Goal: Task Accomplishment & Management: Use online tool/utility

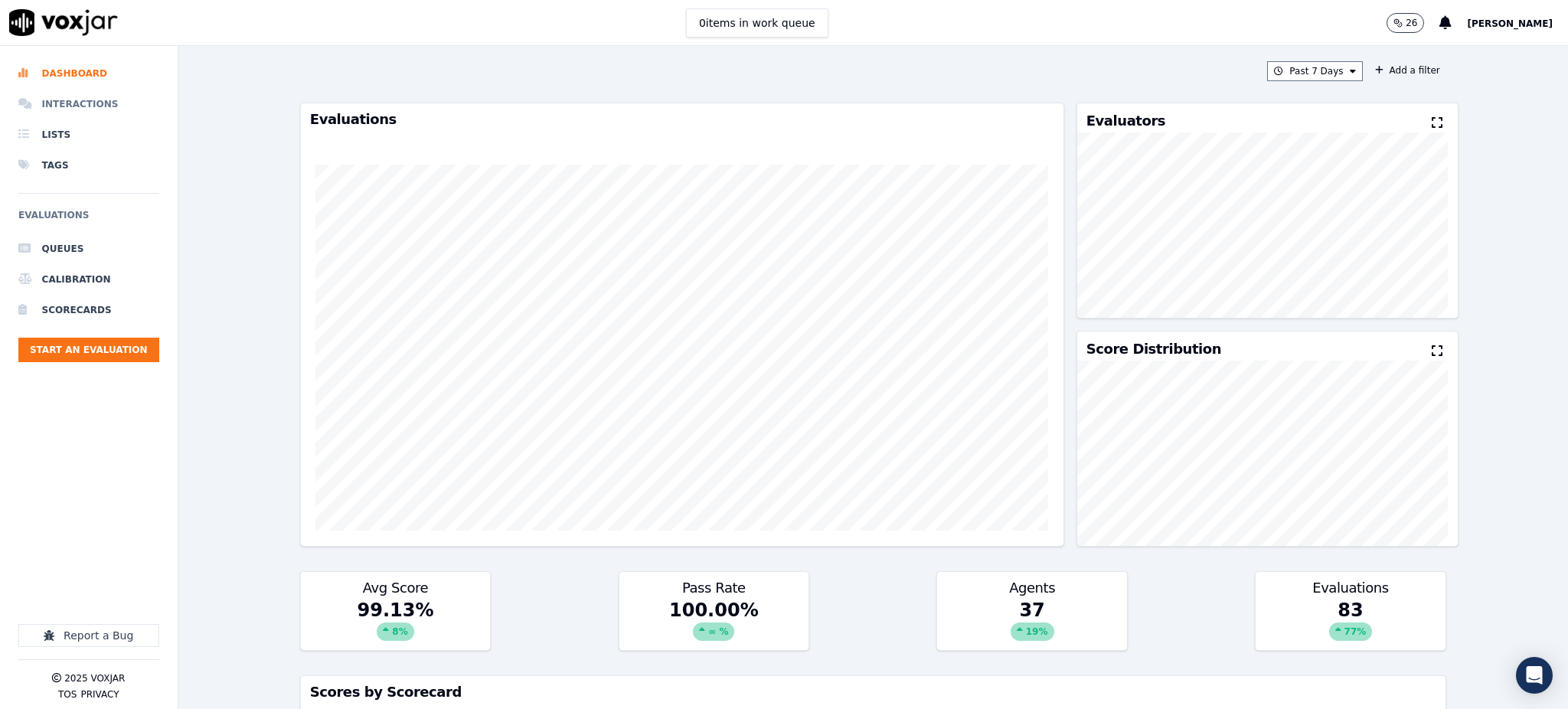
click at [78, 102] on li "Interactions" at bounding box center [88, 104] width 141 height 30
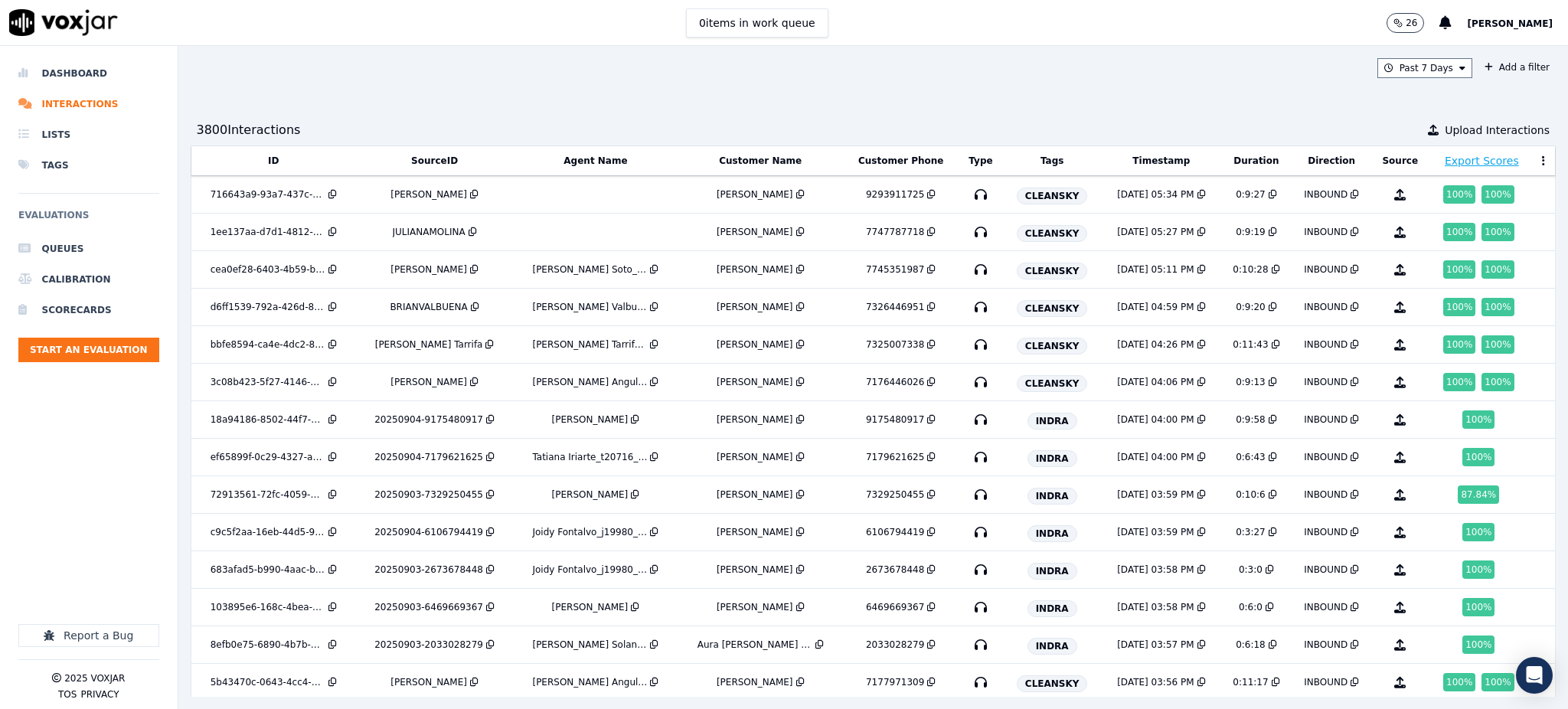
click at [1174, 66] on div "Past 7 Days Add a filter" at bounding box center [873, 67] width 1366 height 20
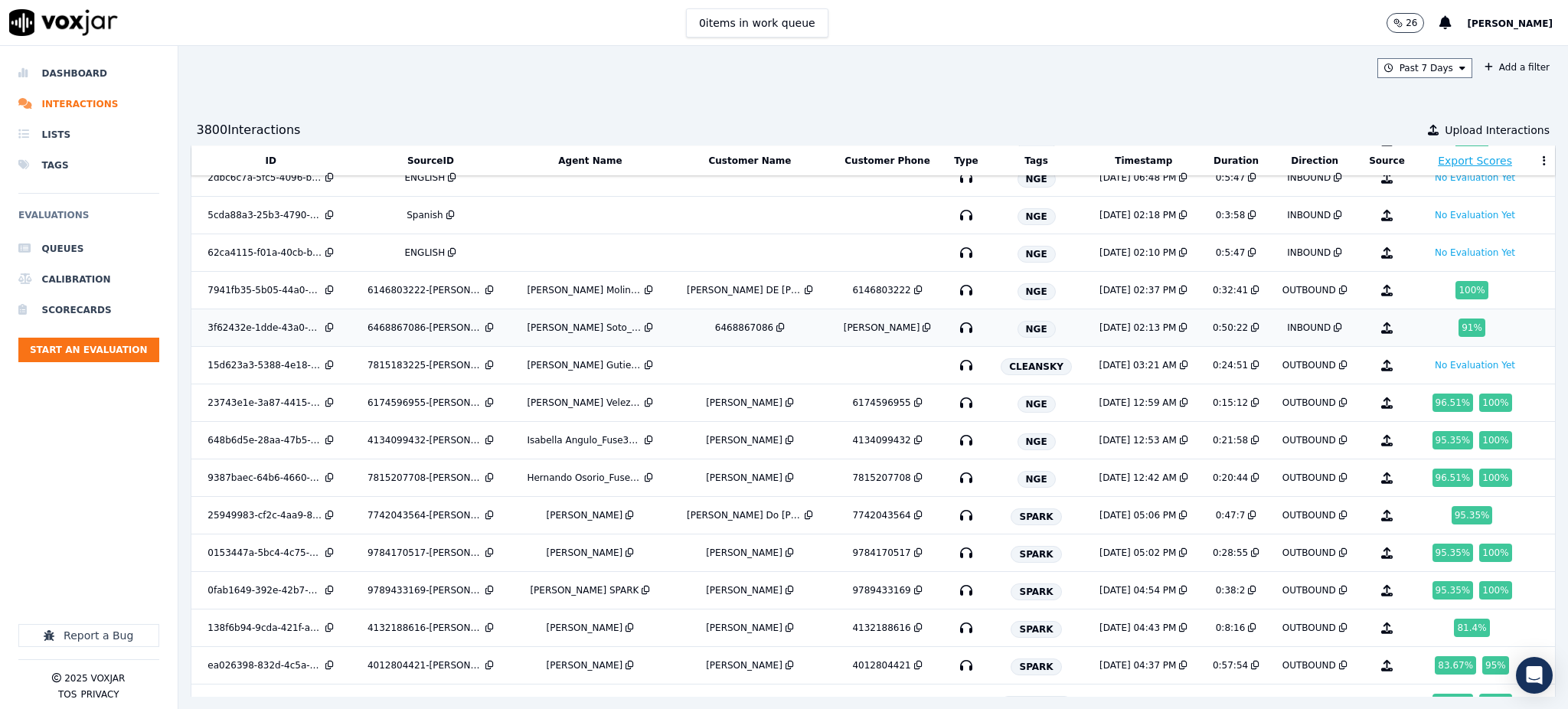
scroll to position [1780, 0]
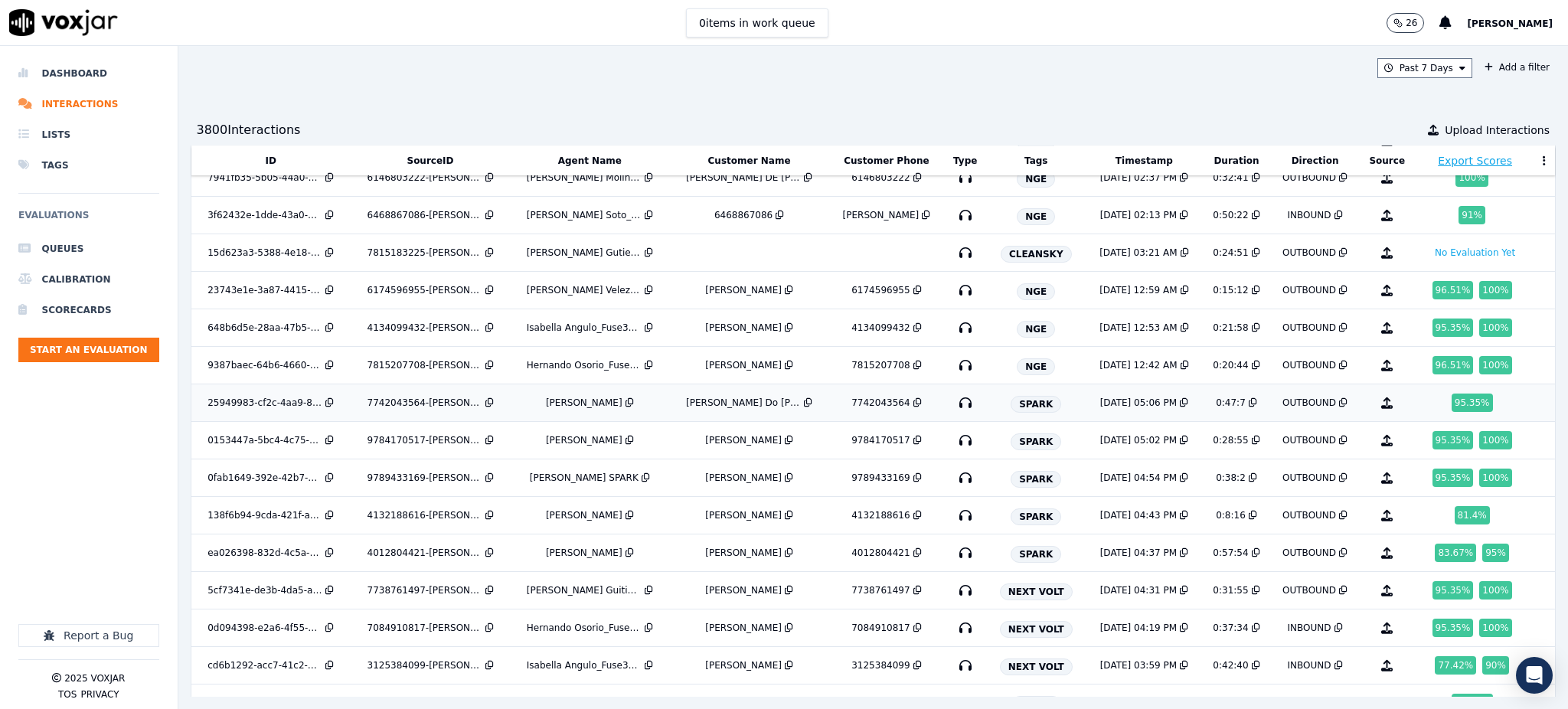
click at [1029, 406] on span "SPARK" at bounding box center [1036, 404] width 50 height 16
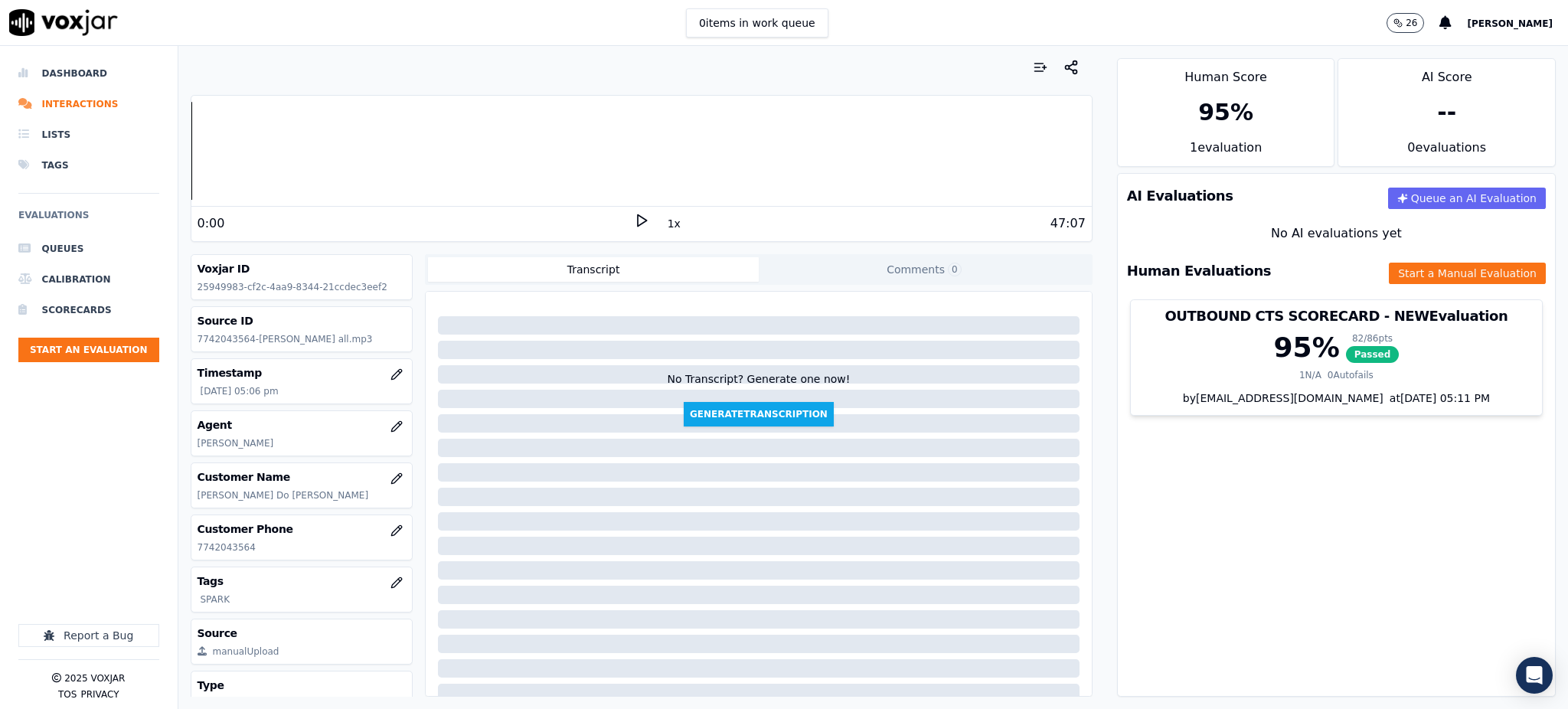
click at [634, 218] on icon at bounding box center [641, 220] width 16 height 16
drag, startPoint x: 252, startPoint y: 545, endPoint x: 190, endPoint y: 554, distance: 62.6
click at [196, 557] on div "Customer Phone 7742043564" at bounding box center [302, 537] width 221 height 44
copy p "7742043564"
click at [634, 222] on icon at bounding box center [641, 220] width 16 height 16
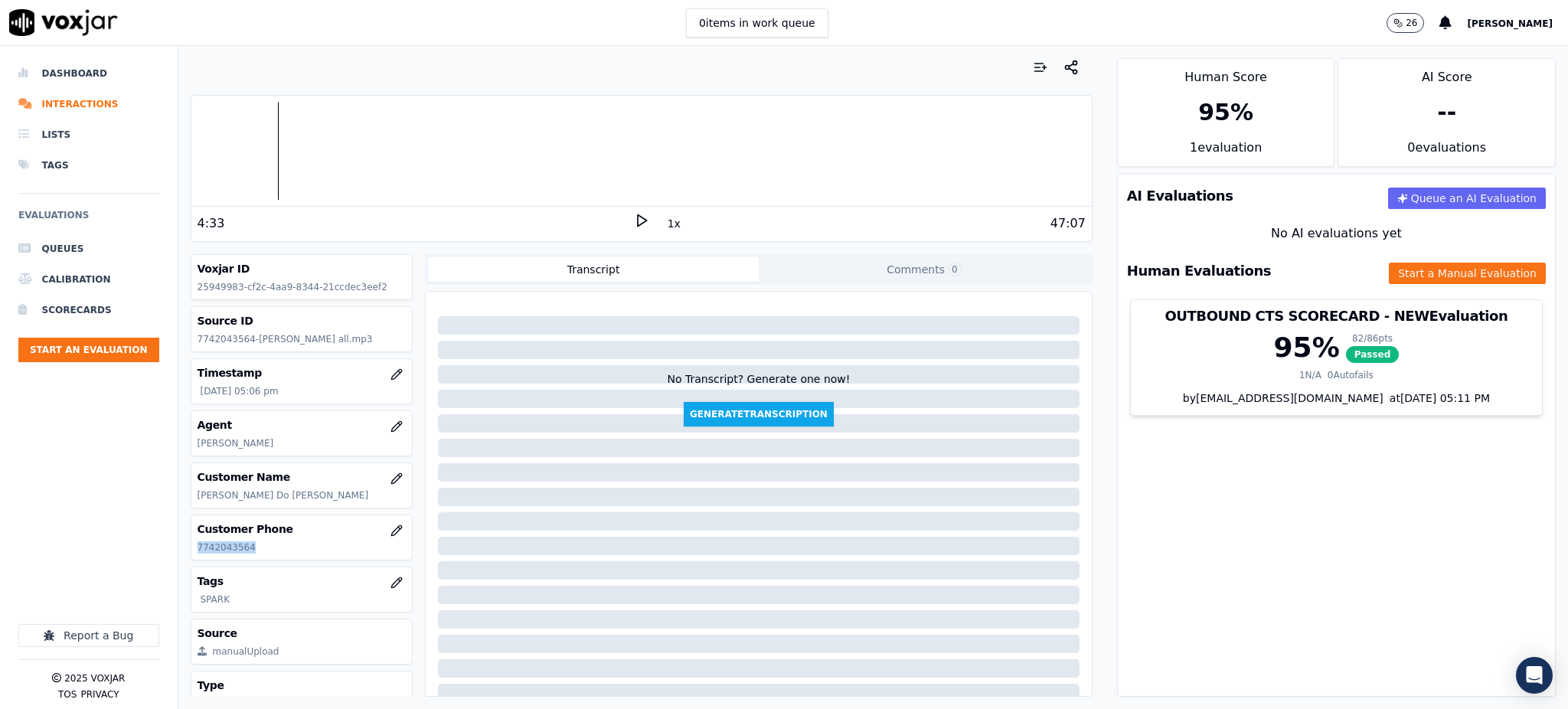
click at [634, 221] on icon at bounding box center [641, 220] width 16 height 16
click at [634, 222] on icon at bounding box center [641, 220] width 16 height 16
click at [634, 224] on icon at bounding box center [641, 220] width 16 height 16
click at [634, 219] on icon at bounding box center [641, 220] width 16 height 16
click at [649, 220] on div "47:07" at bounding box center [867, 223] width 437 height 18
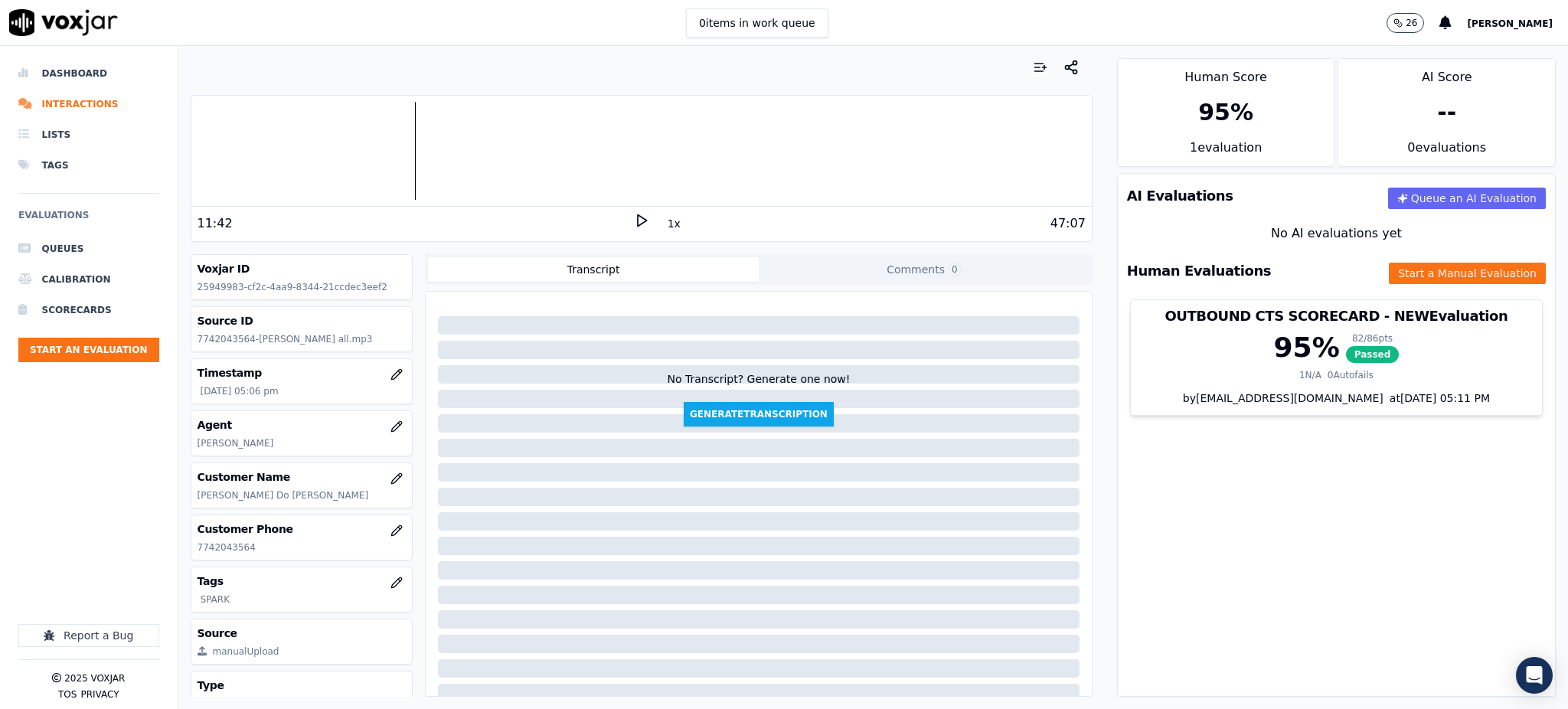
click at [634, 224] on icon at bounding box center [641, 220] width 16 height 16
click at [1388, 280] on button "Start a Manual Evaluation" at bounding box center [1467, 273] width 157 height 22
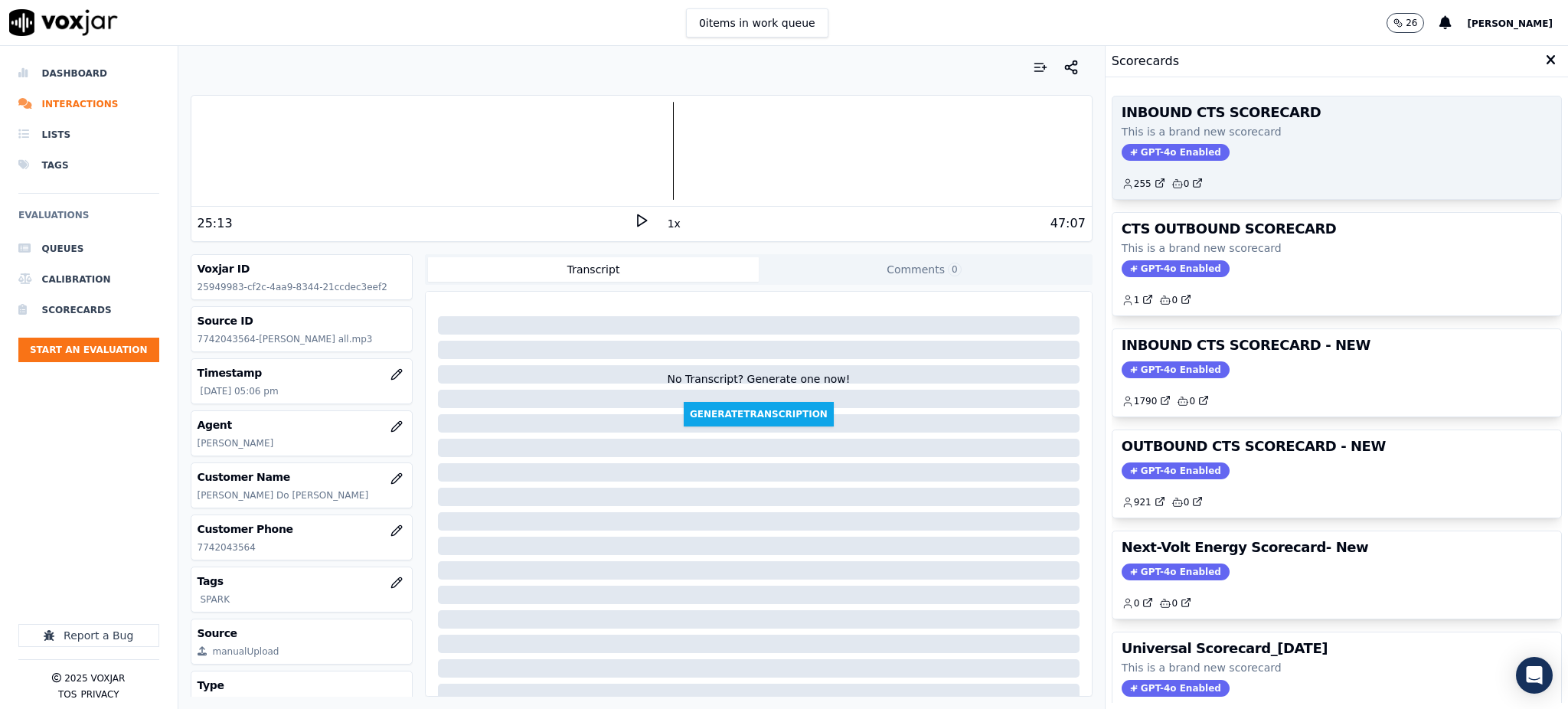
click at [1148, 152] on span "GPT-4o Enabled" at bounding box center [1175, 151] width 108 height 16
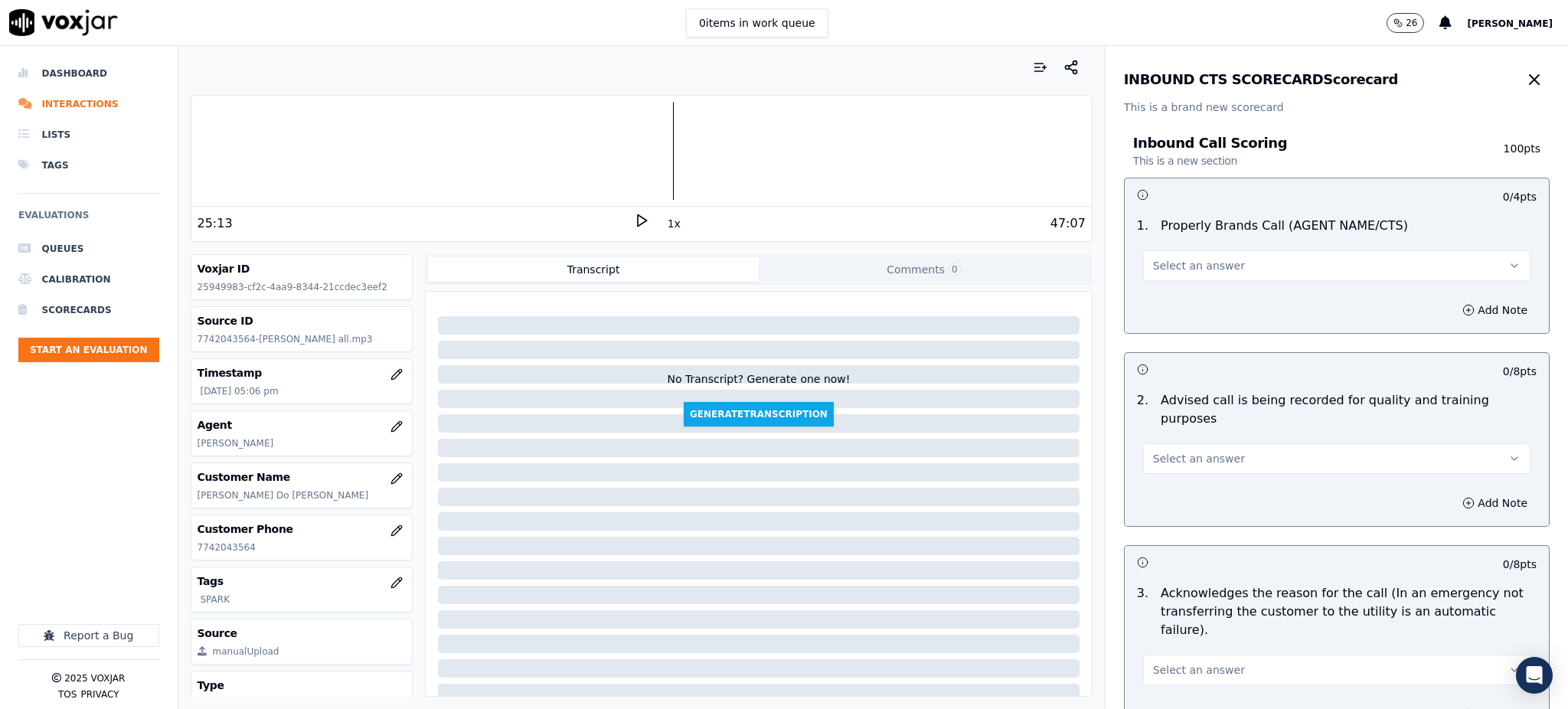
click at [1158, 262] on span "Select an answer" at bounding box center [1199, 265] width 92 height 16
click at [1155, 310] on div "Yes" at bounding box center [1303, 300] width 354 height 24
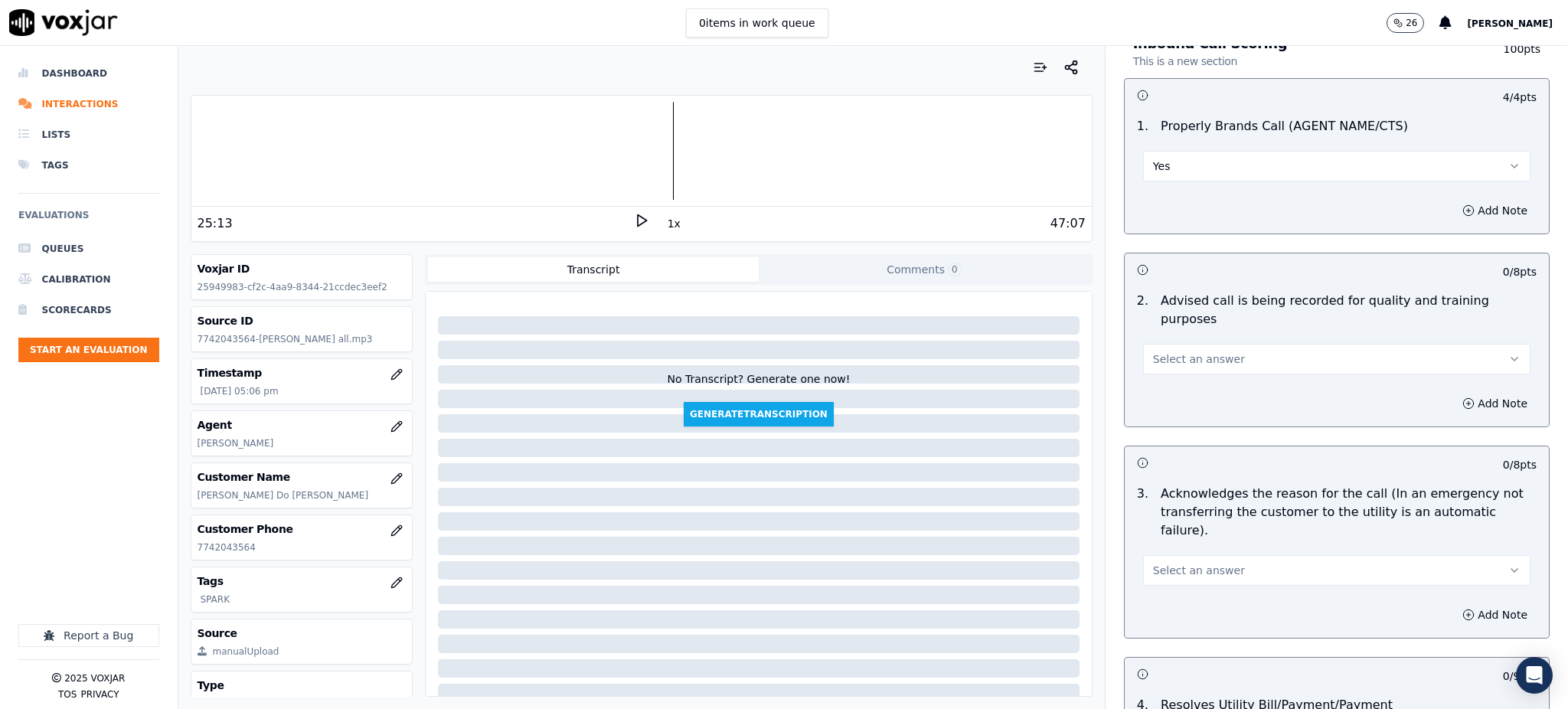
scroll to position [102, 0]
drag, startPoint x: 1155, startPoint y: 327, endPoint x: 1156, endPoint y: 353, distance: 26.0
click at [1155, 342] on button "Select an answer" at bounding box center [1336, 356] width 387 height 30
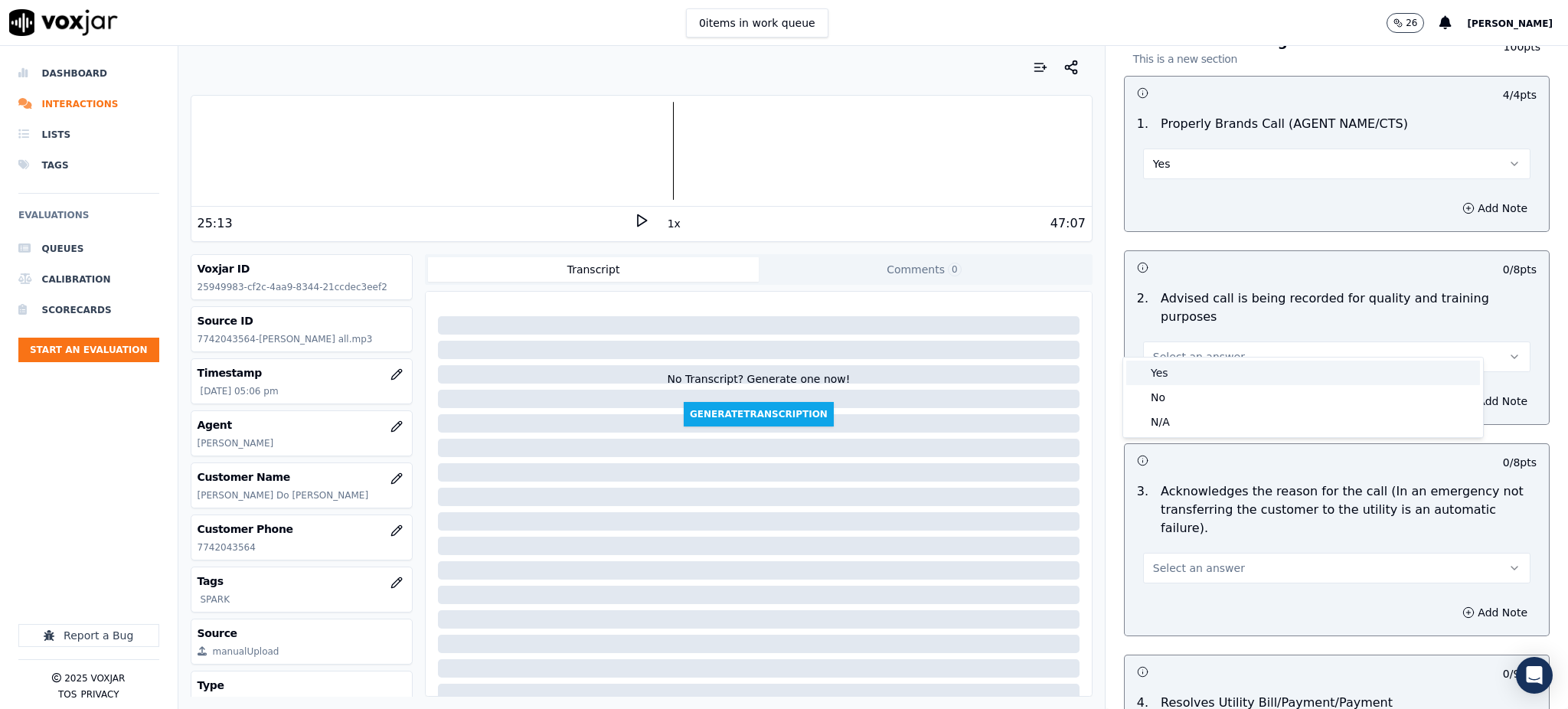
drag, startPoint x: 1156, startPoint y: 371, endPoint x: 1151, endPoint y: 458, distance: 87.1
click at [1156, 371] on div "Yes" at bounding box center [1303, 373] width 354 height 24
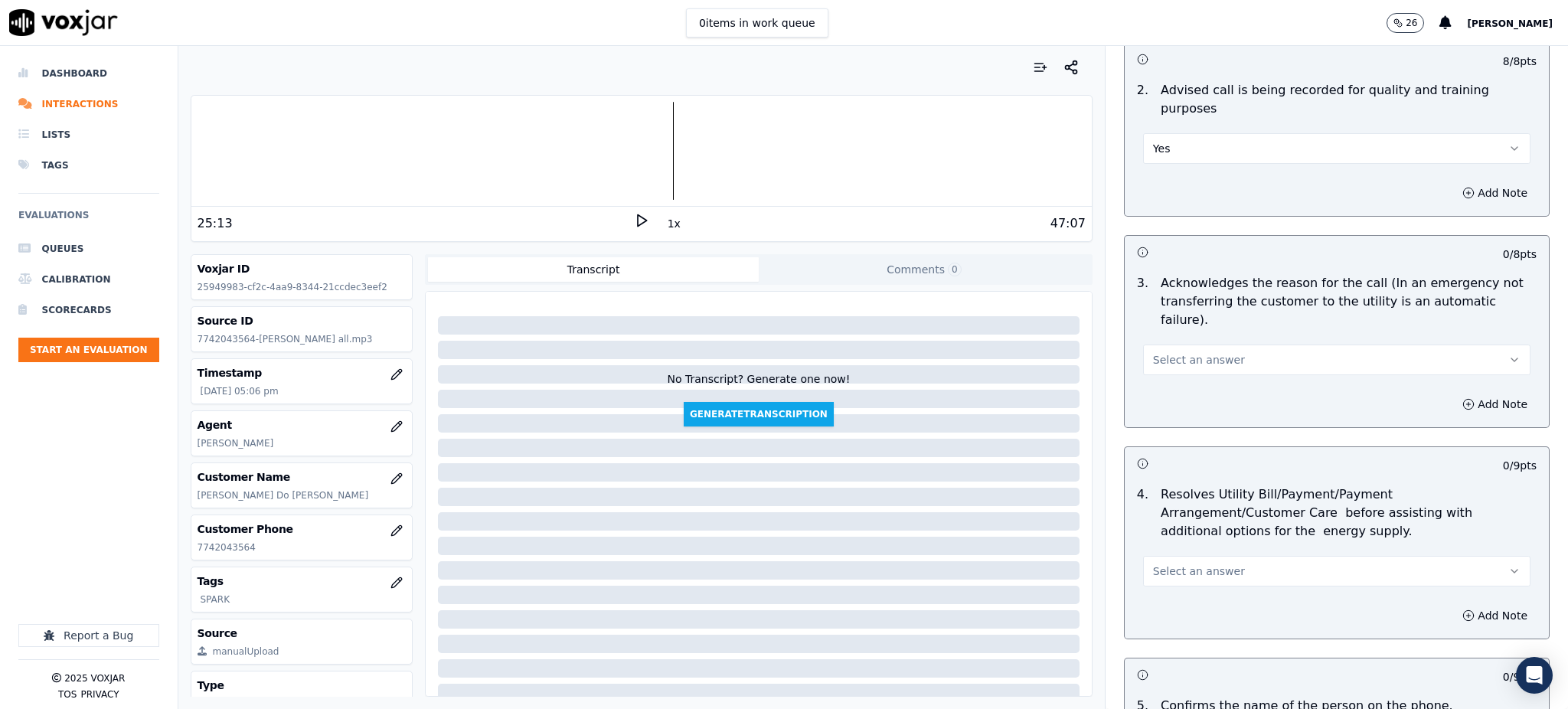
scroll to position [408, 0]
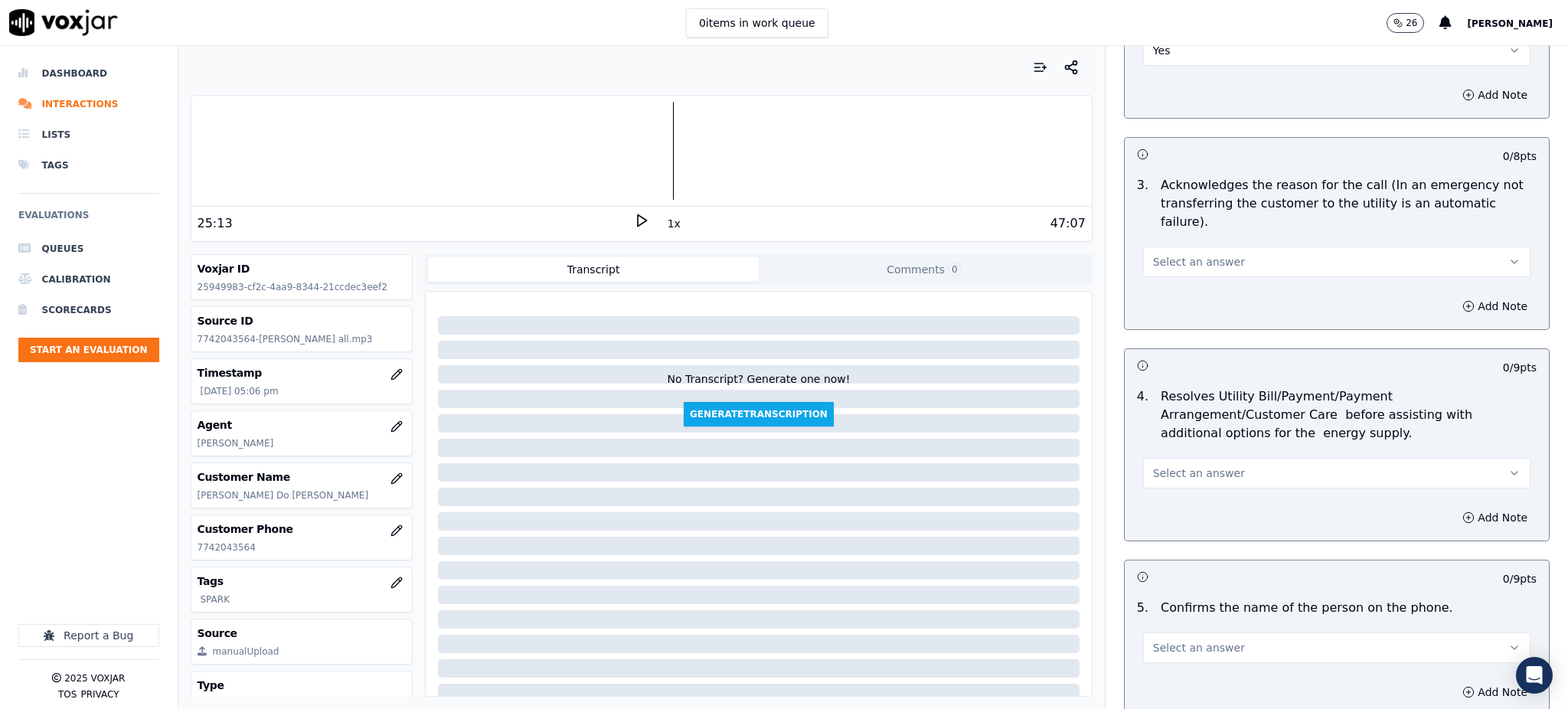
click at [1166, 254] on span "Select an answer" at bounding box center [1199, 262] width 92 height 16
click at [1165, 270] on div "Yes" at bounding box center [1303, 259] width 354 height 24
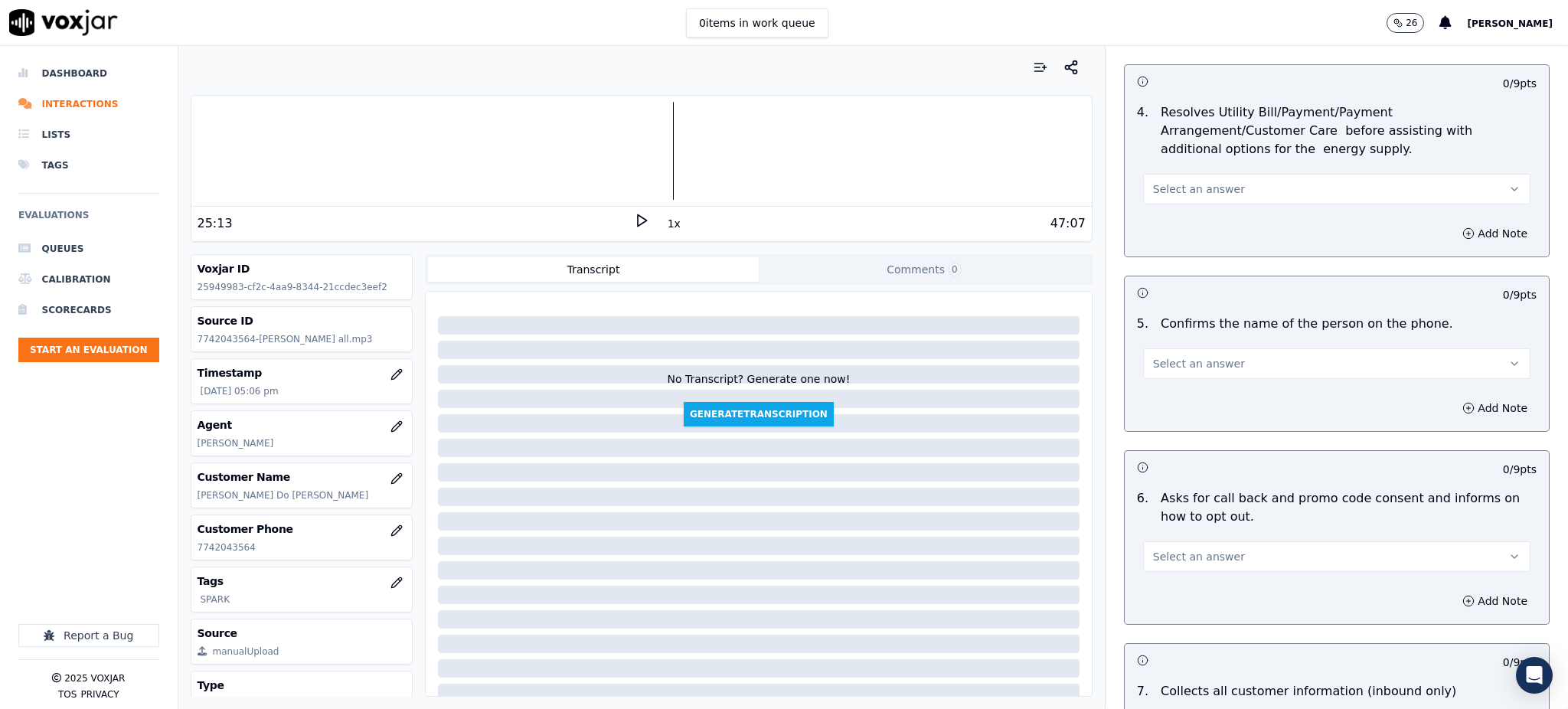
scroll to position [714, 0]
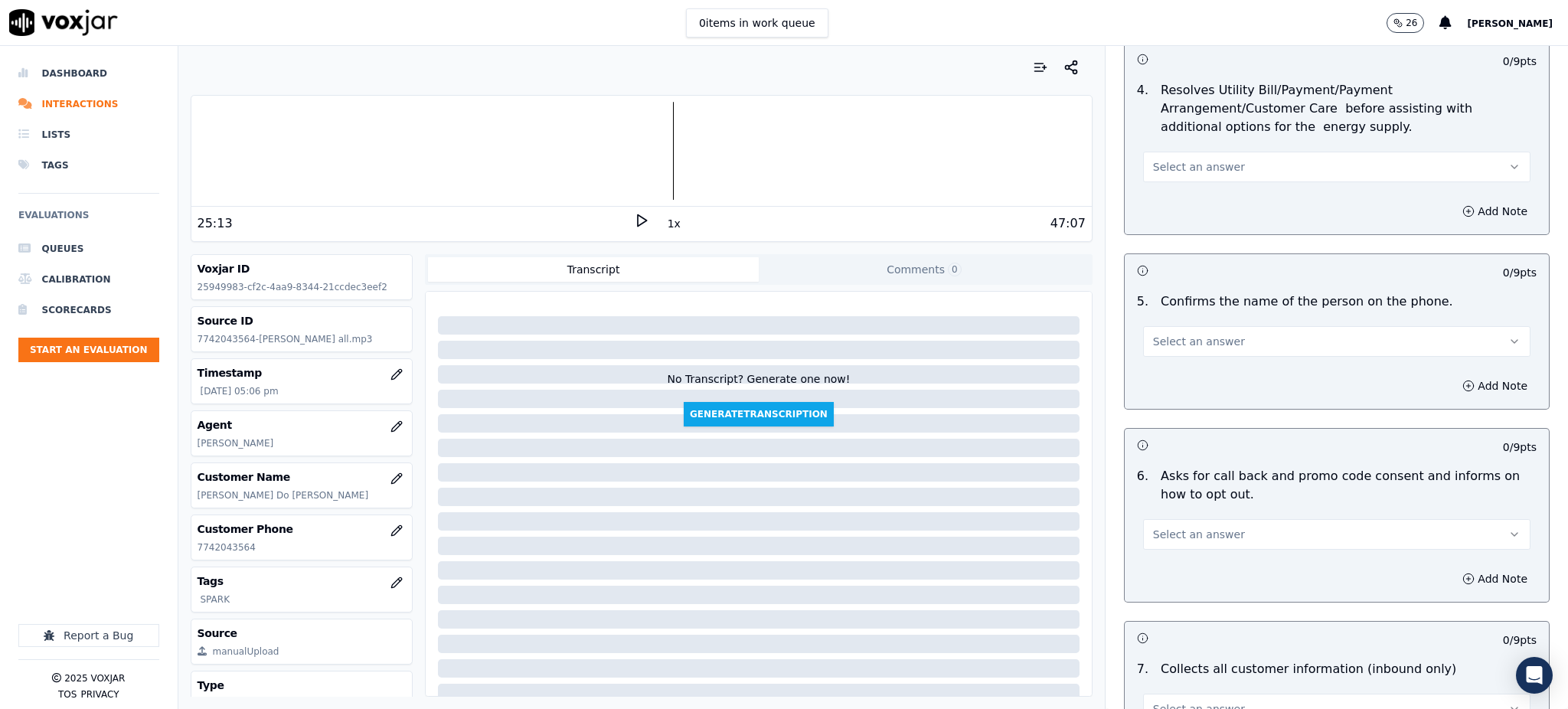
click at [1180, 159] on span "Select an answer" at bounding box center [1199, 167] width 92 height 16
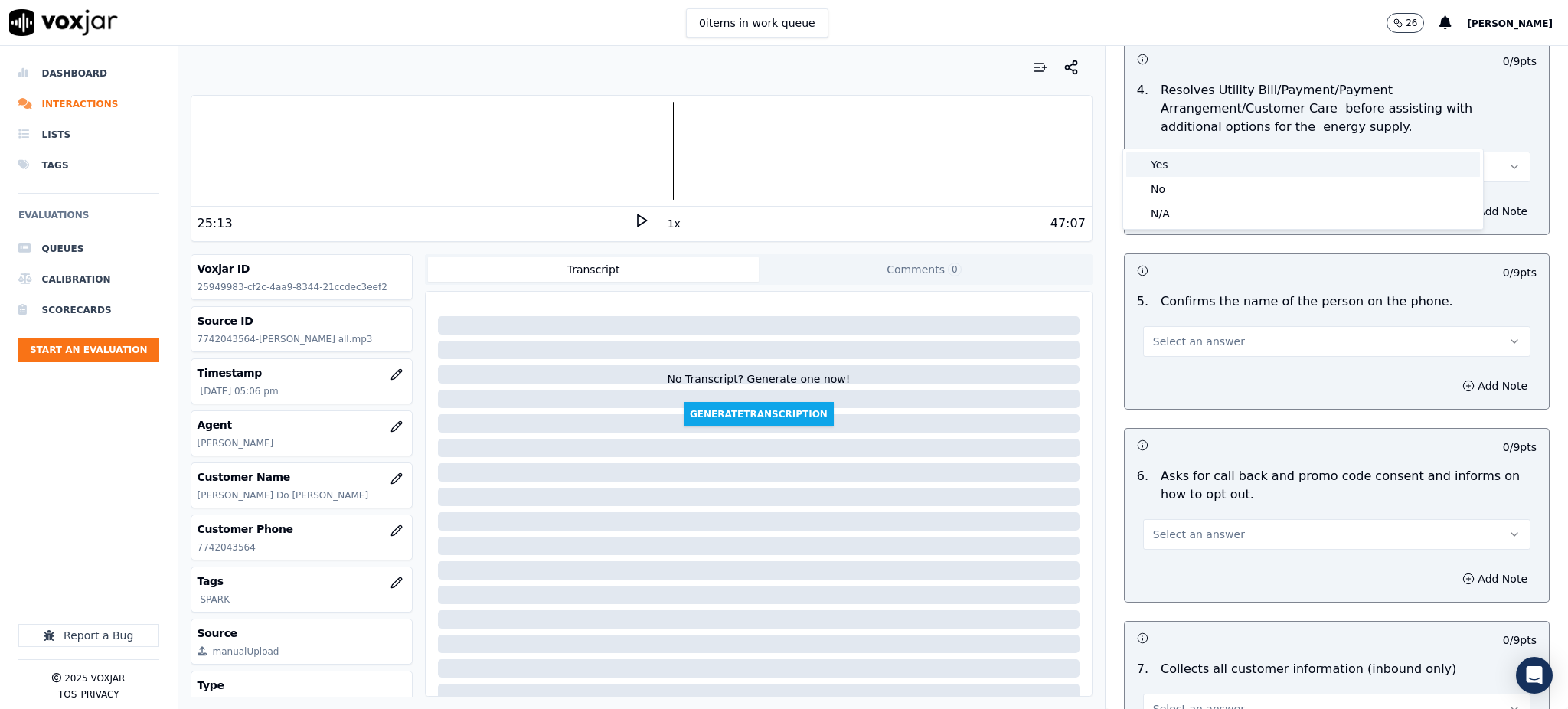
click at [1190, 157] on div "Yes" at bounding box center [1303, 164] width 354 height 24
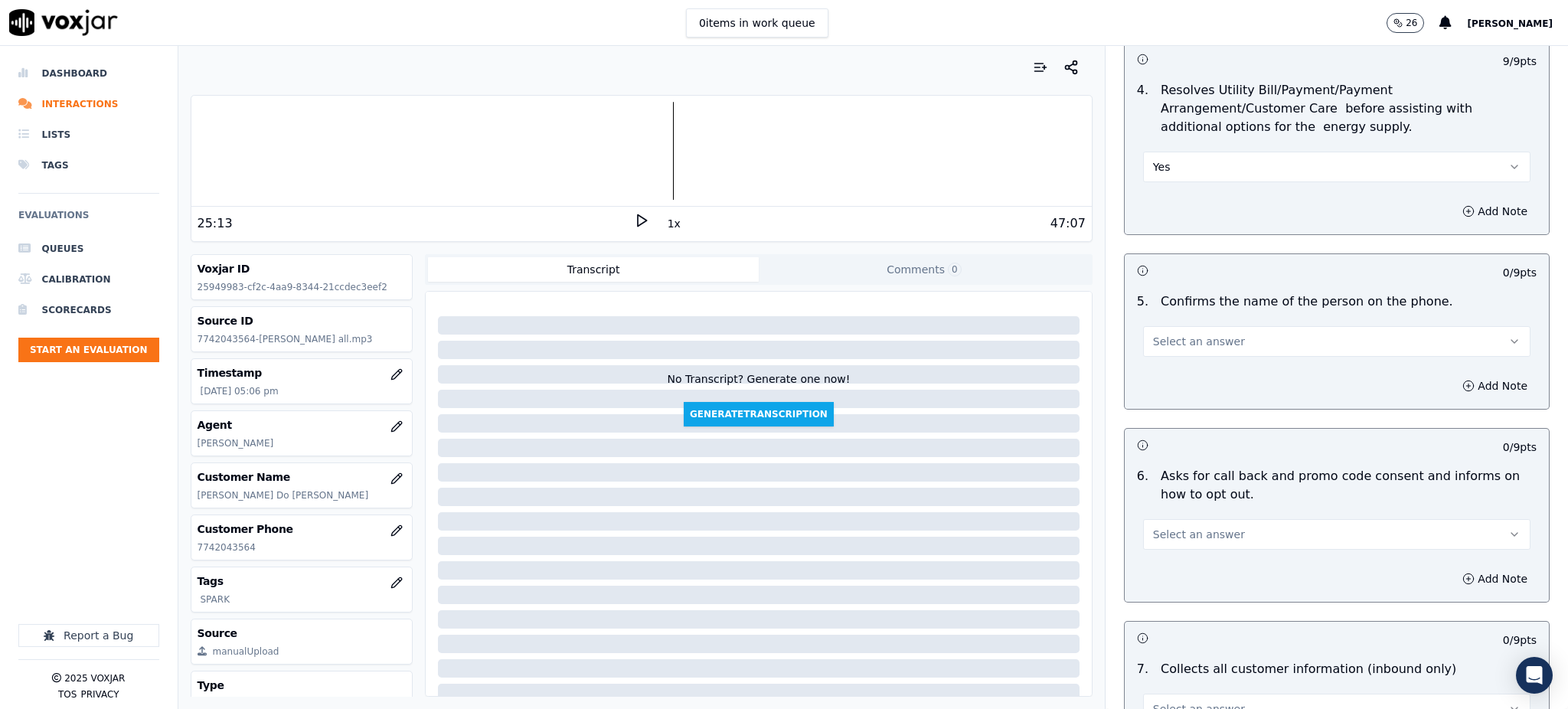
drag, startPoint x: 1147, startPoint y: 294, endPoint x: 1147, endPoint y: 316, distance: 22.0
click at [1147, 326] on button "Select an answer" at bounding box center [1336, 341] width 387 height 30
click at [1154, 335] on div "Yes" at bounding box center [1303, 339] width 354 height 24
click at [1157, 519] on button "Select an answer" at bounding box center [1336, 533] width 387 height 30
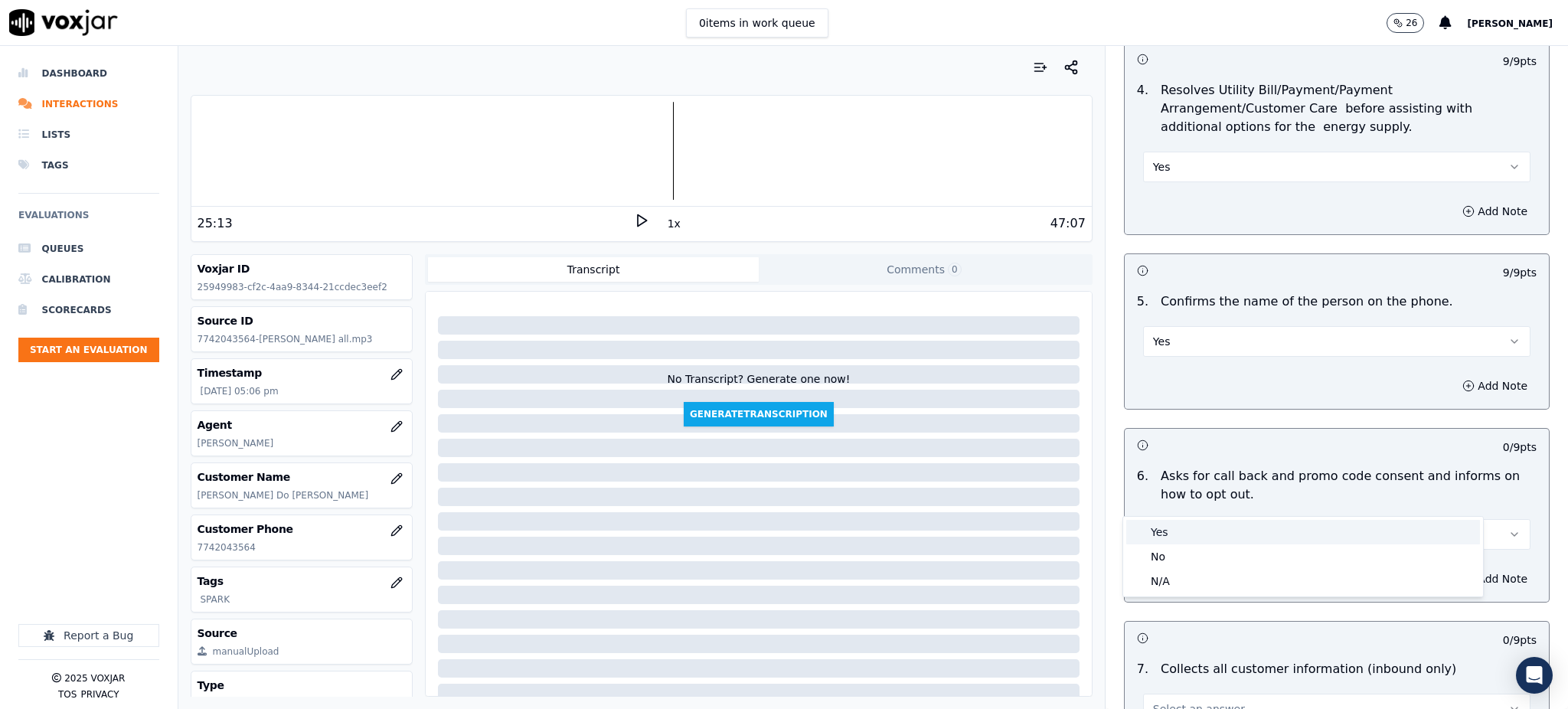
click at [1170, 525] on div "Yes" at bounding box center [1303, 532] width 354 height 24
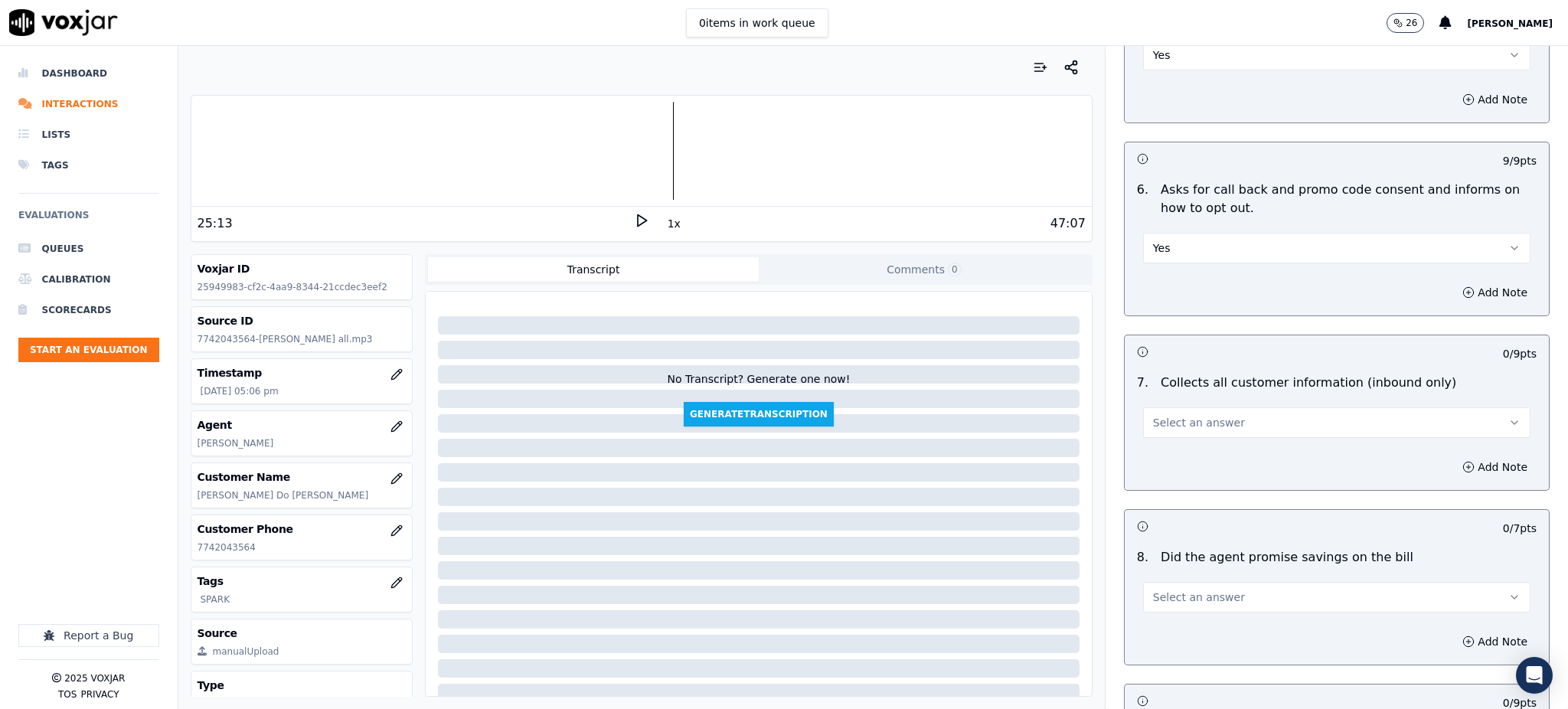
scroll to position [1020, 0]
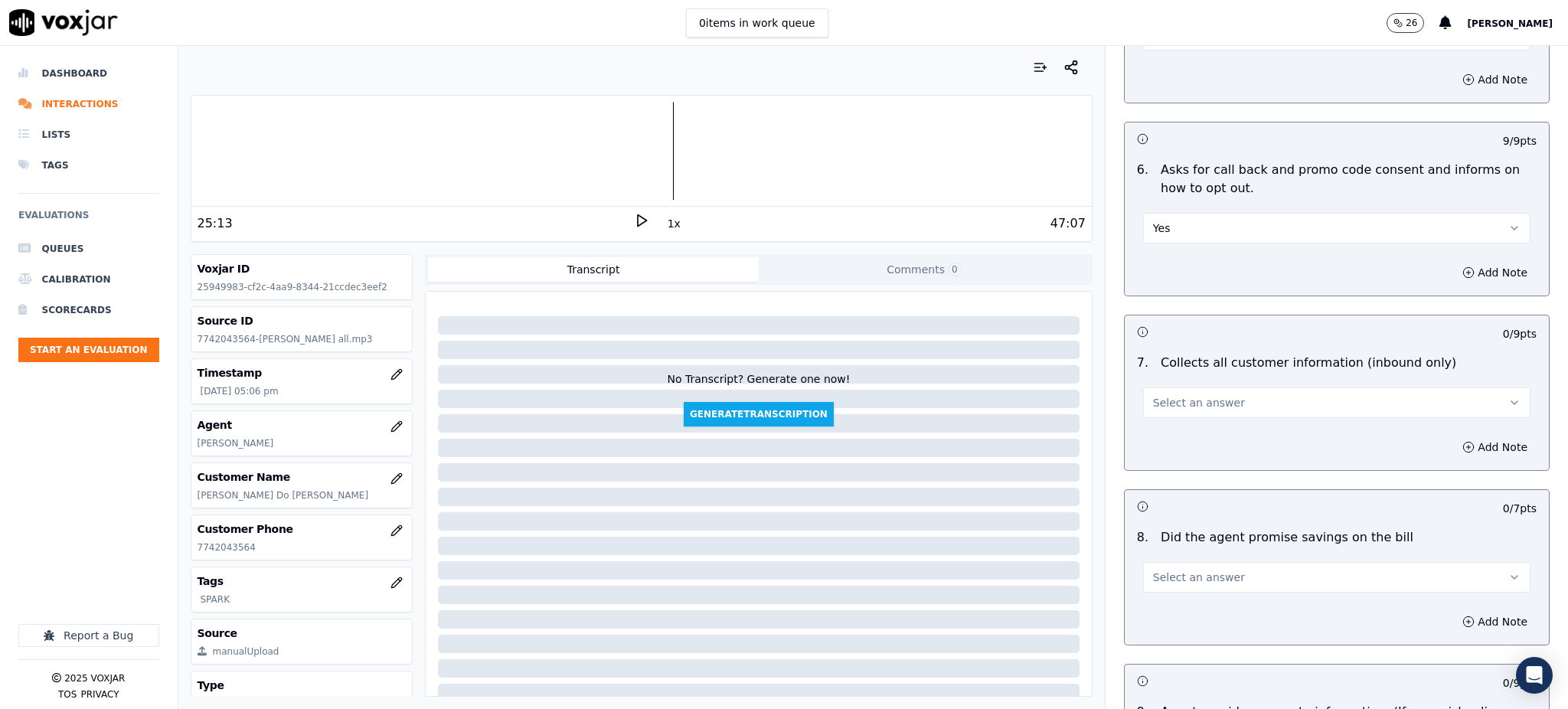
click at [1153, 395] on span "Select an answer" at bounding box center [1199, 403] width 92 height 16
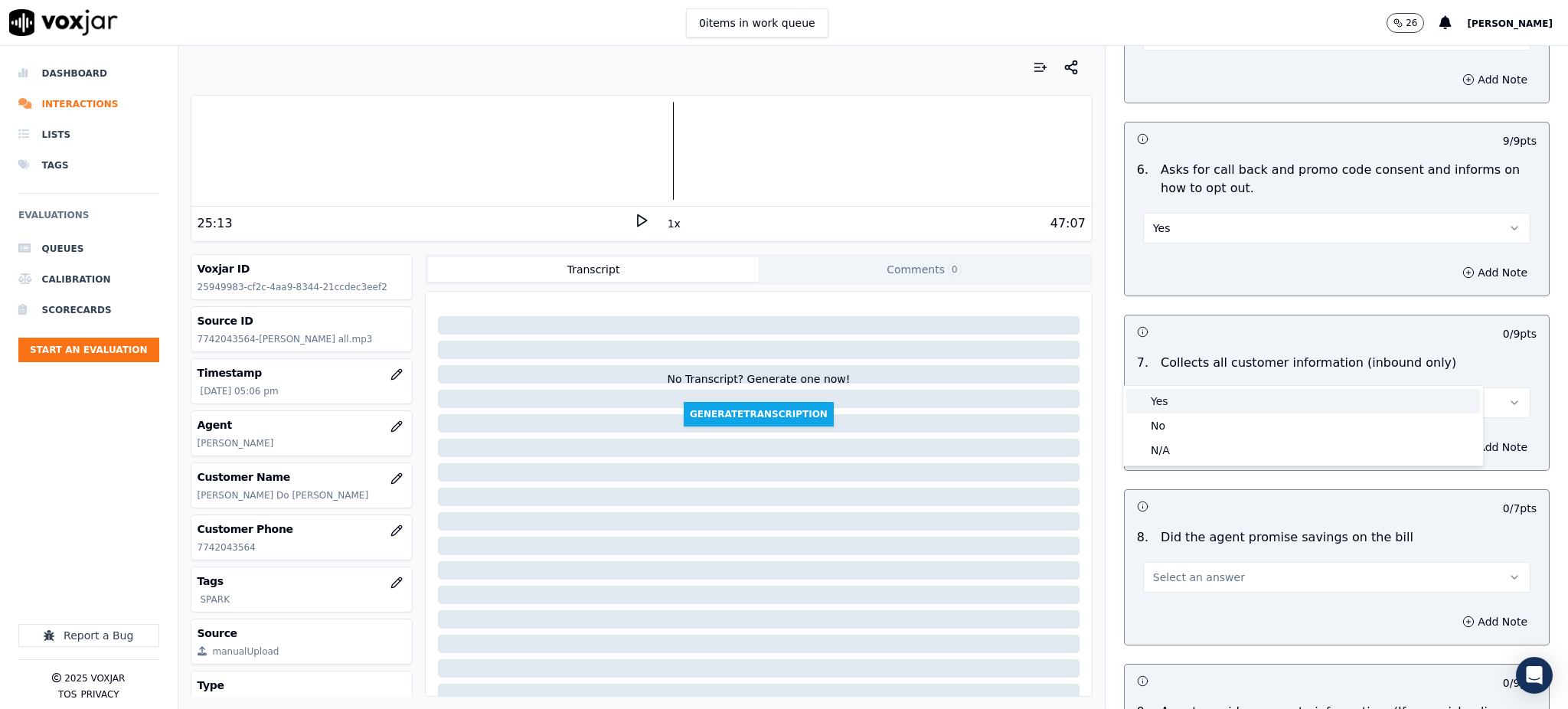
drag, startPoint x: 1166, startPoint y: 391, endPoint x: 1165, endPoint y: 409, distance: 18.0
click at [1166, 392] on div "Yes" at bounding box center [1303, 401] width 354 height 24
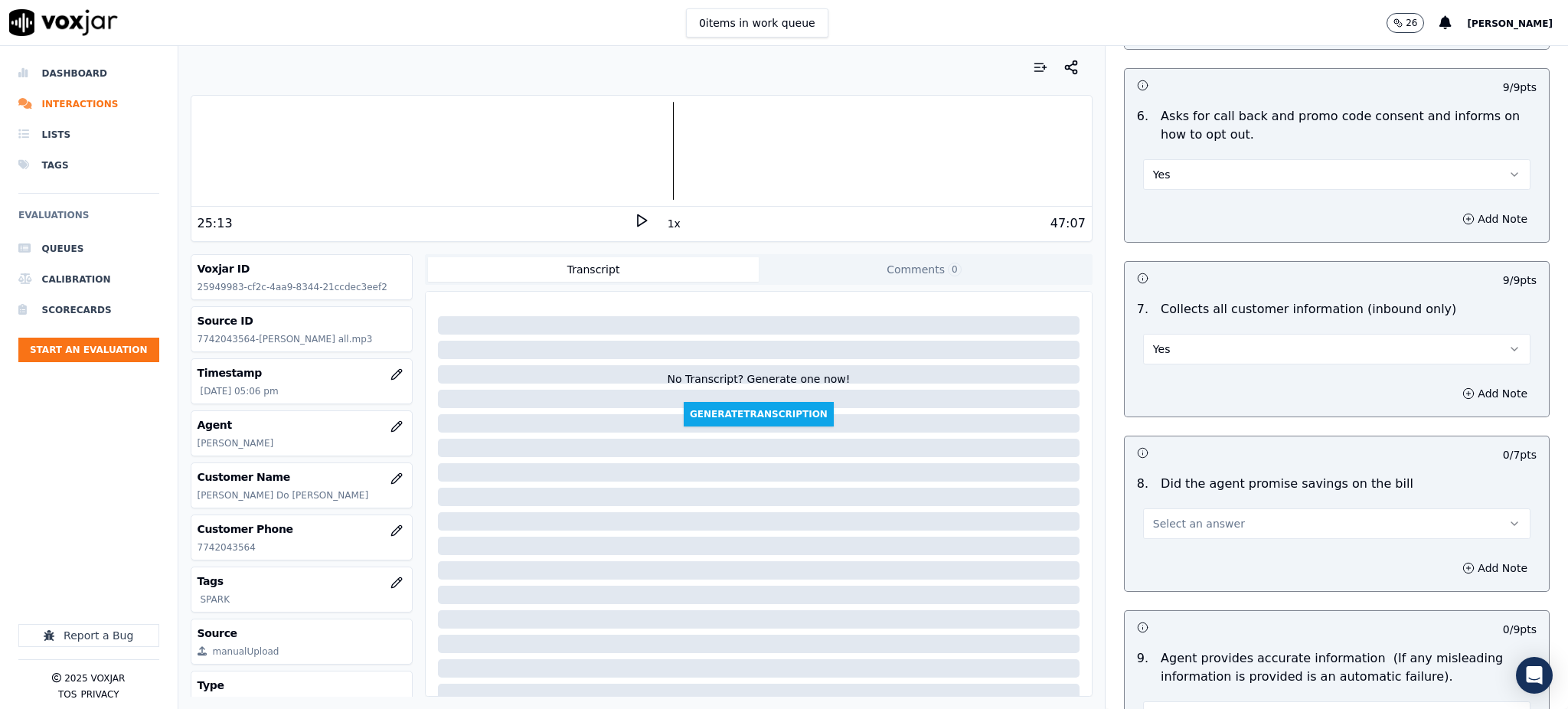
scroll to position [1327, 0]
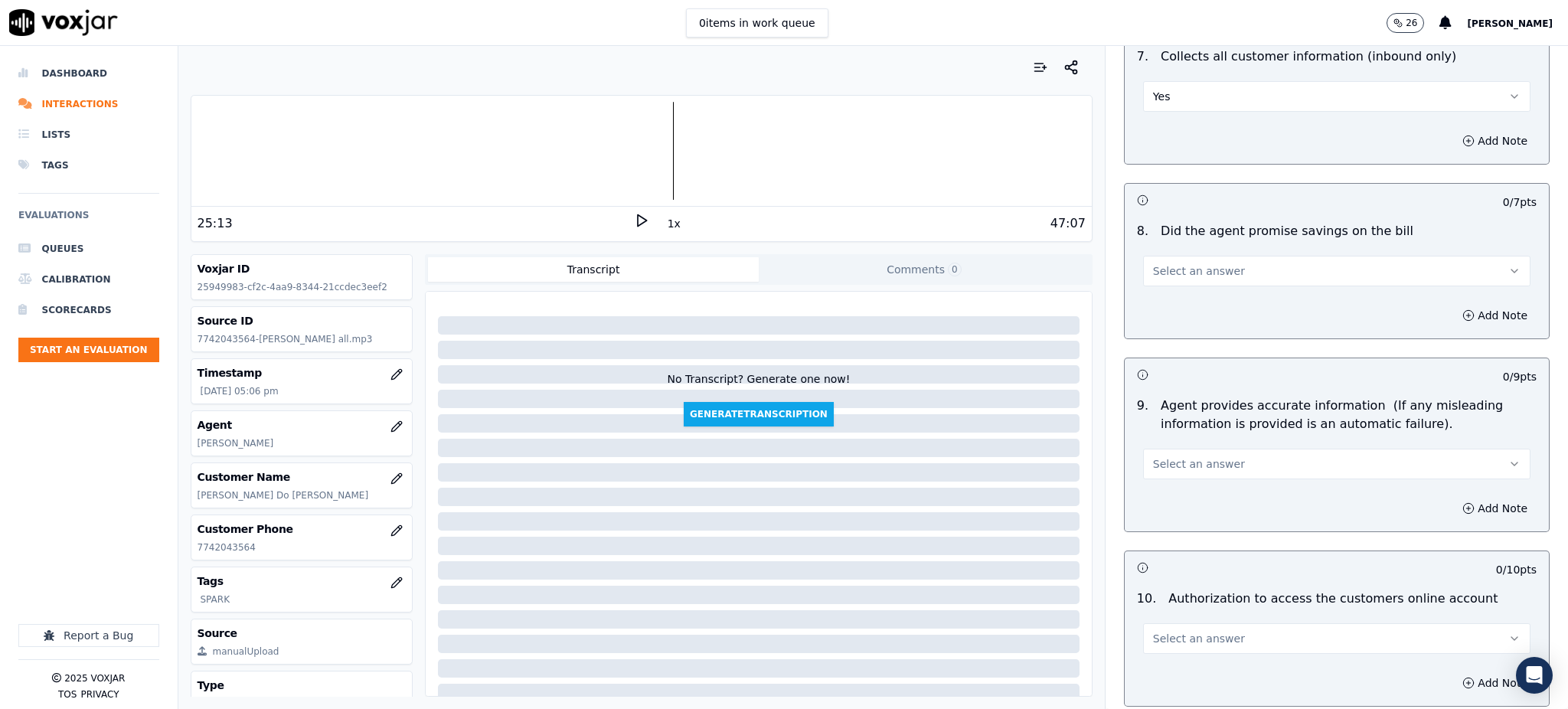
click at [1180, 264] on span "Select an answer" at bounding box center [1199, 271] width 92 height 16
click at [1176, 272] on div "Yes" at bounding box center [1303, 270] width 354 height 24
click at [1153, 457] on span "Select an answer" at bounding box center [1199, 464] width 92 height 16
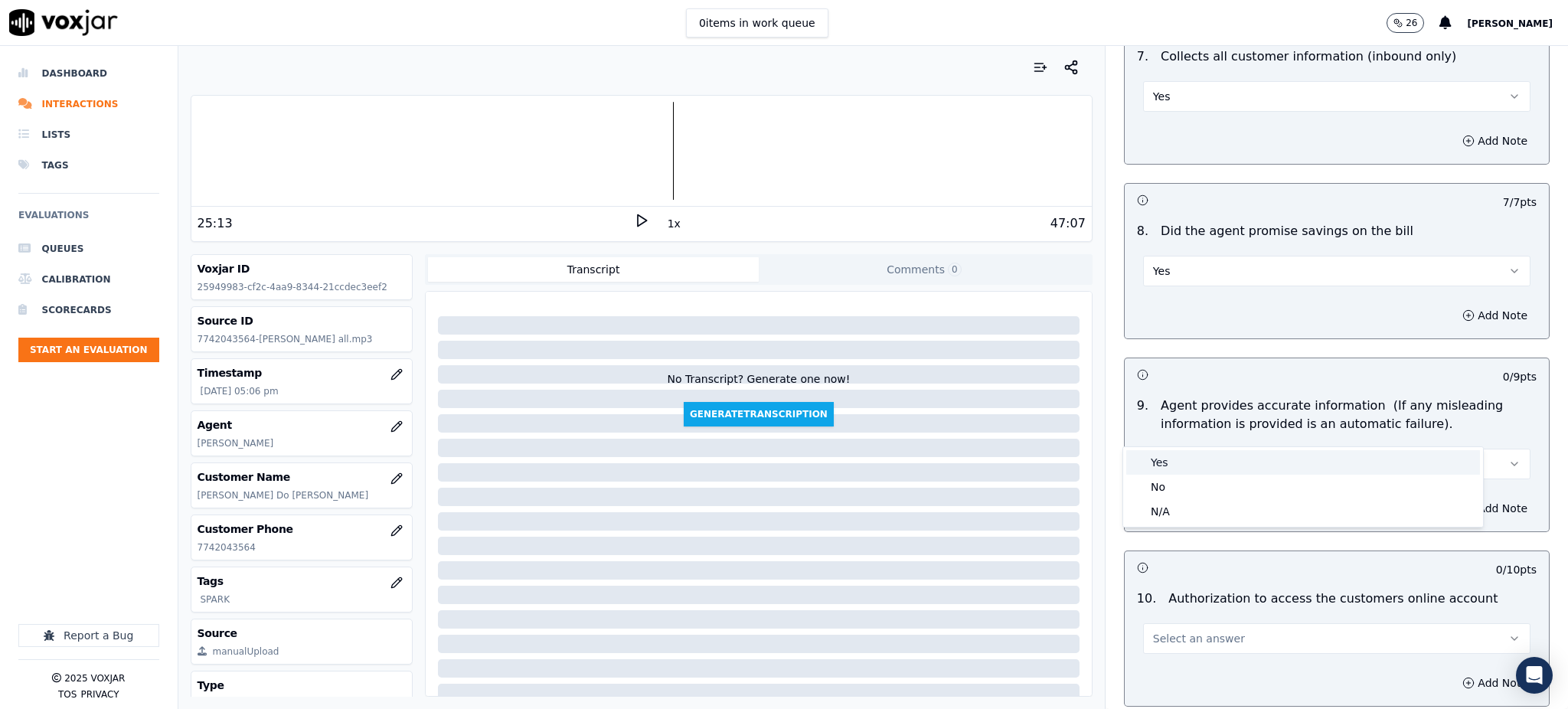
click at [1159, 465] on div "Yes" at bounding box center [1303, 463] width 354 height 24
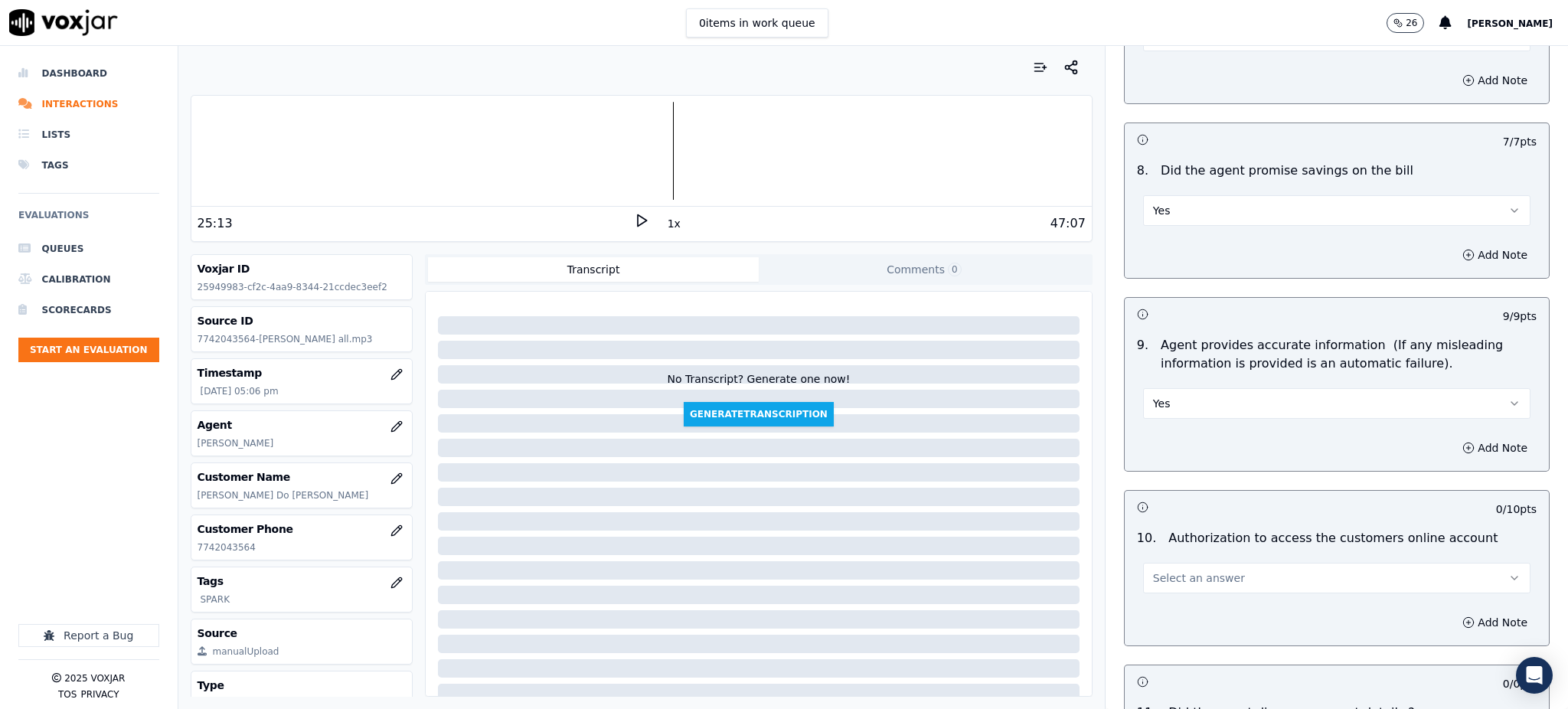
scroll to position [1633, 0]
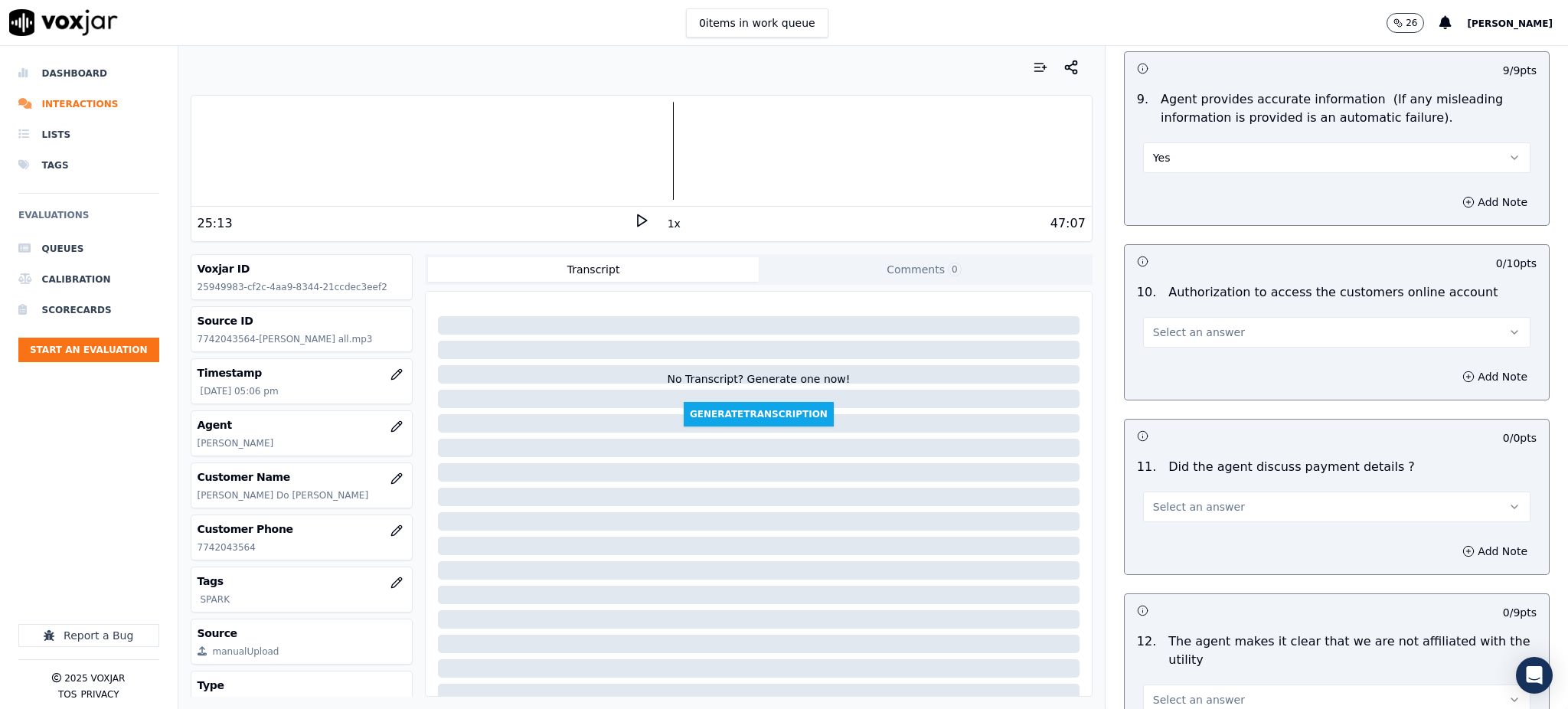
drag, startPoint x: 1169, startPoint y: 300, endPoint x: 1168, endPoint y: 311, distance: 11.0
click at [1169, 324] on span "Select an answer" at bounding box center [1199, 332] width 92 height 16
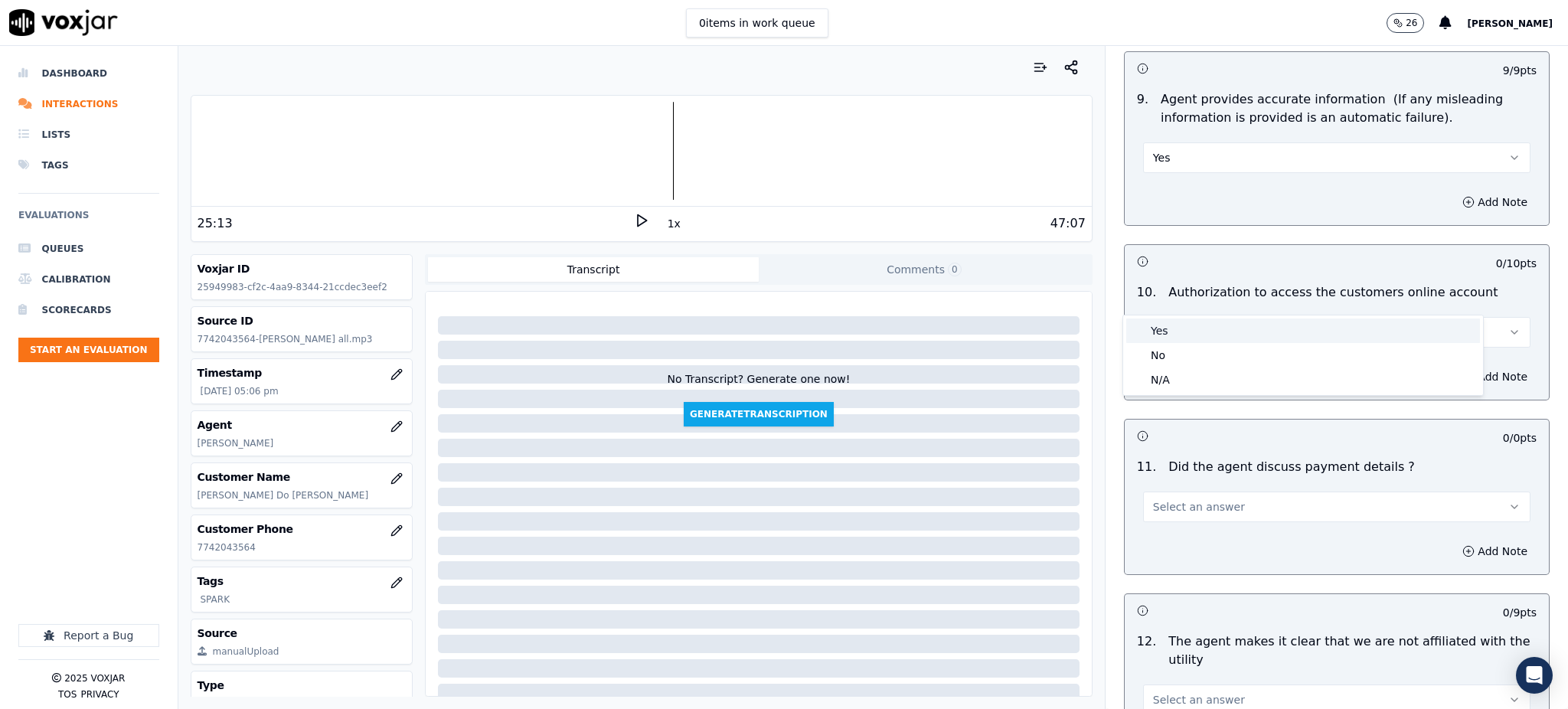
click at [1168, 329] on div "Yes" at bounding box center [1303, 330] width 354 height 24
click at [1153, 499] on span "Select an answer" at bounding box center [1199, 507] width 92 height 16
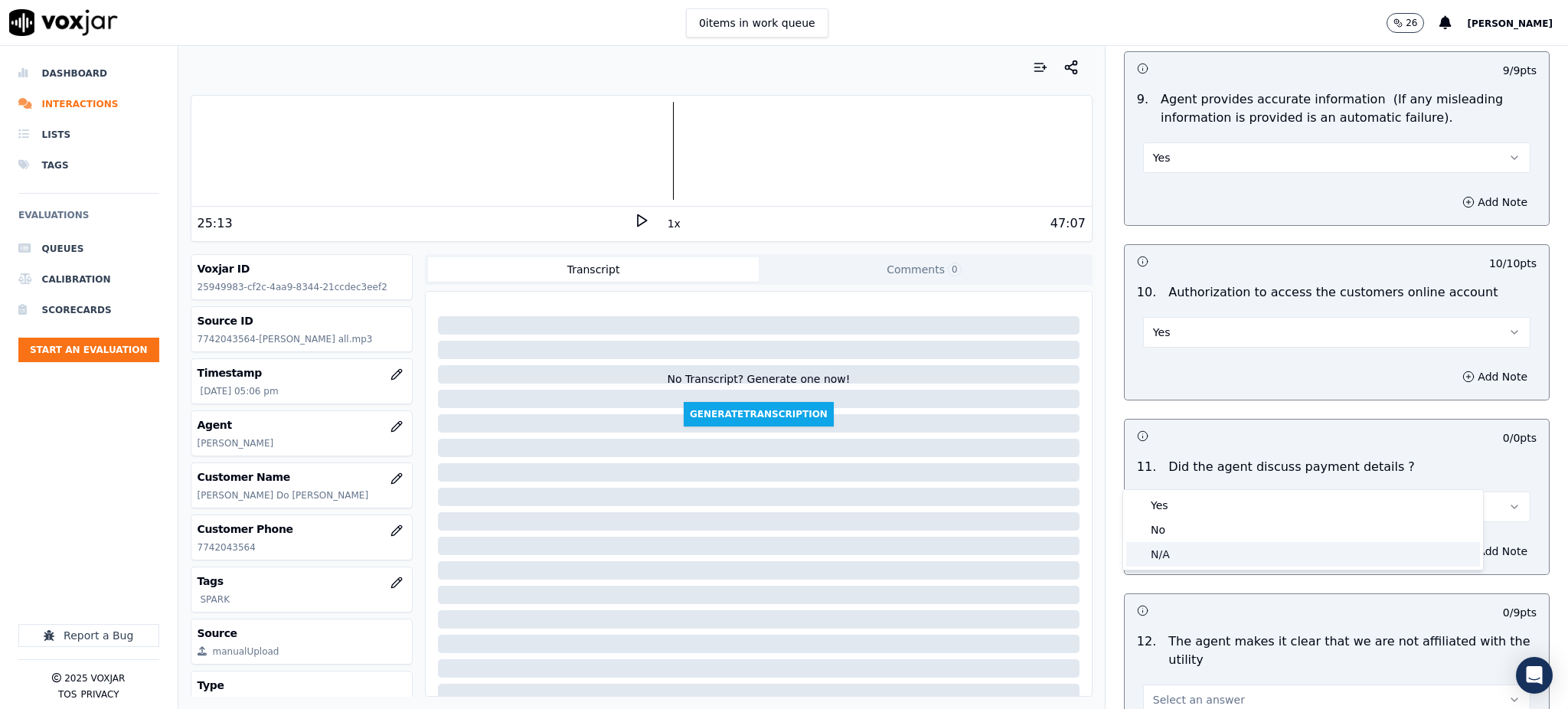
click at [1156, 547] on div "N/A" at bounding box center [1303, 554] width 354 height 24
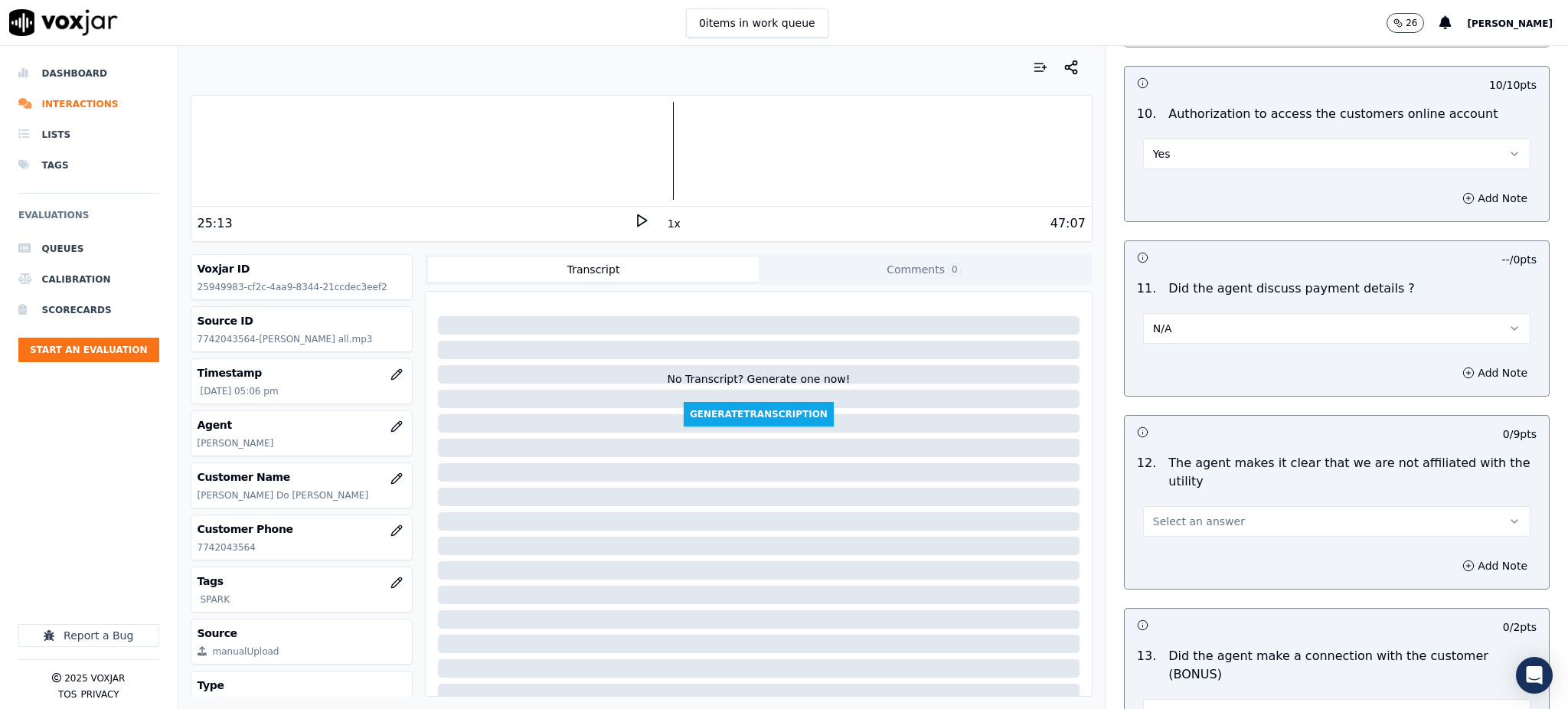
scroll to position [1837, 0]
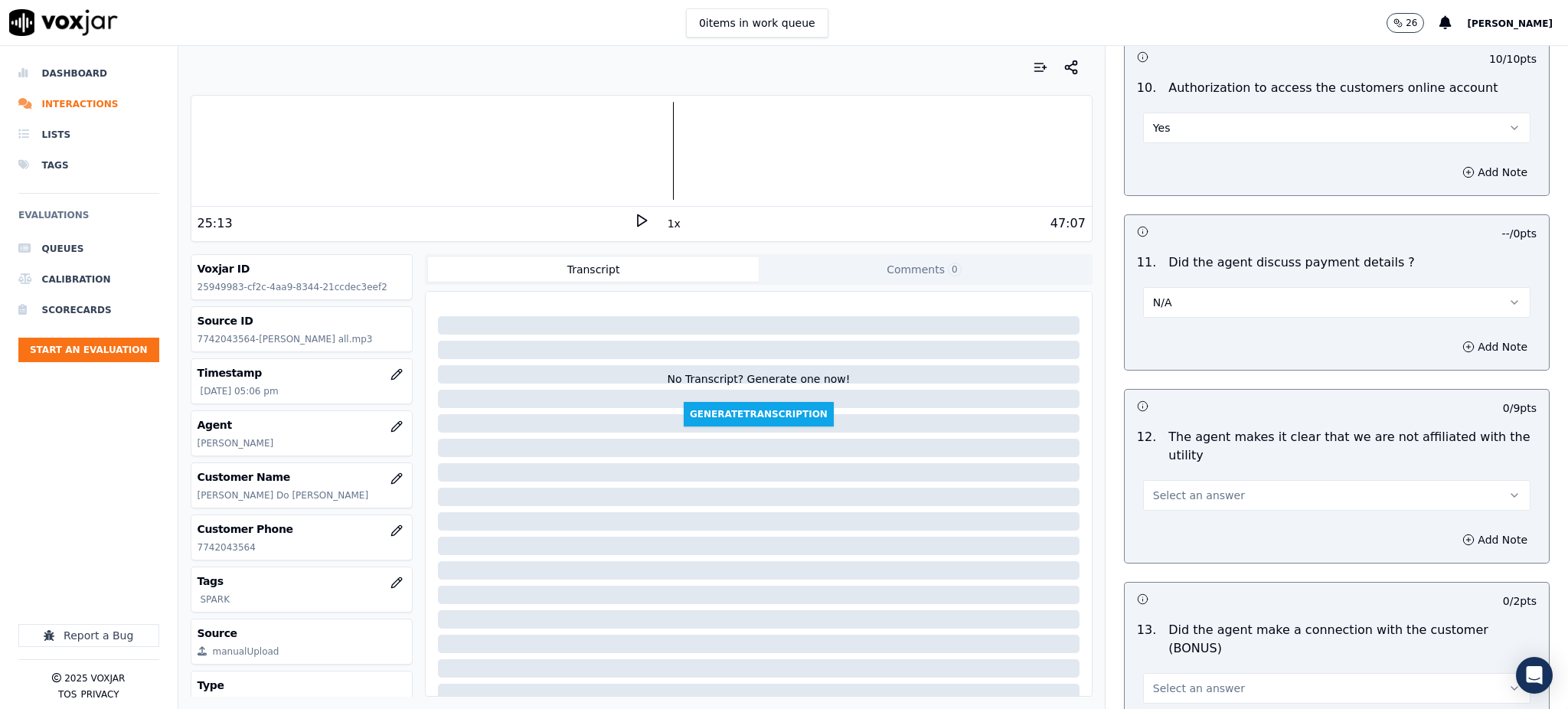
click at [1167, 488] on span "Select an answer" at bounding box center [1199, 495] width 92 height 16
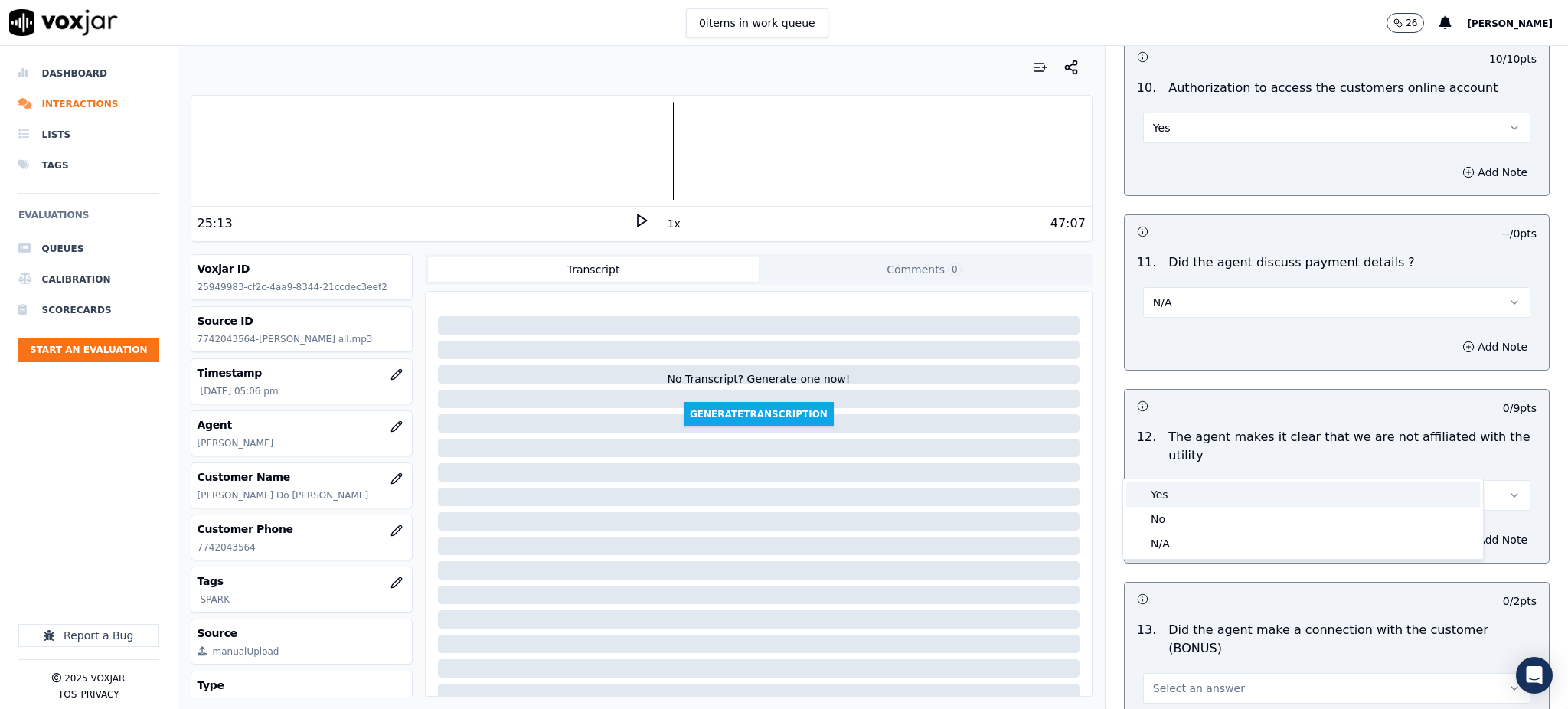
click at [1170, 498] on div "Yes" at bounding box center [1303, 495] width 354 height 24
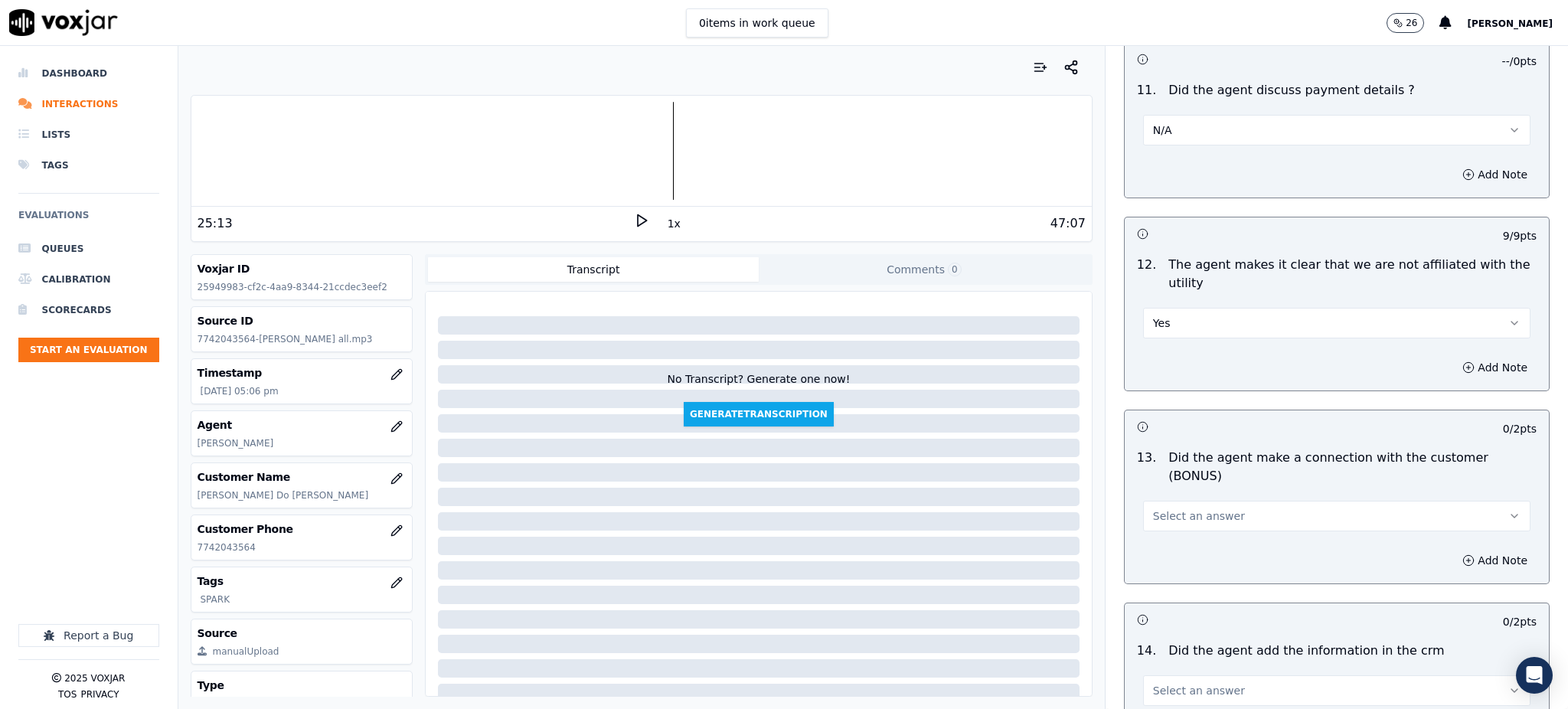
scroll to position [2041, 0]
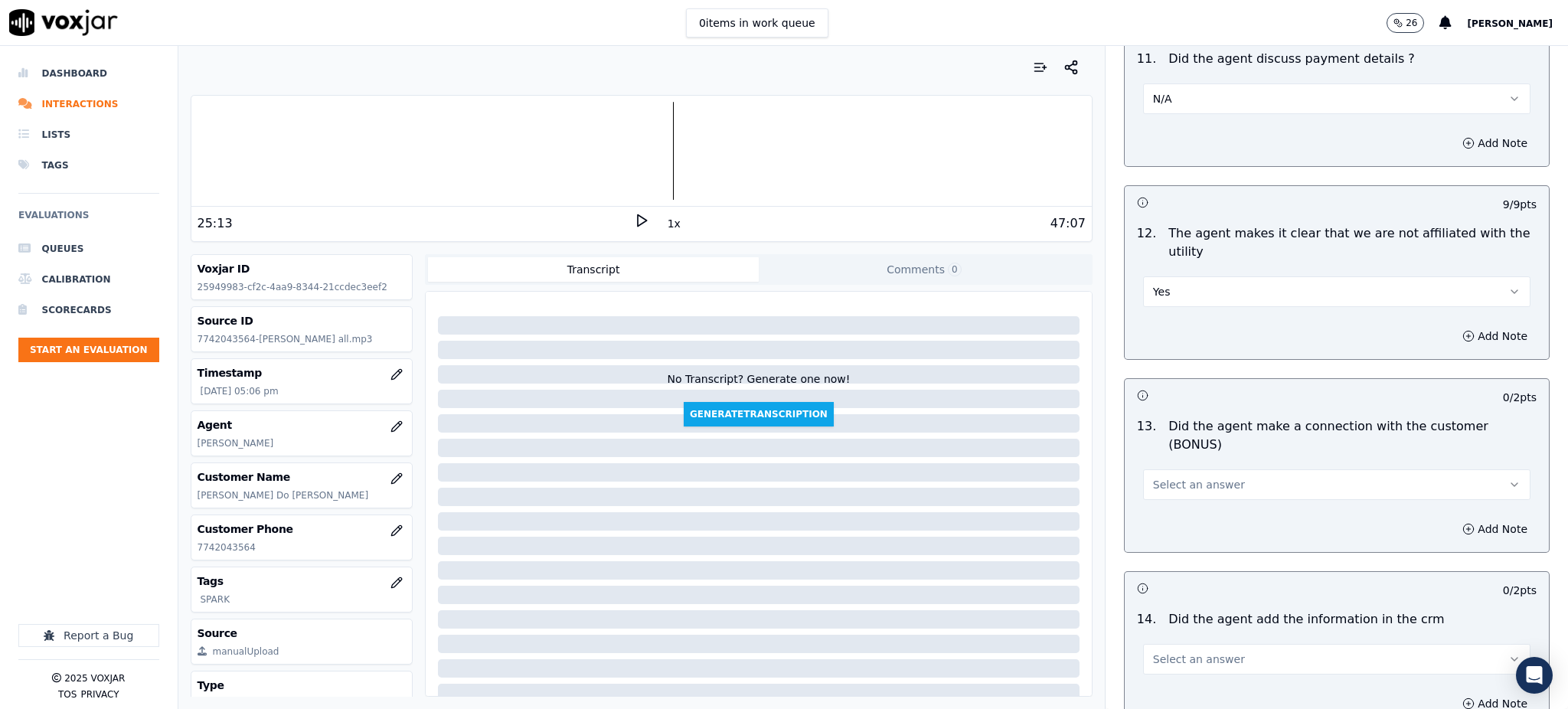
click at [1174, 477] on span "Select an answer" at bounding box center [1199, 485] width 92 height 16
click at [1167, 466] on div "Yes" at bounding box center [1303, 464] width 354 height 24
drag, startPoint x: 1172, startPoint y: 584, endPoint x: 1168, endPoint y: 597, distance: 13.6
click at [1172, 629] on div "Select an answer" at bounding box center [1336, 651] width 411 height 46
click at [1167, 652] on span "Select an answer" at bounding box center [1199, 660] width 92 height 16
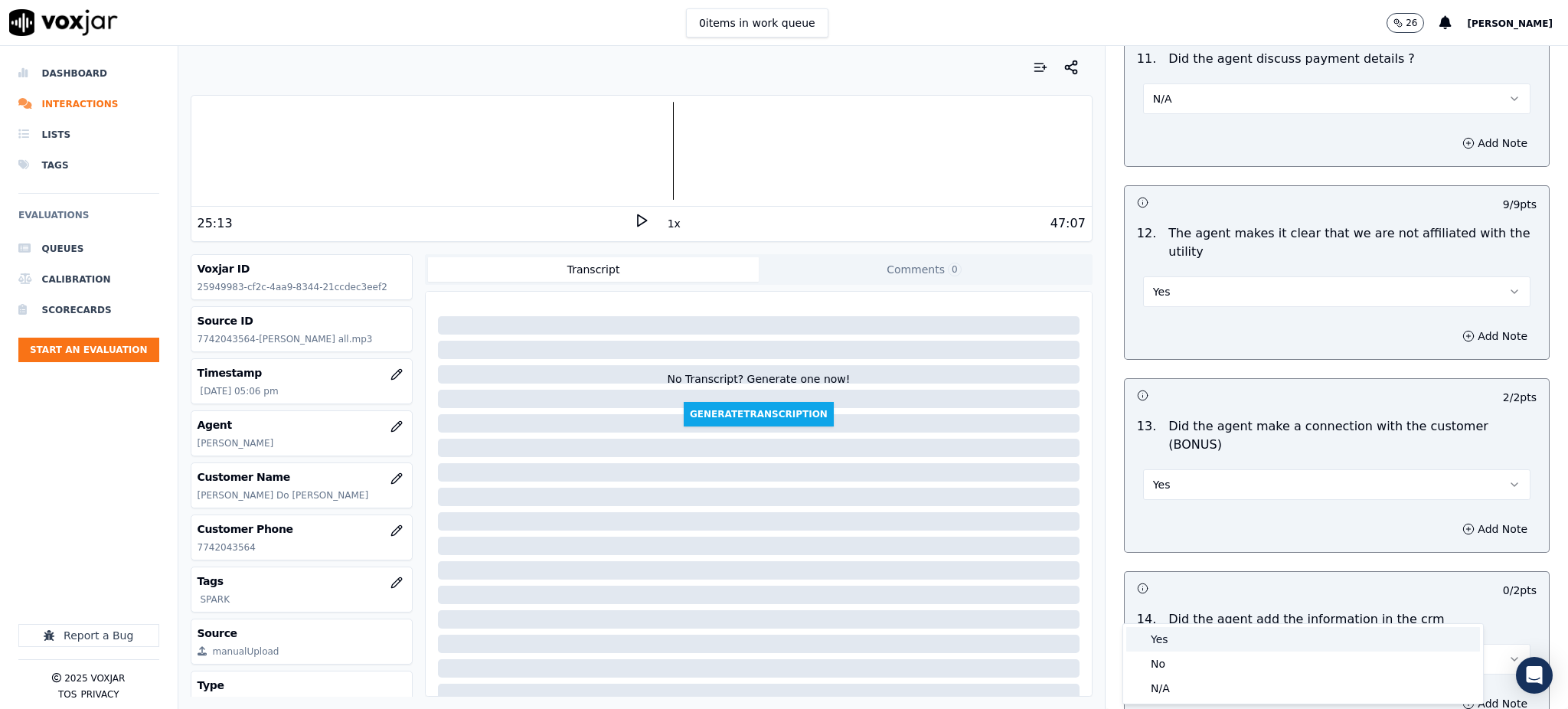
click at [1167, 643] on div "Yes" at bounding box center [1303, 639] width 354 height 24
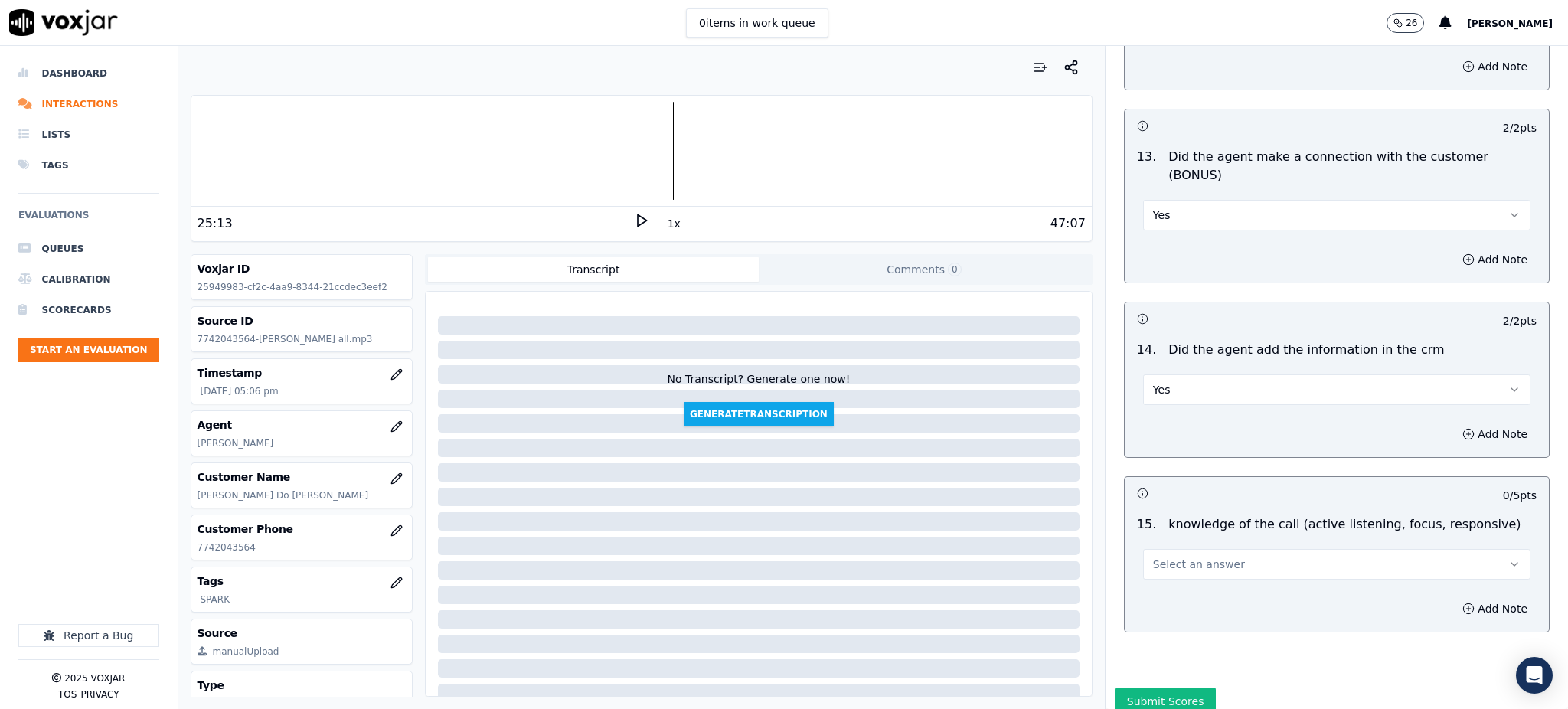
scroll to position [2318, 0]
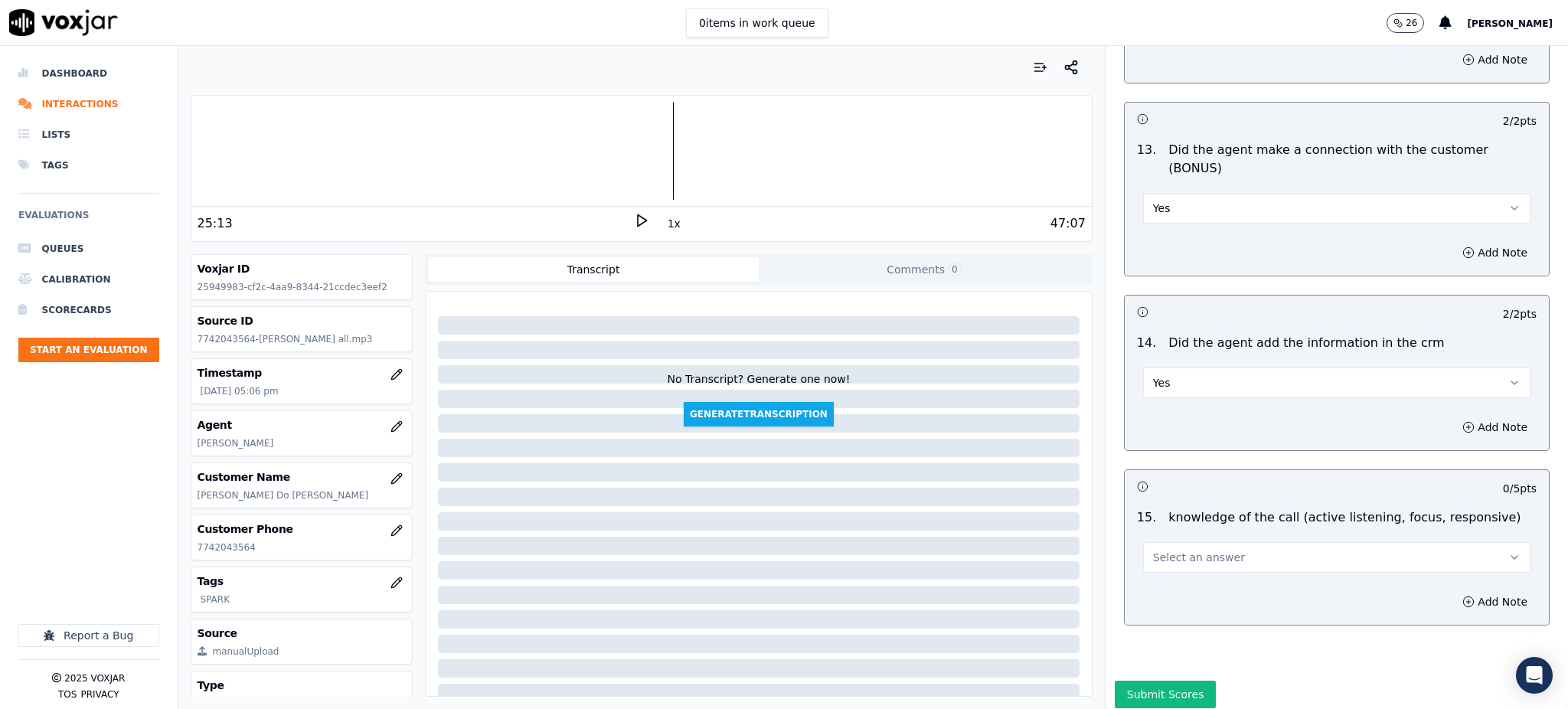
click at [1153, 550] on span "Select an answer" at bounding box center [1199, 558] width 92 height 16
drag, startPoint x: 1158, startPoint y: 527, endPoint x: 1168, endPoint y: 574, distance: 48.1
click at [1159, 528] on div "Yes" at bounding box center [1303, 538] width 354 height 24
click at [1156, 680] on button "Submit Scores" at bounding box center [1165, 694] width 102 height 28
drag, startPoint x: 261, startPoint y: 552, endPoint x: 177, endPoint y: 552, distance: 84.0
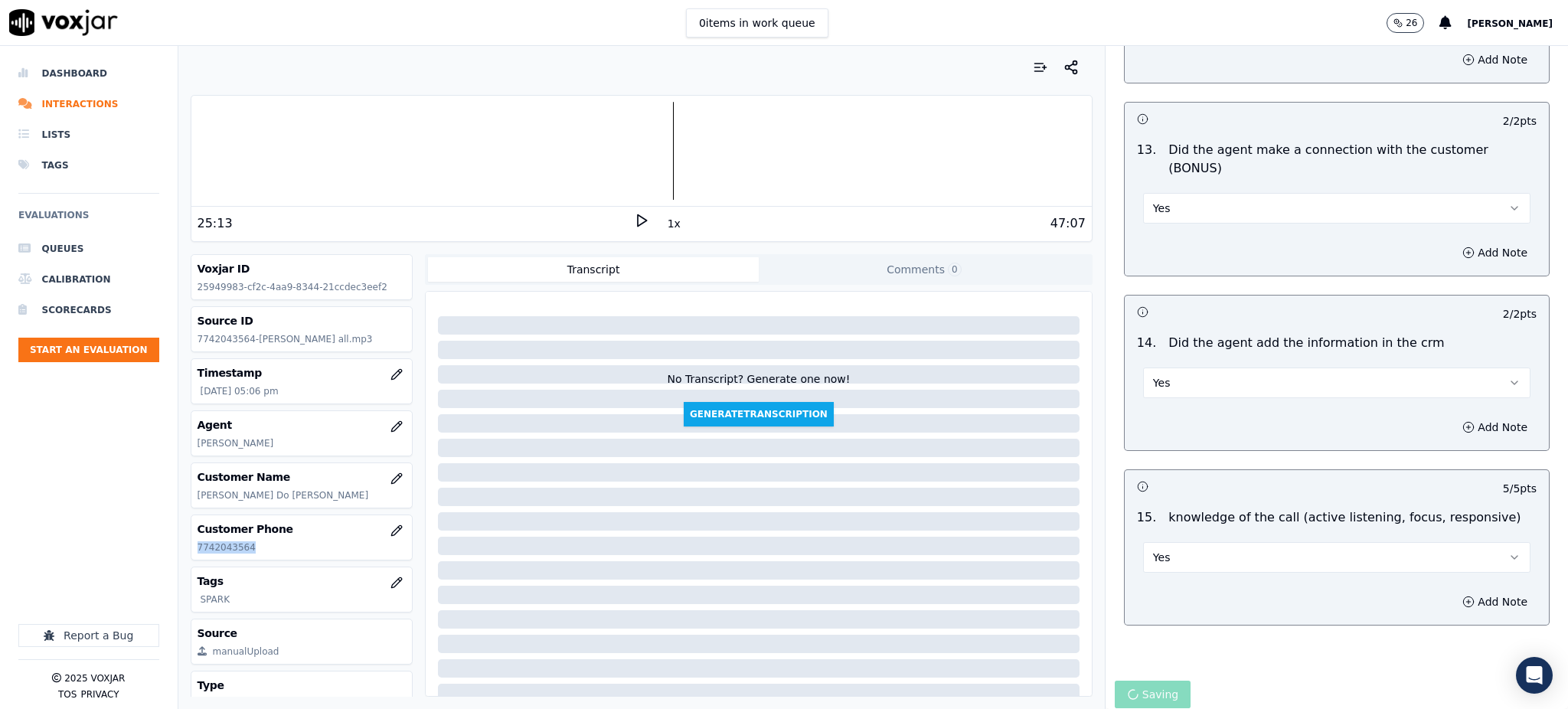
click at [177, 552] on div "Dashboard Interactions Lists Tags Evaluations Queues Calibration Scorecards Sta…" at bounding box center [784, 377] width 1568 height 663
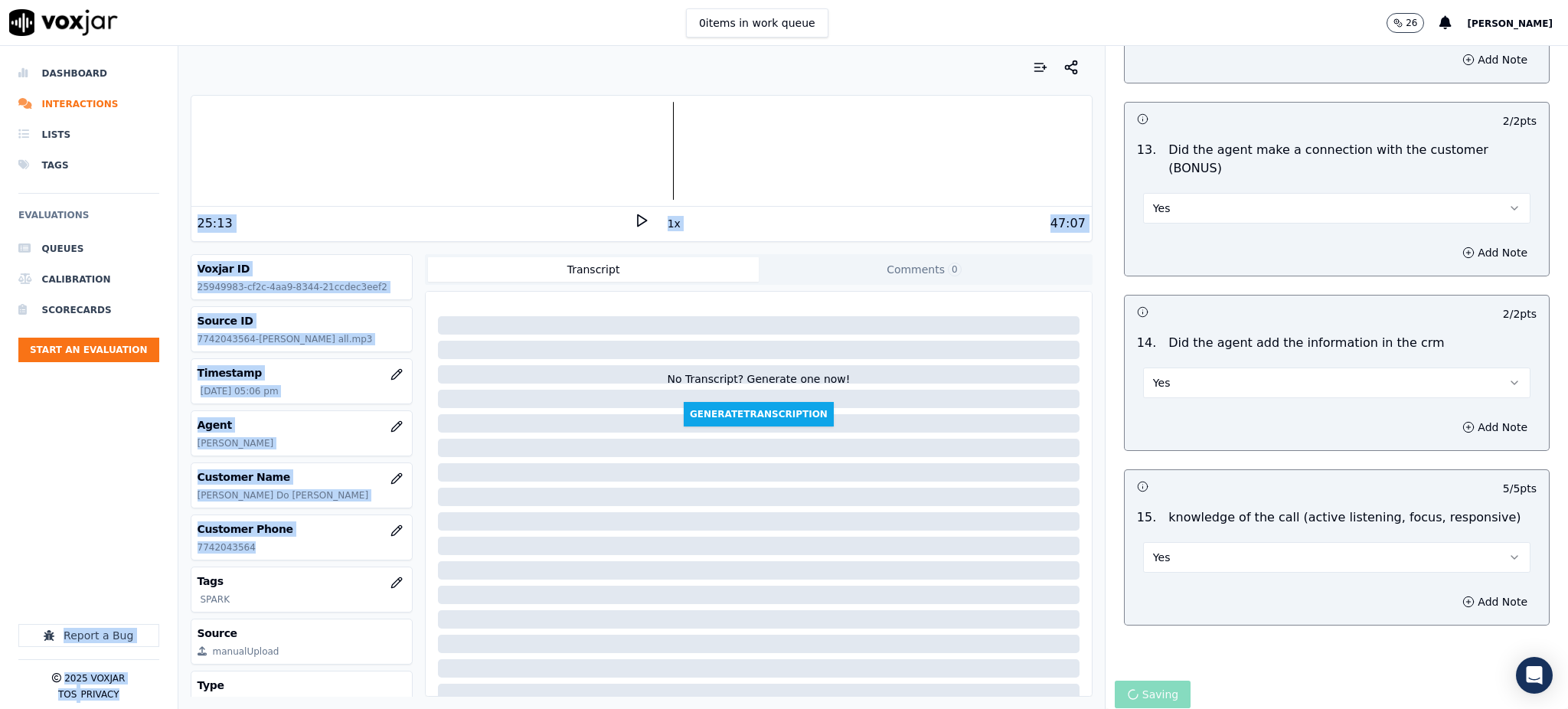
copy div "Report a Bug 2025 Voxjar TOS Privacy Your browser does not support the audio el…"
drag, startPoint x: 277, startPoint y: 546, endPoint x: 263, endPoint y: 552, distance: 15.2
click at [276, 547] on p "7742043564" at bounding box center [302, 547] width 209 height 12
click at [260, 552] on p "7742043564" at bounding box center [302, 547] width 209 height 12
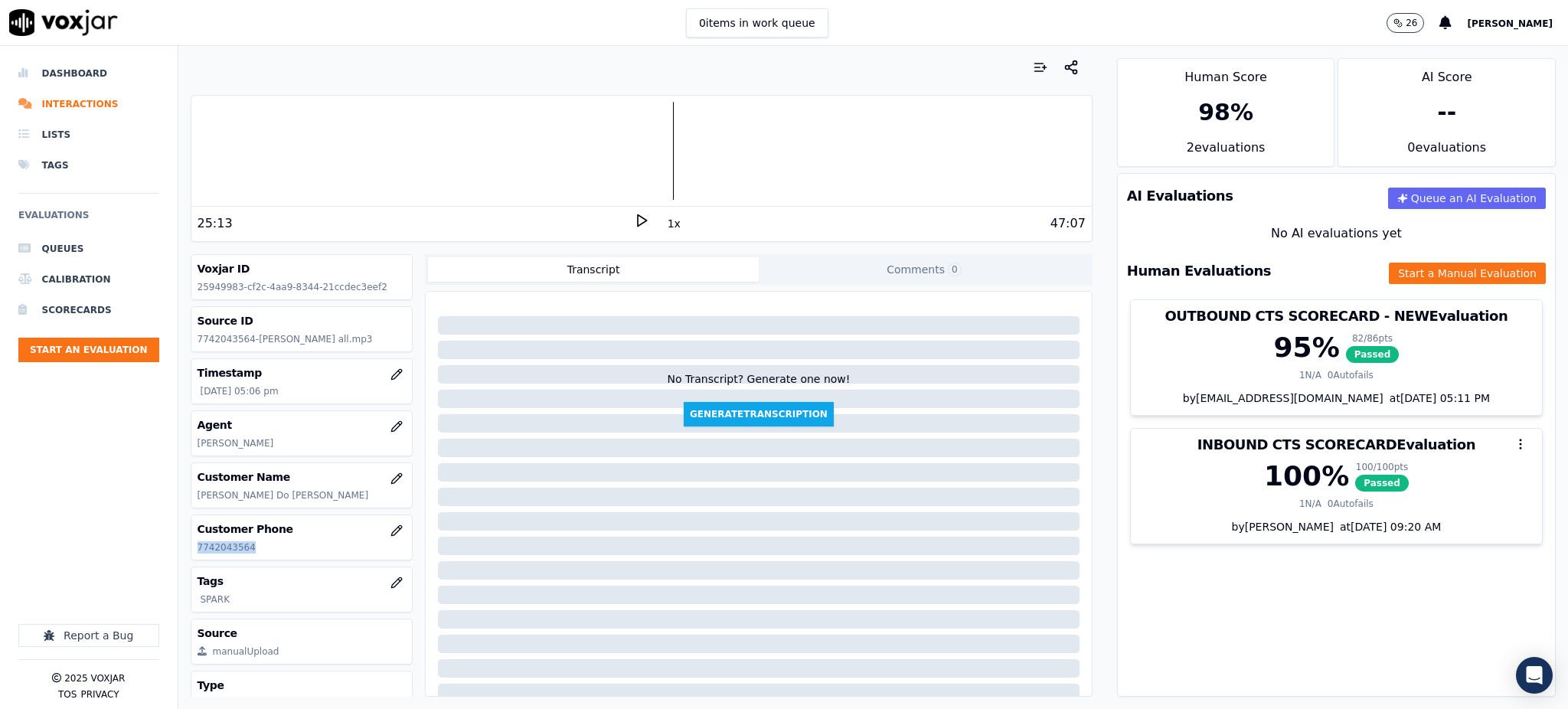
drag, startPoint x: 253, startPoint y: 549, endPoint x: 194, endPoint y: 553, distance: 59.1
click at [194, 553] on div "Customer Phone 7742043564" at bounding box center [302, 537] width 221 height 44
copy p "7742043564"
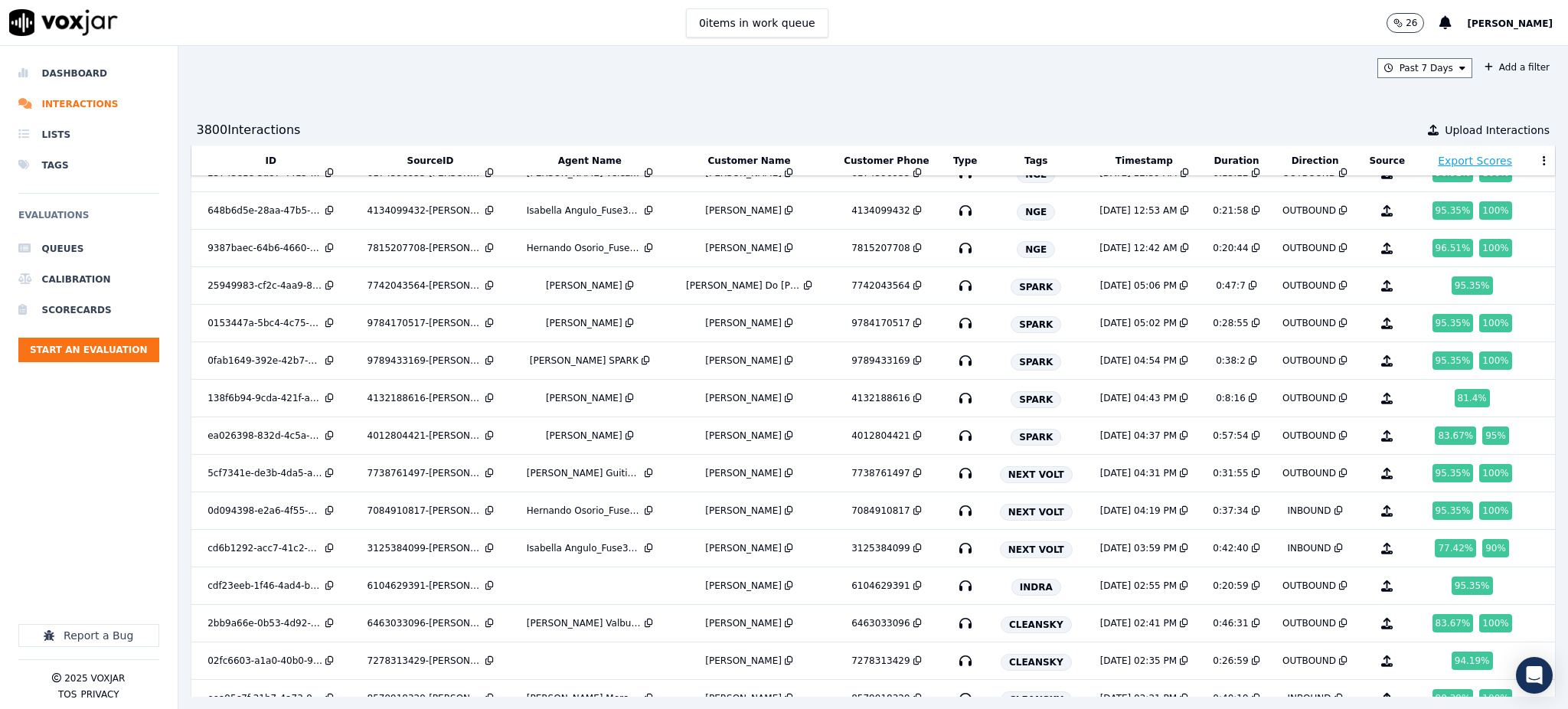
scroll to position [1882, 0]
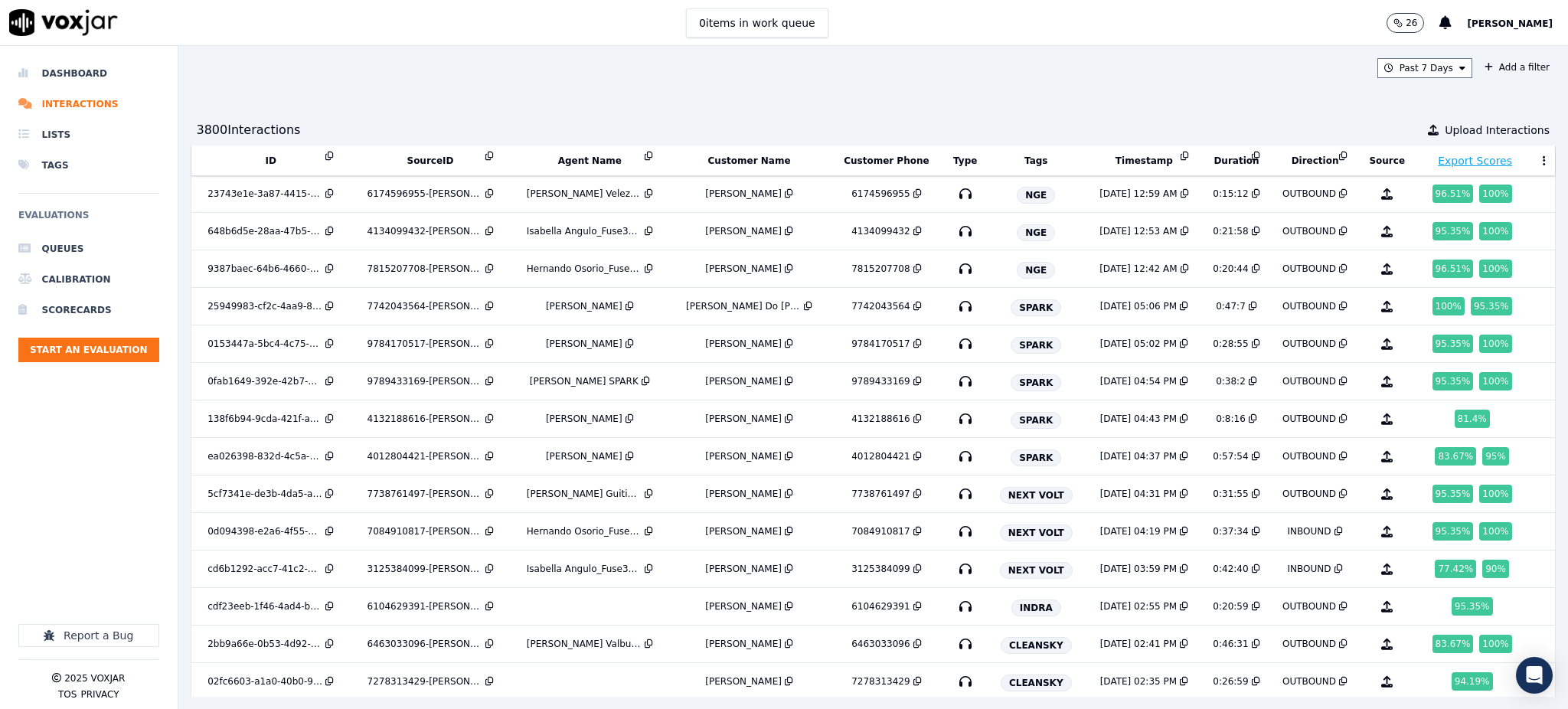
scroll to position [1882, 0]
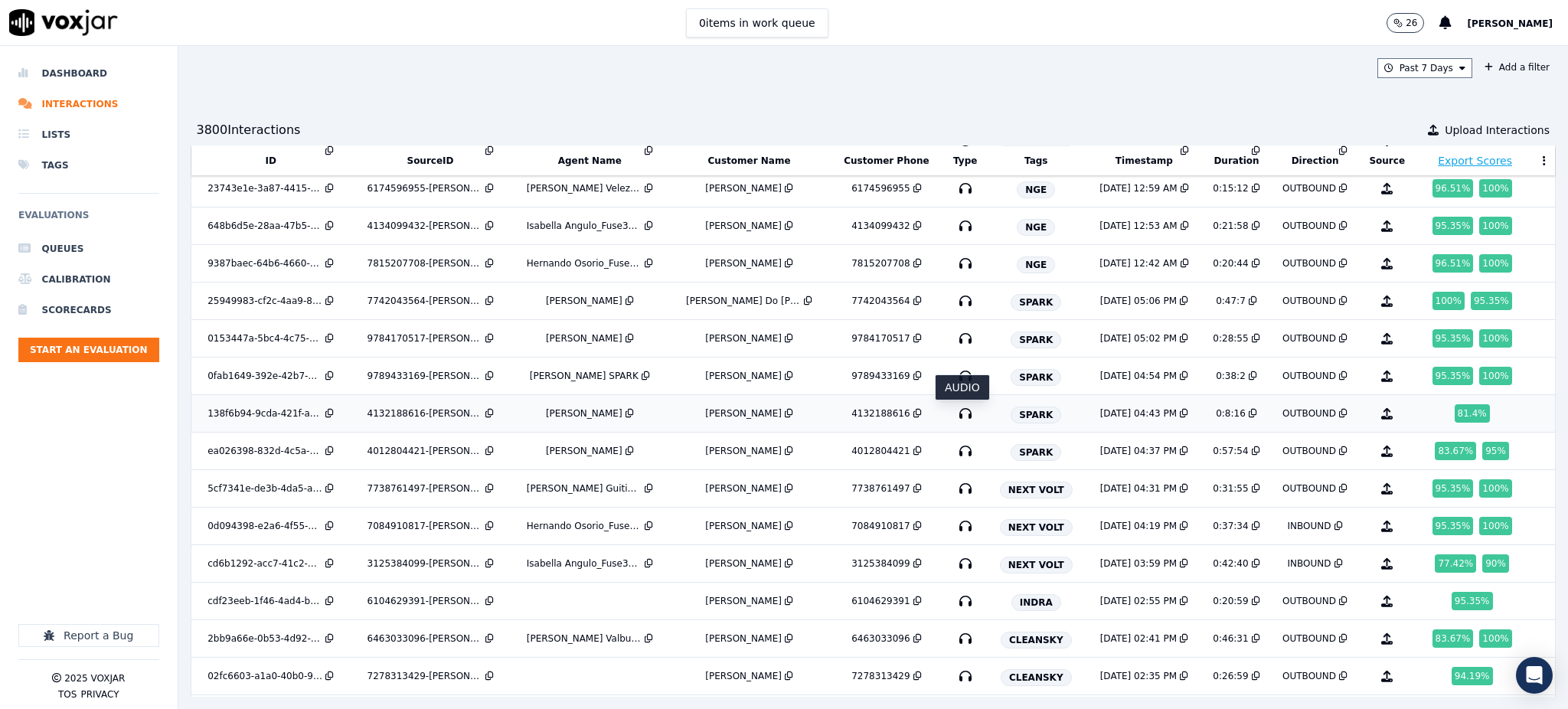
click at [962, 416] on icon "button" at bounding box center [965, 413] width 24 height 24
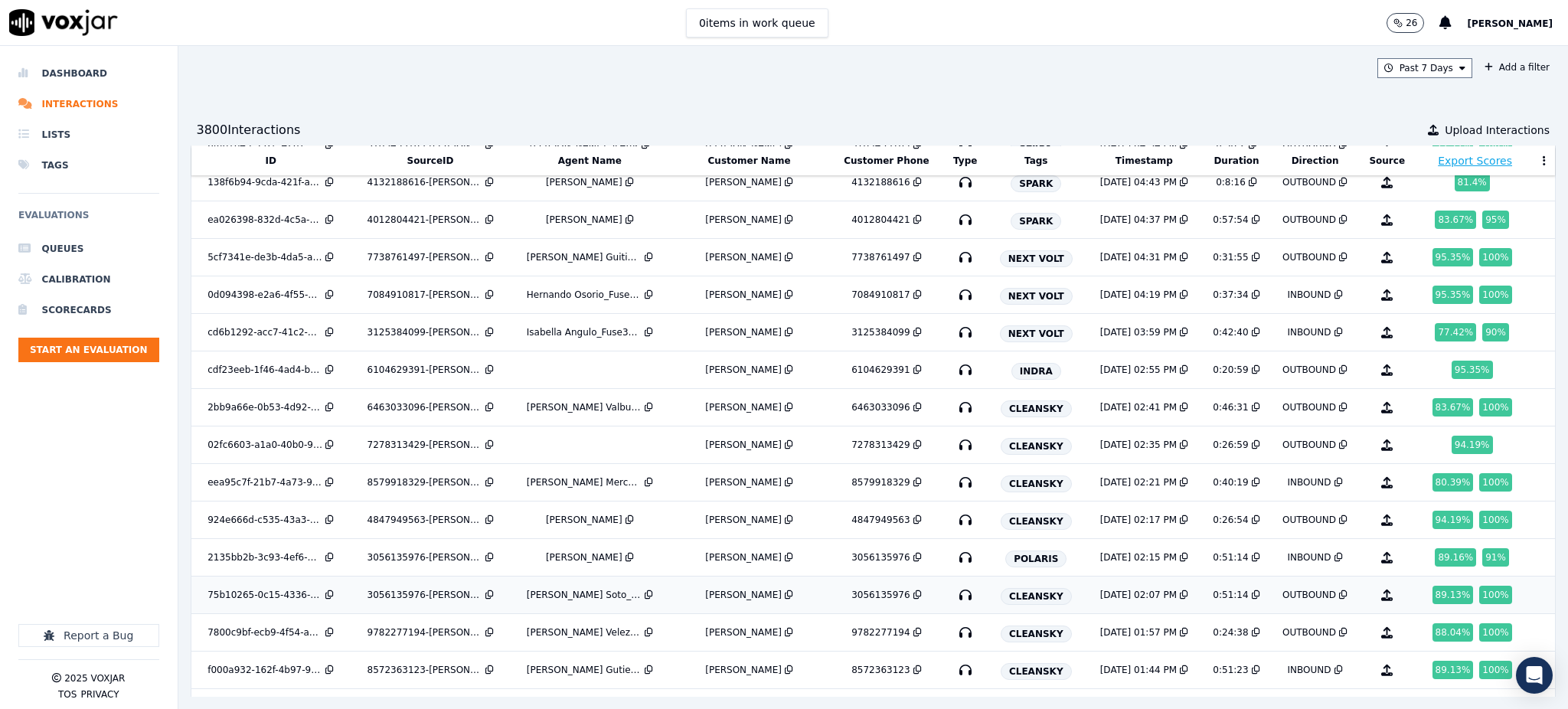
scroll to position [2188, 0]
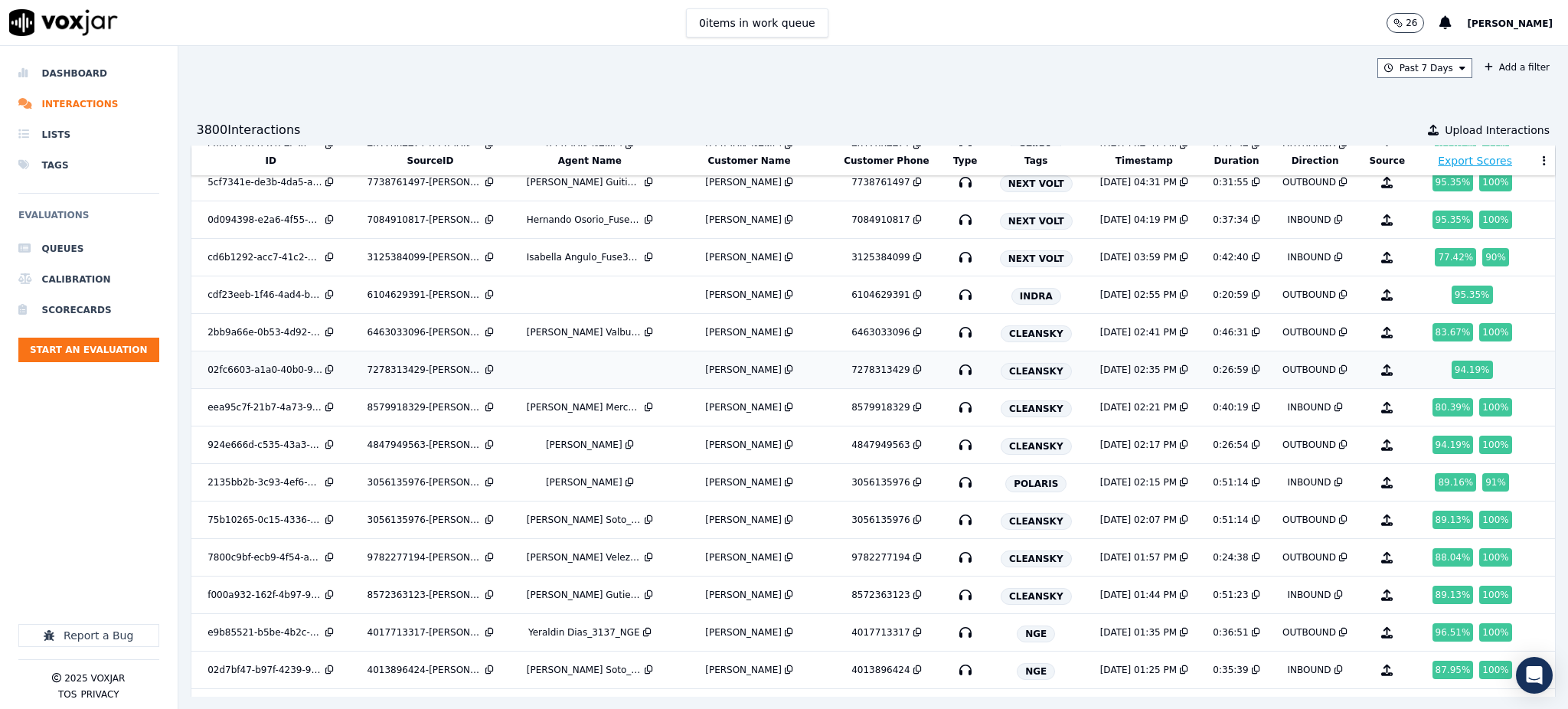
click at [966, 373] on icon "button" at bounding box center [965, 370] width 24 height 24
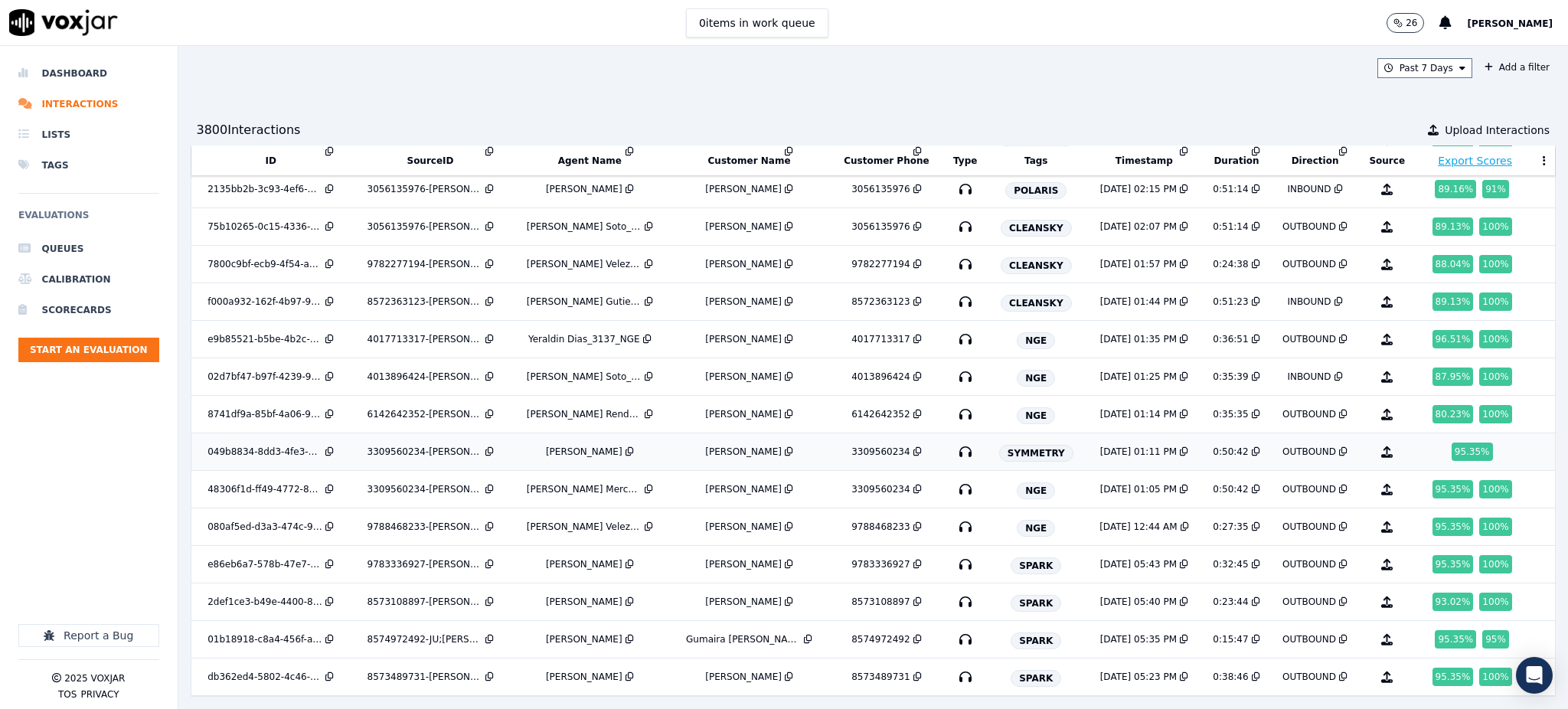
scroll to position [2494, 0]
click at [960, 440] on icon "button" at bounding box center [965, 451] width 24 height 24
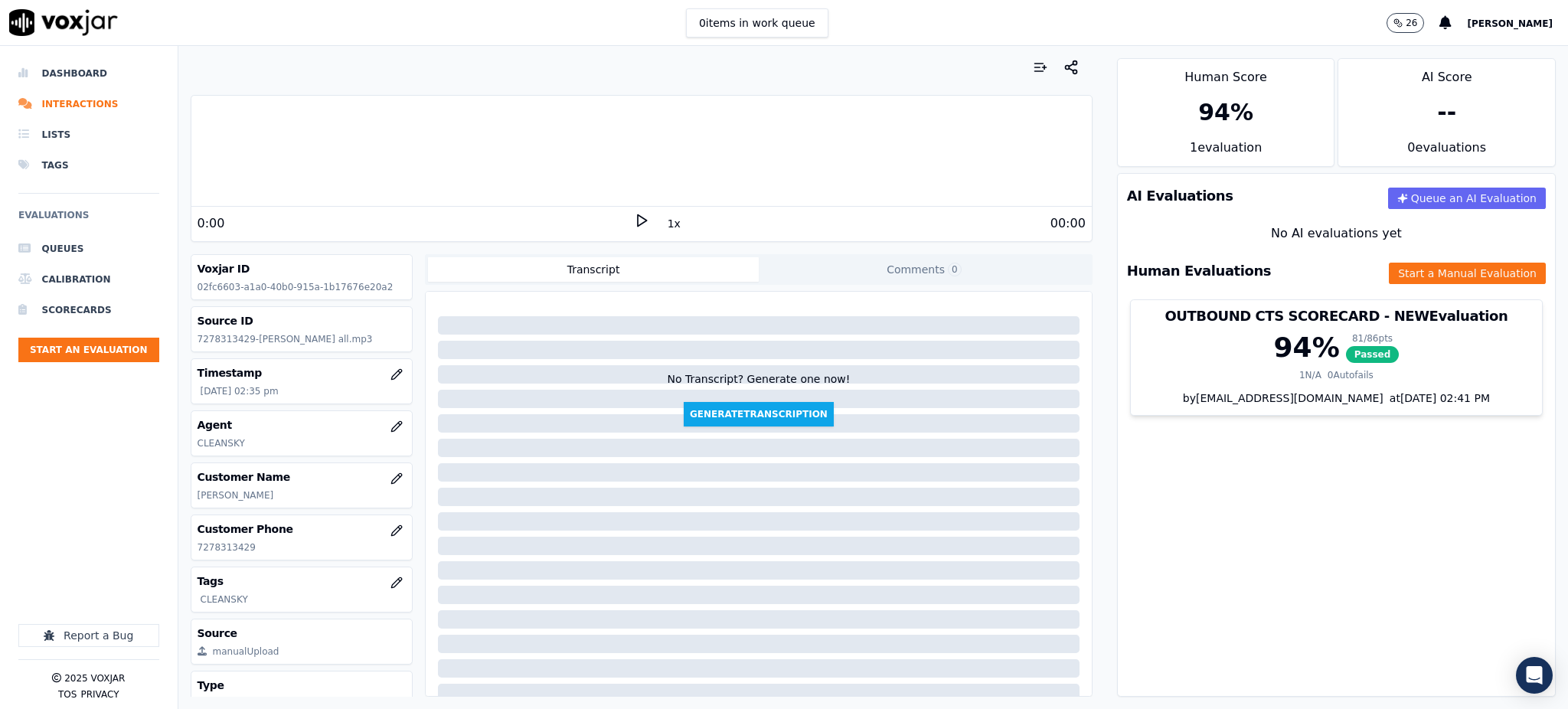
click at [634, 220] on icon at bounding box center [641, 220] width 16 height 16
click at [634, 217] on icon at bounding box center [641, 220] width 16 height 16
click at [634, 219] on icon at bounding box center [641, 220] width 16 height 16
drag, startPoint x: 629, startPoint y: 217, endPoint x: 621, endPoint y: 215, distance: 8.2
click at [634, 217] on icon at bounding box center [641, 220] width 16 height 16
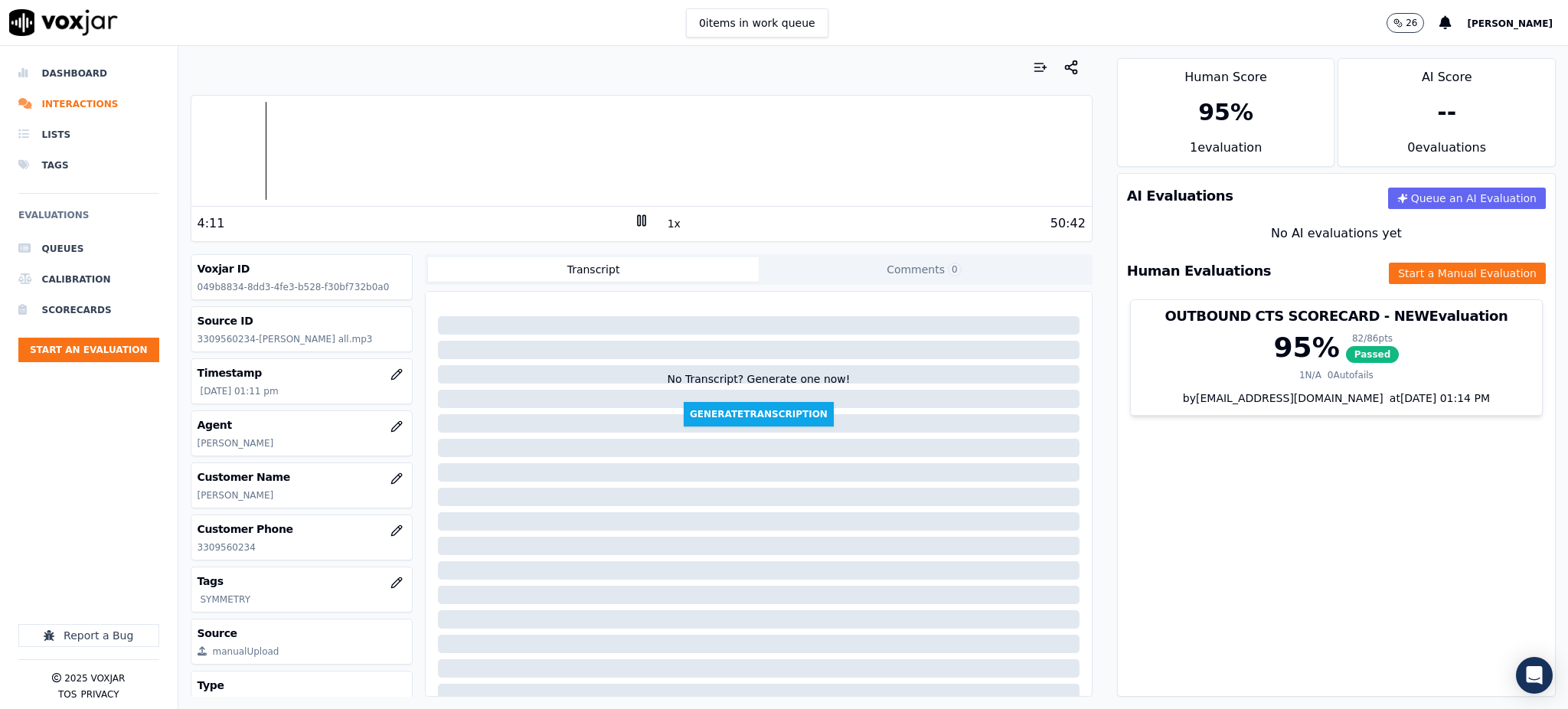
click at [634, 217] on icon at bounding box center [641, 220] width 16 height 16
click at [638, 221] on polygon at bounding box center [642, 220] width 10 height 11
click at [634, 224] on icon at bounding box center [641, 220] width 16 height 16
click at [634, 219] on icon at bounding box center [641, 220] width 16 height 16
click at [634, 216] on icon at bounding box center [641, 220] width 16 height 16
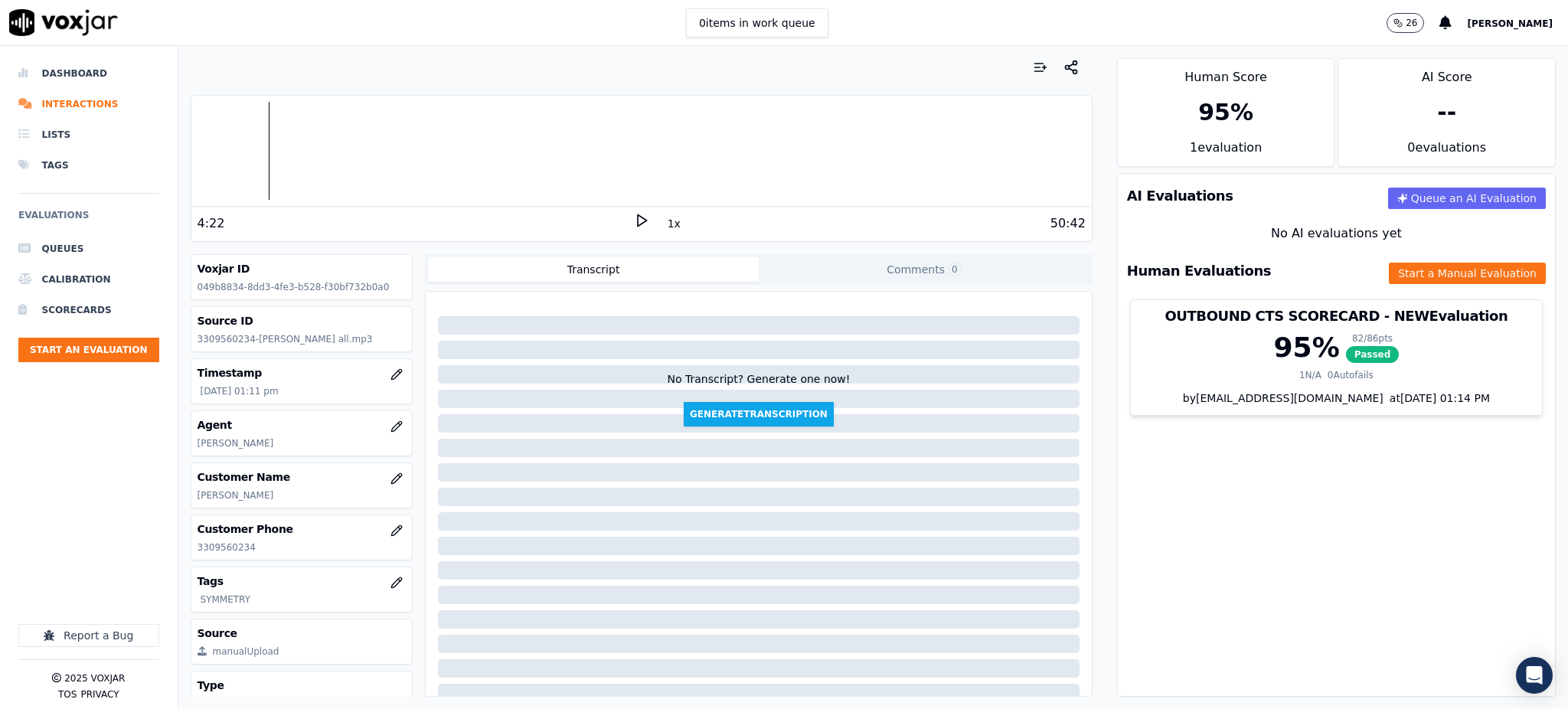
click at [634, 220] on icon at bounding box center [641, 220] width 16 height 16
click at [642, 225] on rect at bounding box center [643, 220] width 3 height 10
click at [634, 224] on icon at bounding box center [641, 220] width 16 height 16
drag, startPoint x: 204, startPoint y: 540, endPoint x: 193, endPoint y: 545, distance: 12.1
click at [193, 545] on div "Customer Phone 3309560234" at bounding box center [302, 537] width 221 height 44
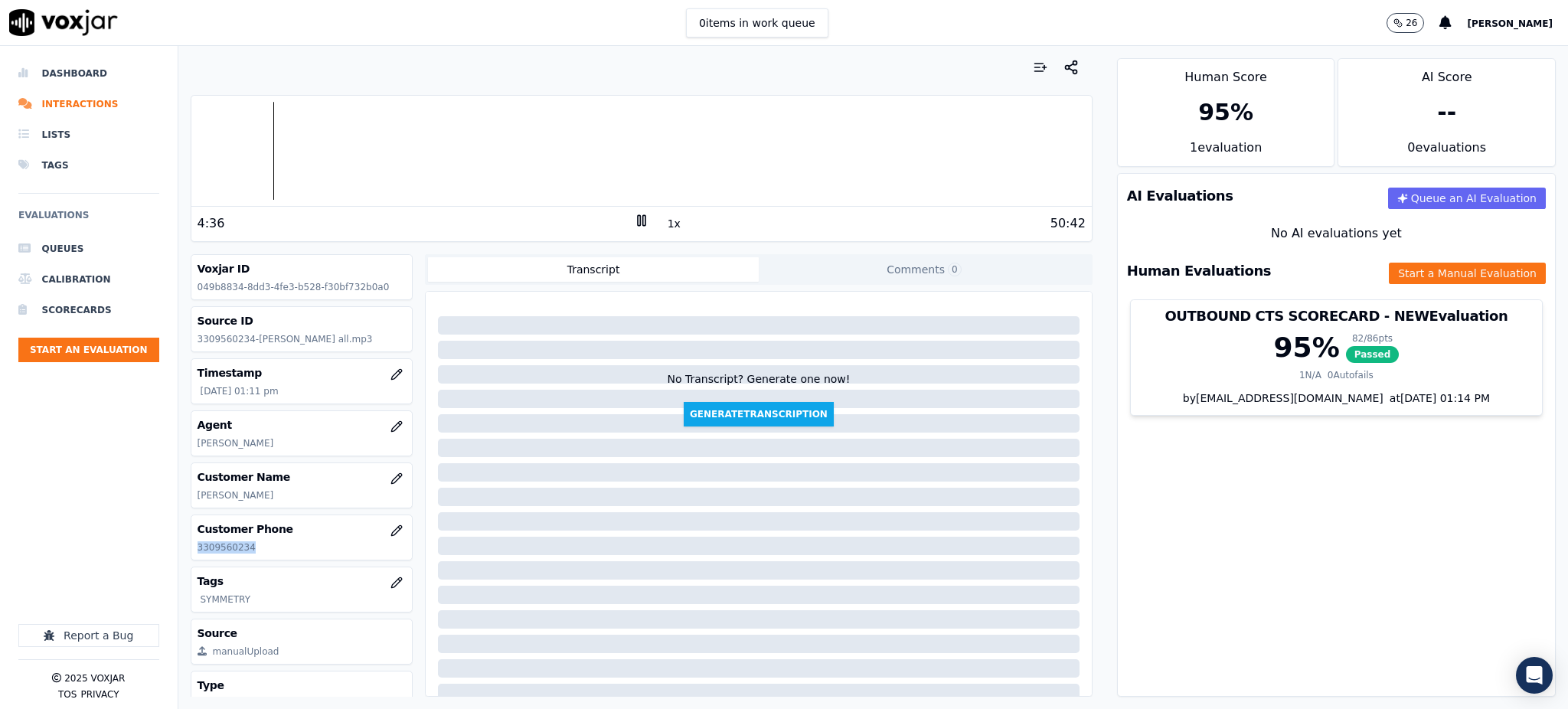
copy p "3309560234"
click at [634, 219] on icon at bounding box center [641, 220] width 16 height 16
click at [634, 220] on icon at bounding box center [641, 220] width 16 height 16
click at [634, 220] on icon at bounding box center [641, 220] width 16 height 16
click at [634, 224] on icon at bounding box center [641, 220] width 16 height 16
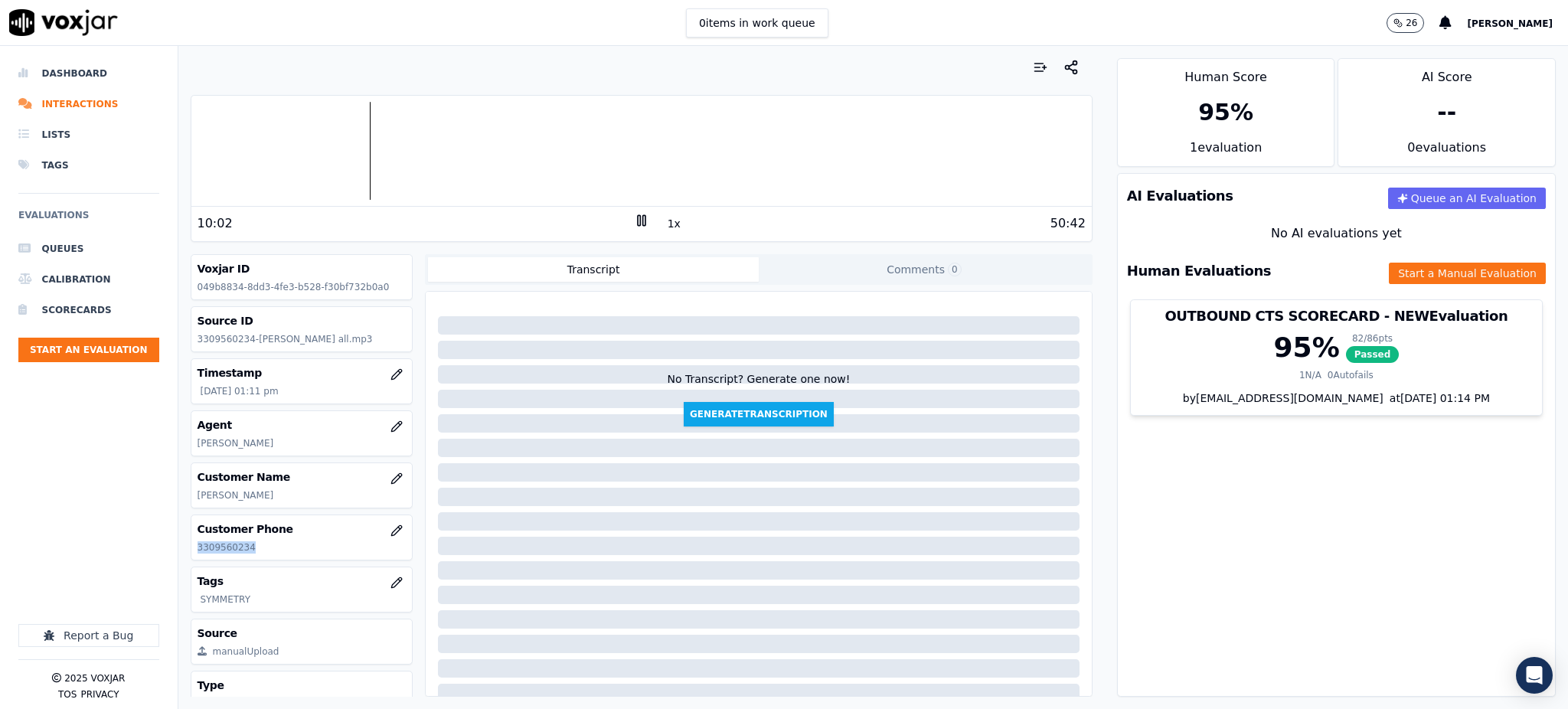
click at [638, 218] on rect at bounding box center [639, 220] width 3 height 10
click at [621, 222] on div "10:02" at bounding box center [415, 223] width 437 height 18
click at [634, 224] on icon at bounding box center [641, 220] width 16 height 16
click at [634, 218] on icon at bounding box center [641, 220] width 16 height 16
click at [634, 217] on icon at bounding box center [641, 220] width 16 height 16
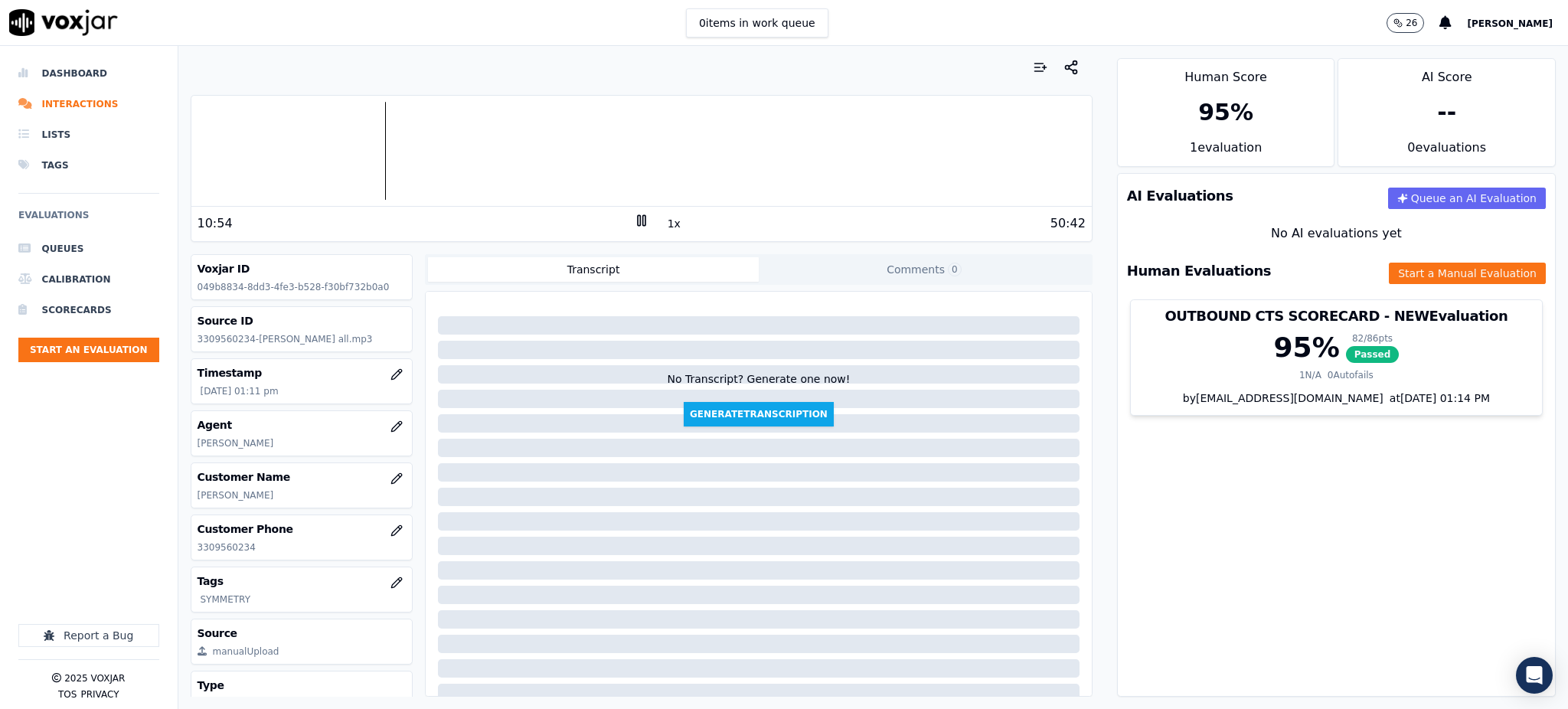
click at [638, 217] on rect at bounding box center [639, 220] width 3 height 10
click at [634, 217] on icon at bounding box center [641, 220] width 16 height 16
click at [634, 220] on icon at bounding box center [641, 220] width 16 height 16
click at [621, 217] on div "13:18" at bounding box center [415, 223] width 437 height 18
click at [634, 216] on icon at bounding box center [641, 220] width 16 height 16
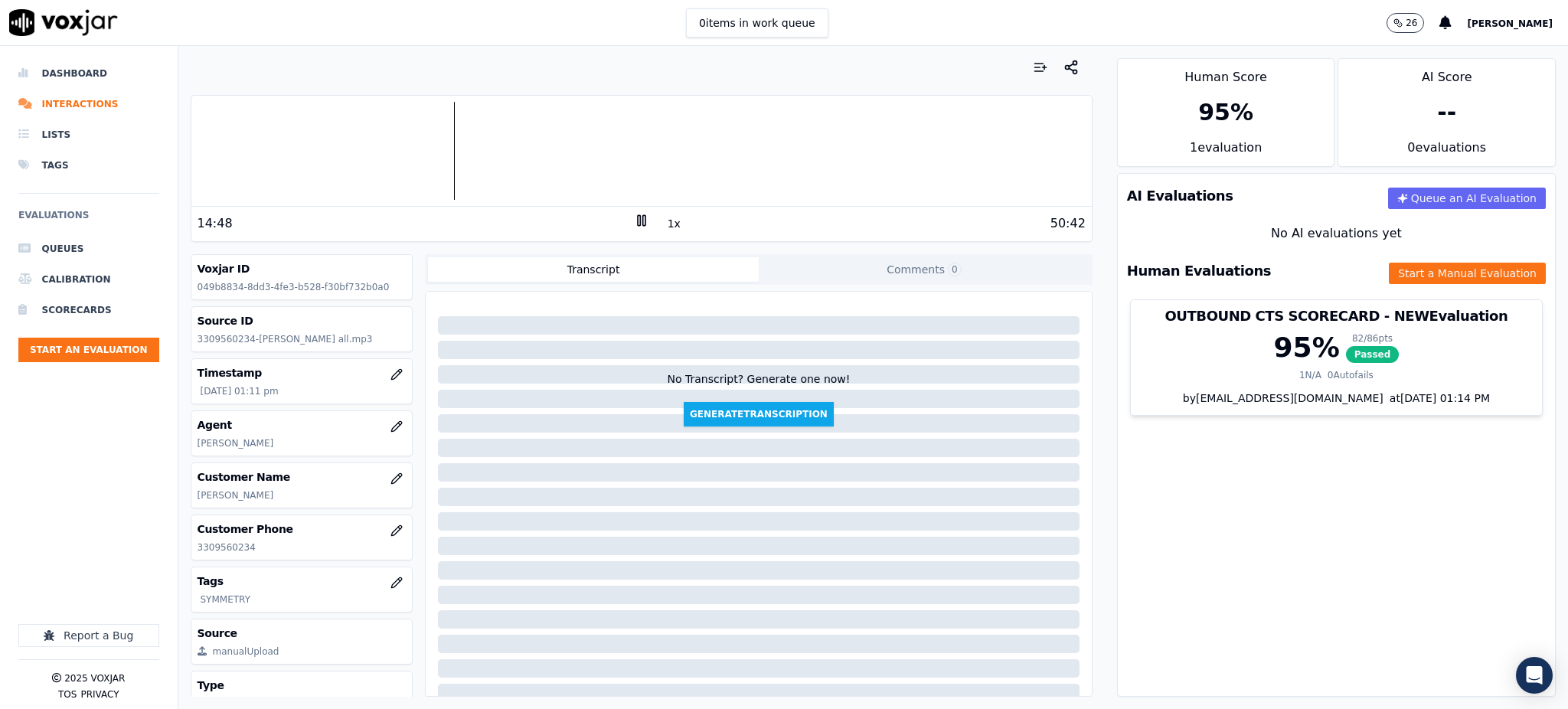
click at [634, 220] on icon at bounding box center [641, 220] width 16 height 16
click at [634, 217] on icon at bounding box center [641, 220] width 16 height 16
click at [634, 219] on icon at bounding box center [641, 220] width 16 height 16
click at [634, 221] on icon at bounding box center [641, 220] width 16 height 16
drag, startPoint x: 224, startPoint y: 557, endPoint x: 182, endPoint y: 558, distance: 42.0
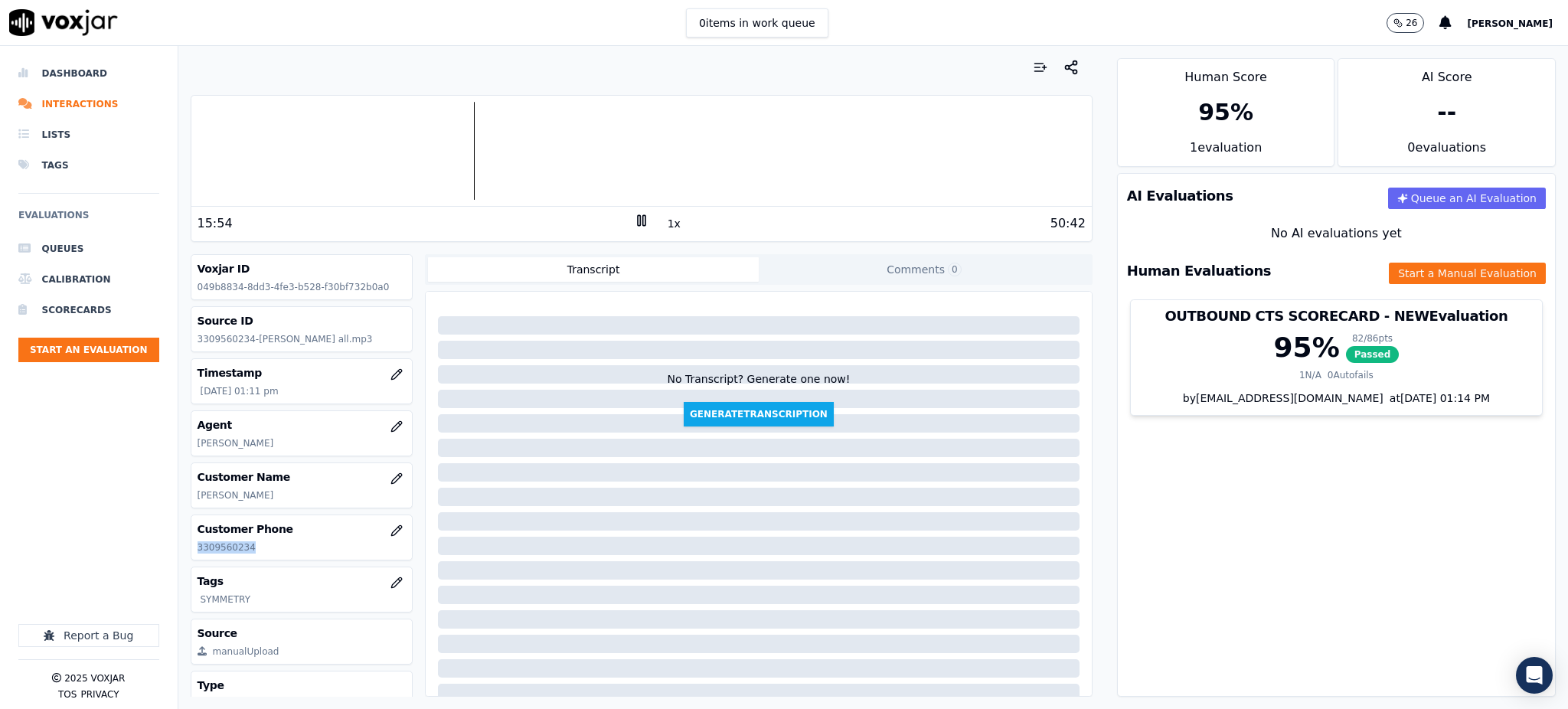
click at [182, 558] on div "Your browser does not support the audio element. 15:54 1x 50:42 Voxjar ID 049b8…" at bounding box center [641, 377] width 926 height 663
copy p "3309560234"
click at [1401, 271] on button "Start a Manual Evaluation" at bounding box center [1467, 273] width 157 height 22
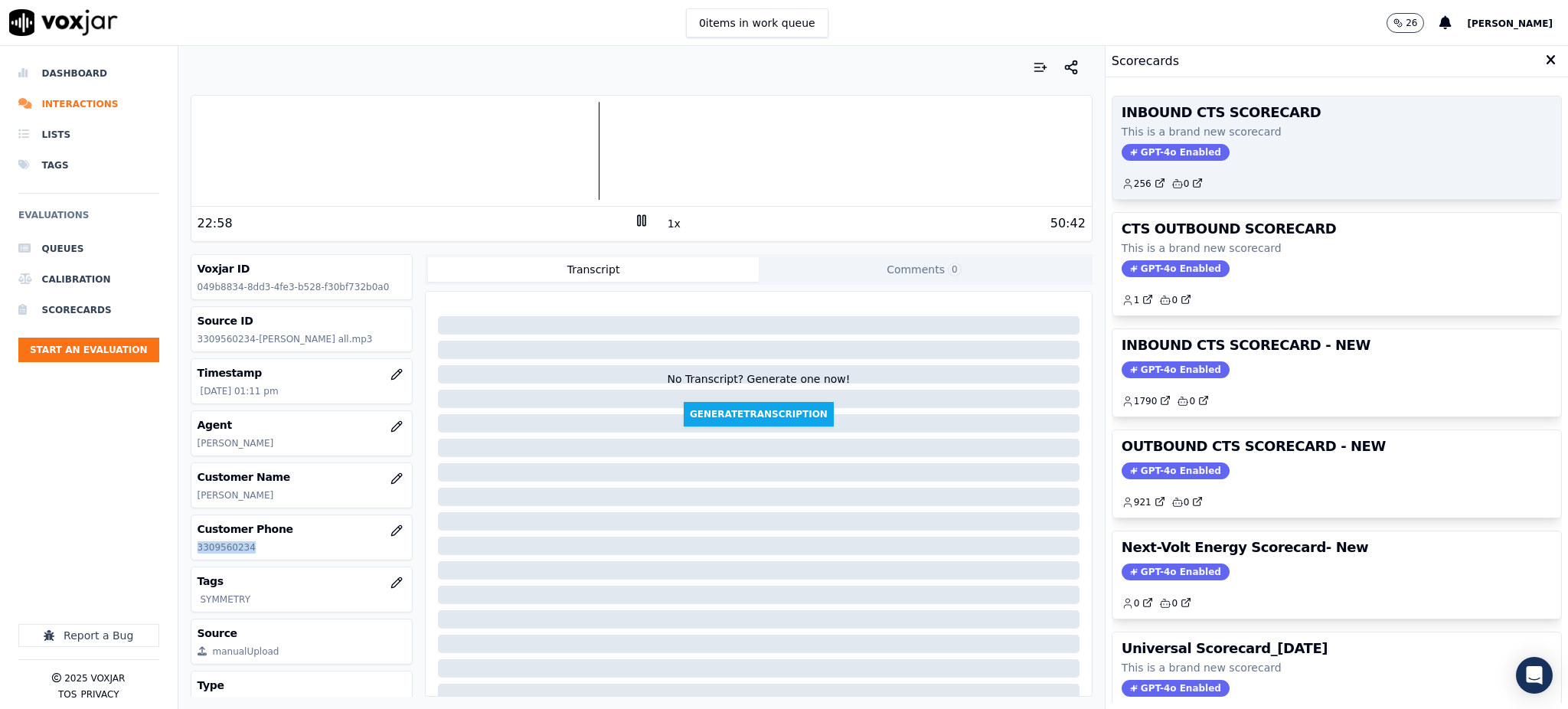
click at [1155, 157] on span "GPT-4o Enabled" at bounding box center [1175, 151] width 108 height 16
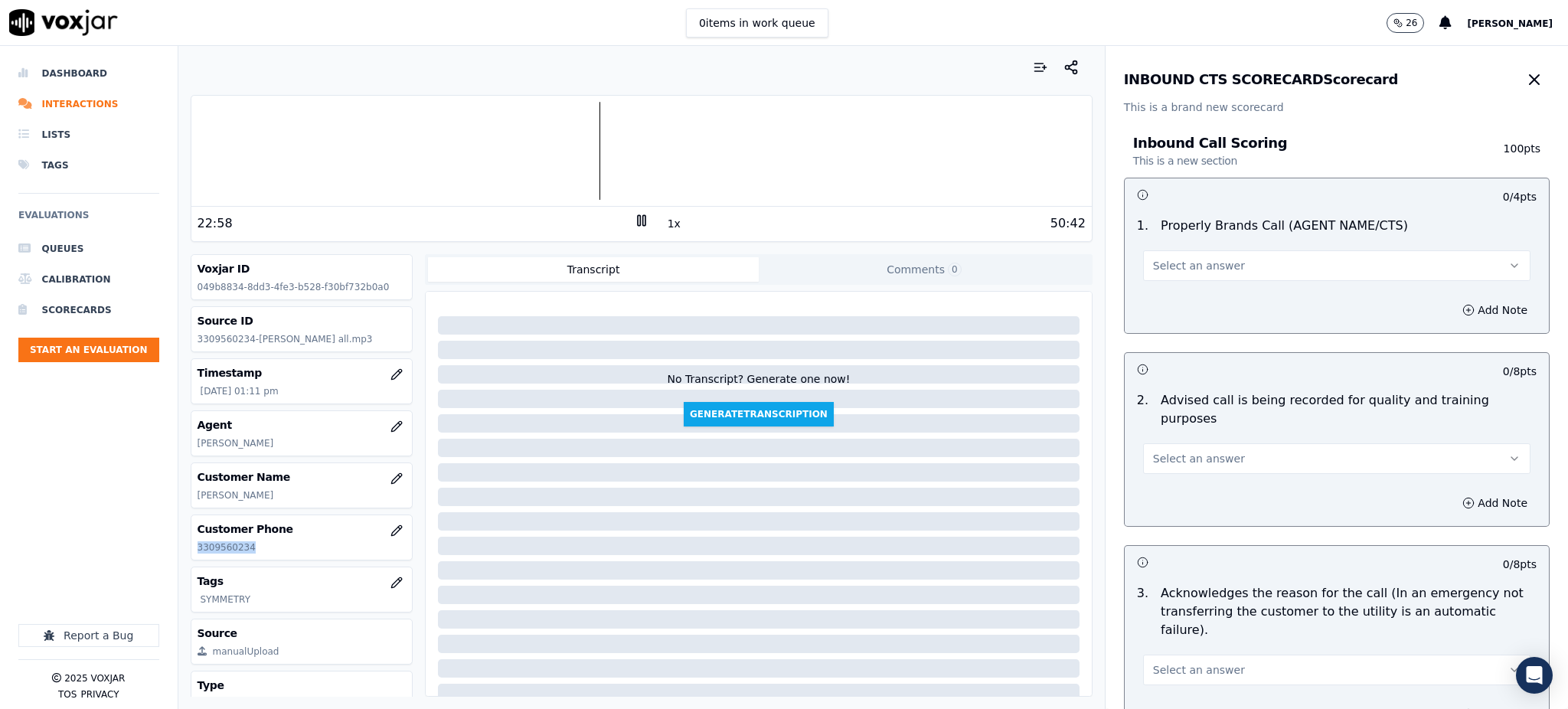
click at [1219, 251] on button "Select an answer" at bounding box center [1336, 265] width 387 height 30
click at [1198, 297] on div "Yes" at bounding box center [1303, 300] width 354 height 24
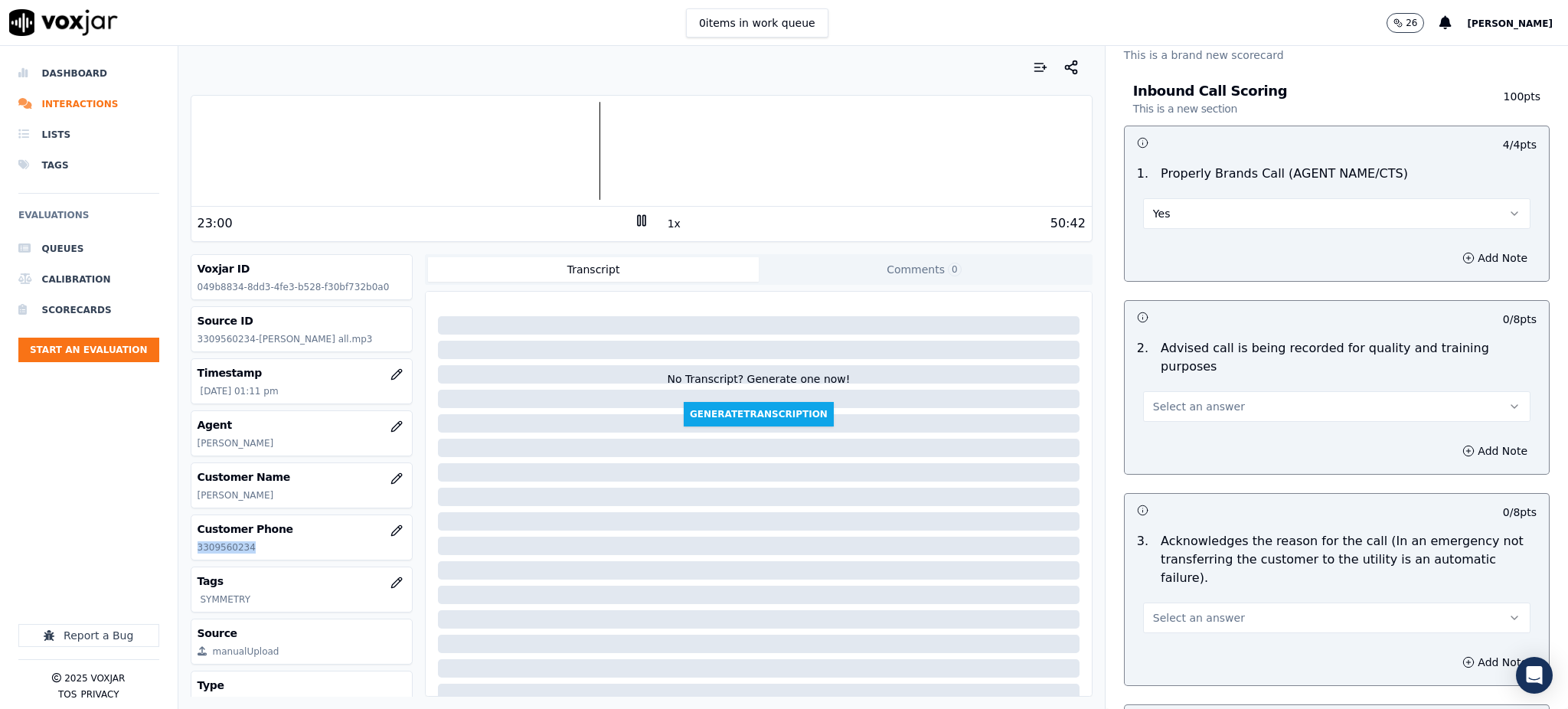
scroll to position [204, 0]
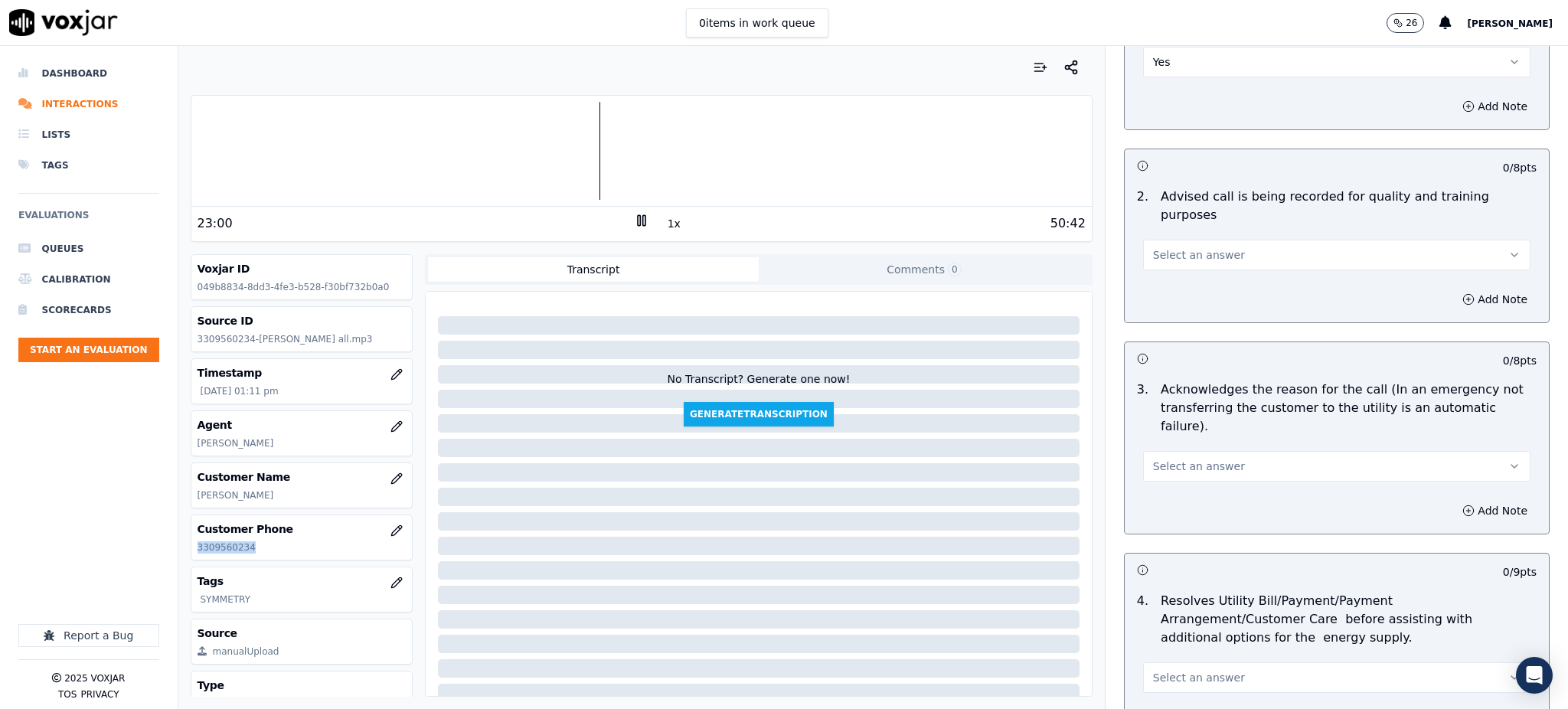
click at [1211, 240] on button "Select an answer" at bounding box center [1336, 254] width 387 height 30
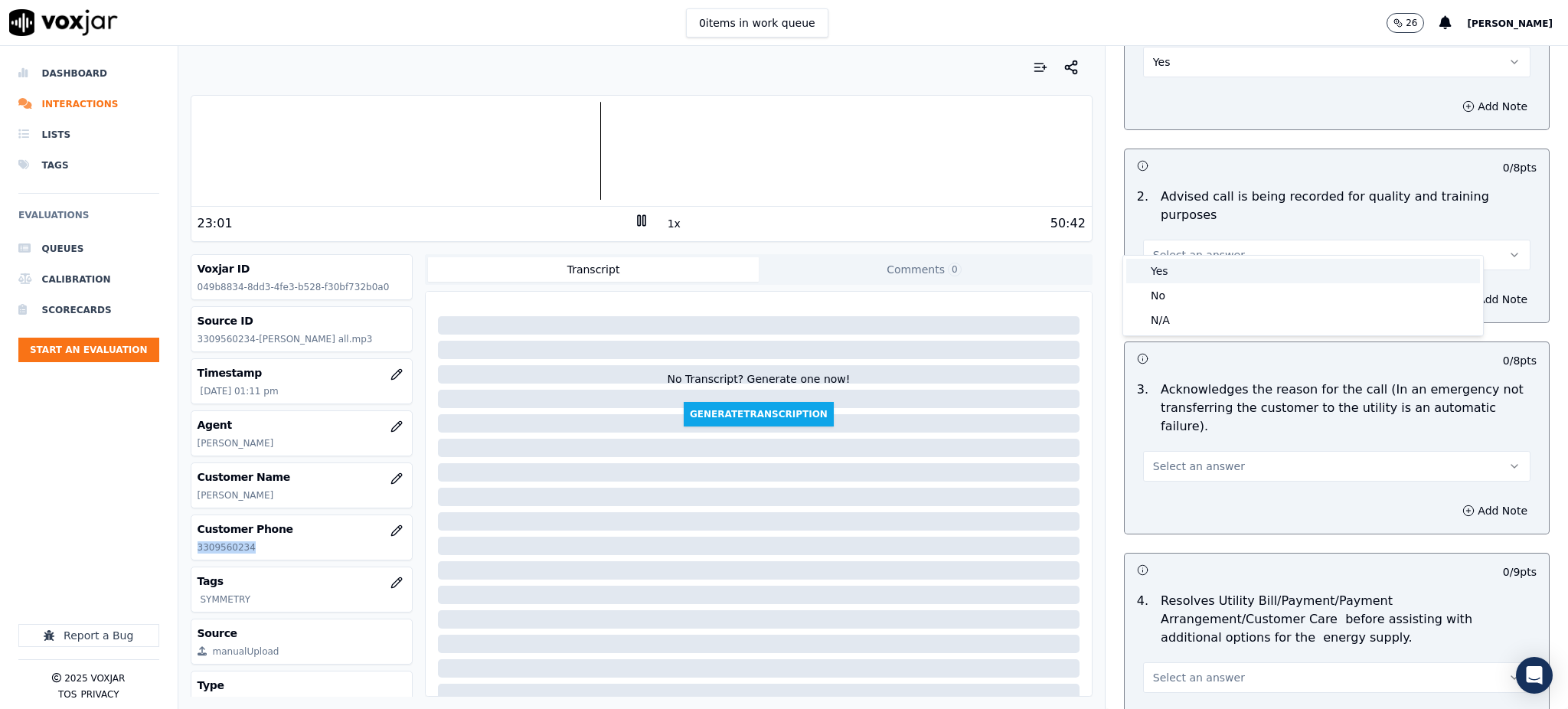
click at [1202, 266] on div "Yes" at bounding box center [1303, 271] width 354 height 24
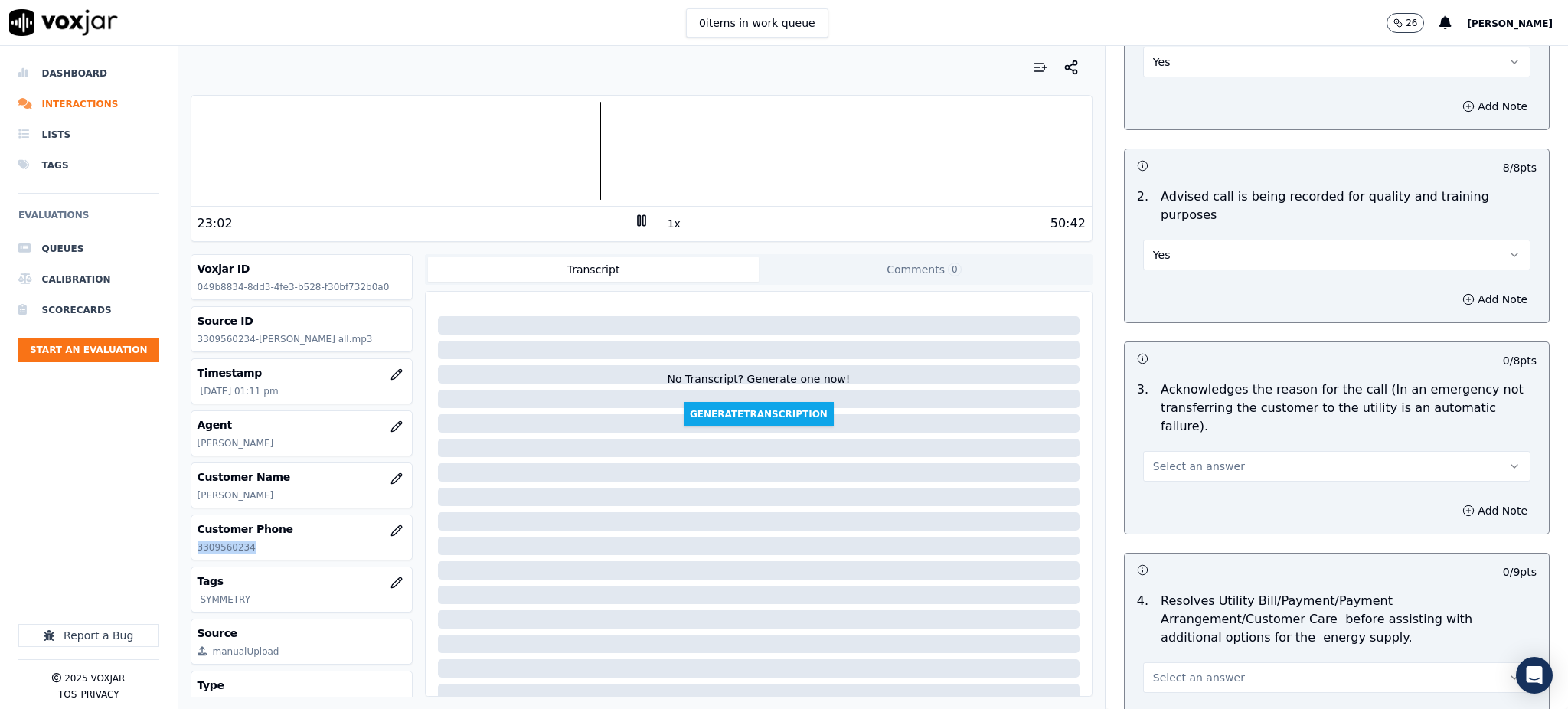
drag, startPoint x: 1189, startPoint y: 416, endPoint x: 1195, endPoint y: 446, distance: 30.6
click at [1189, 451] on button "Select an answer" at bounding box center [1336, 466] width 387 height 30
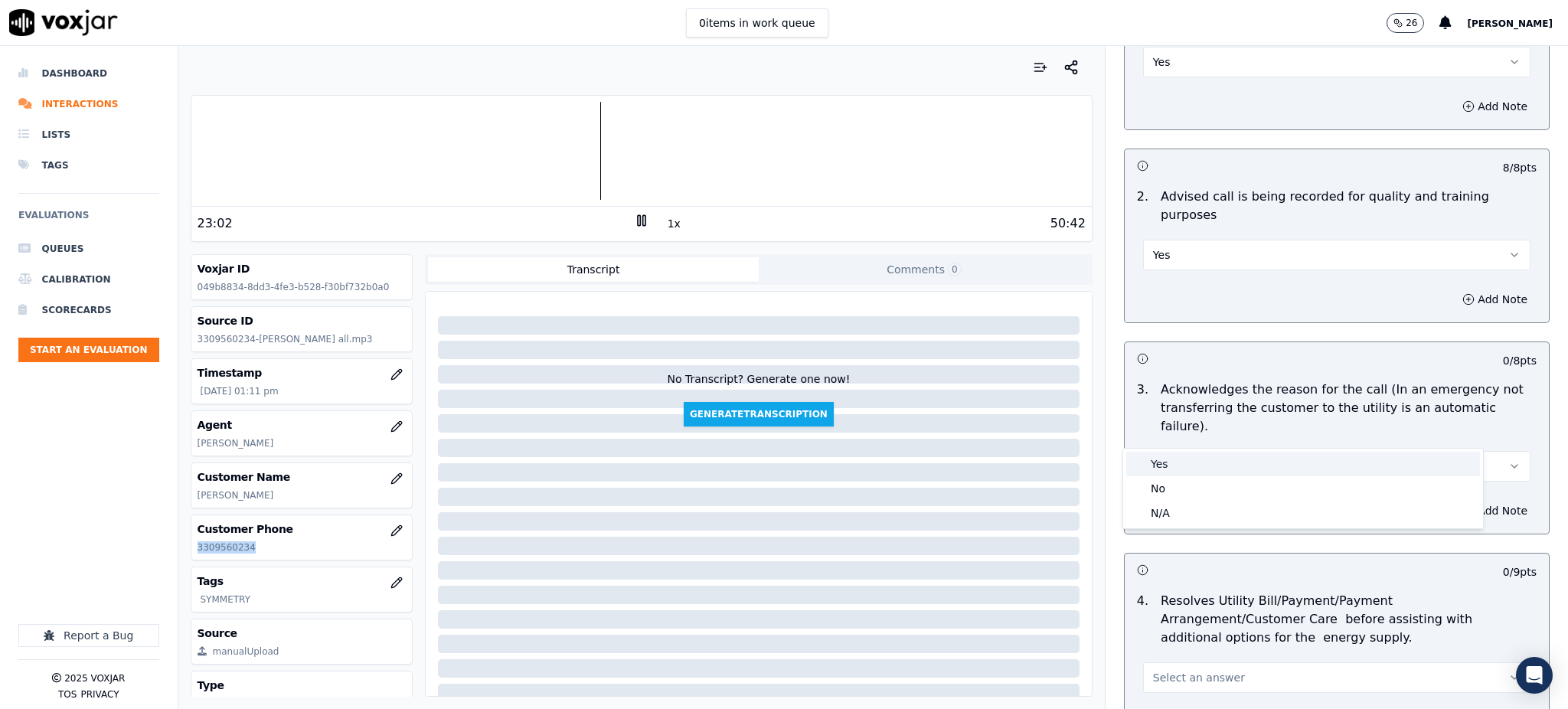
click at [1194, 471] on div "Yes" at bounding box center [1303, 463] width 354 height 24
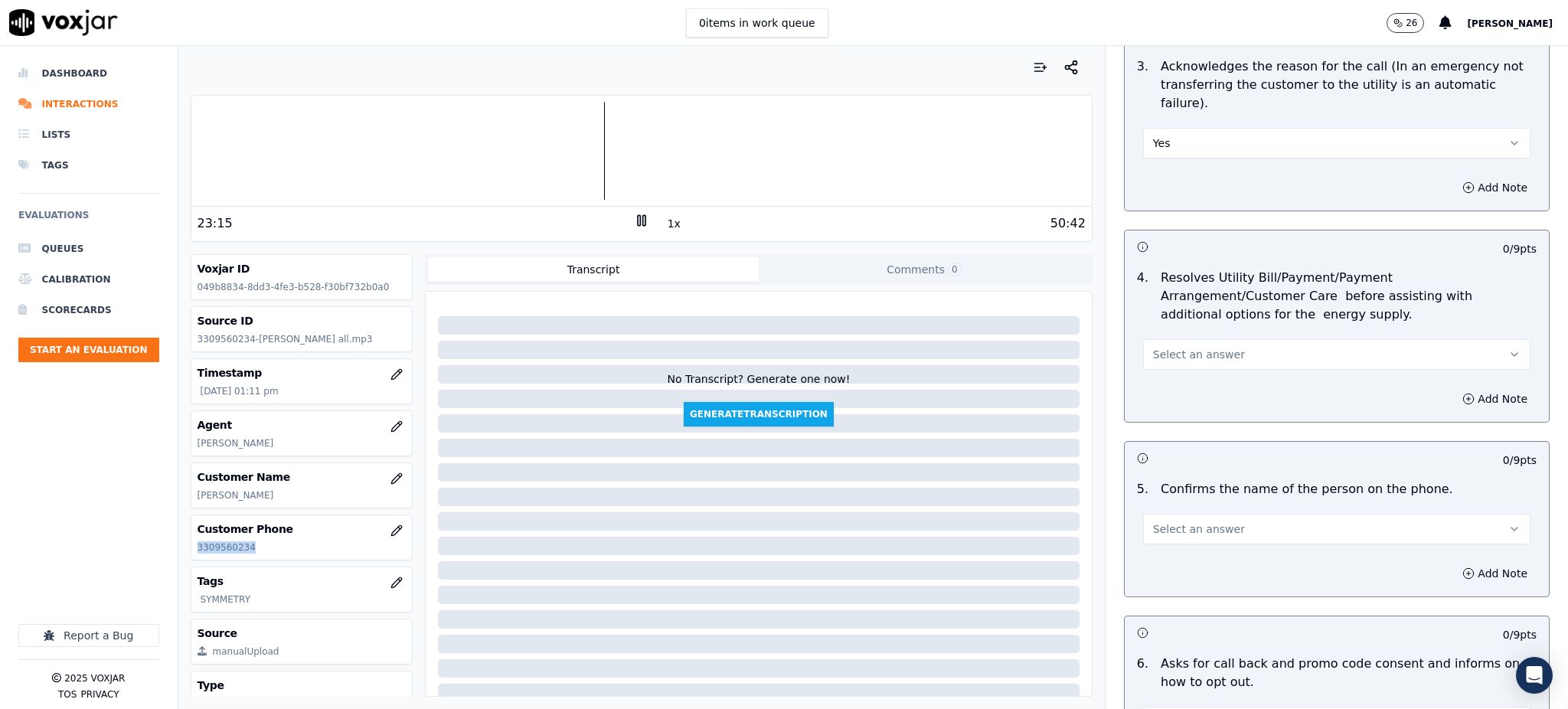
scroll to position [612, 0]
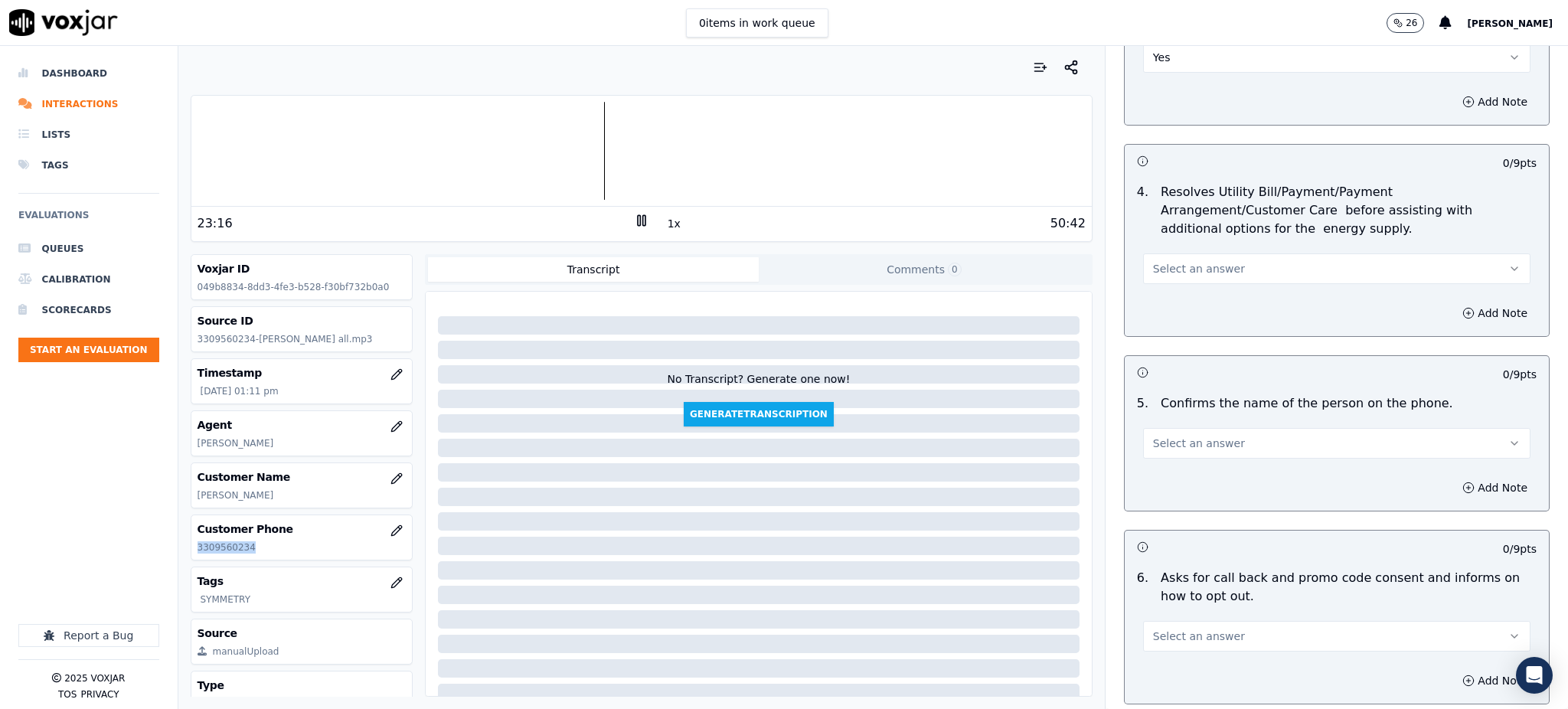
drag, startPoint x: 1201, startPoint y: 234, endPoint x: 1210, endPoint y: 249, distance: 17.5
click at [1201, 261] on span "Select an answer" at bounding box center [1199, 269] width 92 height 16
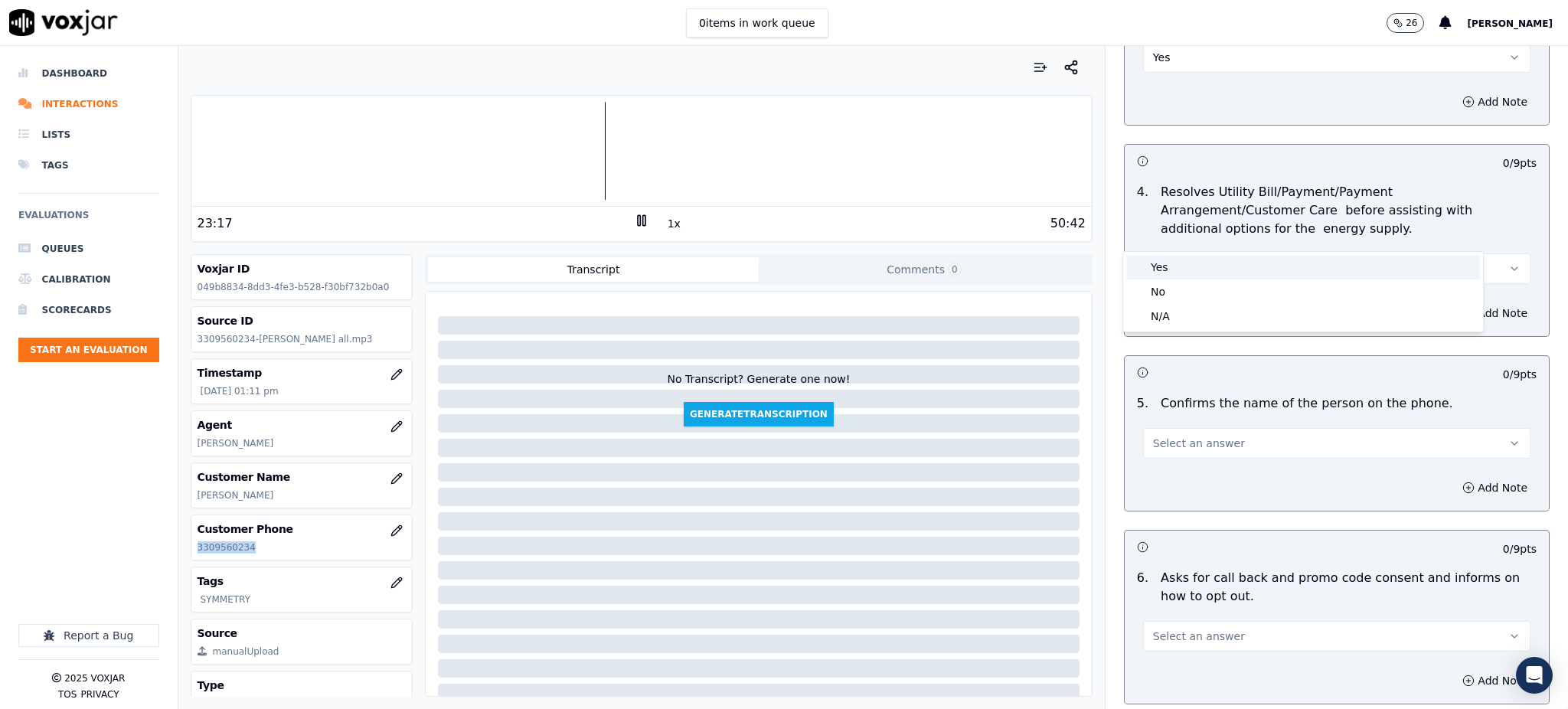
click at [1206, 270] on div "Yes" at bounding box center [1303, 267] width 354 height 24
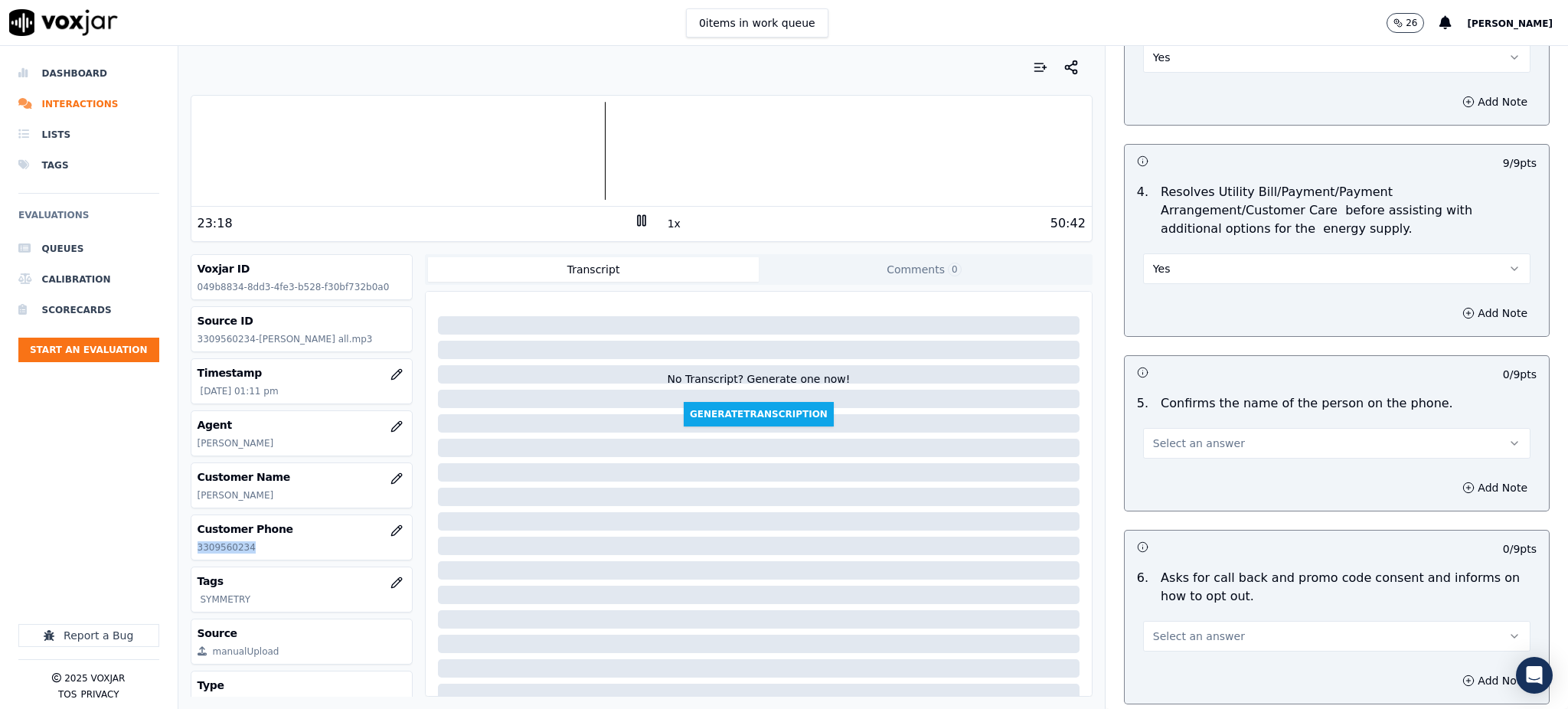
click at [1206, 436] on span "Select an answer" at bounding box center [1199, 444] width 92 height 16
click at [1177, 441] on div "Yes" at bounding box center [1303, 442] width 354 height 24
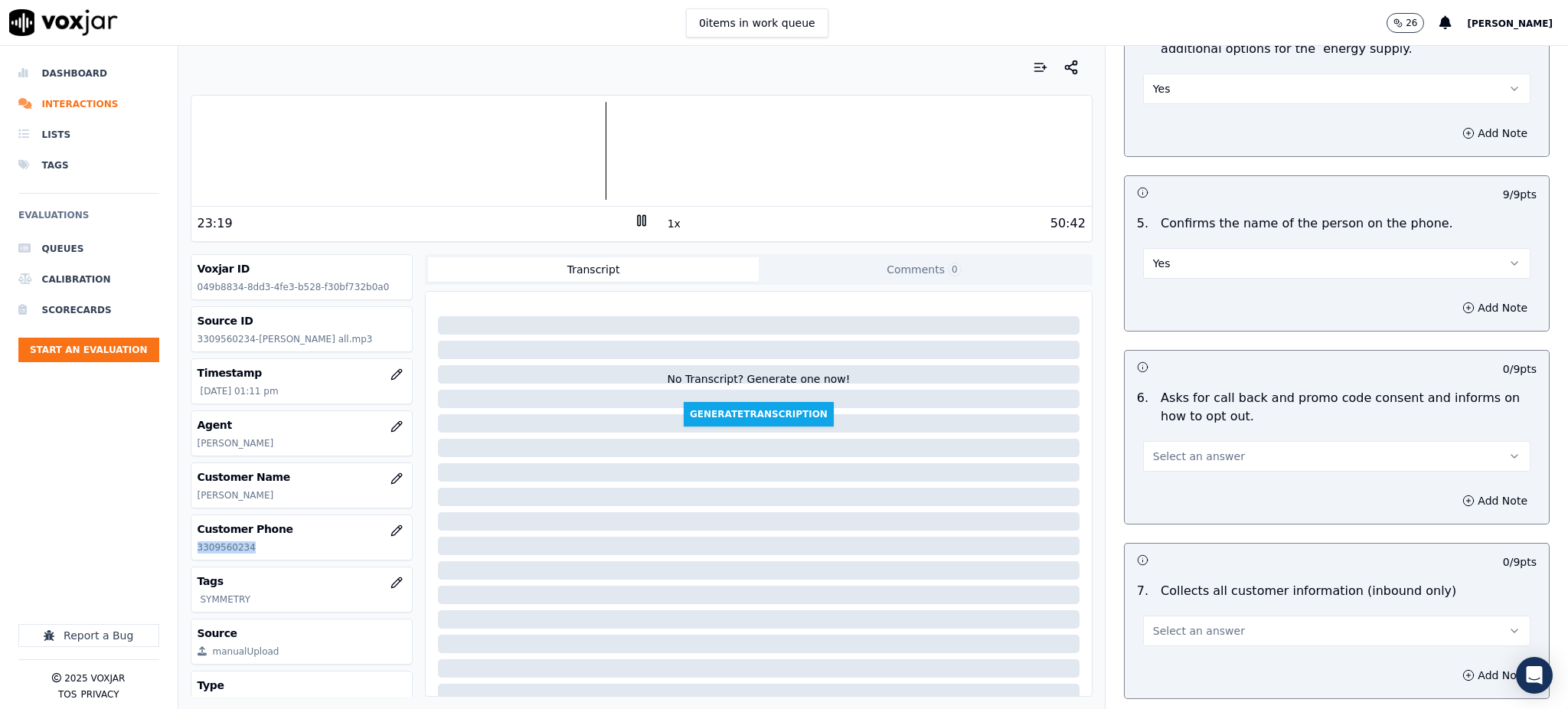
scroll to position [816, 0]
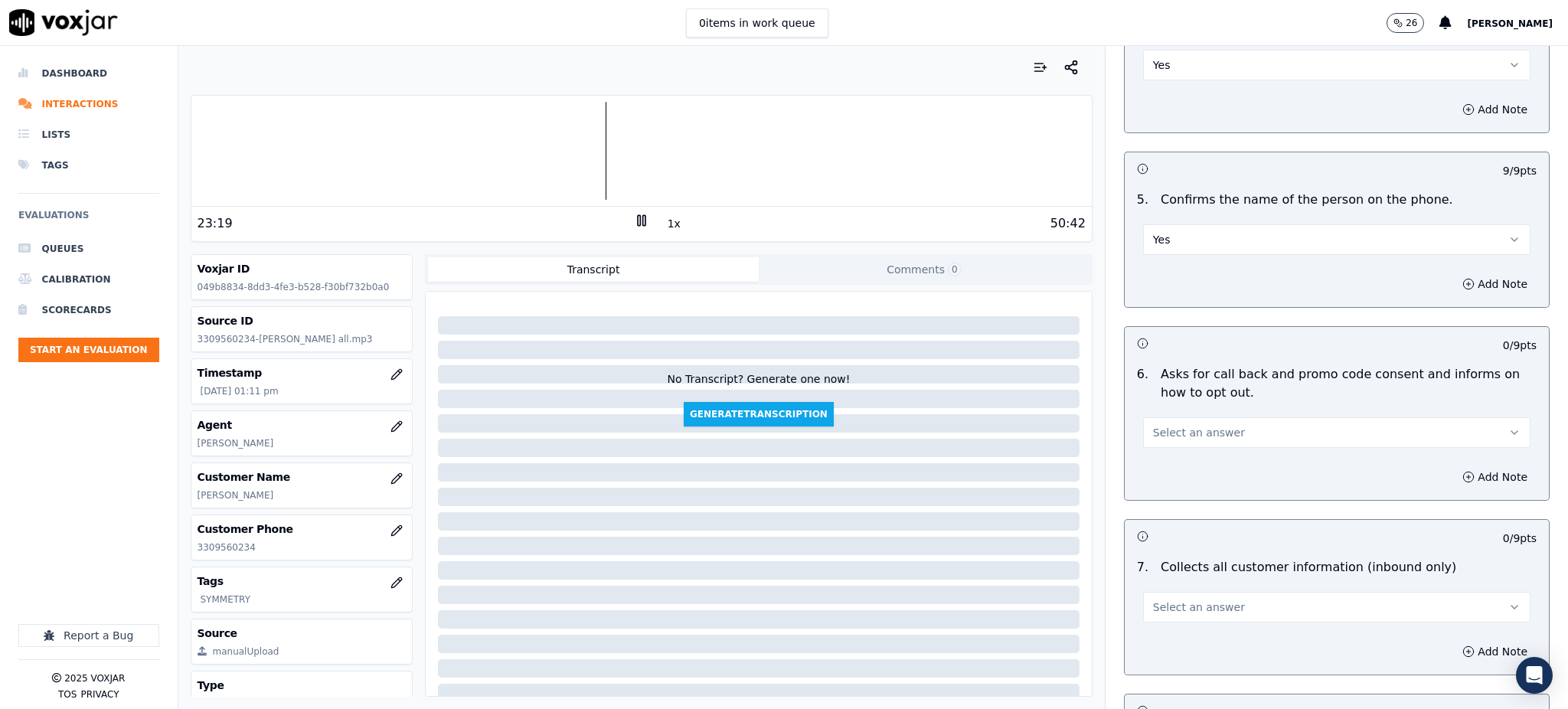
click at [1174, 412] on div "6 . Asks for call back and promo code consent and informs on how to opt out. Se…" at bounding box center [1336, 406] width 424 height 95
drag, startPoint x: 1180, startPoint y: 393, endPoint x: 1176, endPoint y: 412, distance: 19.4
click at [1180, 425] on span "Select an answer" at bounding box center [1199, 432] width 92 height 16
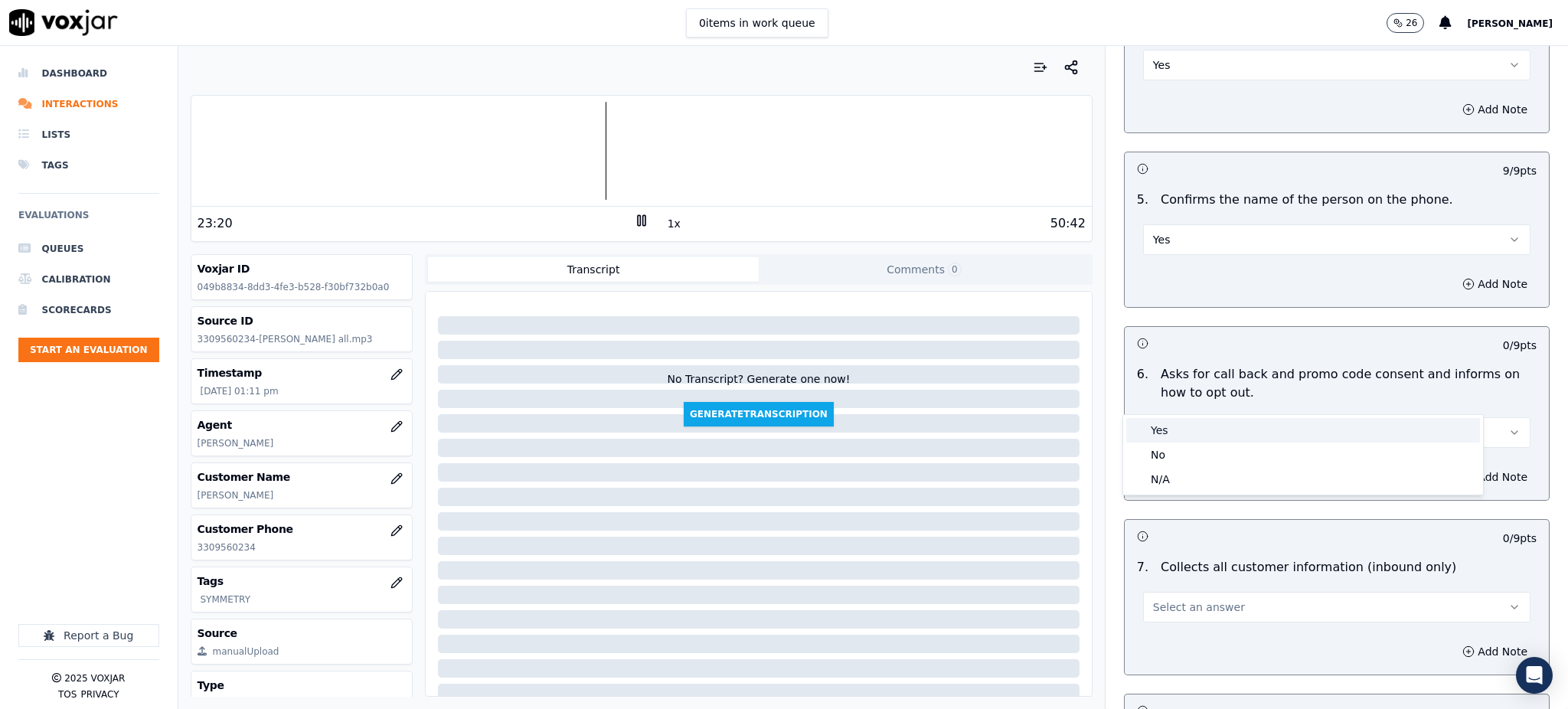
click at [1168, 438] on div "Yes" at bounding box center [1303, 431] width 354 height 24
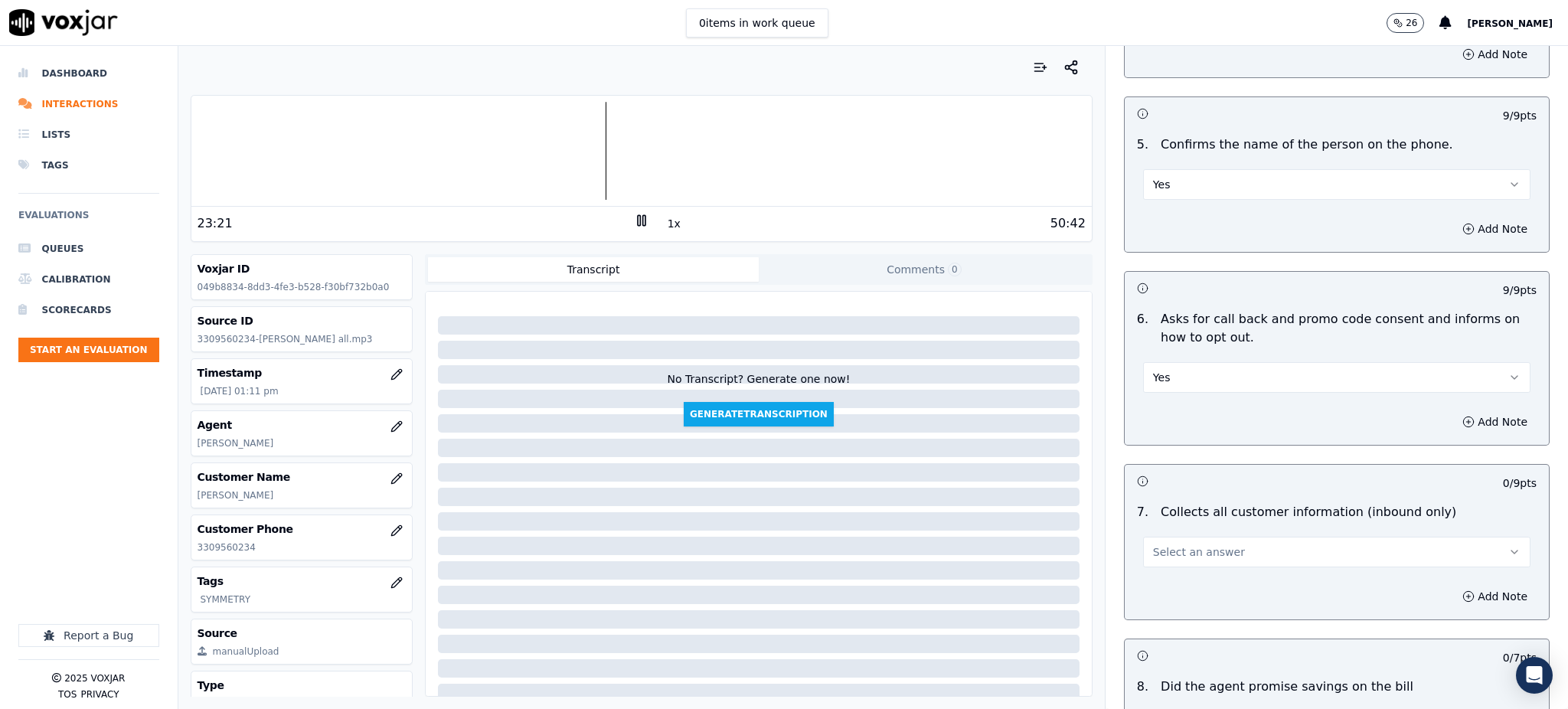
scroll to position [1020, 0]
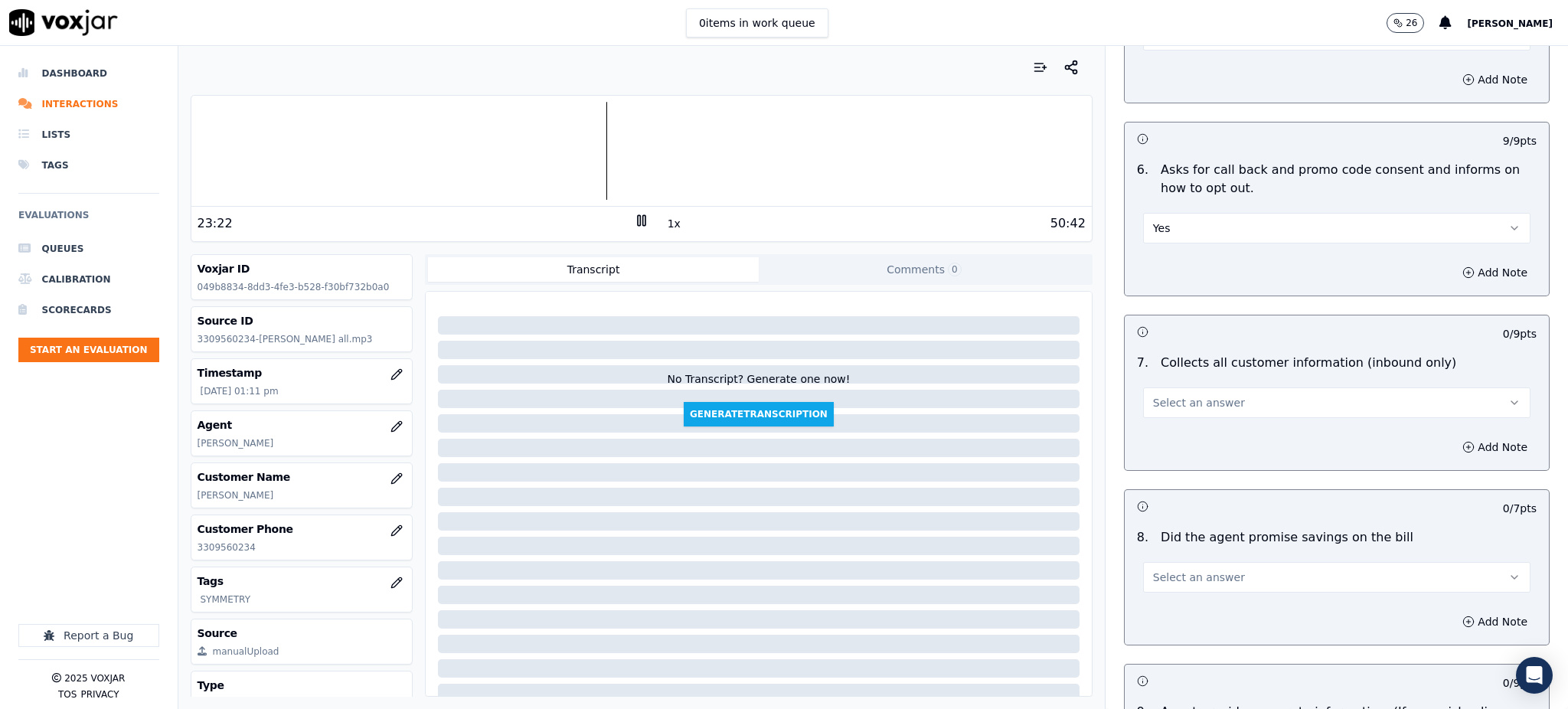
click at [1189, 395] on span "Select an answer" at bounding box center [1199, 403] width 92 height 16
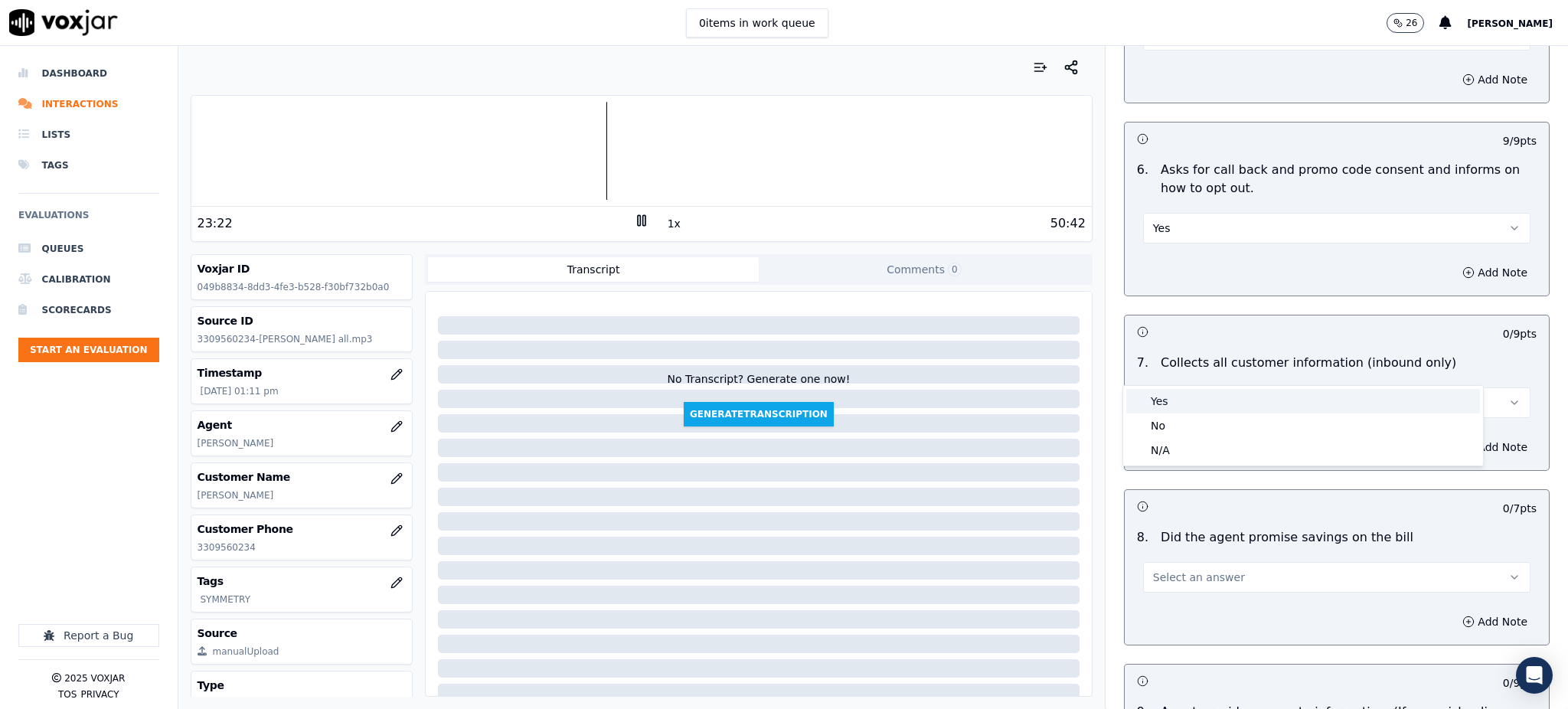
click at [1174, 399] on div "Yes" at bounding box center [1303, 401] width 354 height 24
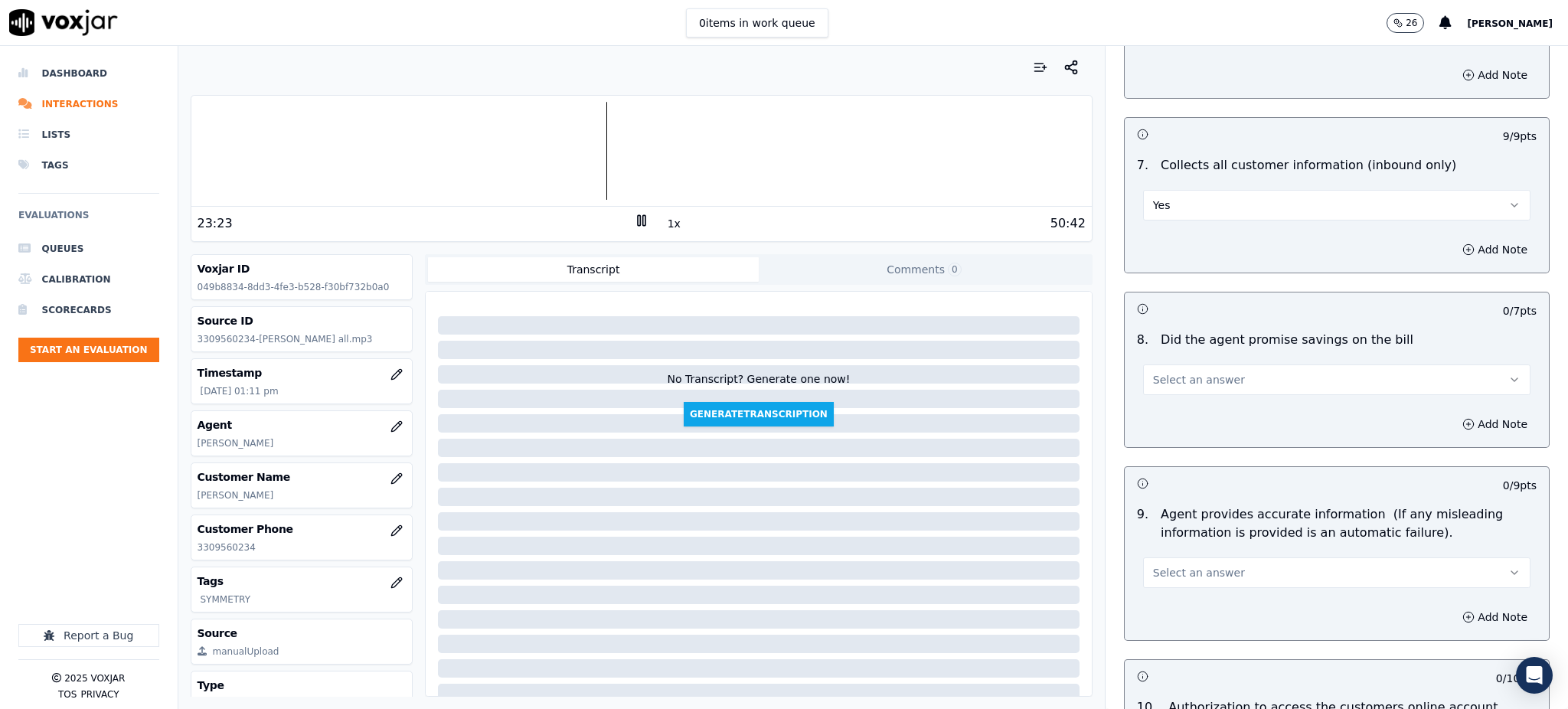
scroll to position [1225, 0]
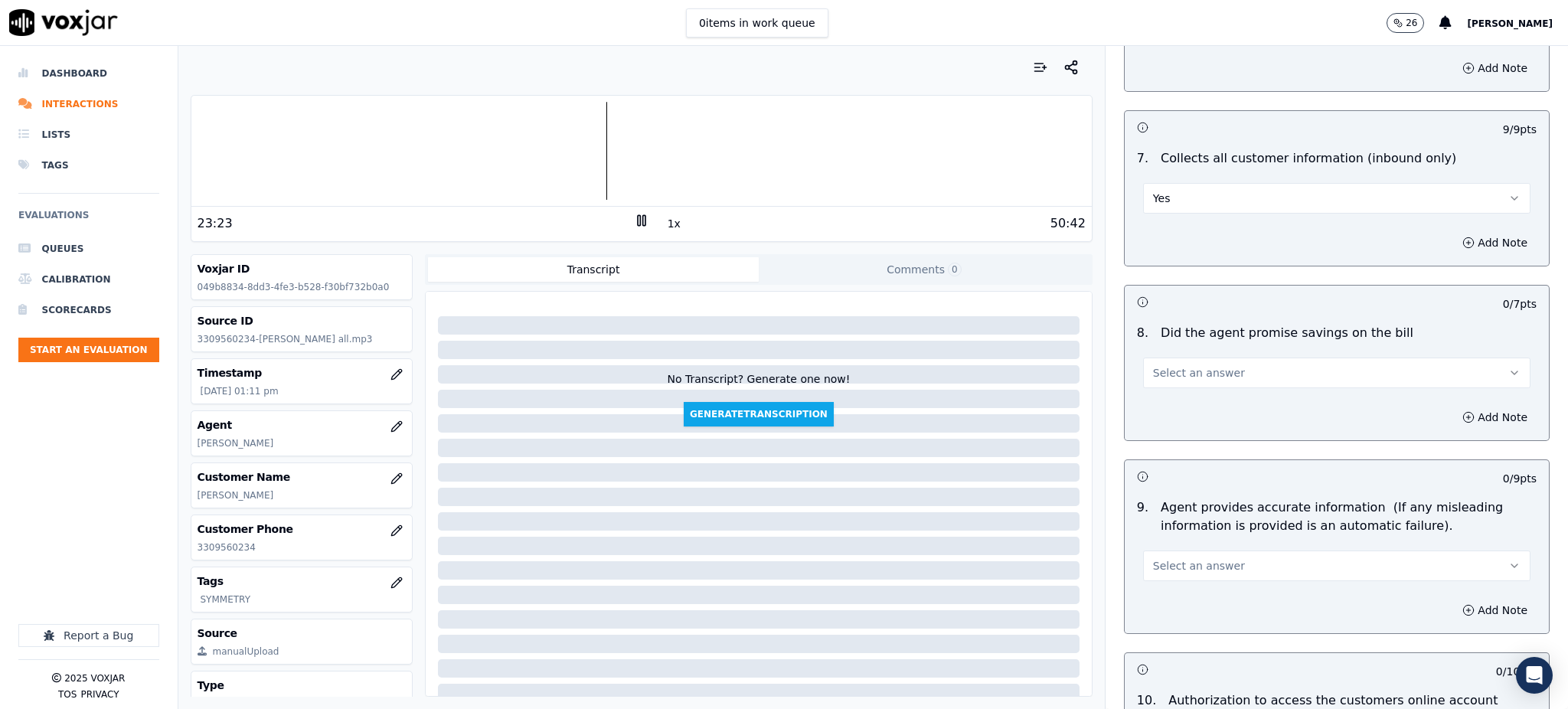
click at [1169, 365] on span "Select an answer" at bounding box center [1199, 373] width 92 height 16
click at [1166, 364] on div "Yes" at bounding box center [1303, 371] width 354 height 24
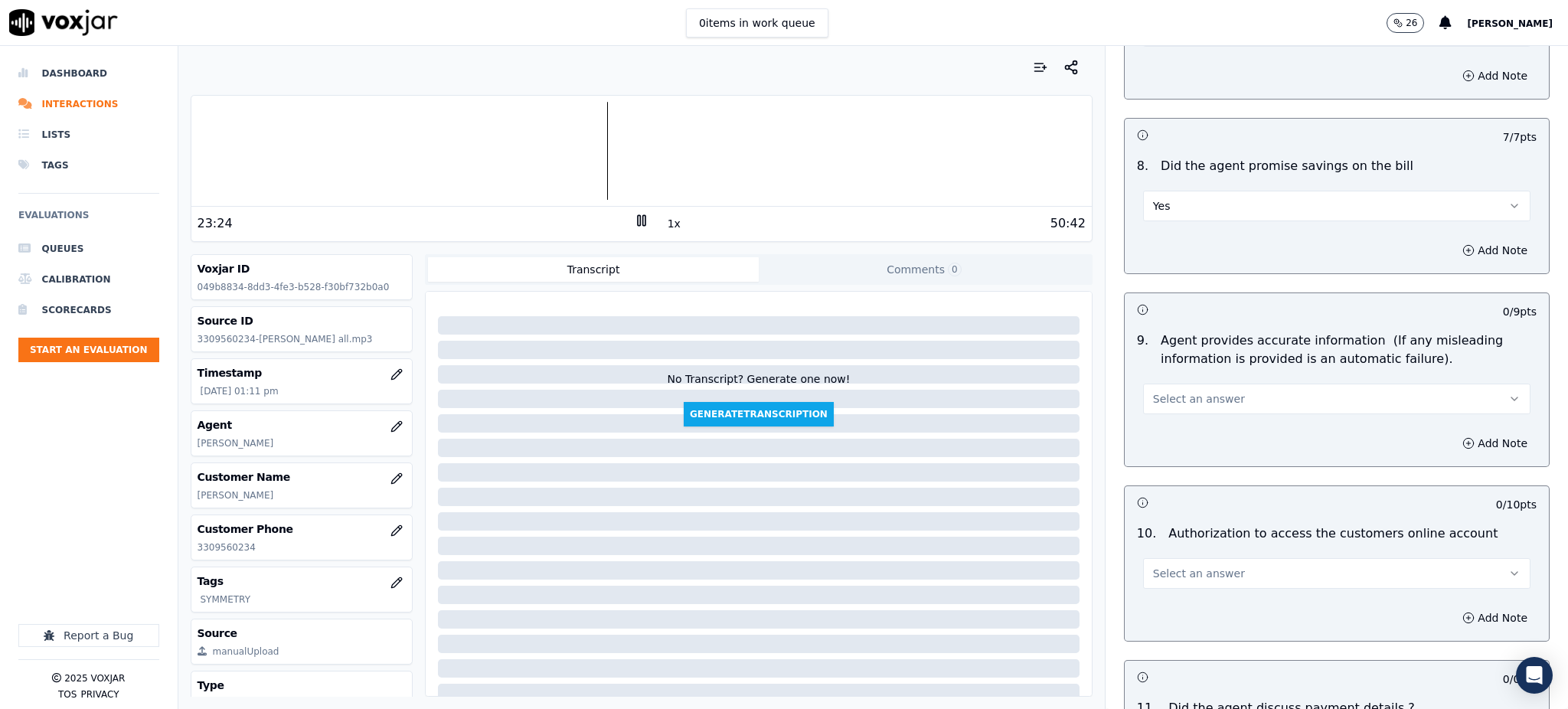
scroll to position [1428, 0]
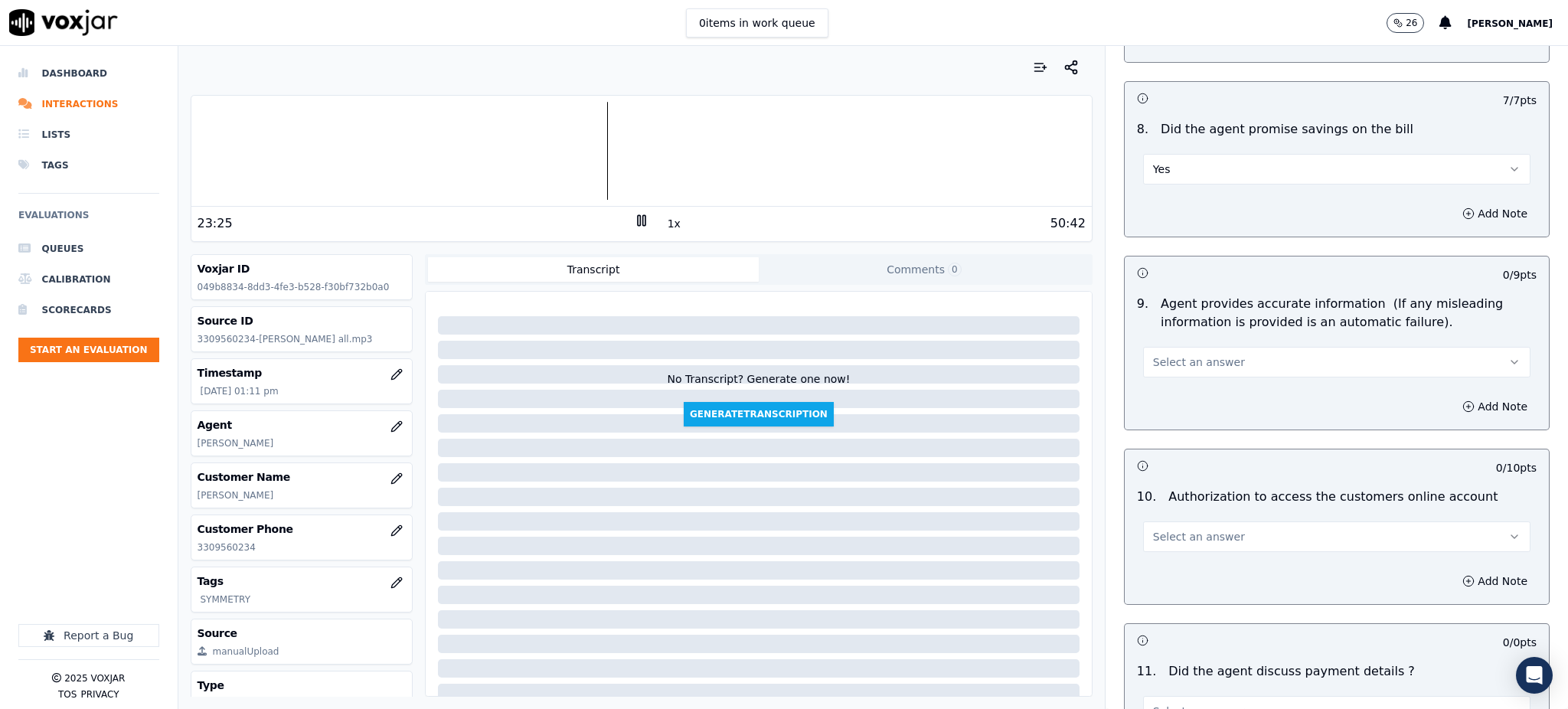
click at [1174, 354] on span "Select an answer" at bounding box center [1199, 362] width 92 height 16
click at [1170, 358] on div "Yes" at bounding box center [1303, 361] width 354 height 24
click at [1177, 529] on span "Select an answer" at bounding box center [1199, 537] width 92 height 16
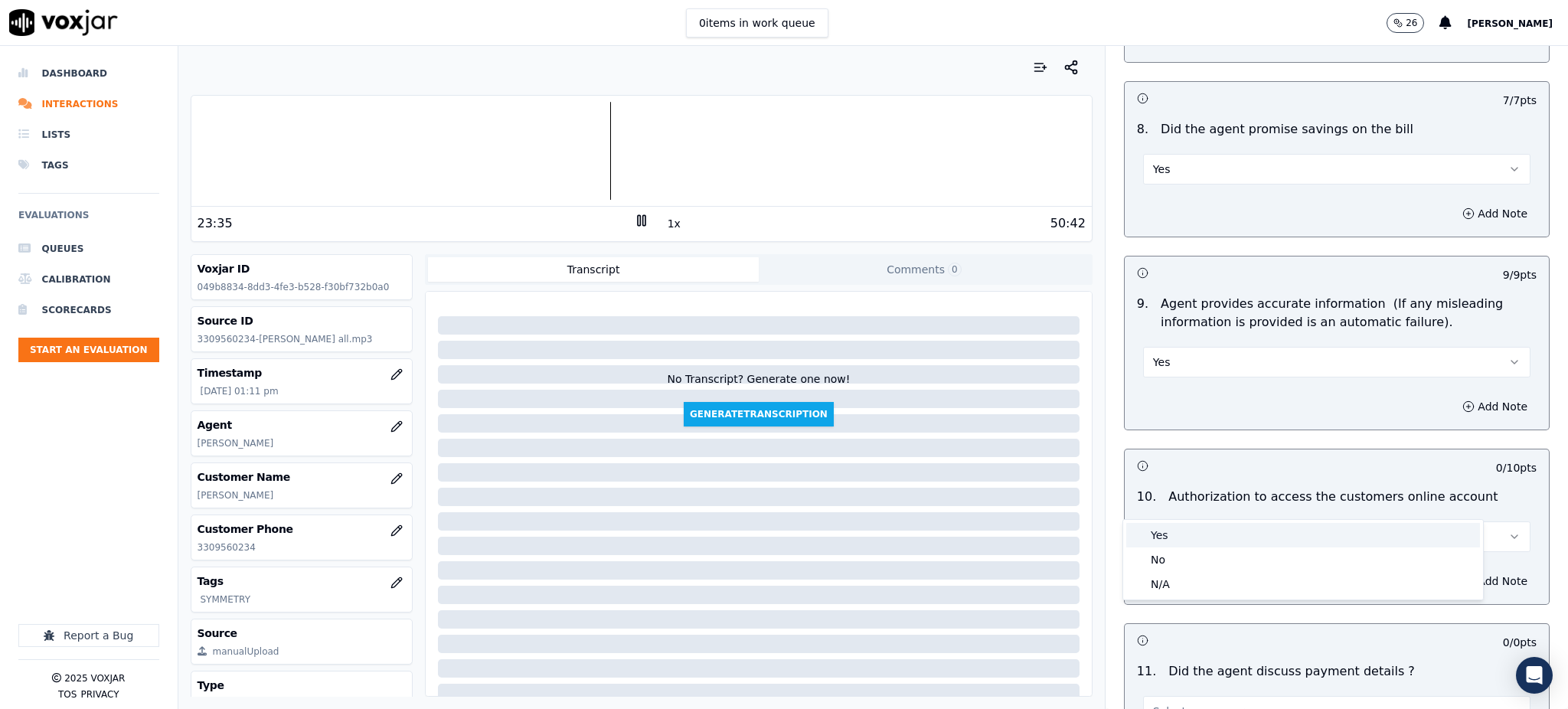
click at [1157, 526] on div "Yes" at bounding box center [1303, 535] width 354 height 24
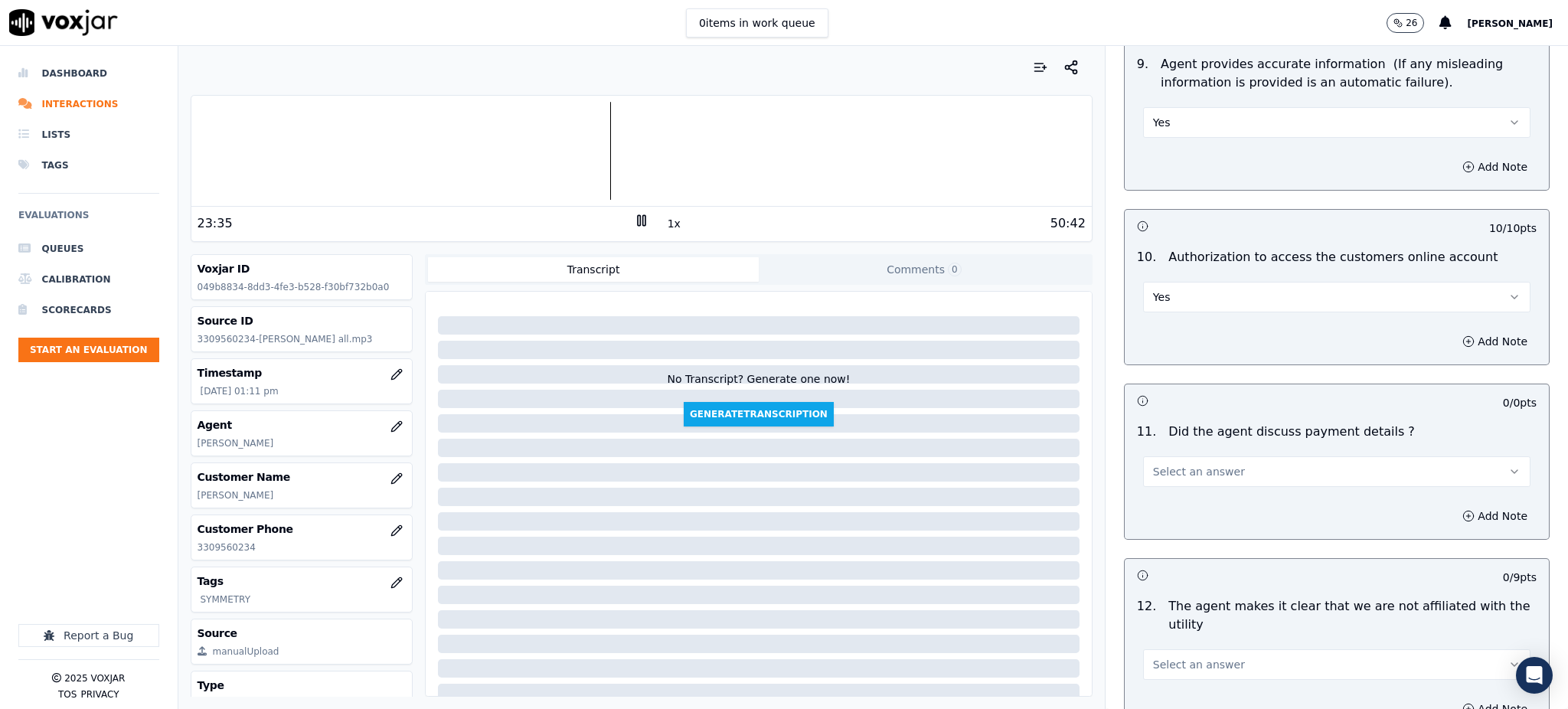
scroll to position [1735, 0]
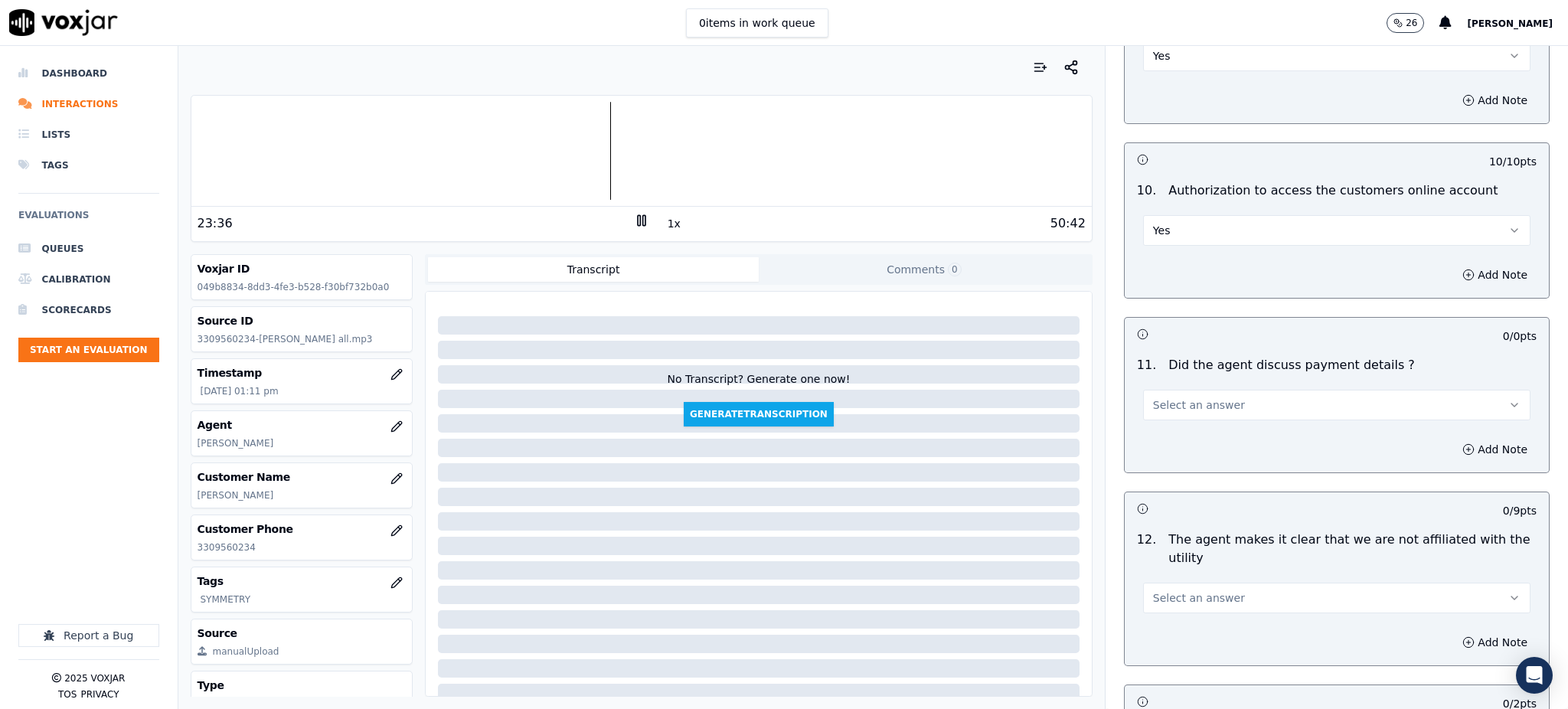
click at [1181, 398] on span "Select an answer" at bounding box center [1199, 406] width 92 height 16
click at [1182, 395] on div "Yes" at bounding box center [1303, 404] width 354 height 24
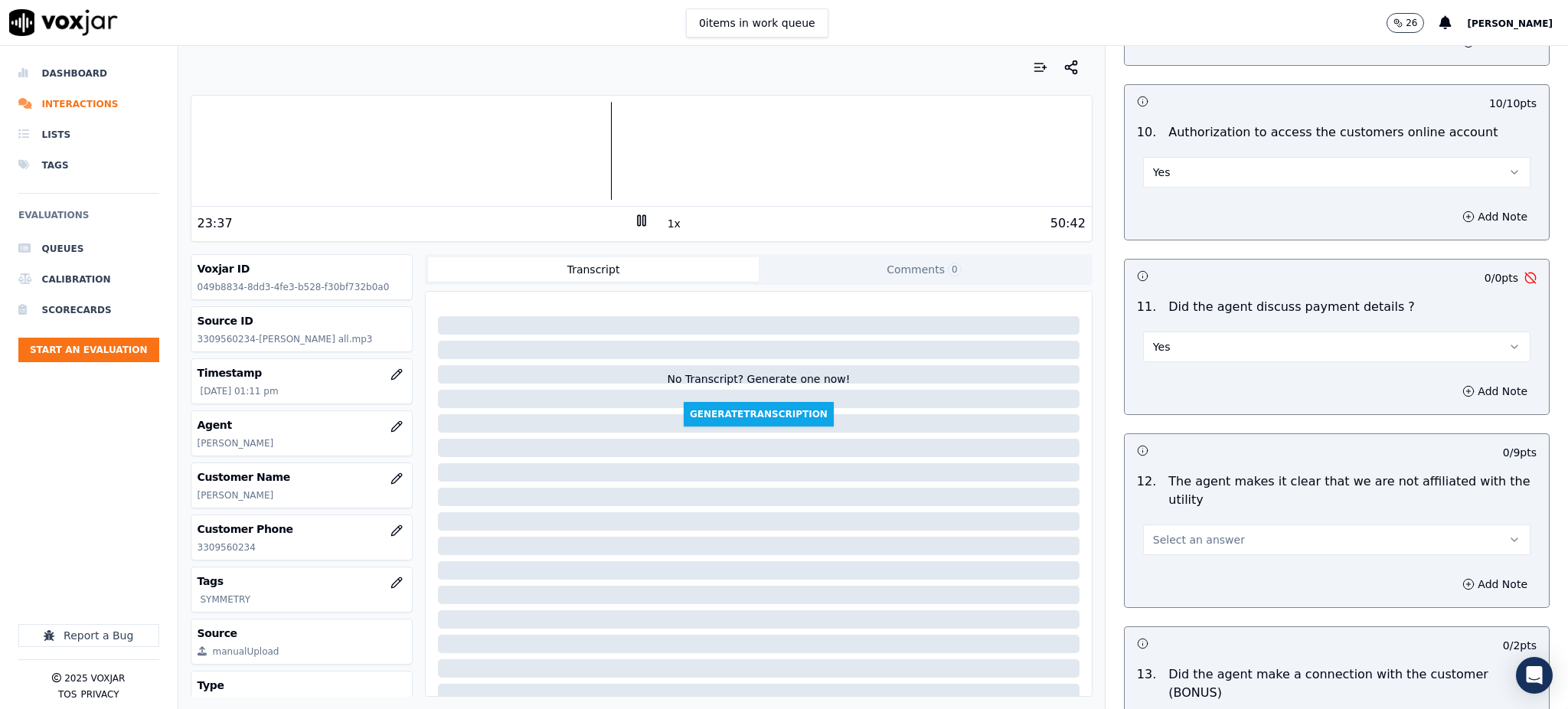
scroll to position [1939, 0]
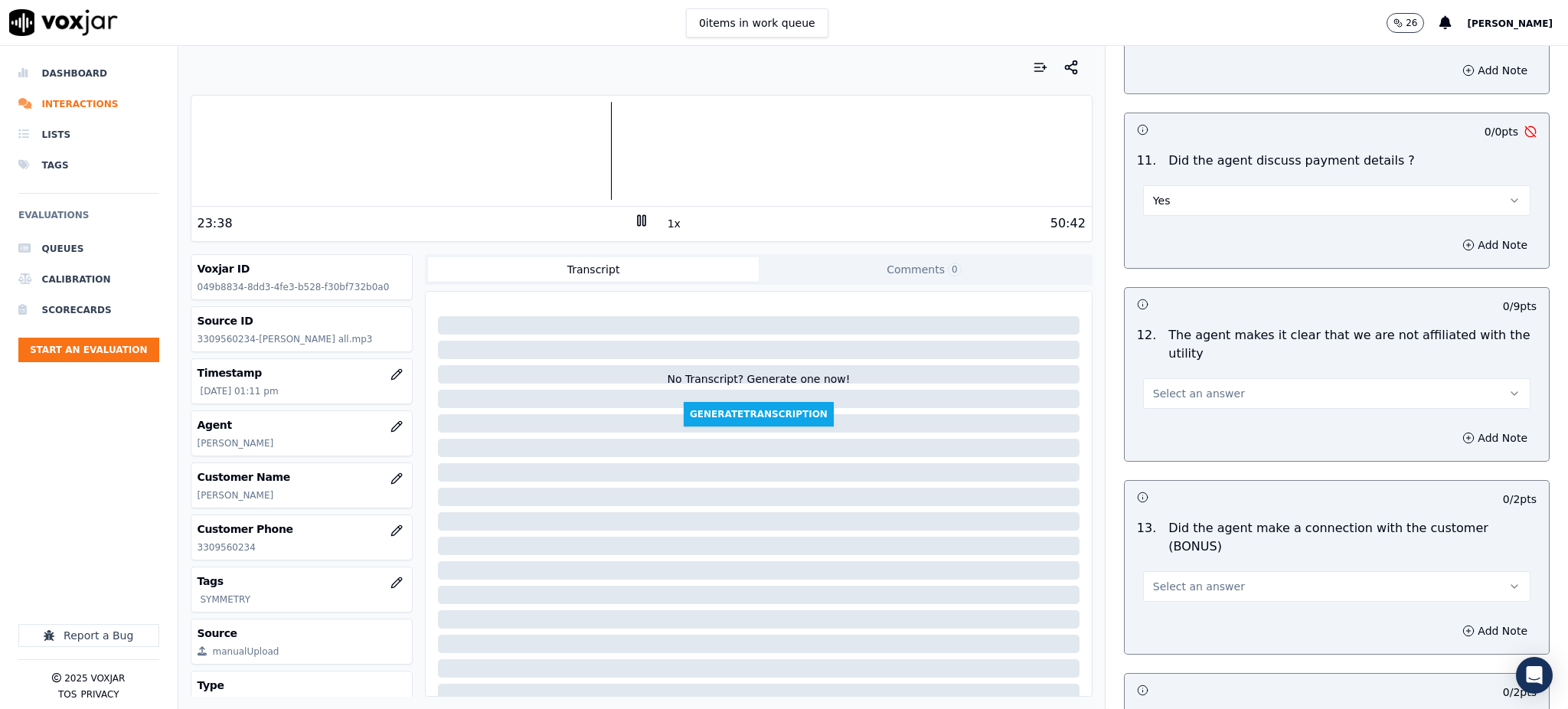
click at [1177, 185] on button "Yes" at bounding box center [1336, 200] width 387 height 30
click at [1177, 238] on div "N/A" at bounding box center [1303, 248] width 354 height 24
click at [1170, 386] on span "Select an answer" at bounding box center [1199, 393] width 92 height 16
click at [1147, 389] on div "Yes" at bounding box center [1303, 392] width 354 height 24
click at [1182, 572] on button "Select an answer" at bounding box center [1336, 586] width 387 height 30
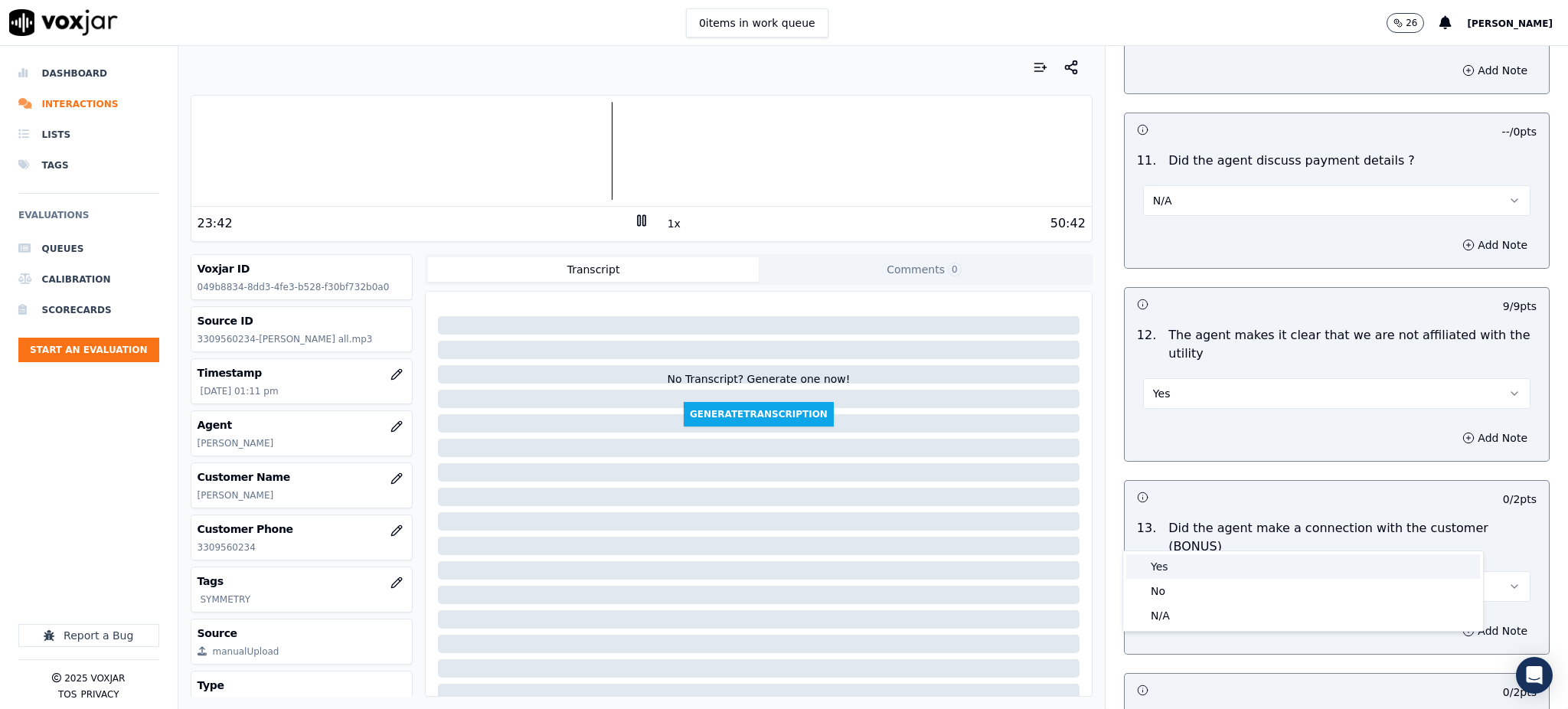
click at [1187, 560] on div "Yes" at bounding box center [1303, 566] width 354 height 24
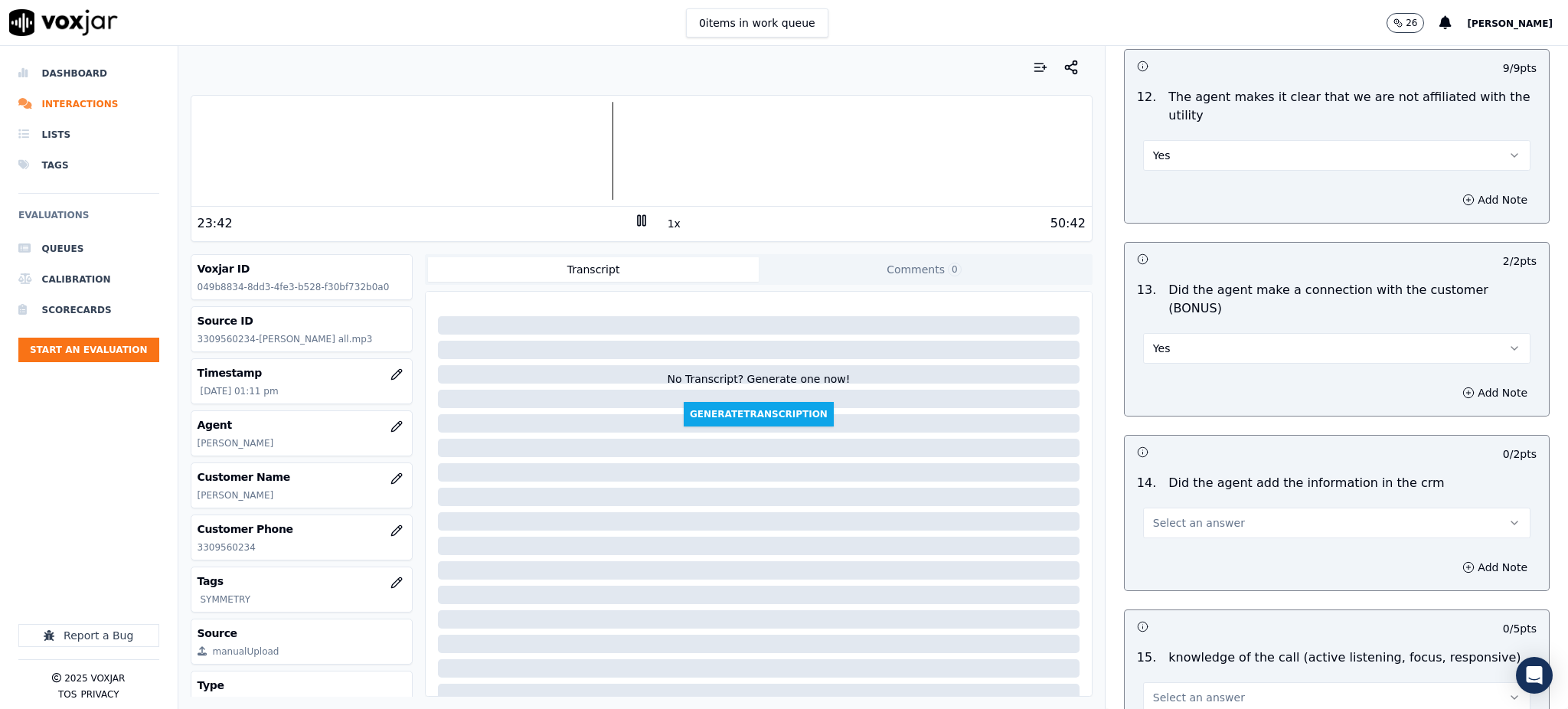
scroll to position [2245, 0]
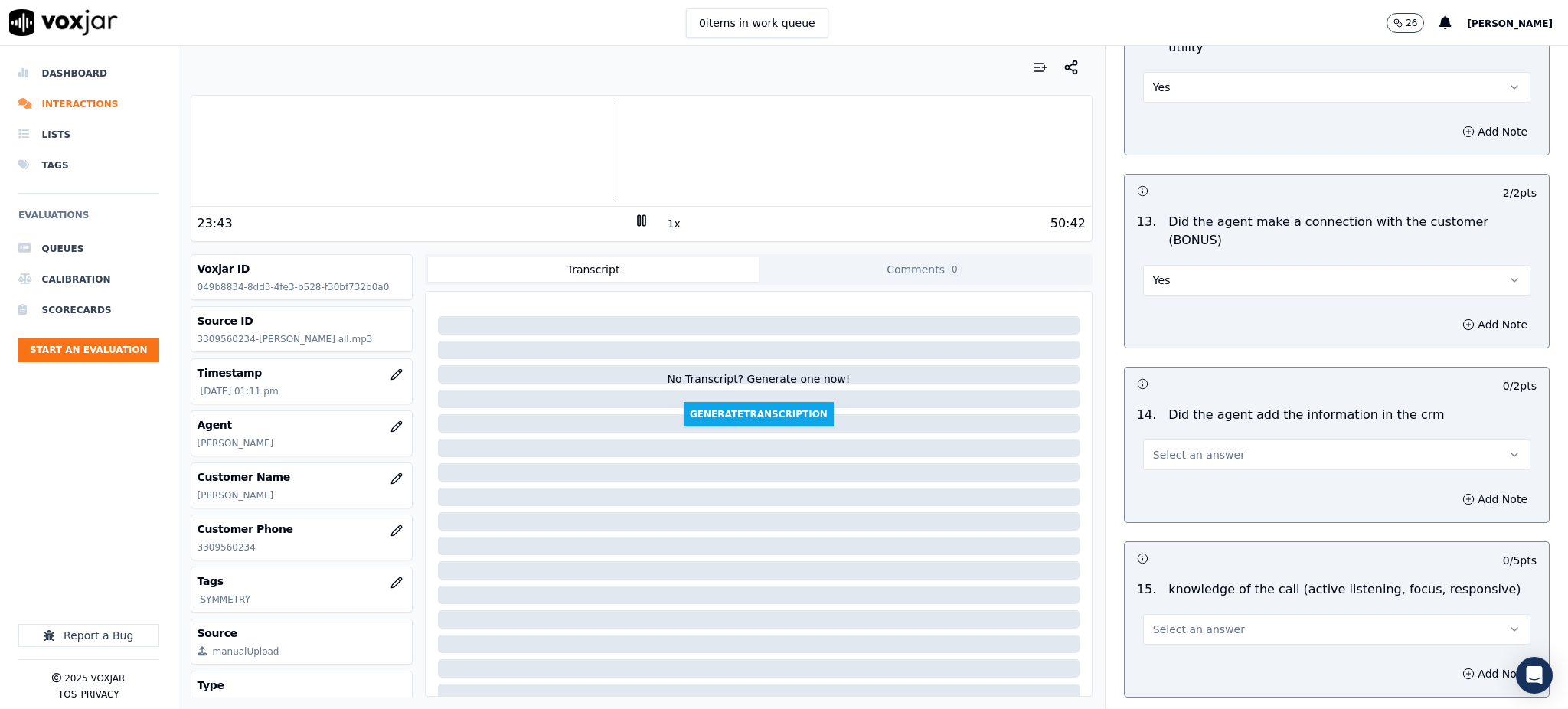
click at [1167, 447] on span "Select an answer" at bounding box center [1199, 455] width 92 height 16
click at [1171, 438] on div "Yes" at bounding box center [1303, 436] width 354 height 24
click at [1157, 614] on button "Select an answer" at bounding box center [1336, 629] width 387 height 30
click at [1166, 602] on div "Yes" at bounding box center [1303, 610] width 354 height 24
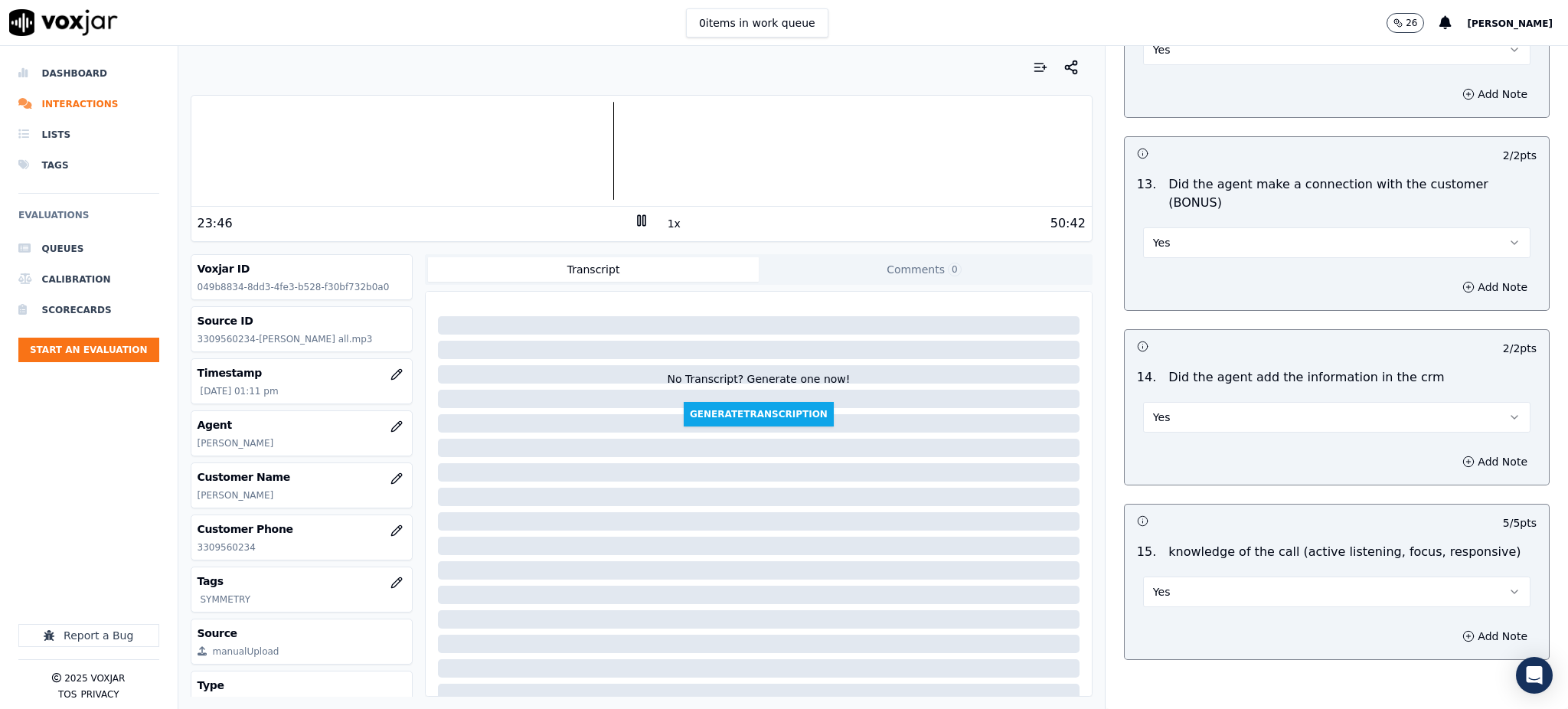
scroll to position [2318, 0]
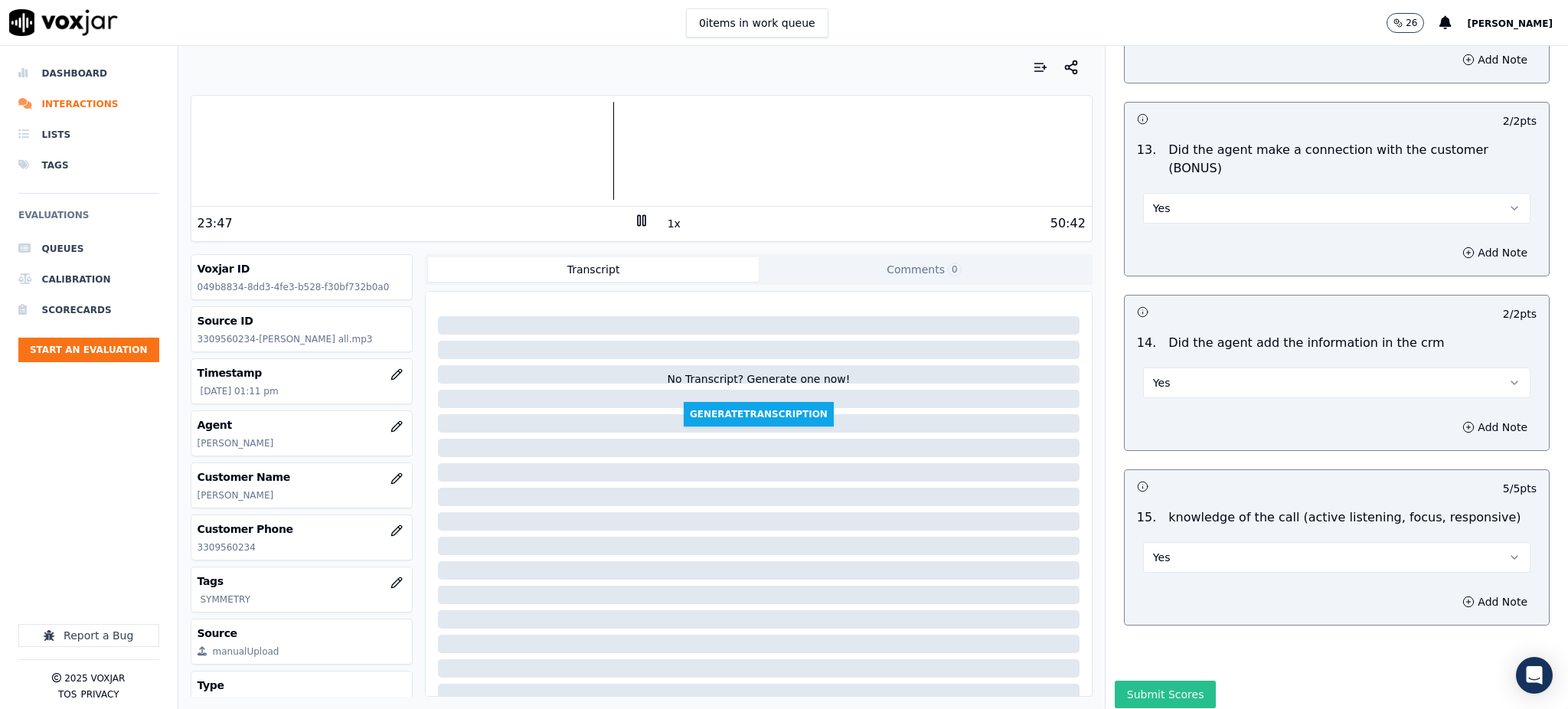
click at [1160, 680] on button "Submit Scores" at bounding box center [1165, 694] width 102 height 28
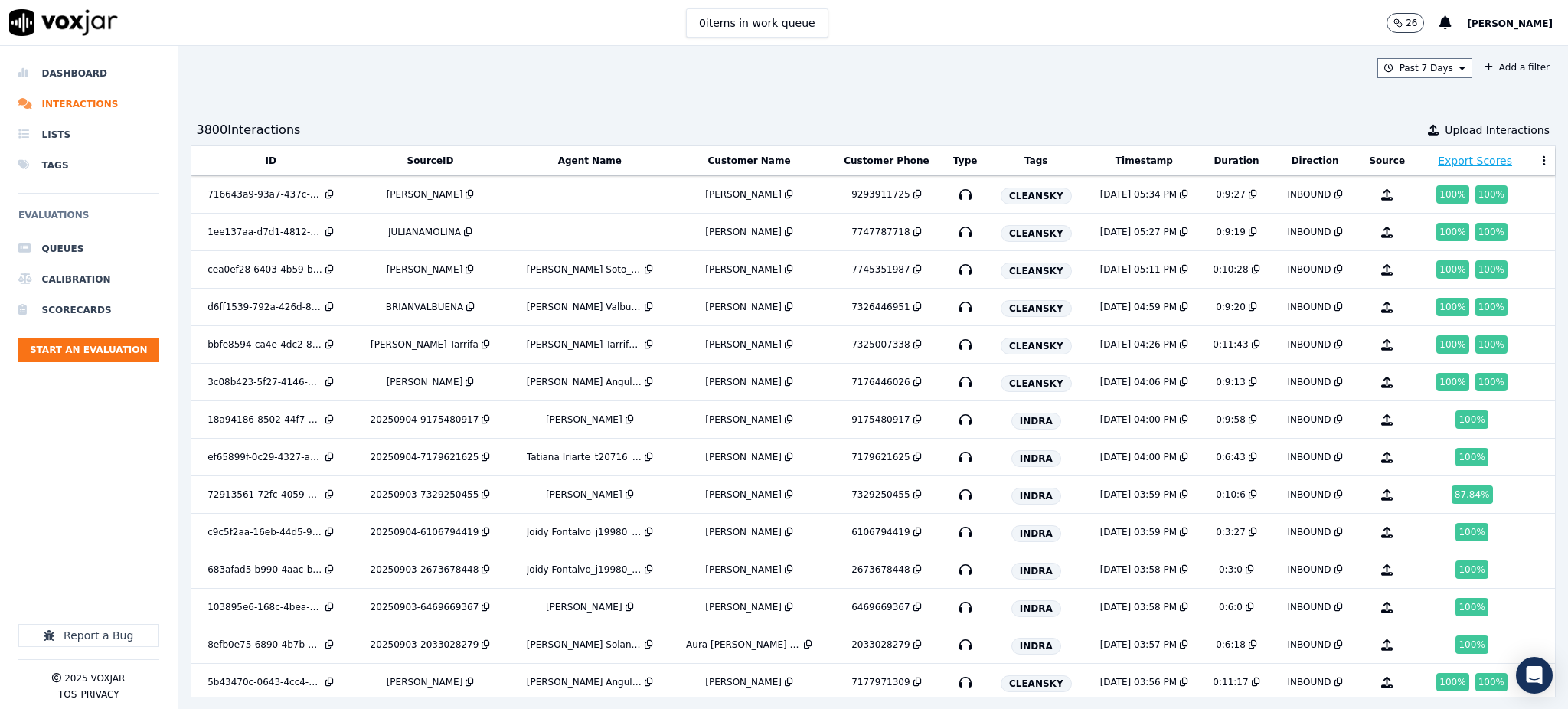
scroll to position [2494, 0]
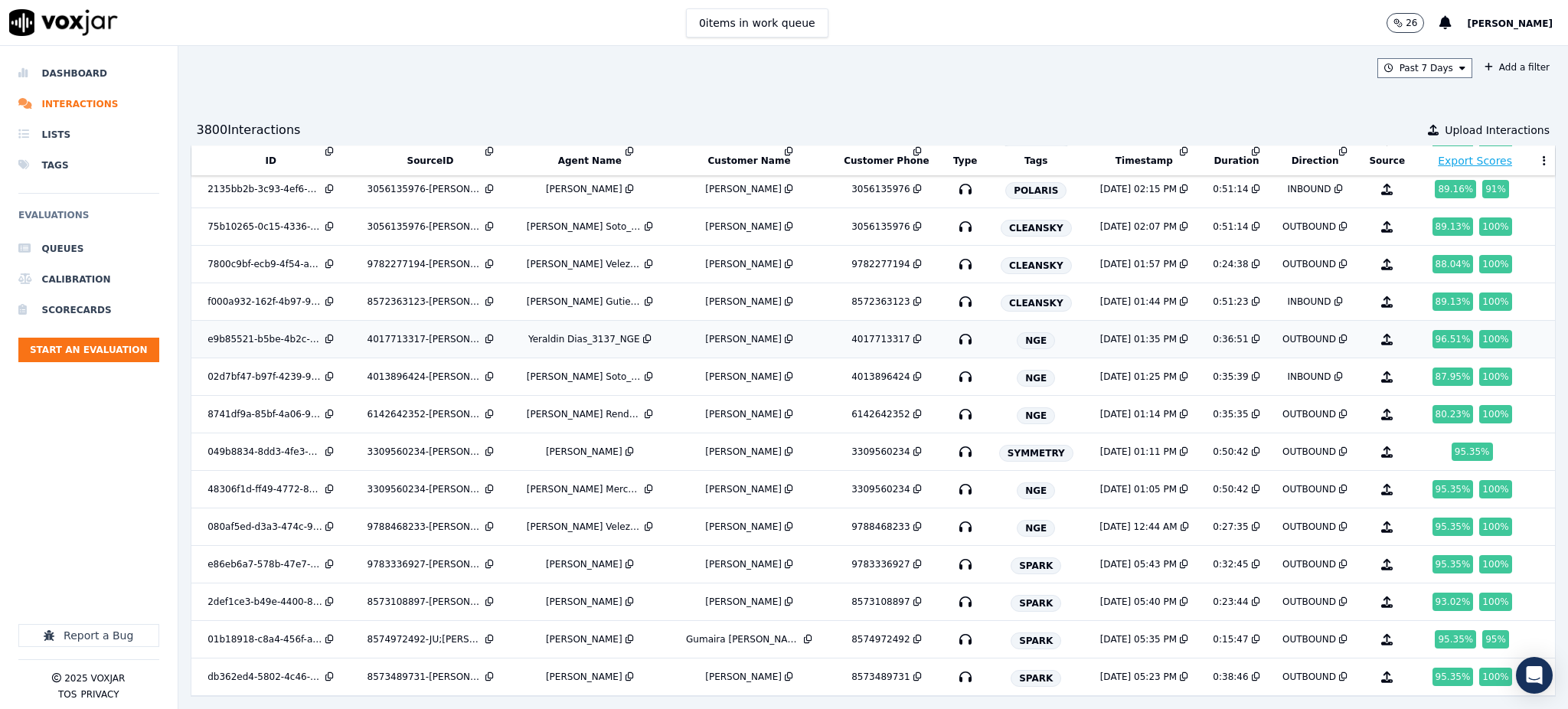
click at [913, 335] on icon at bounding box center [917, 339] width 9 height 10
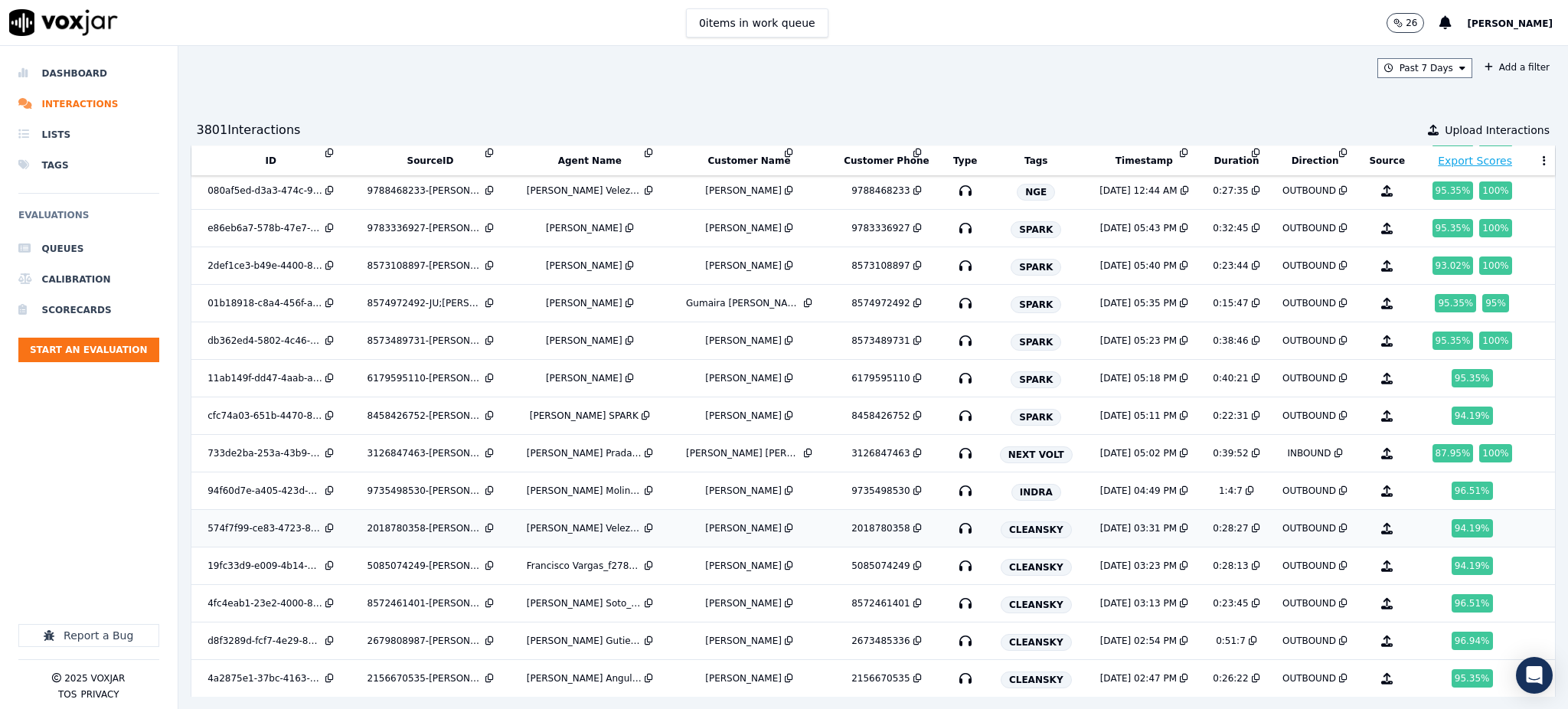
scroll to position [2856, 0]
click at [960, 419] on icon "button" at bounding box center [965, 415] width 24 height 24
click at [972, 383] on icon "button" at bounding box center [965, 377] width 24 height 24
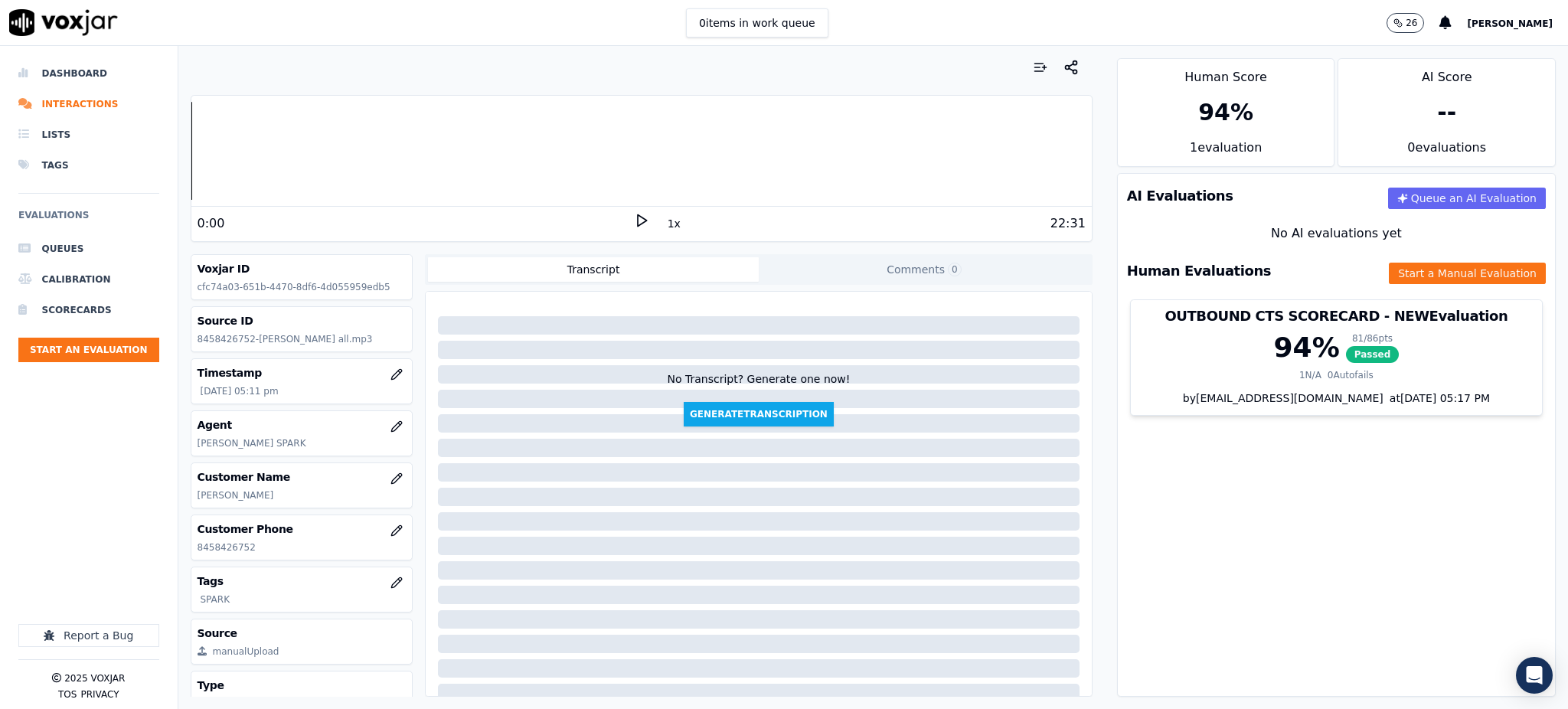
click at [634, 220] on icon at bounding box center [641, 220] width 16 height 16
drag, startPoint x: 256, startPoint y: 547, endPoint x: 197, endPoint y: 558, distance: 60.0
click at [197, 558] on div "Customer Phone [PHONE_NUMBER]" at bounding box center [302, 537] width 221 height 44
copy p "8458426752"
click at [638, 219] on rect at bounding box center [639, 220] width 3 height 10
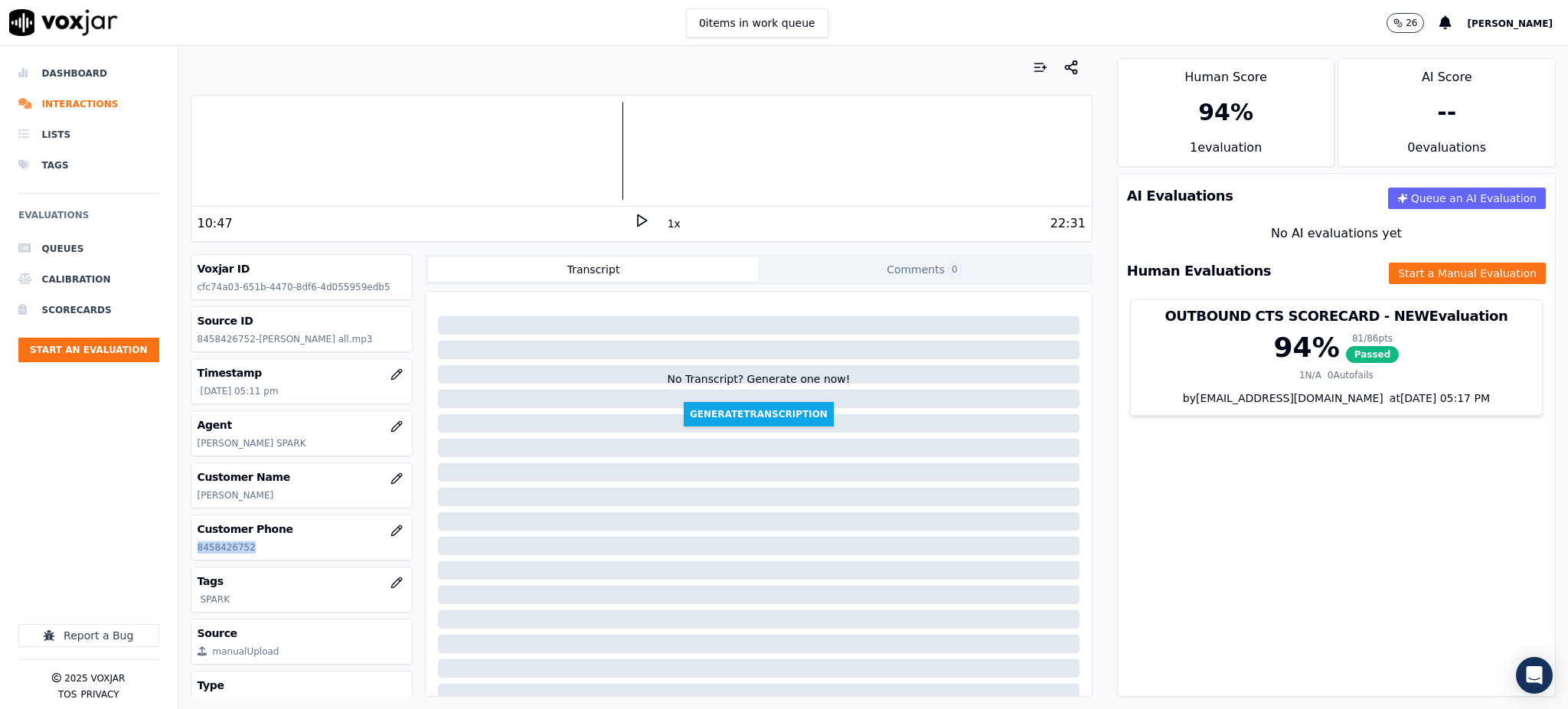
click at [634, 220] on icon at bounding box center [641, 220] width 16 height 16
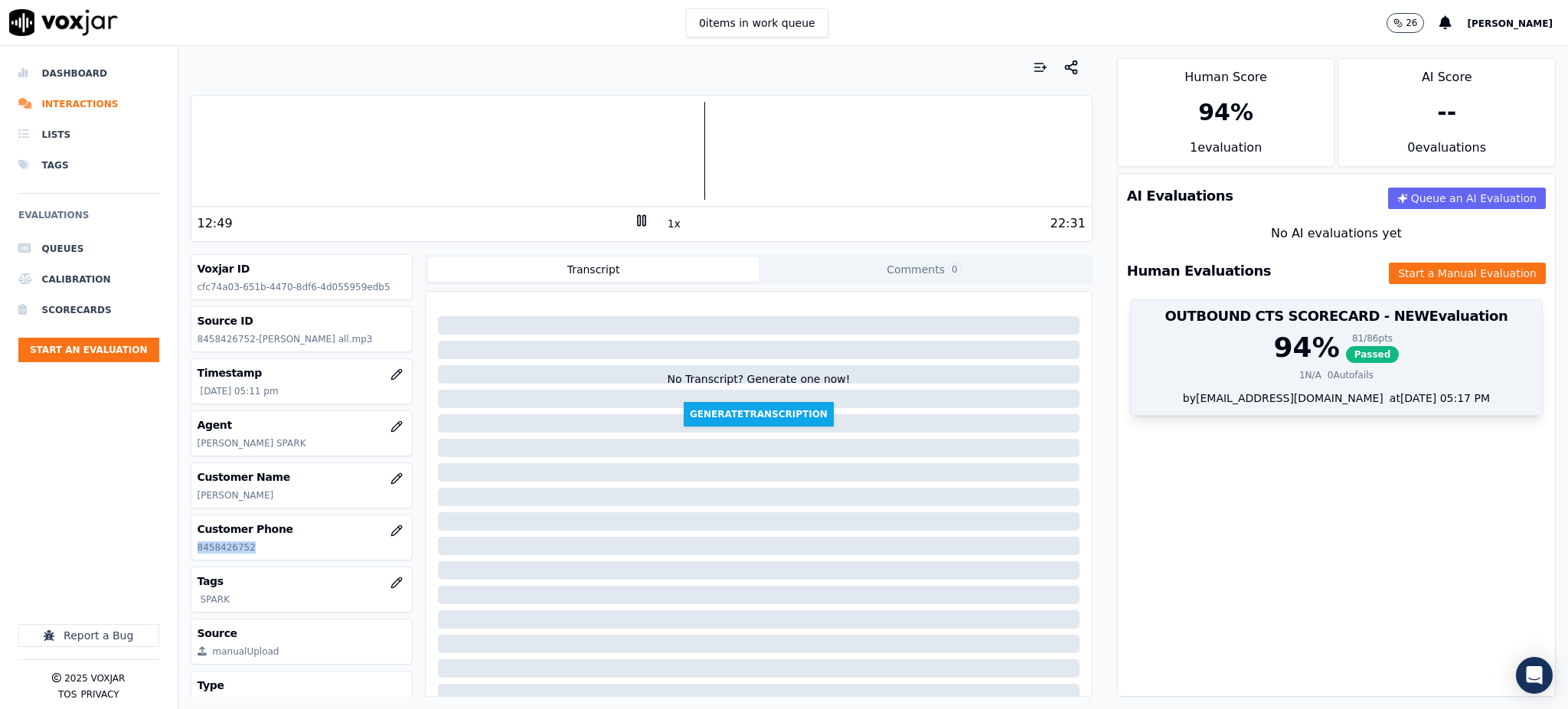
click at [1346, 354] on span "Passed" at bounding box center [1373, 354] width 54 height 16
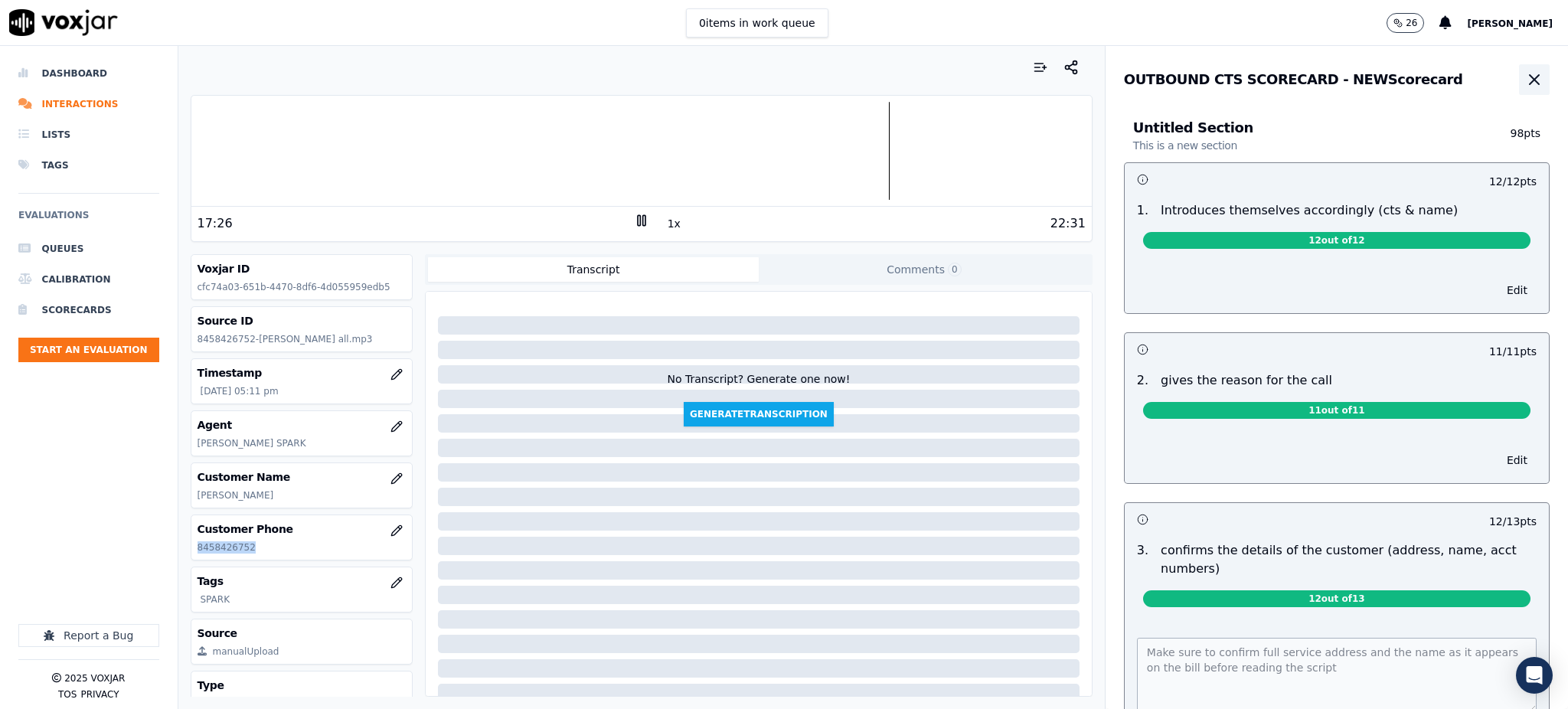
click at [1529, 81] on icon "button" at bounding box center [1533, 80] width 10 height 10
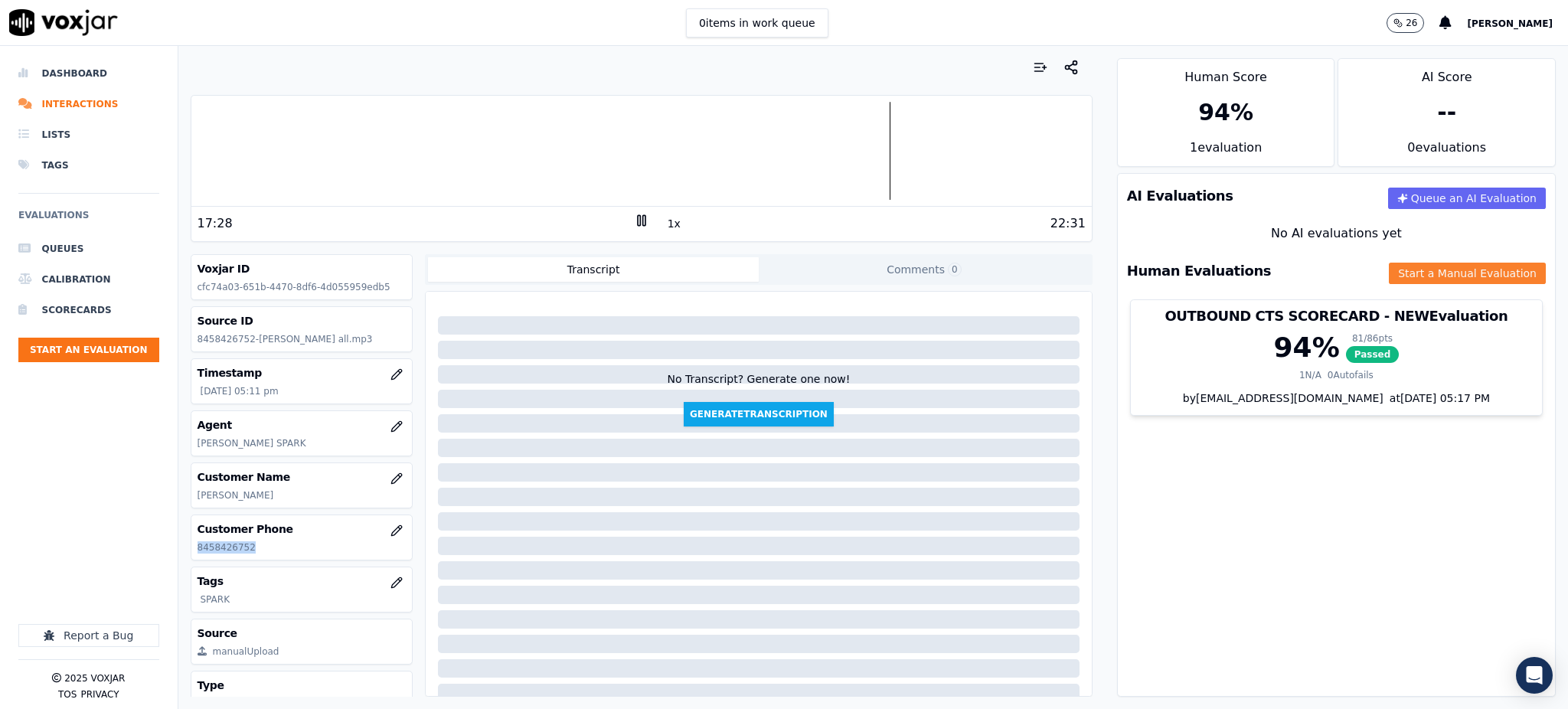
click at [1416, 282] on button "Start a Manual Evaluation" at bounding box center [1467, 273] width 157 height 22
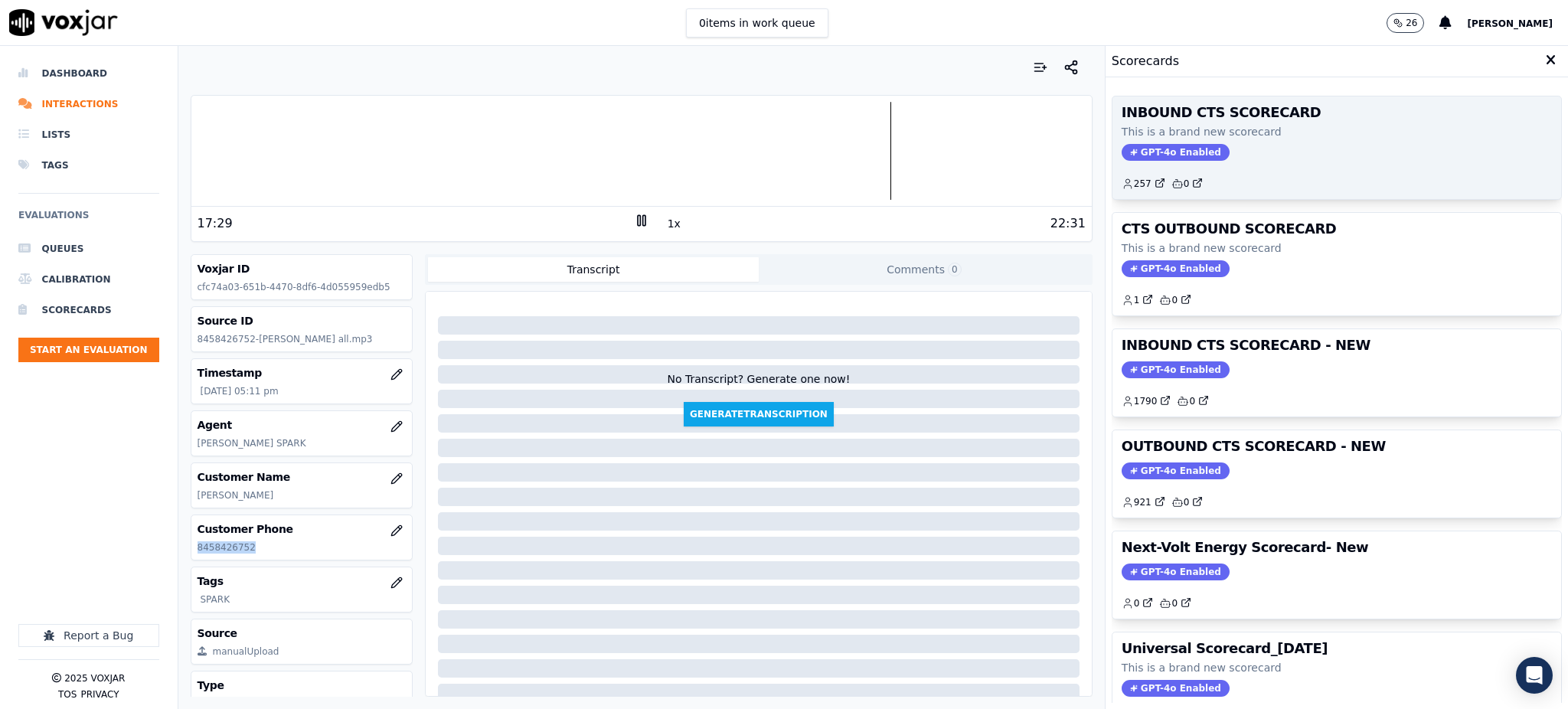
click at [1121, 154] on span "GPT-4o Enabled" at bounding box center [1175, 151] width 108 height 16
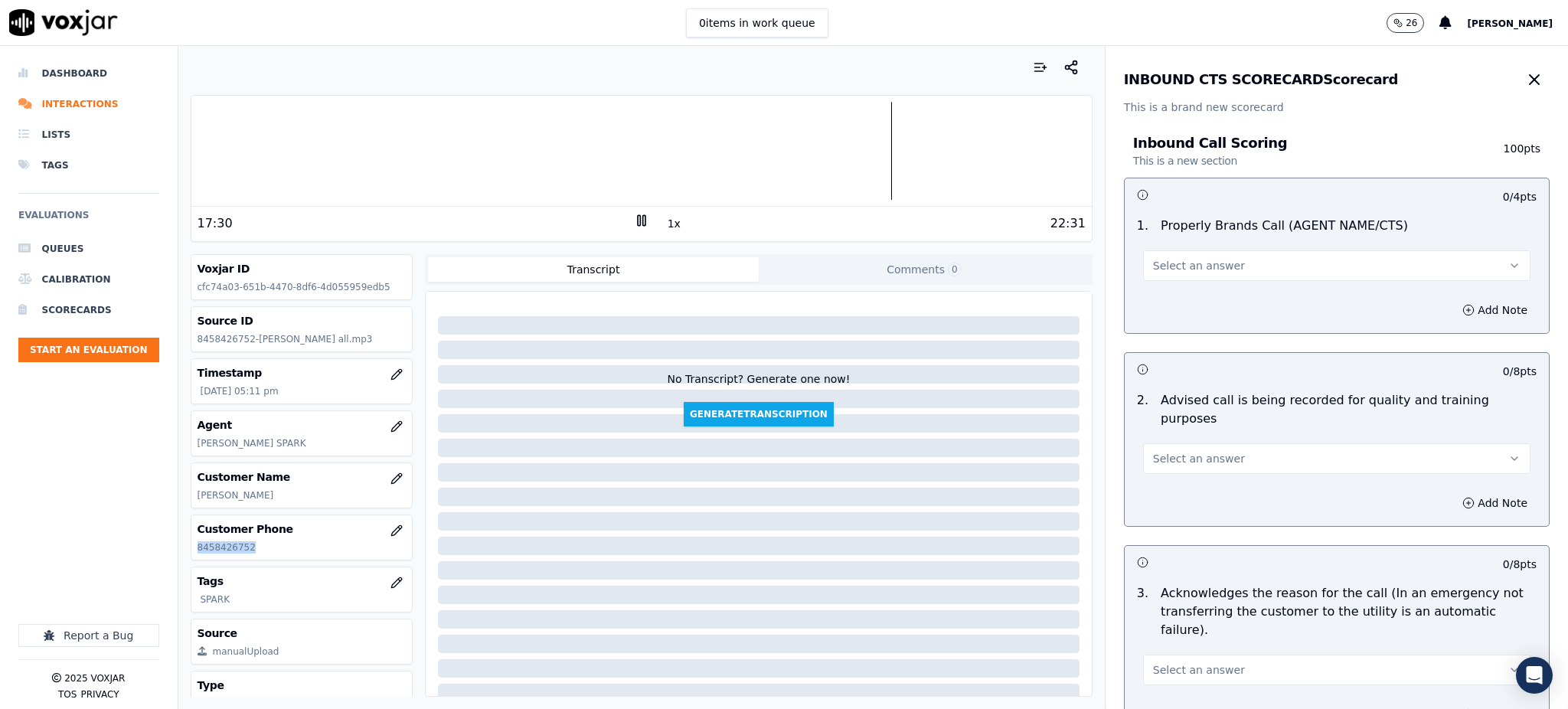
click at [1204, 273] on span "Select an answer" at bounding box center [1199, 265] width 92 height 16
click at [1182, 311] on div "Yes" at bounding box center [1303, 300] width 354 height 24
click at [1180, 451] on span "Select an answer" at bounding box center [1199, 459] width 92 height 16
click at [1180, 474] on div "Yes" at bounding box center [1303, 475] width 354 height 24
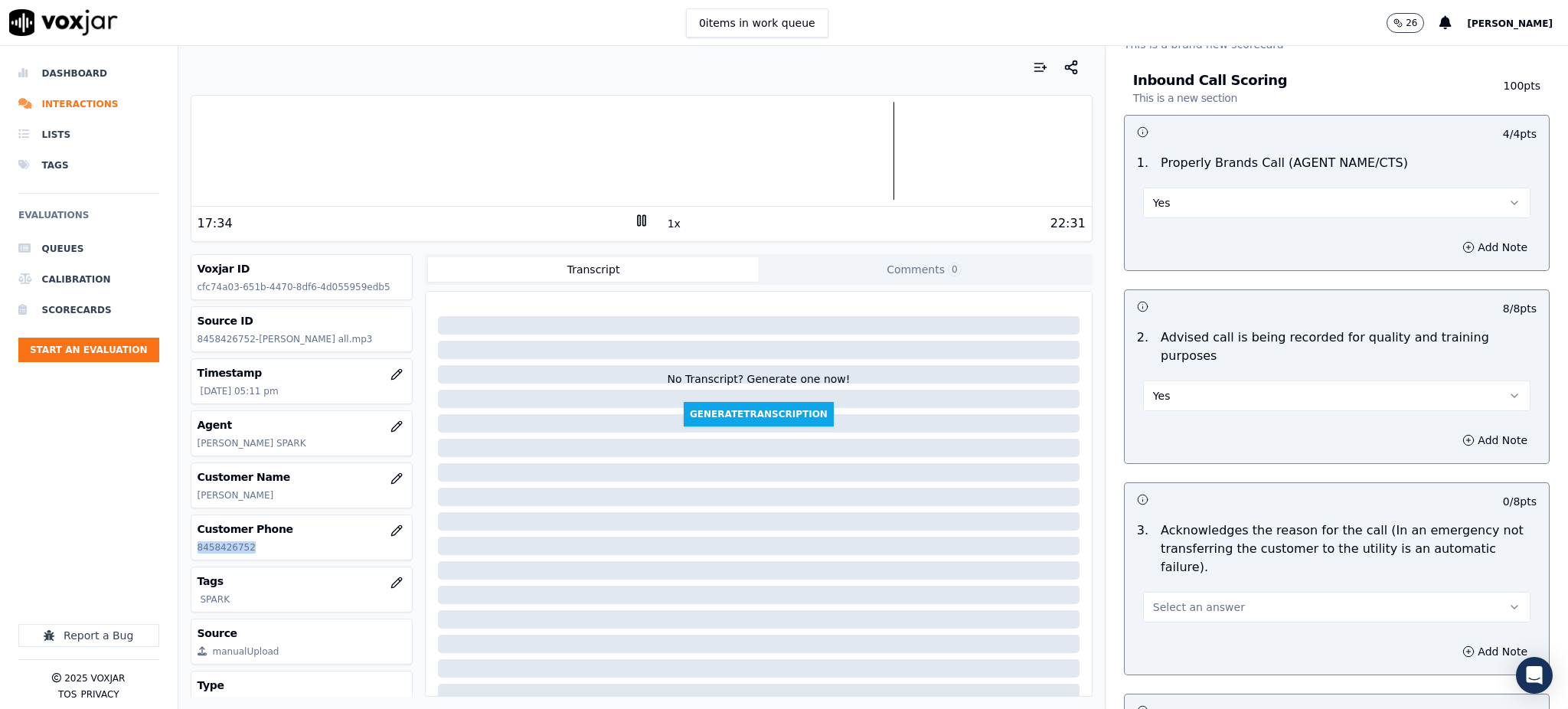
scroll to position [306, 0]
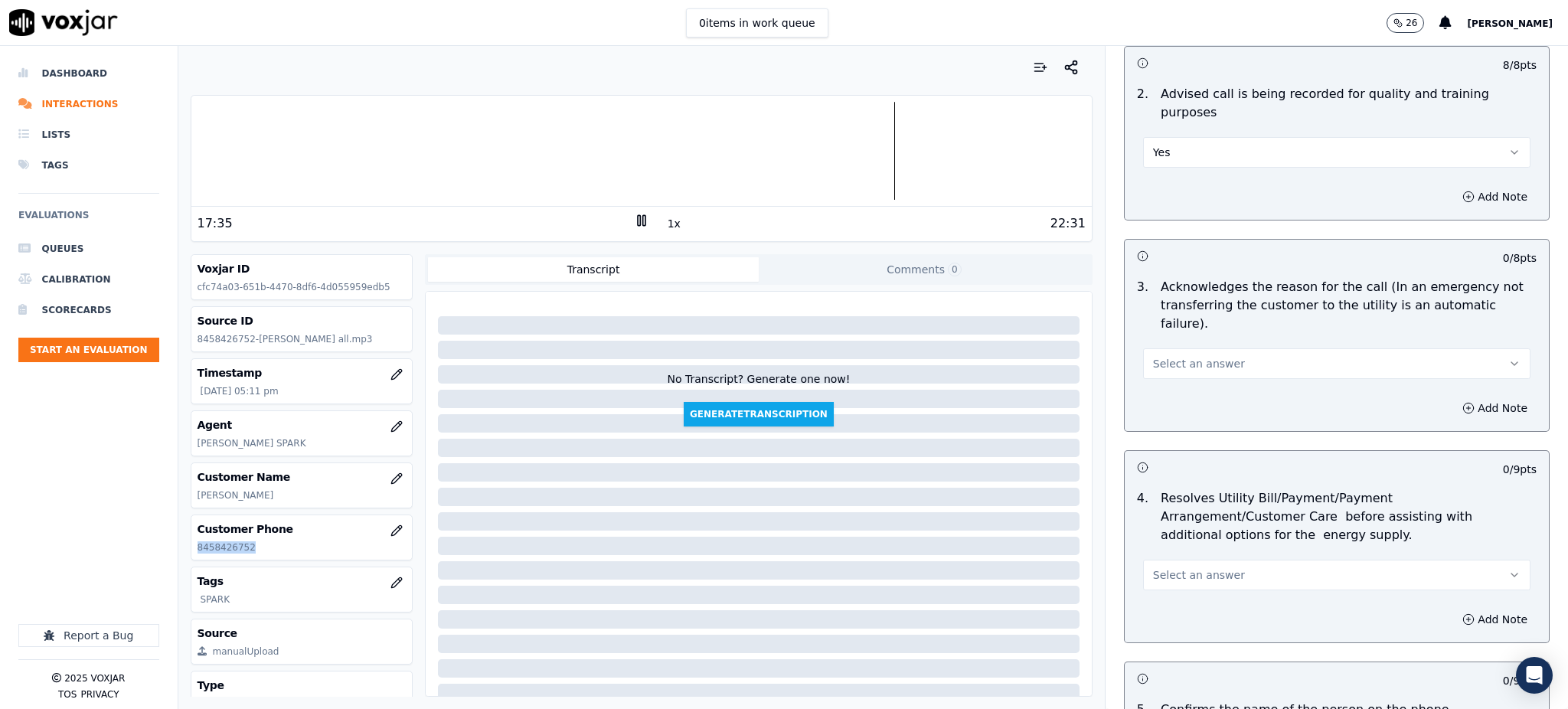
click at [1155, 356] on span "Select an answer" at bounding box center [1199, 364] width 92 height 16
click at [1165, 361] on div "Yes" at bounding box center [1303, 361] width 354 height 24
click at [1170, 567] on span "Select an answer" at bounding box center [1199, 575] width 92 height 16
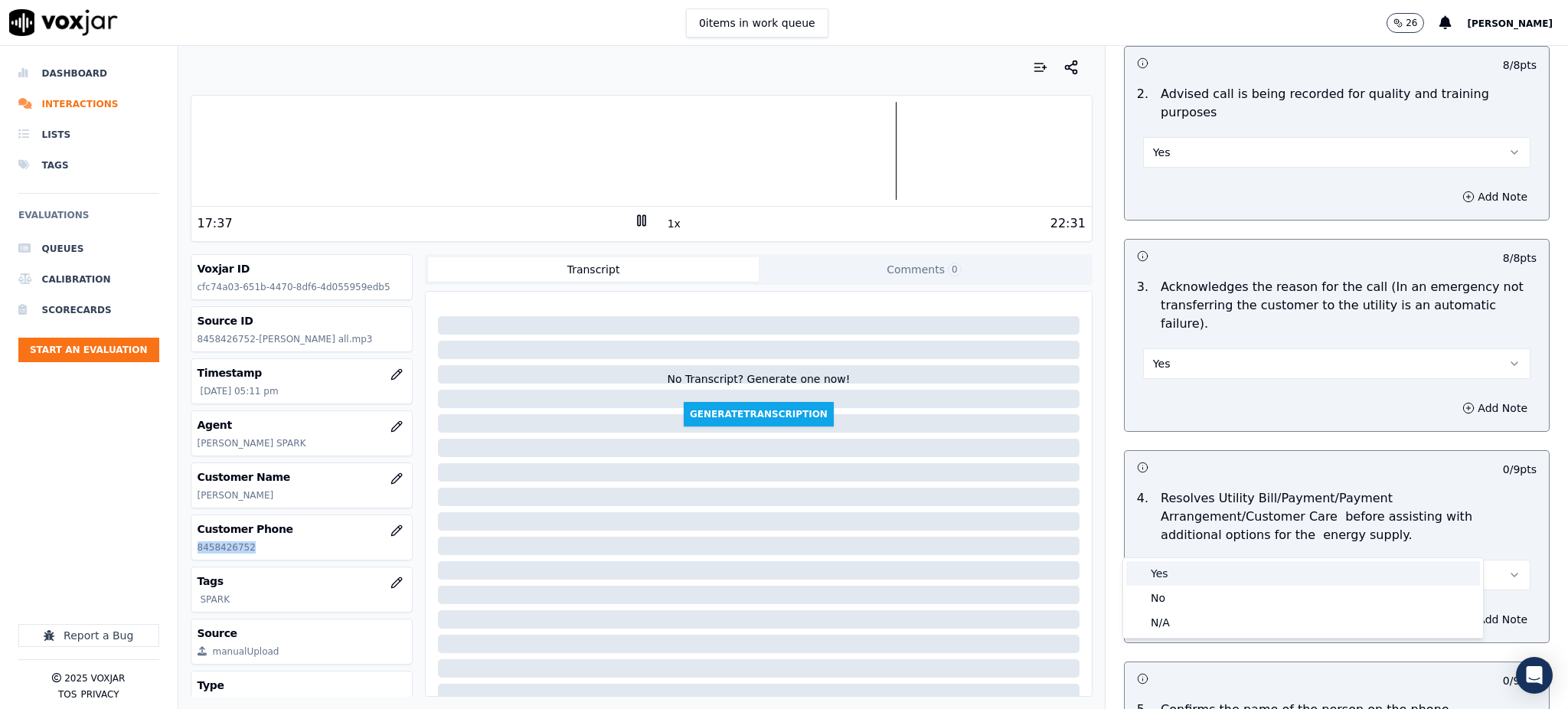
click at [1162, 577] on div "Yes" at bounding box center [1303, 573] width 354 height 24
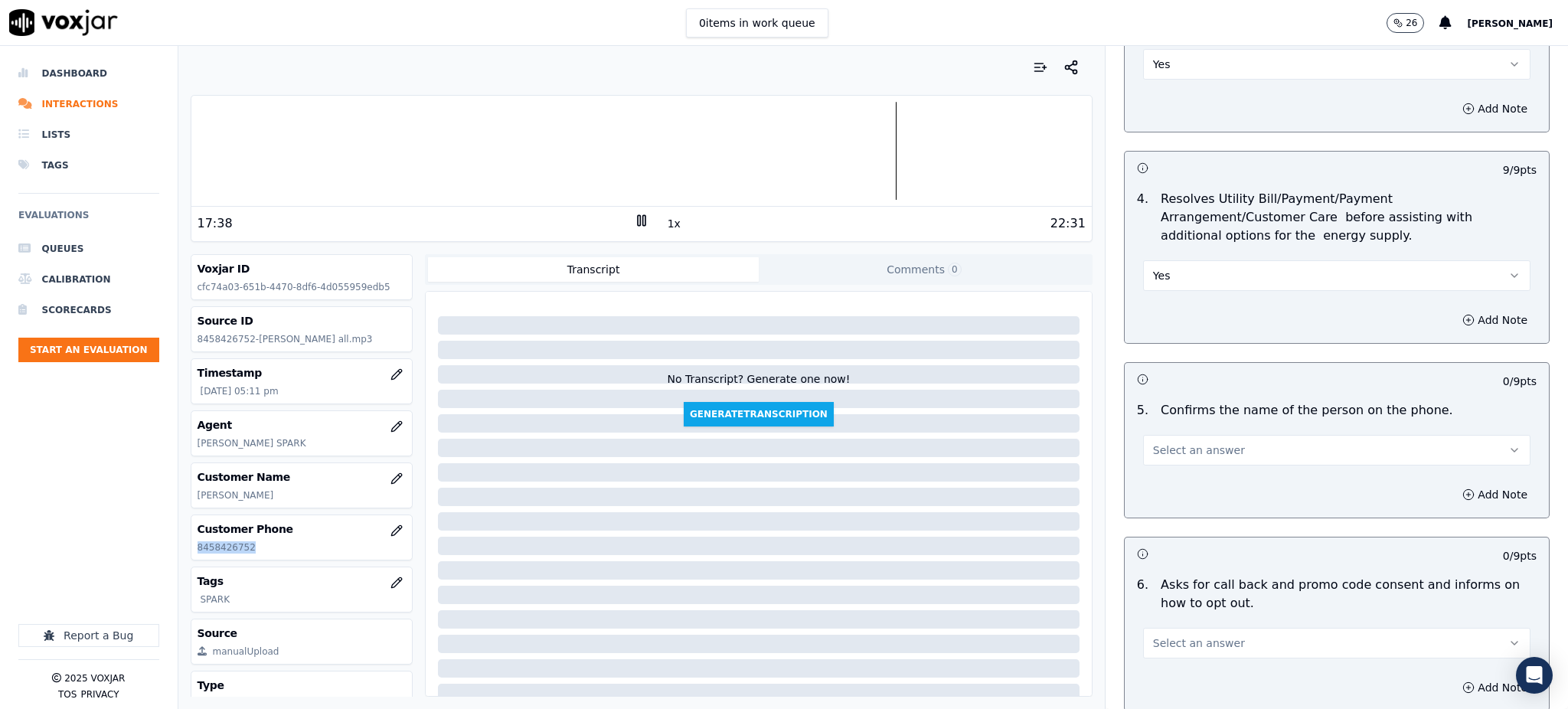
scroll to position [612, 0]
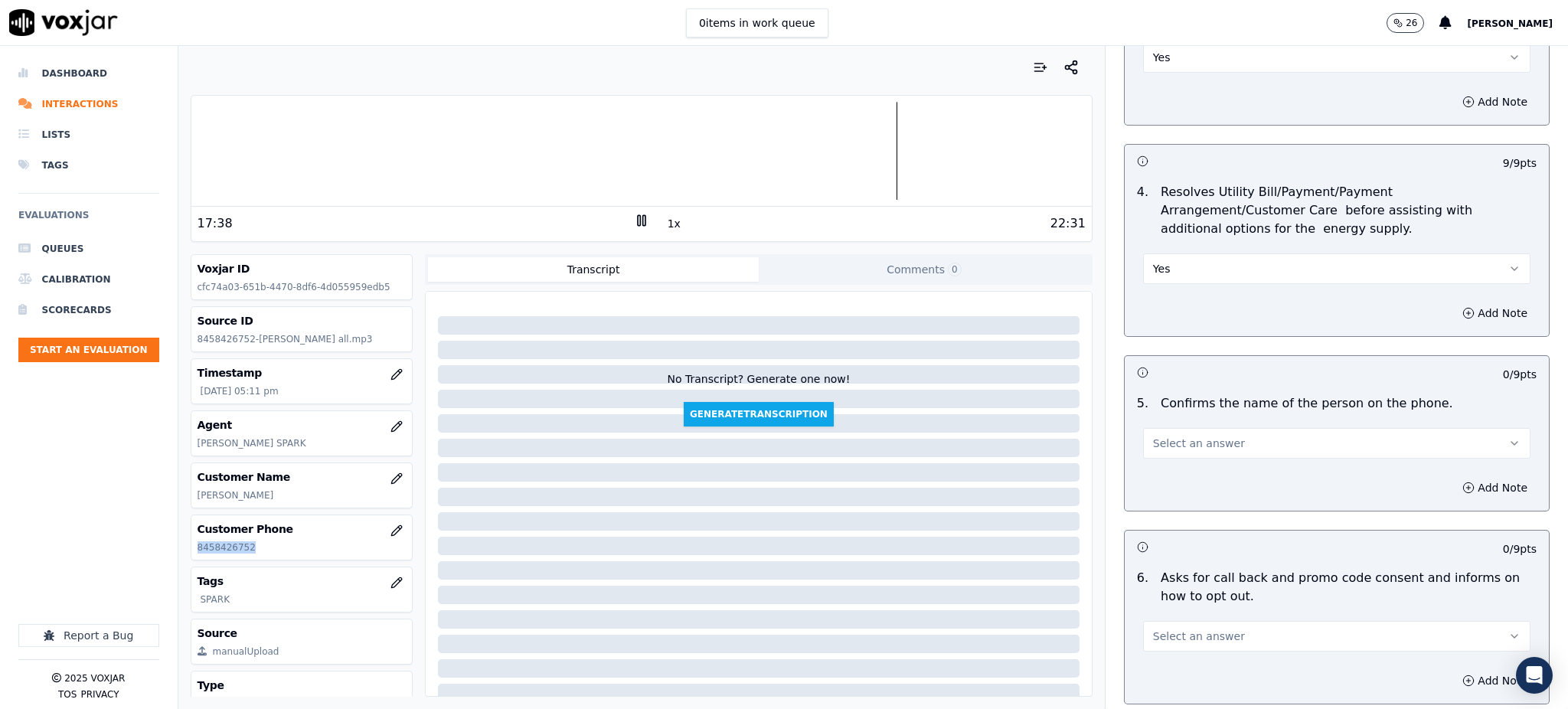
click at [1157, 436] on span "Select an answer" at bounding box center [1199, 444] width 92 height 16
click at [1167, 440] on div "Yes" at bounding box center [1303, 442] width 354 height 24
click at [1165, 629] on span "Select an answer" at bounding box center [1199, 636] width 92 height 16
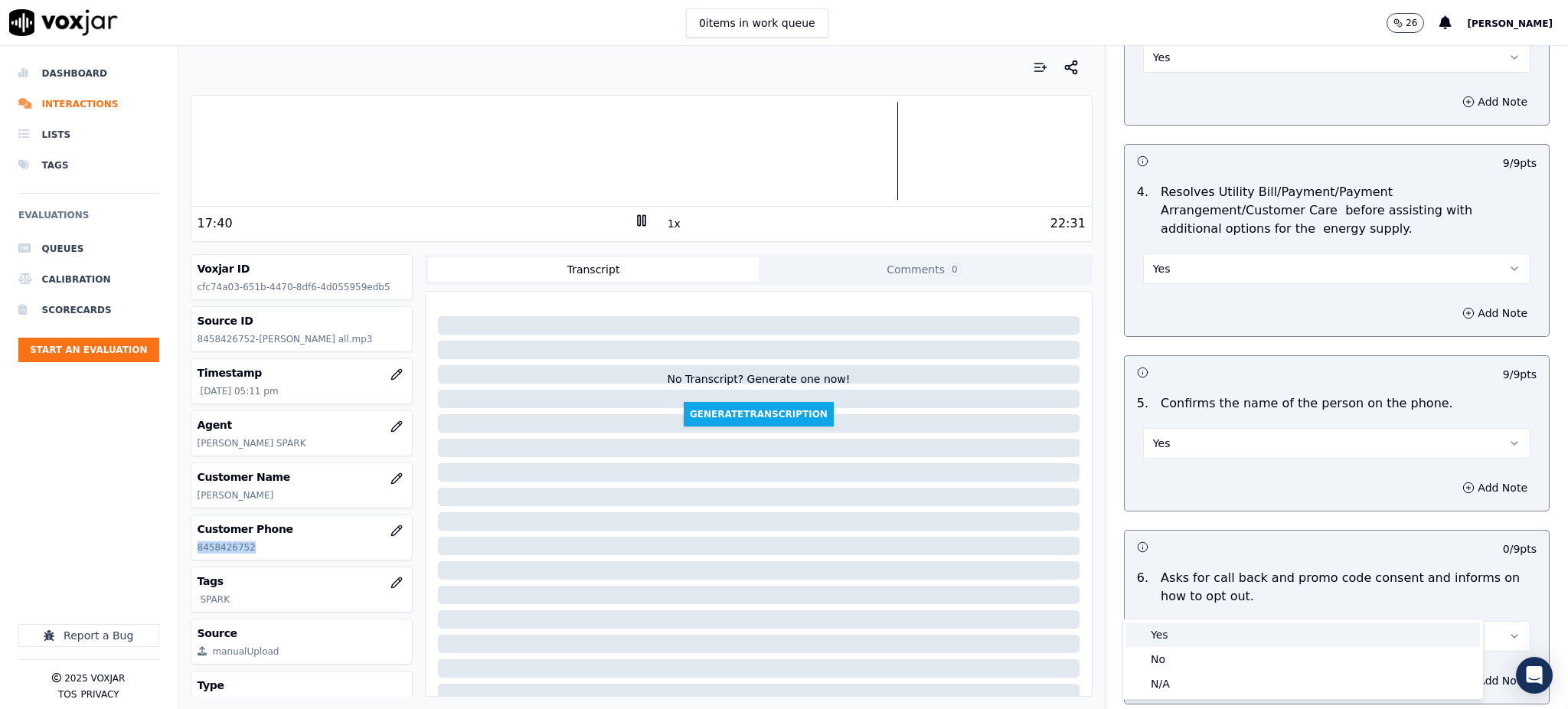
click at [1159, 631] on div "Yes" at bounding box center [1303, 635] width 354 height 24
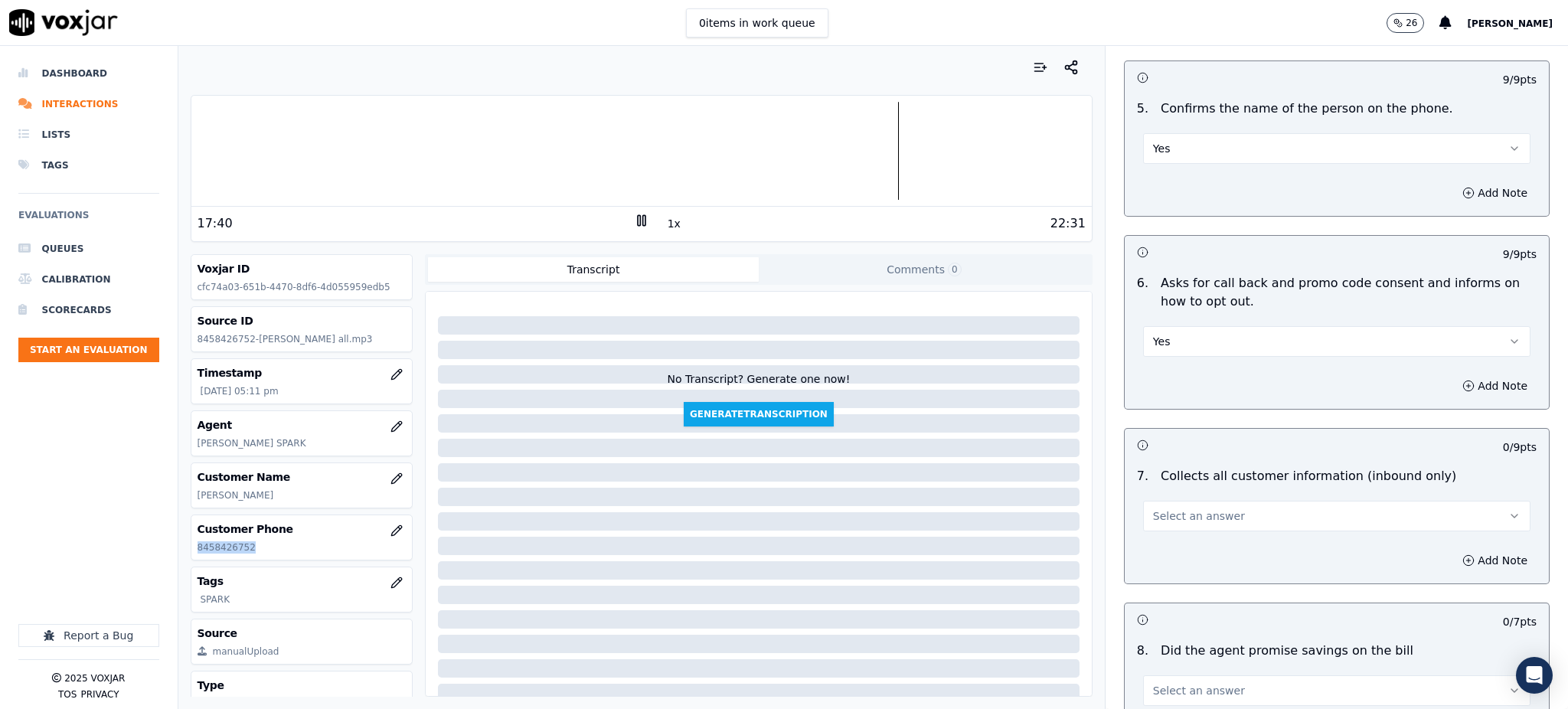
scroll to position [919, 0]
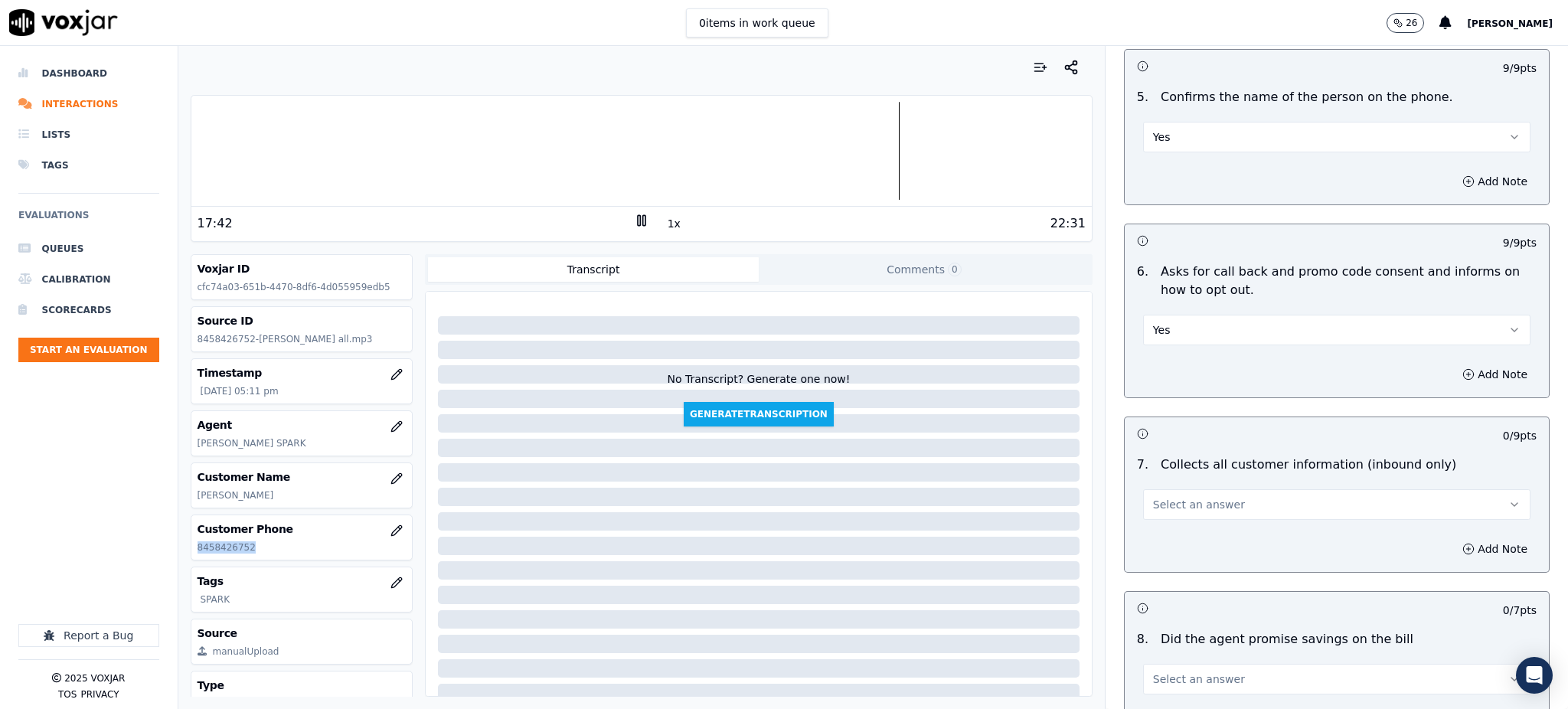
click at [1153, 497] on span "Select an answer" at bounding box center [1199, 505] width 92 height 16
click at [1174, 507] on div "Yes" at bounding box center [1303, 503] width 354 height 24
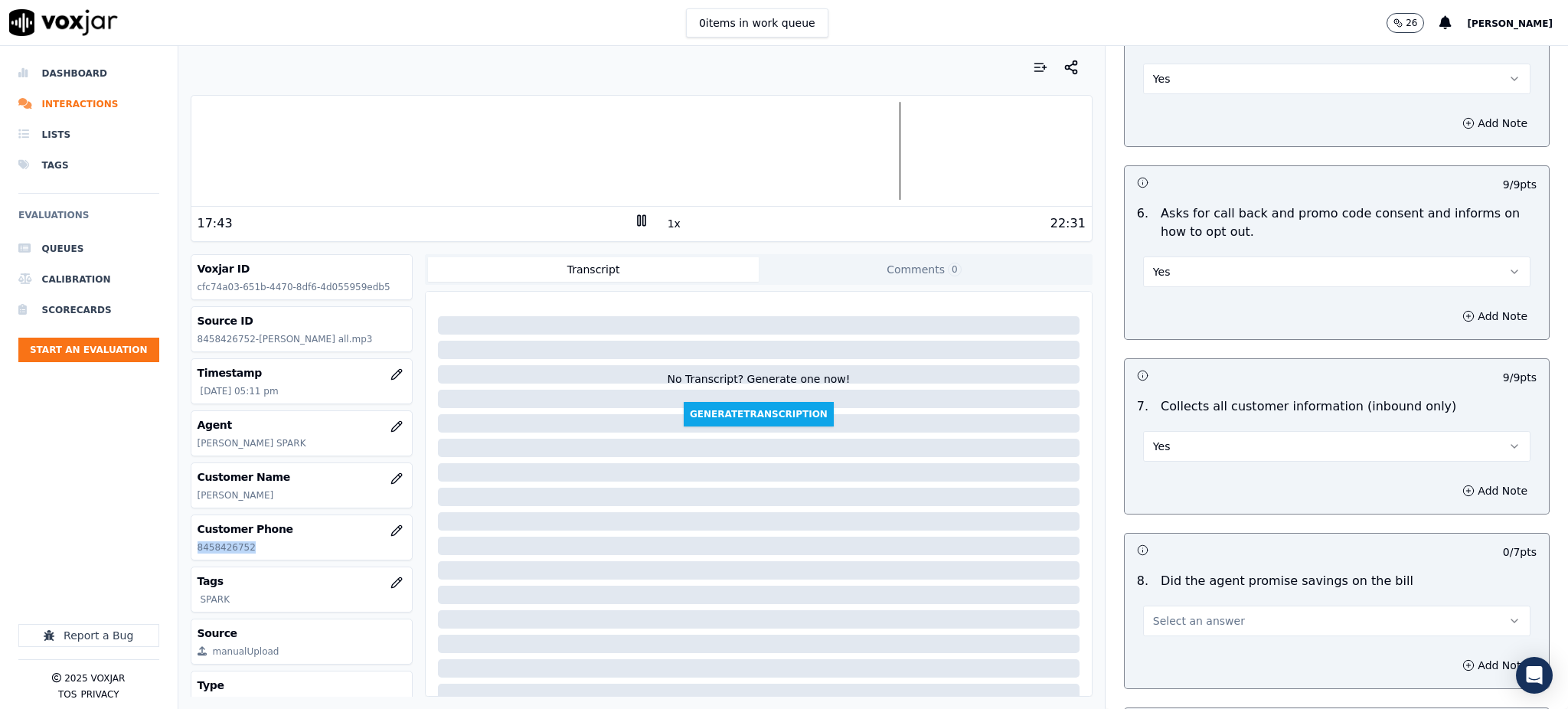
scroll to position [1225, 0]
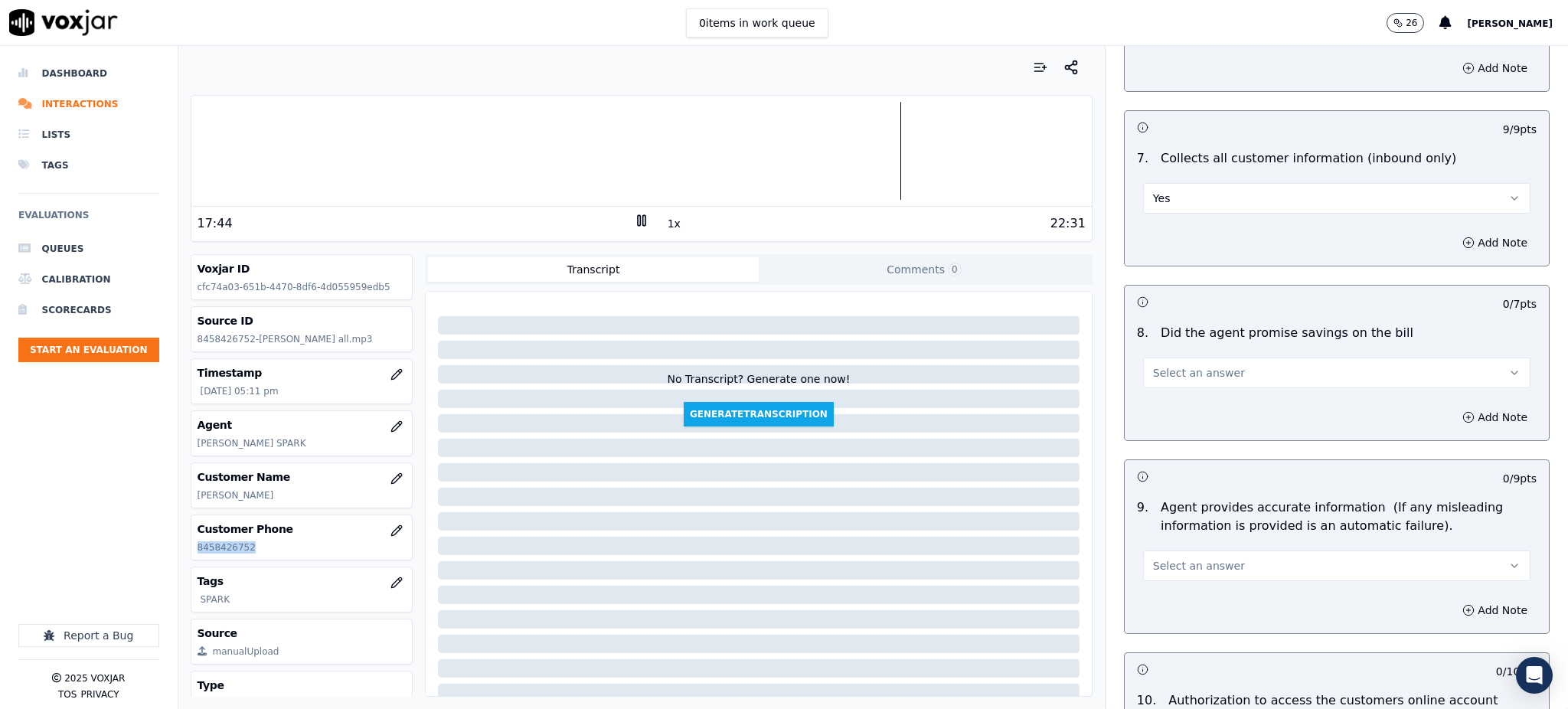
click at [1167, 365] on span "Select an answer" at bounding box center [1199, 373] width 92 height 16
click at [1174, 367] on div "Yes" at bounding box center [1303, 371] width 354 height 24
click at [1163, 551] on button "Select an answer" at bounding box center [1336, 565] width 387 height 30
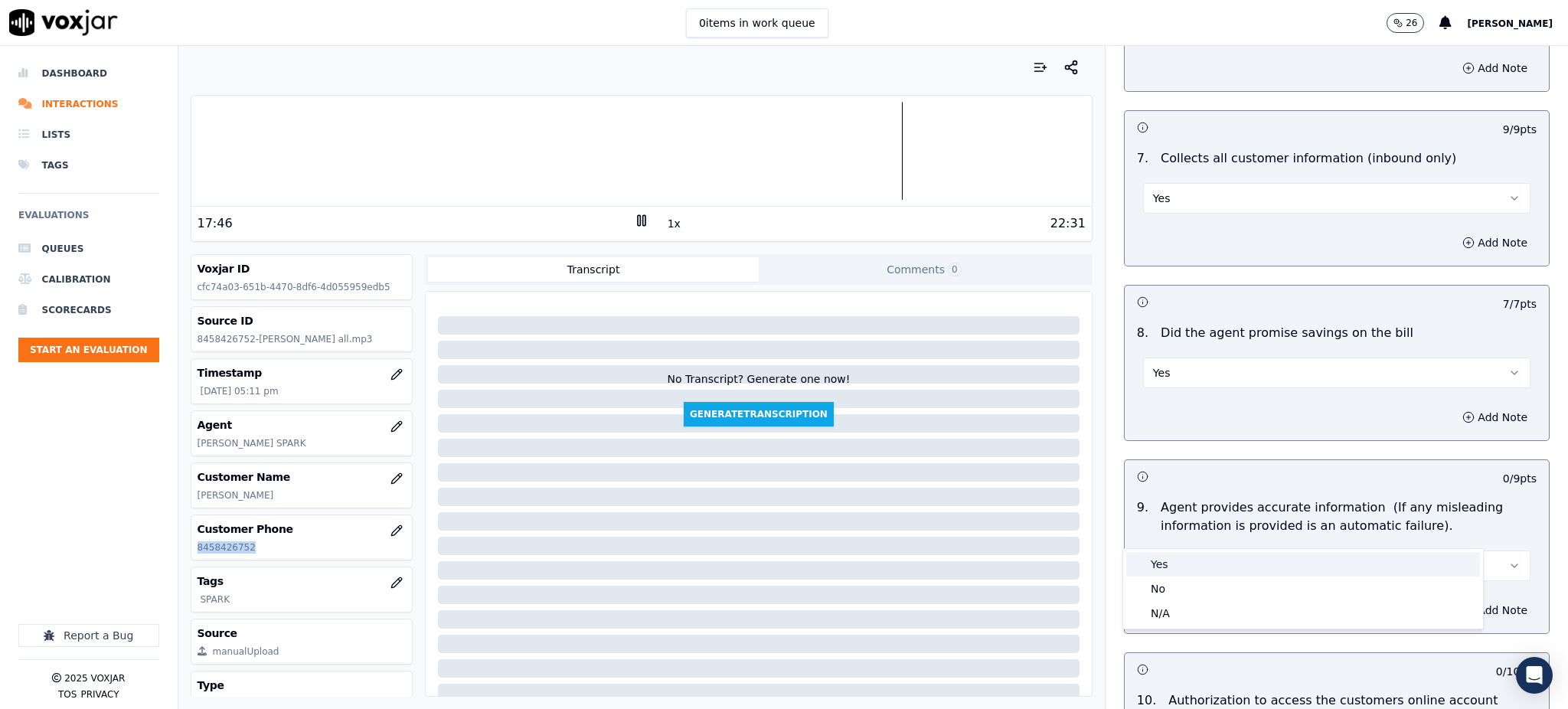
click at [1163, 568] on div "Yes" at bounding box center [1303, 564] width 354 height 24
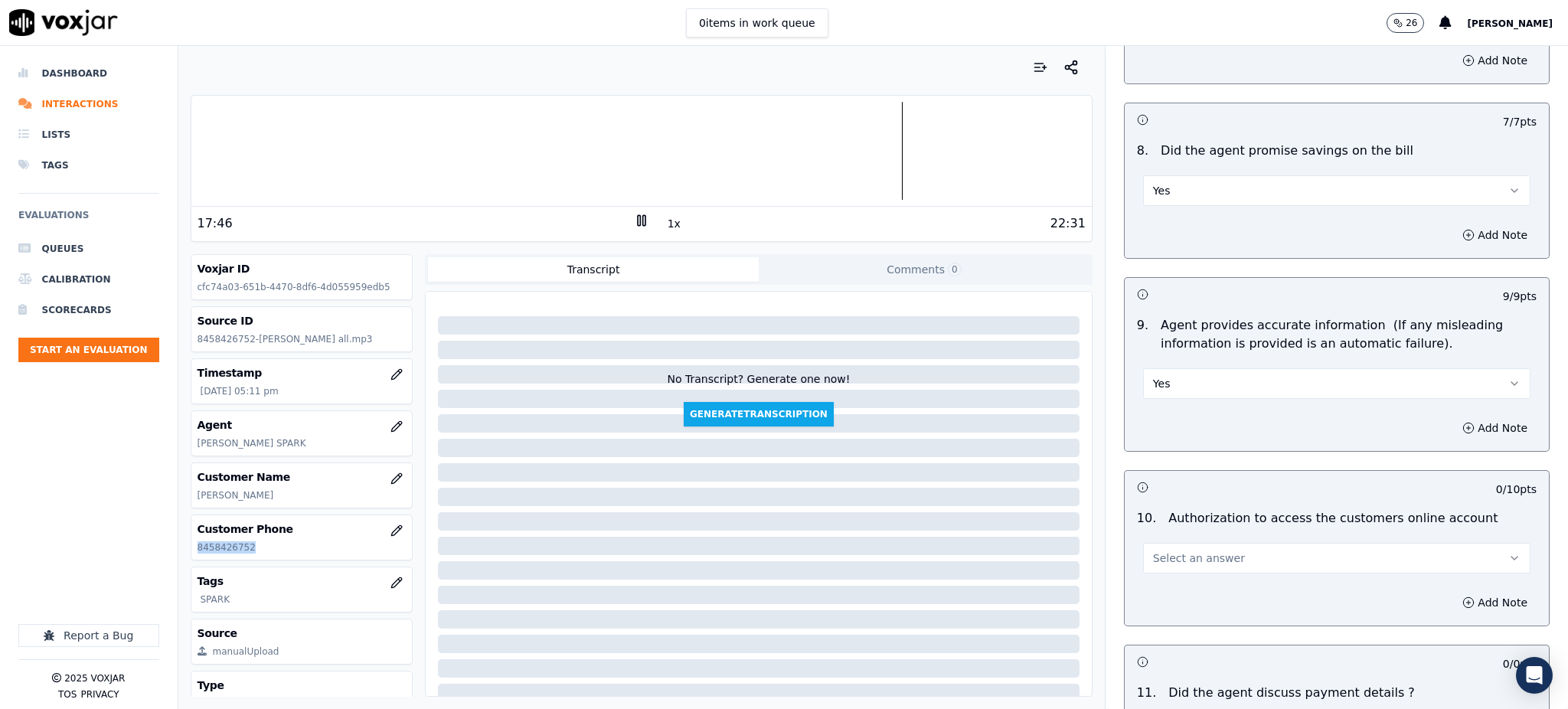
scroll to position [1428, 0]
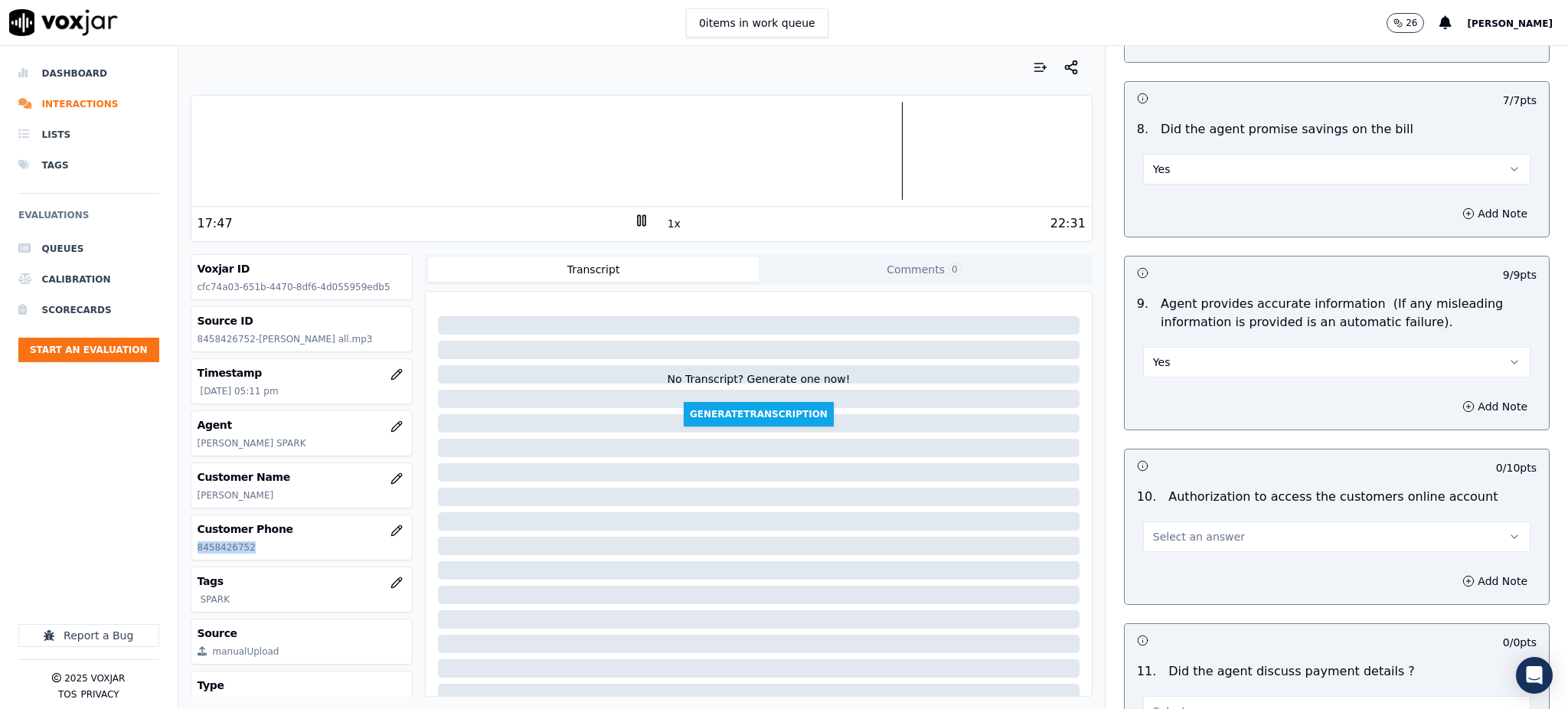
click at [1174, 529] on span "Select an answer" at bounding box center [1199, 537] width 92 height 16
click at [1195, 535] on div "Yes" at bounding box center [1303, 535] width 354 height 24
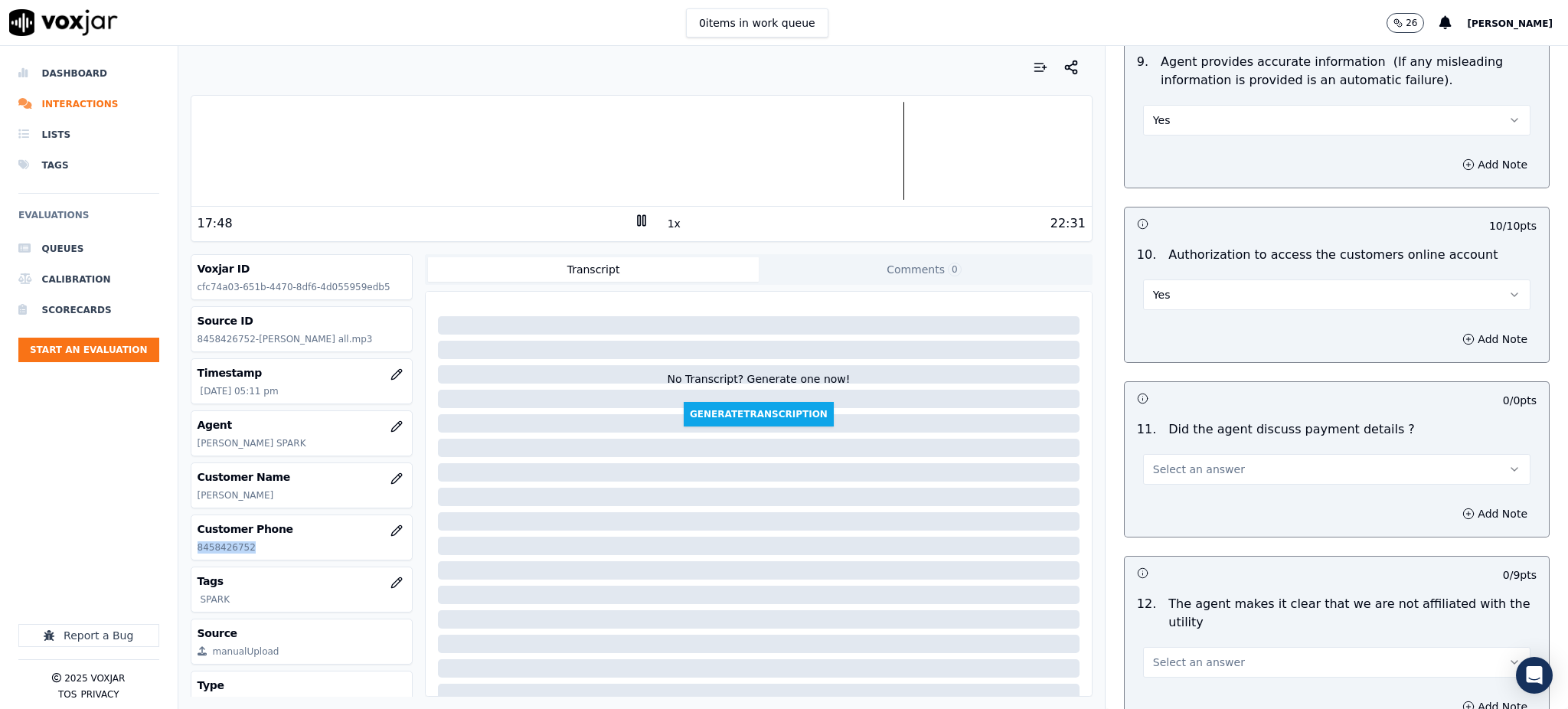
scroll to position [1735, 0]
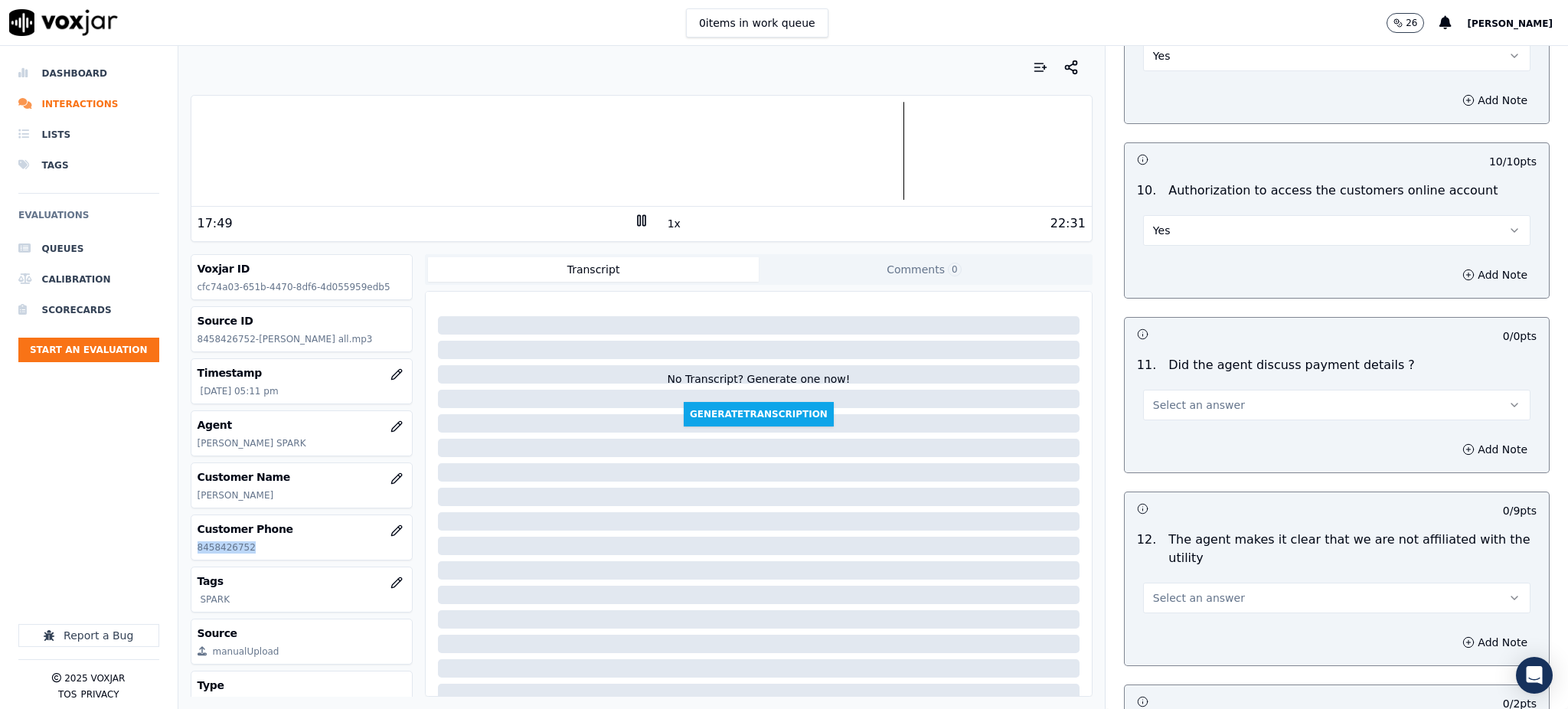
click at [1174, 398] on span "Select an answer" at bounding box center [1199, 406] width 92 height 16
click at [1179, 399] on div "Yes" at bounding box center [1303, 404] width 354 height 24
click at [1164, 591] on span "Select an answer" at bounding box center [1199, 598] width 92 height 16
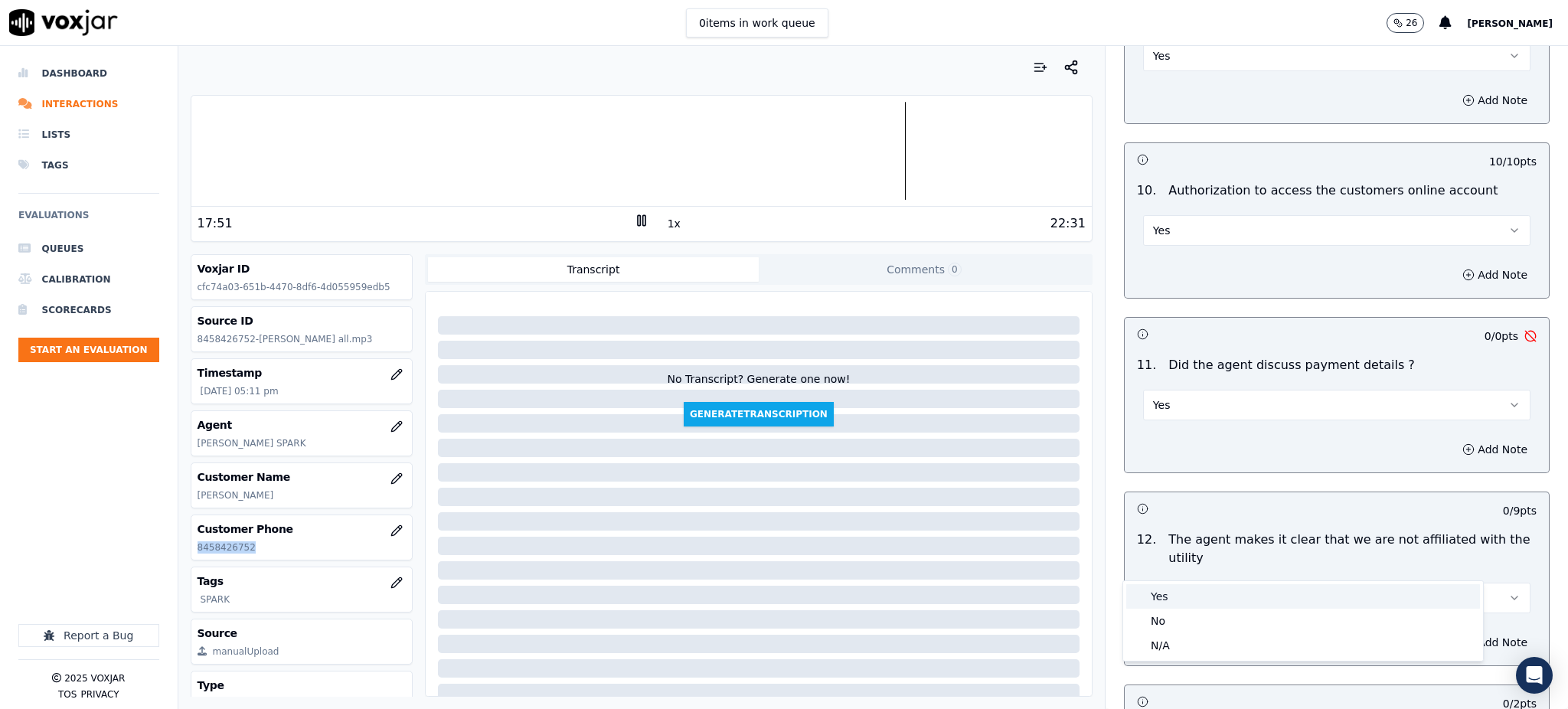
click at [1176, 604] on div "Yes" at bounding box center [1303, 597] width 354 height 24
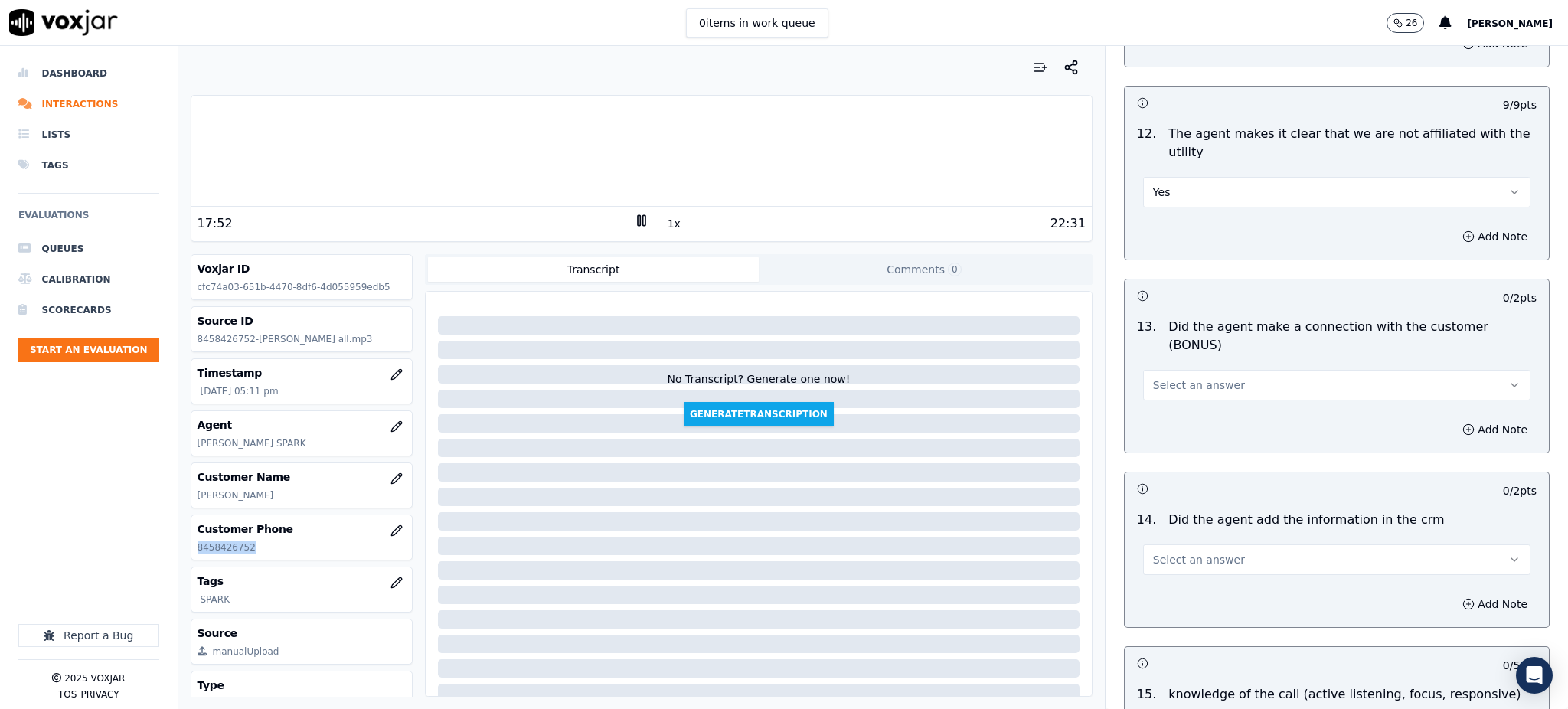
scroll to position [2143, 0]
click at [1159, 374] on span "Select an answer" at bounding box center [1199, 382] width 92 height 16
click at [1172, 361] on div "Yes" at bounding box center [1303, 363] width 354 height 24
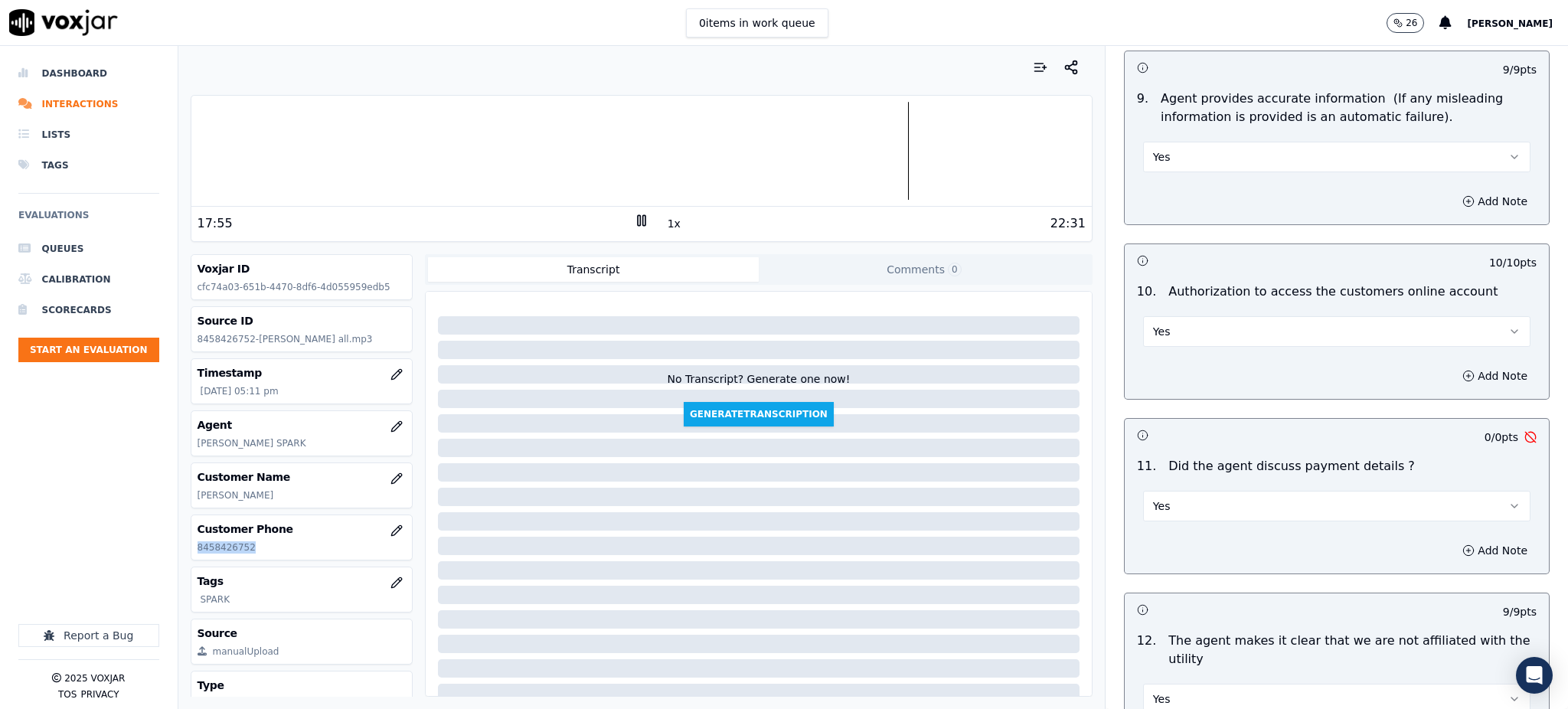
scroll to position [1633, 0]
click at [1170, 492] on button "Yes" at bounding box center [1336, 507] width 387 height 30
click at [1154, 552] on div "N/A" at bounding box center [1303, 554] width 354 height 24
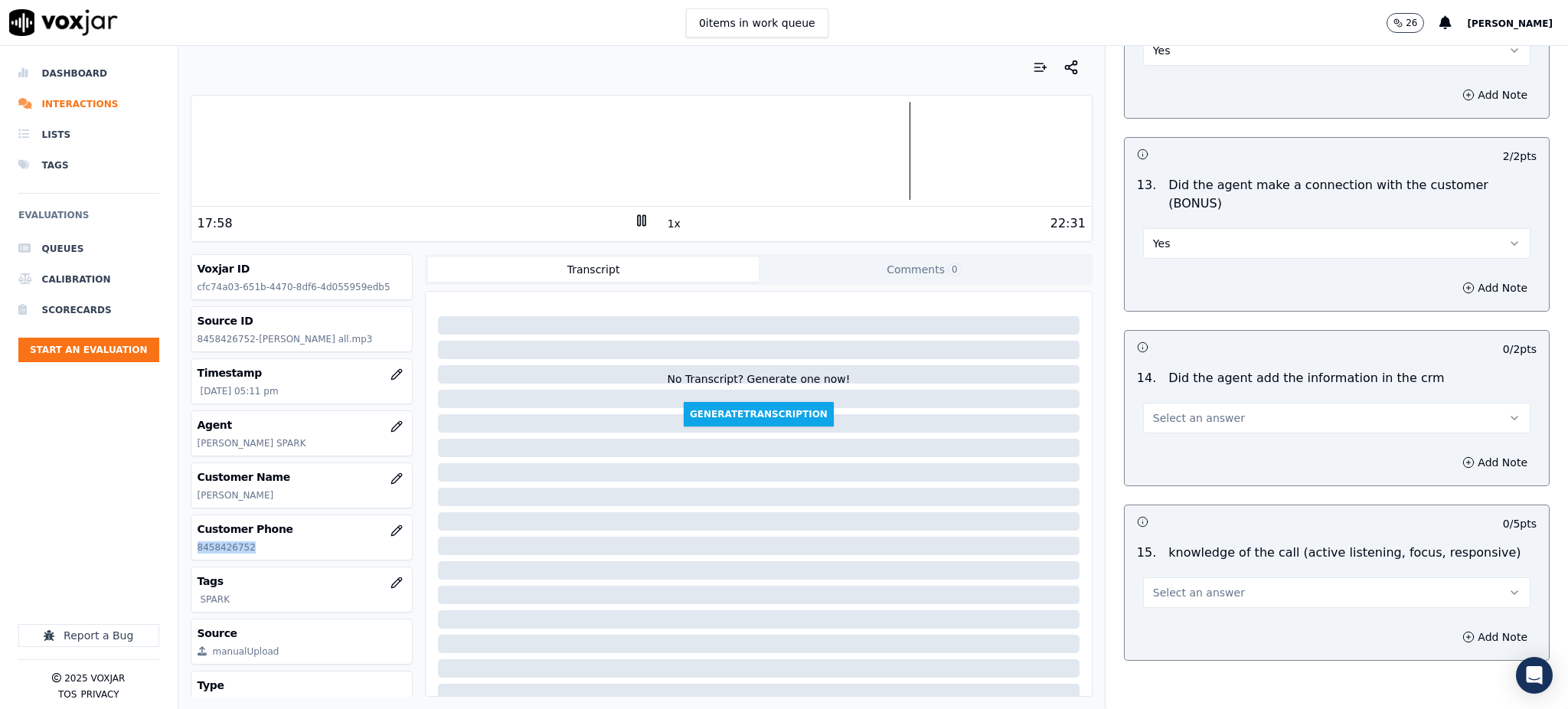
scroll to position [2318, 0]
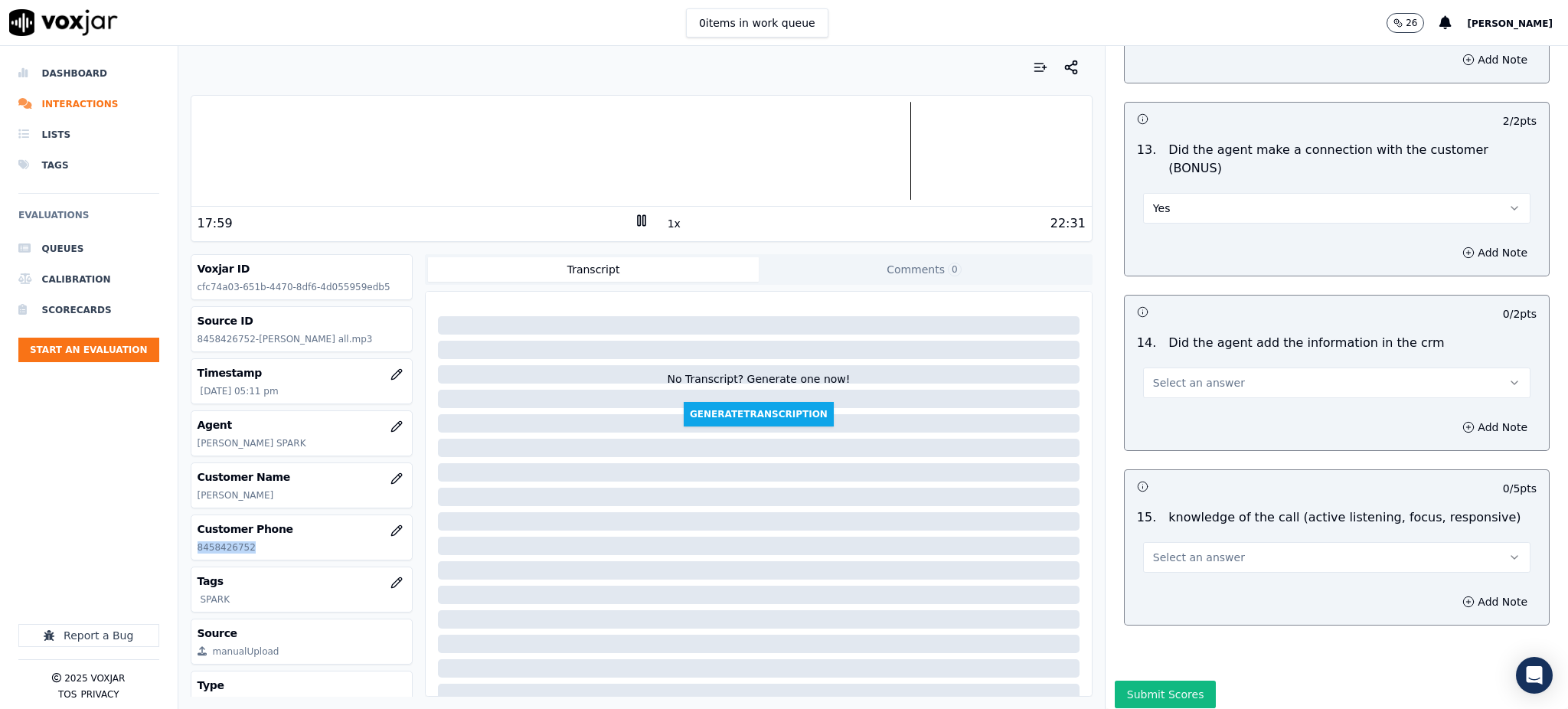
click at [1158, 375] on span "Select an answer" at bounding box center [1199, 383] width 92 height 16
click at [1156, 367] on div "Yes" at bounding box center [1303, 363] width 354 height 24
click at [1153, 550] on span "Select an answer" at bounding box center [1199, 558] width 92 height 16
click at [1157, 533] on div "Yes" at bounding box center [1303, 538] width 354 height 24
click at [1143, 680] on button "Submit Scores" at bounding box center [1165, 694] width 102 height 28
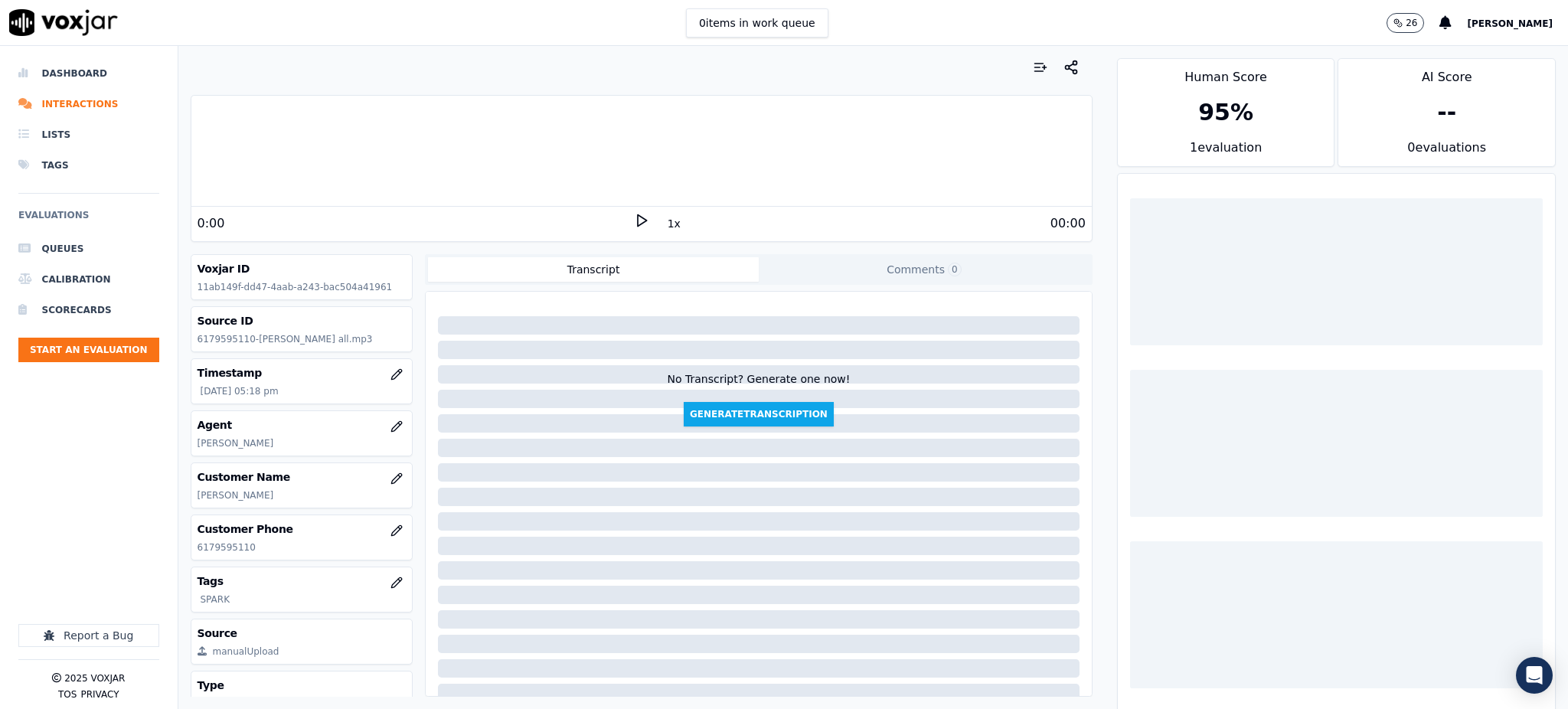
click at [634, 214] on icon at bounding box center [641, 220] width 16 height 16
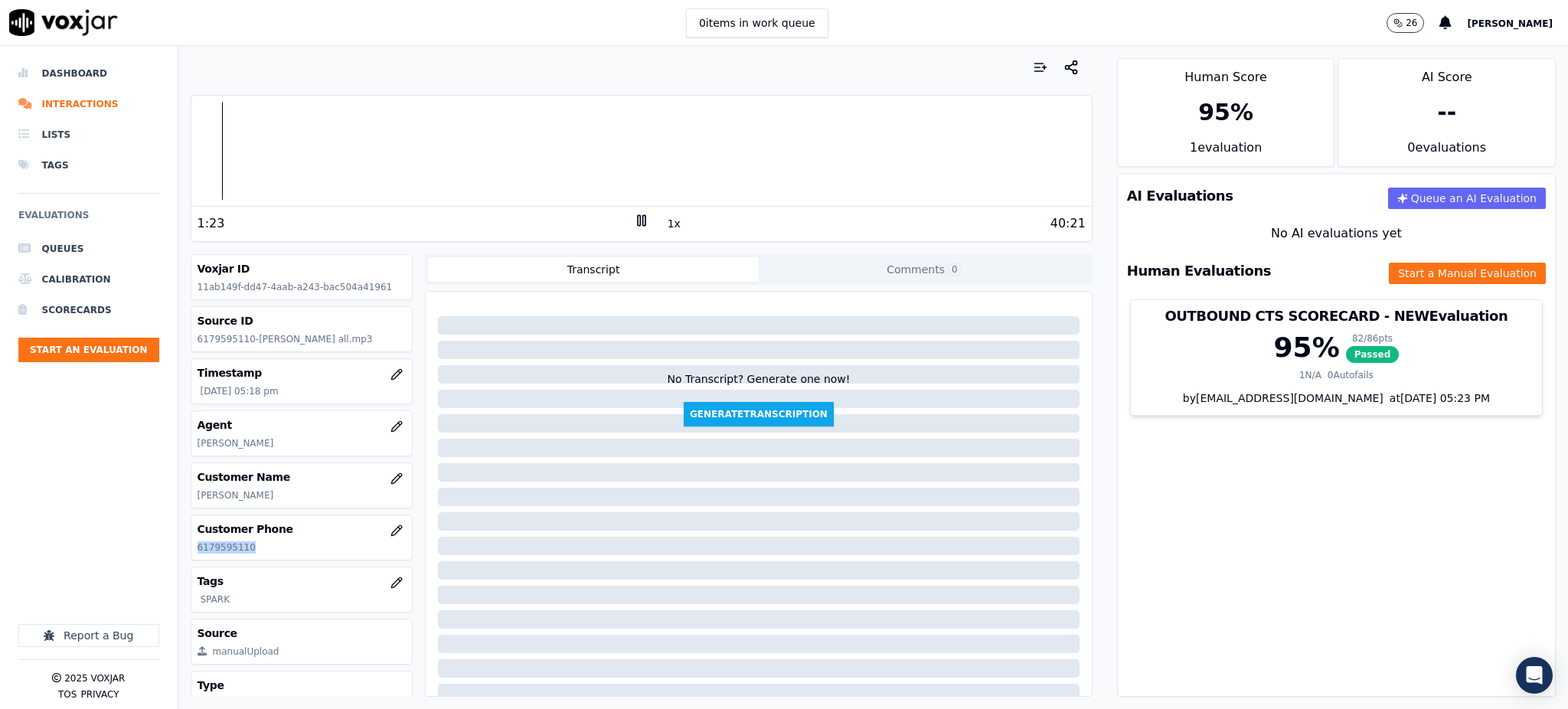
drag, startPoint x: 247, startPoint y: 546, endPoint x: 188, endPoint y: 557, distance: 60.0
click at [188, 557] on div "Your browser does not support the audio element. 1:23 1x 40:21 Voxjar ID 11ab14…" at bounding box center [641, 377] width 926 height 663
copy p "6179595110"
click at [634, 222] on icon at bounding box center [641, 220] width 16 height 16
click at [638, 220] on polygon at bounding box center [642, 220] width 10 height 11
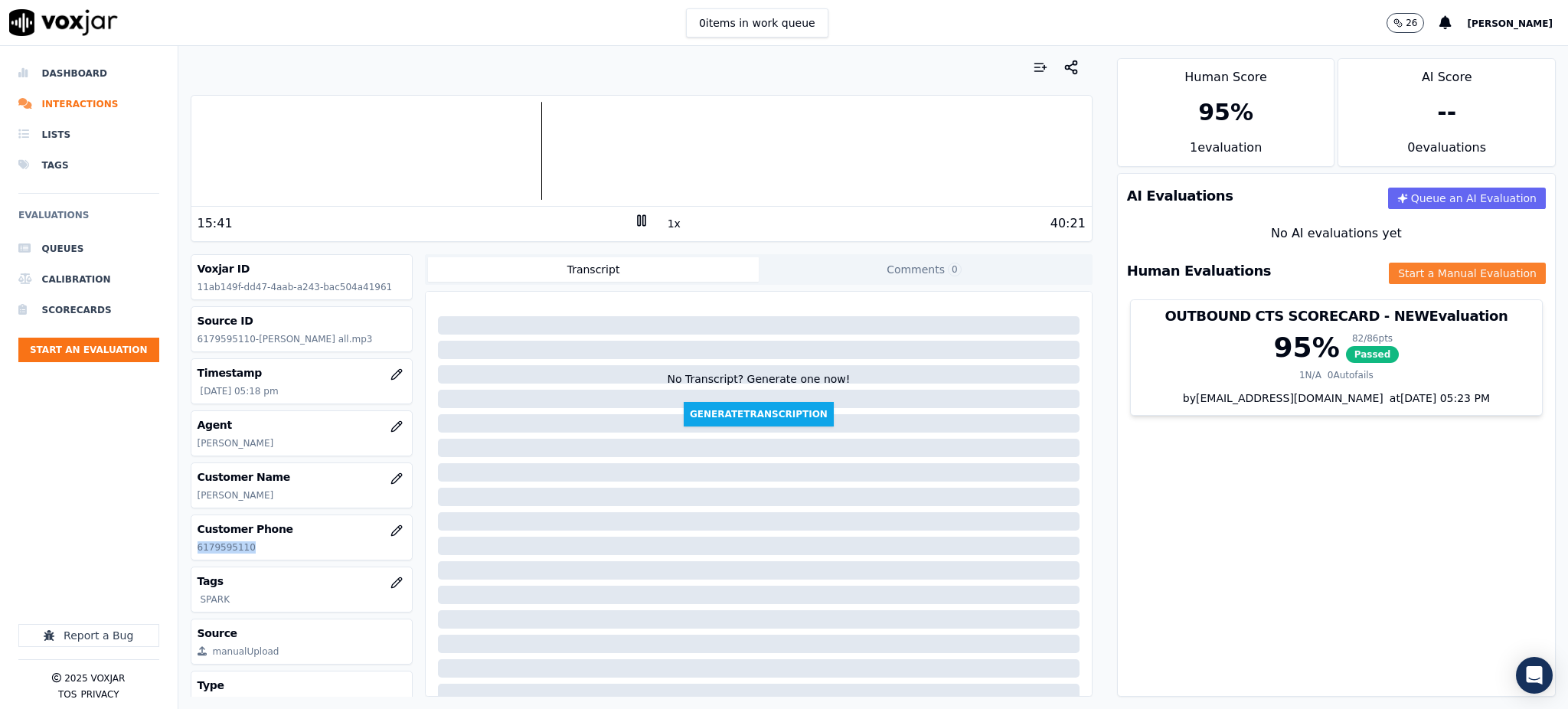
click at [1388, 273] on button "Start a Manual Evaluation" at bounding box center [1467, 273] width 157 height 22
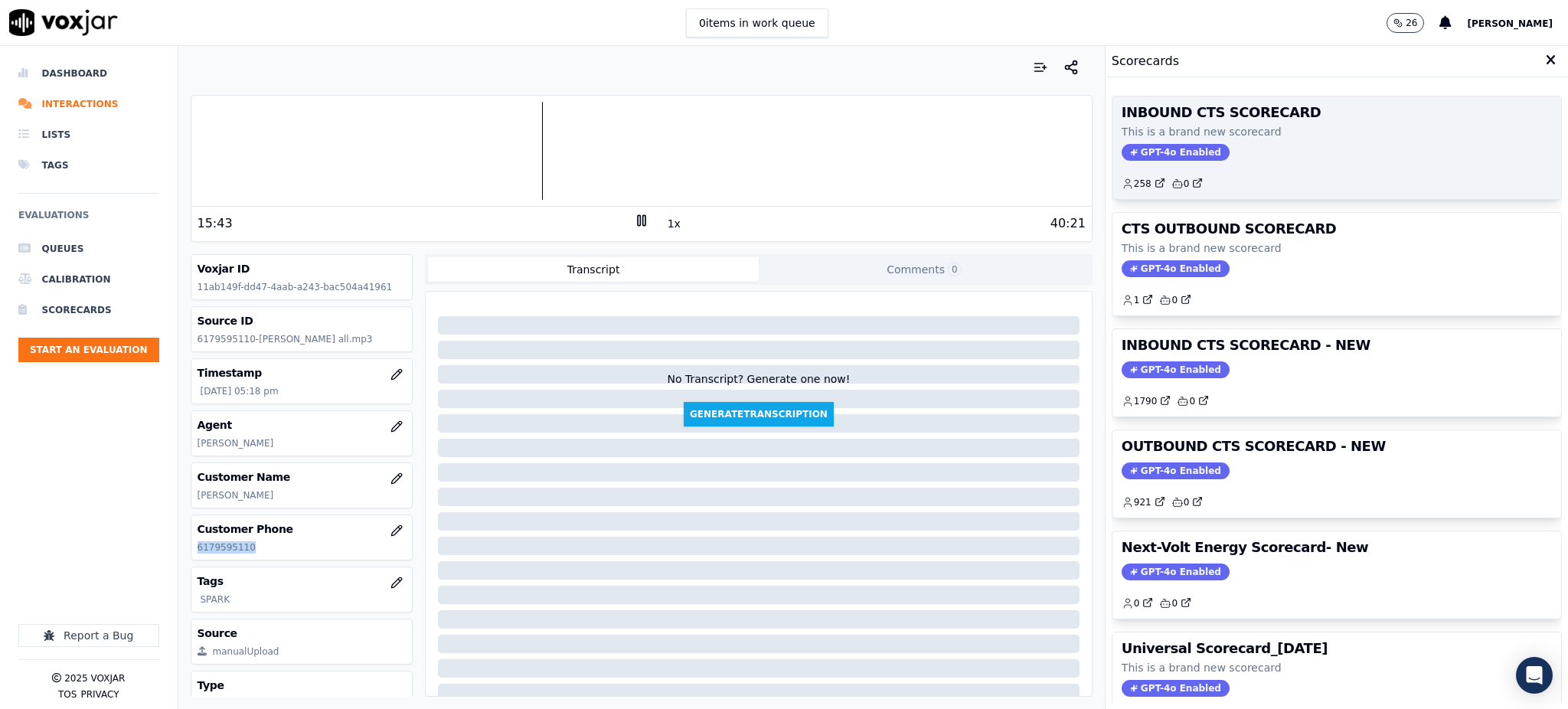
click at [1147, 156] on span "GPT-4o Enabled" at bounding box center [1175, 151] width 108 height 16
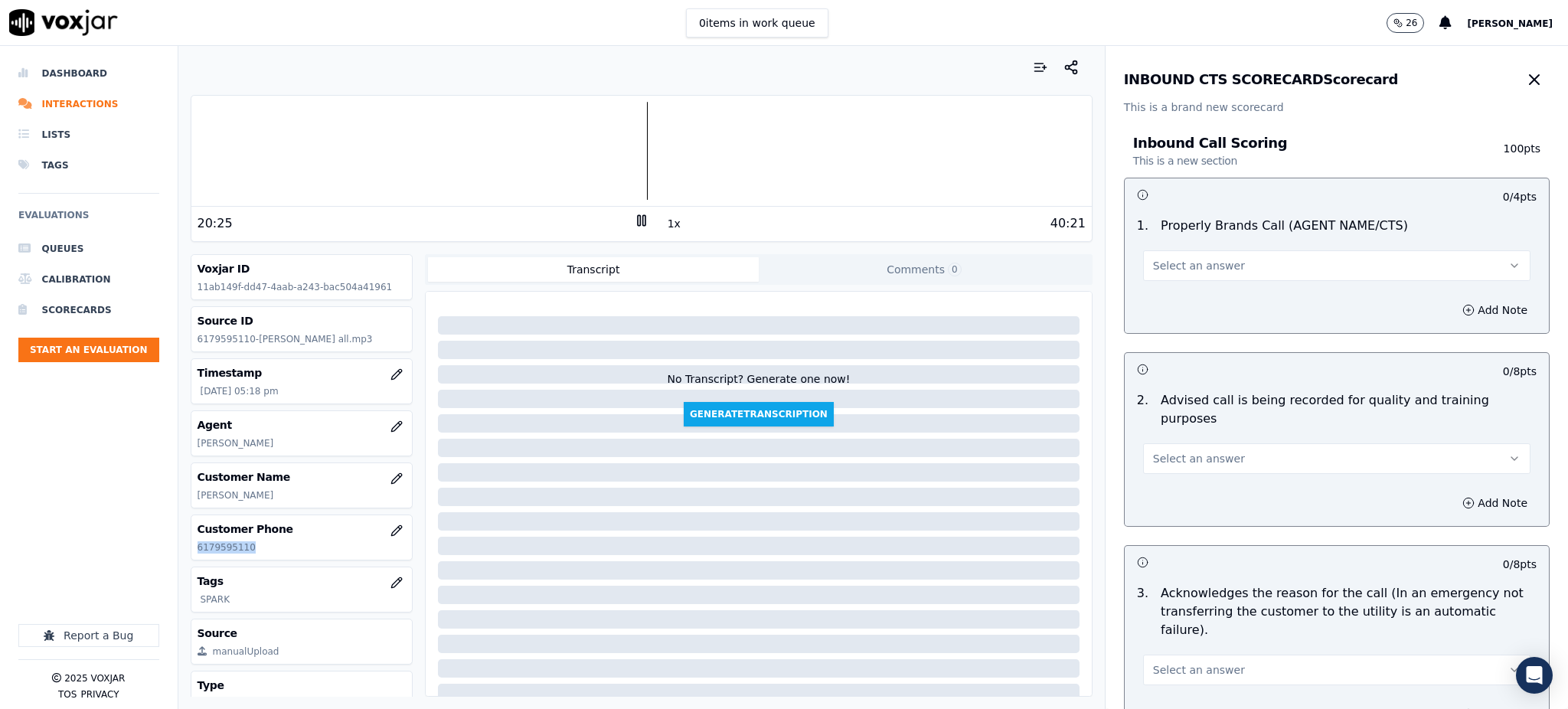
click at [634, 220] on icon at bounding box center [641, 220] width 16 height 16
click at [634, 224] on icon at bounding box center [641, 220] width 16 height 16
click at [616, 222] on div "21:53" at bounding box center [415, 223] width 437 height 18
click at [642, 218] on rect at bounding box center [643, 220] width 3 height 10
click at [634, 221] on icon at bounding box center [641, 220] width 16 height 16
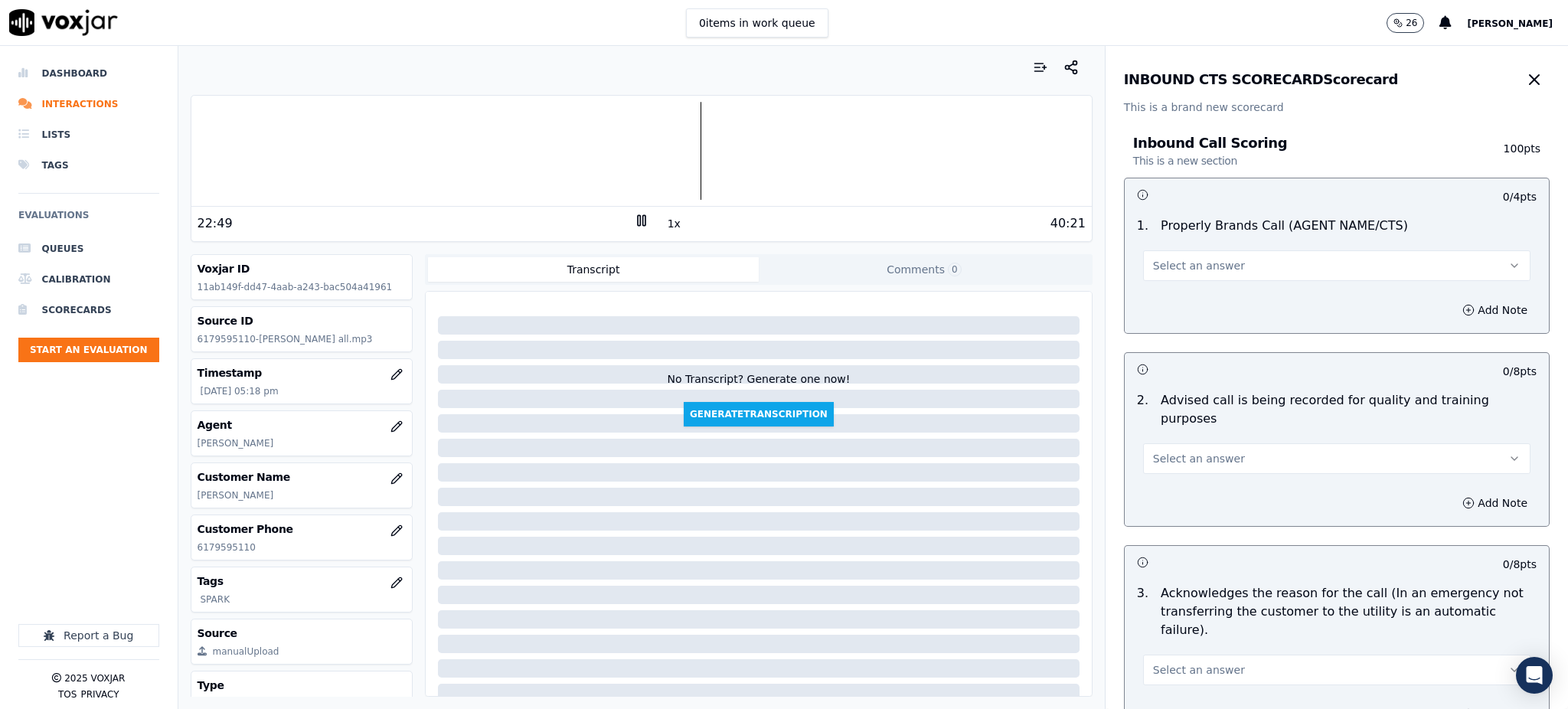
click at [634, 221] on icon at bounding box center [641, 220] width 16 height 16
click at [649, 219] on div "40:21" at bounding box center [867, 223] width 437 height 18
click at [649, 220] on div "40:21" at bounding box center [867, 223] width 437 height 18
click at [634, 216] on icon at bounding box center [641, 220] width 16 height 16
click at [1174, 271] on span "Select an answer" at bounding box center [1199, 265] width 92 height 16
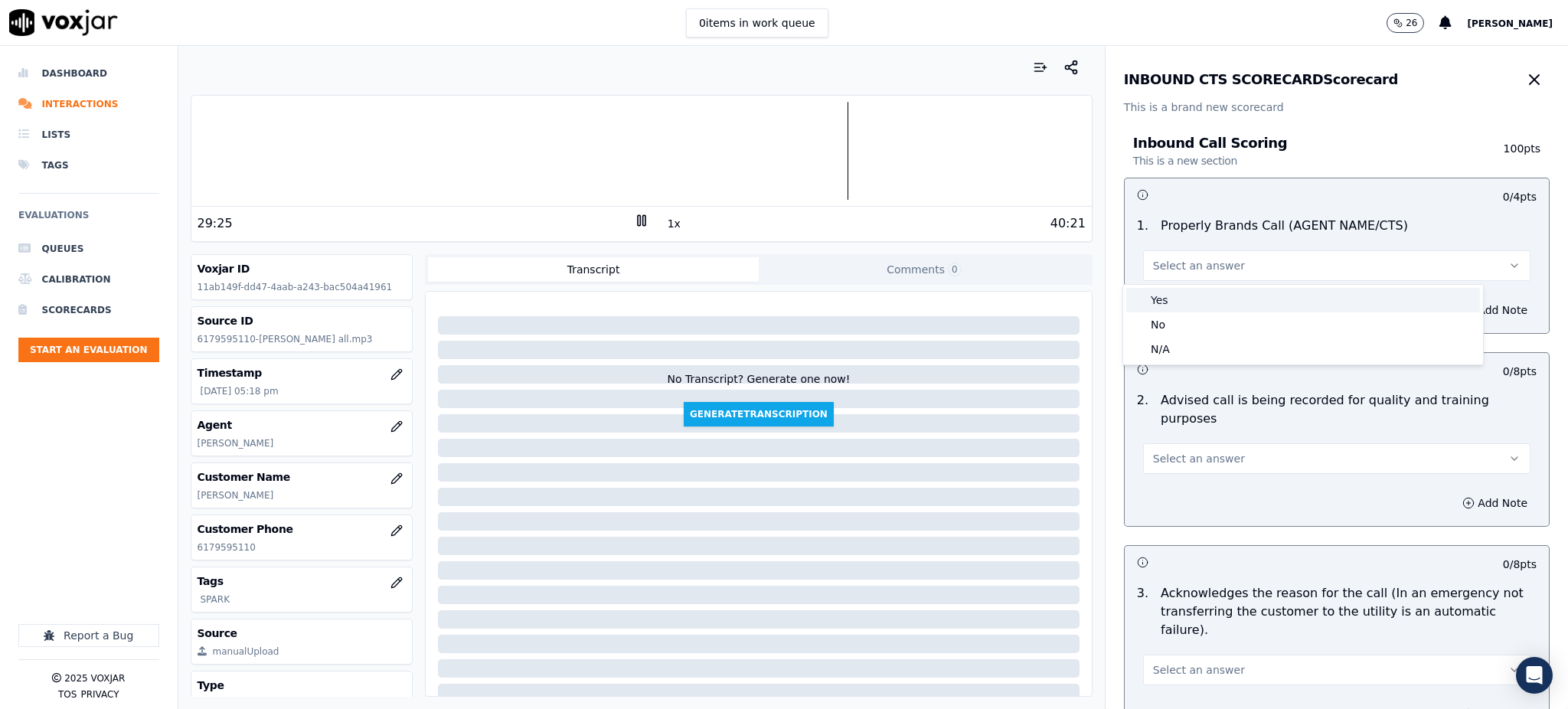
click at [1174, 303] on div "Yes" at bounding box center [1303, 300] width 354 height 24
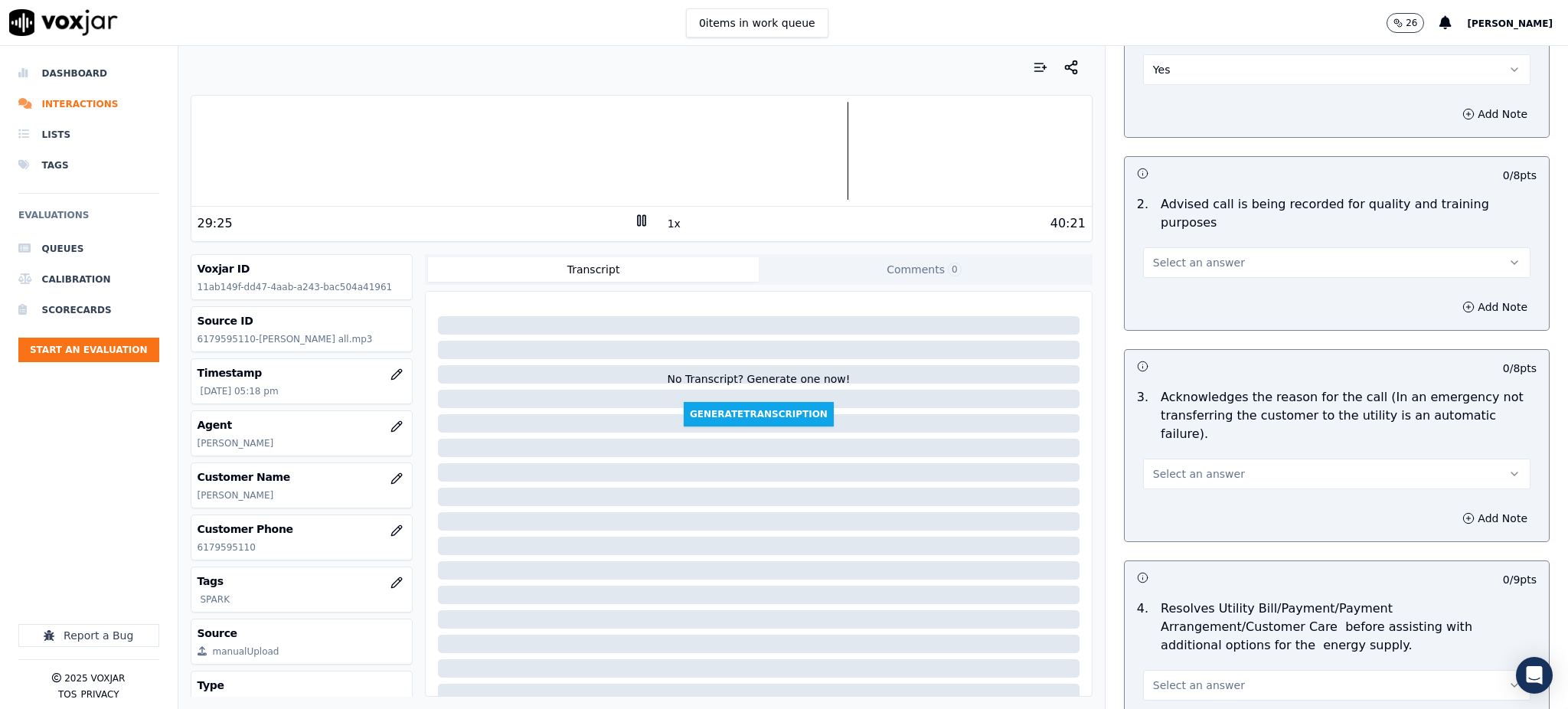
scroll to position [306, 0]
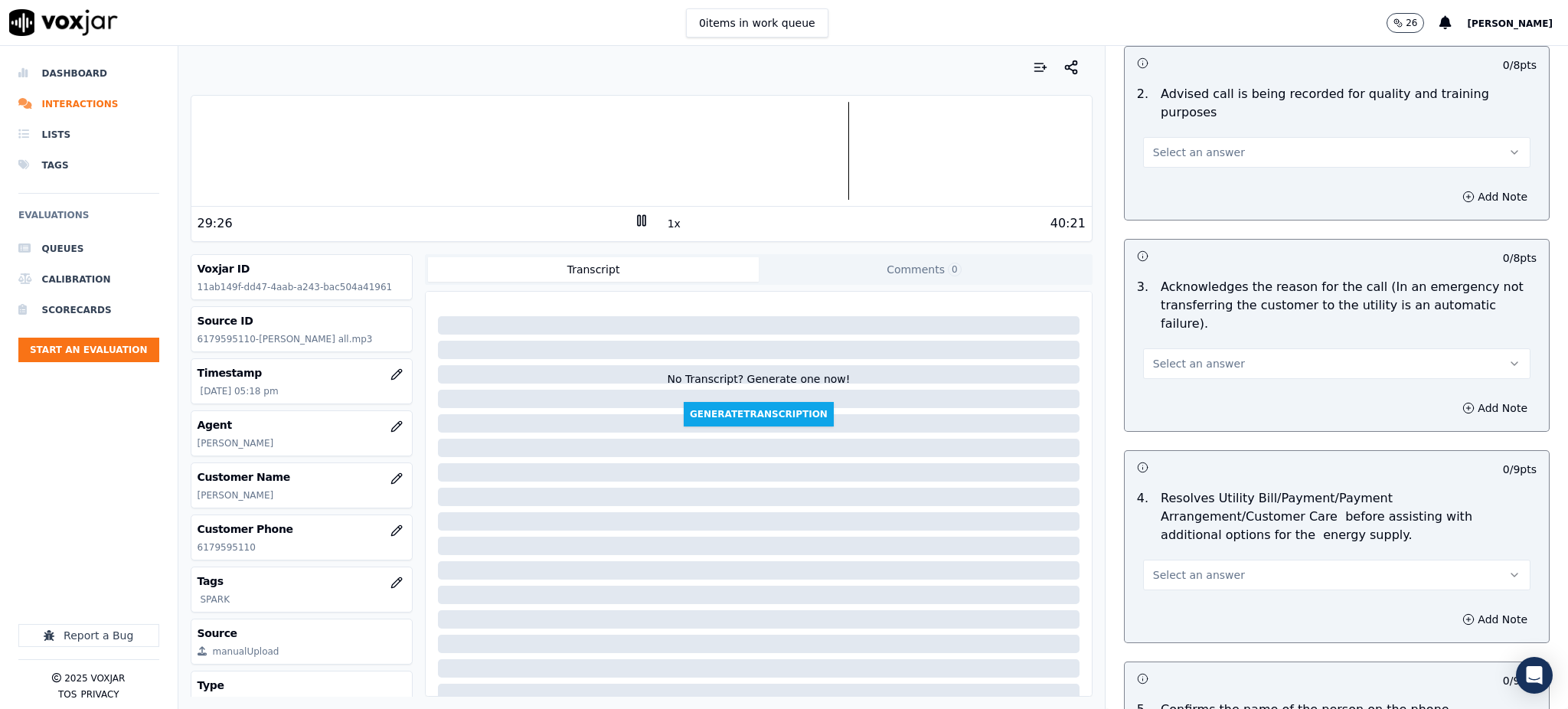
click at [1161, 144] on span "Select an answer" at bounding box center [1199, 152] width 92 height 16
click at [1163, 179] on div "Yes" at bounding box center [1303, 169] width 354 height 24
drag, startPoint x: 1157, startPoint y: 318, endPoint x: 1158, endPoint y: 342, distance: 24.0
click at [1158, 356] on span "Select an answer" at bounding box center [1199, 364] width 92 height 16
click at [1160, 359] on div "Yes" at bounding box center [1303, 361] width 354 height 24
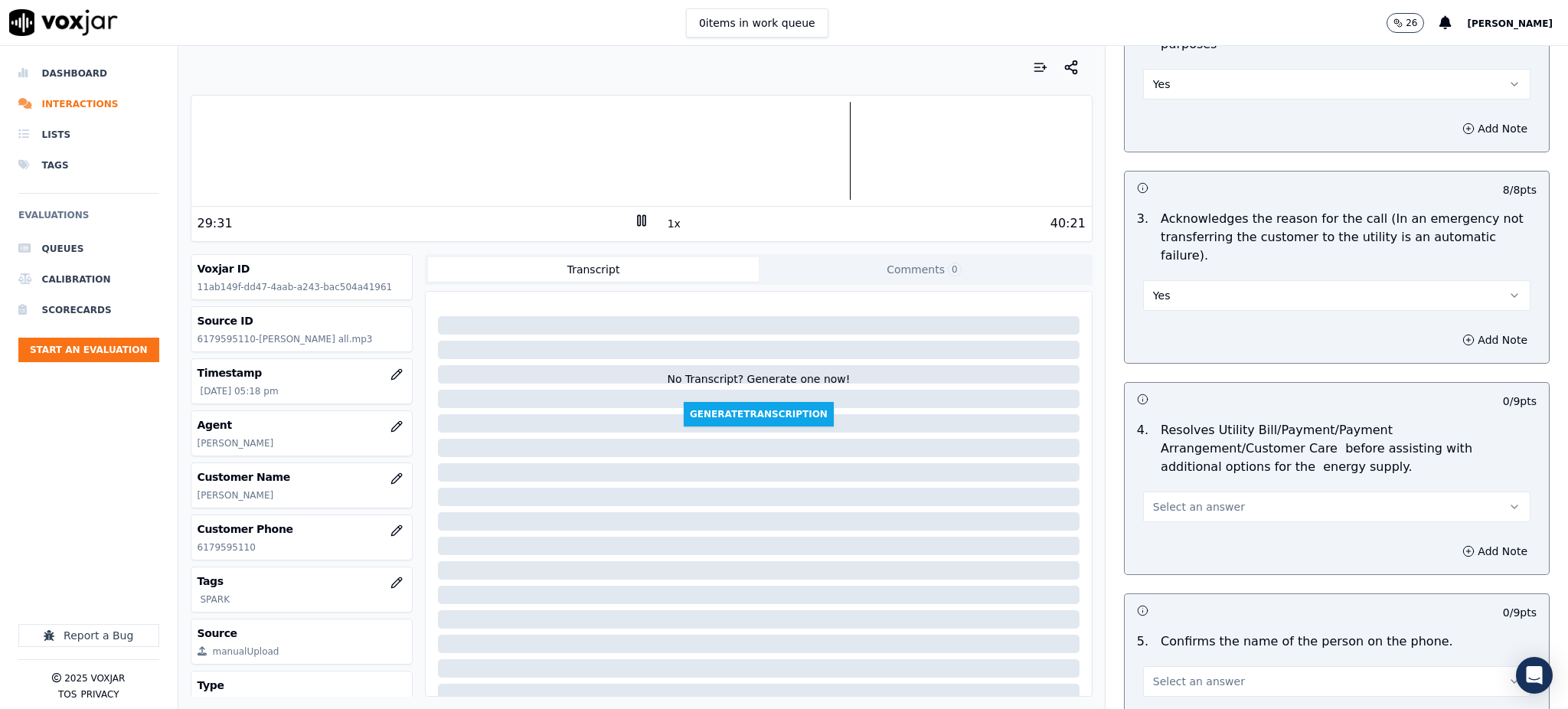
scroll to position [510, 0]
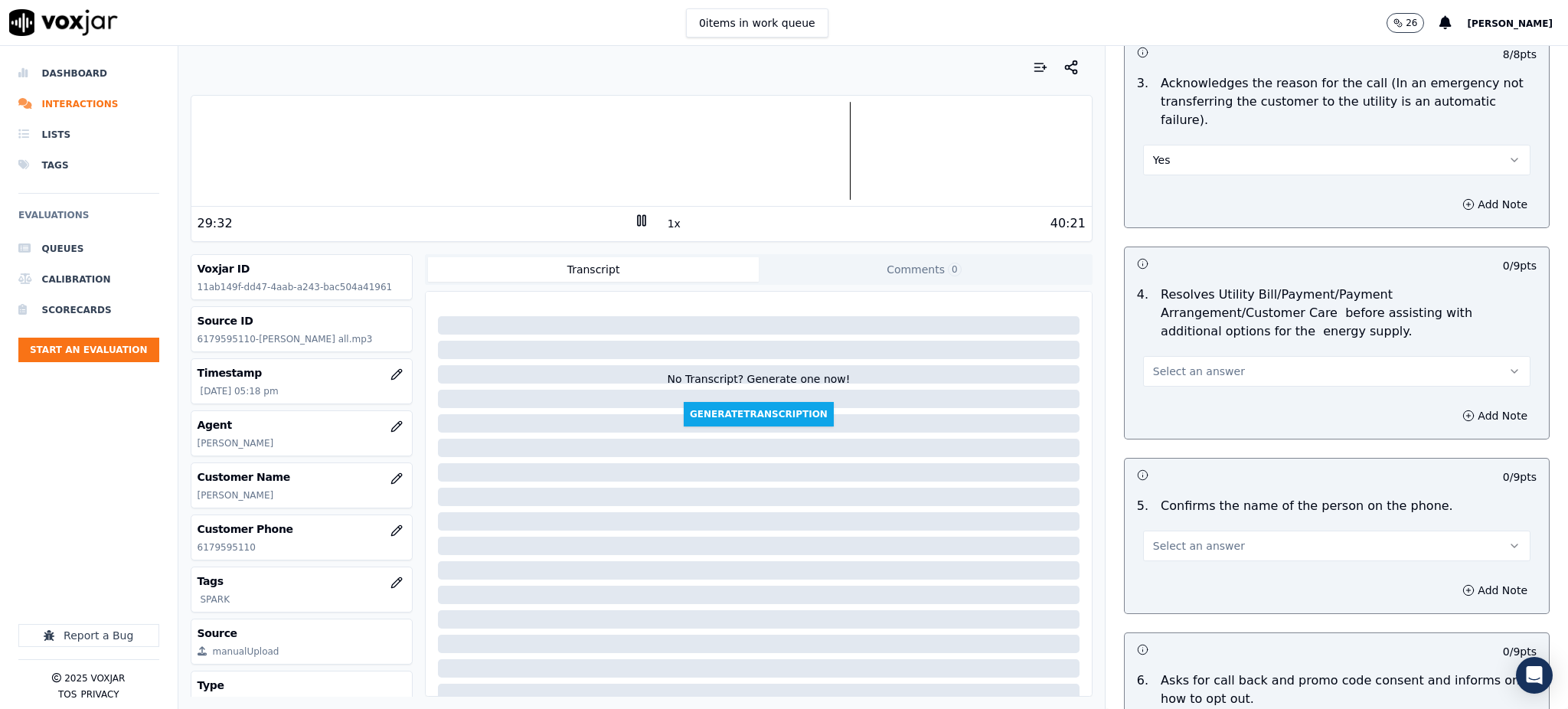
click at [1166, 364] on span "Select an answer" at bounding box center [1199, 372] width 92 height 16
click at [1168, 367] on div "Yes" at bounding box center [1303, 369] width 354 height 24
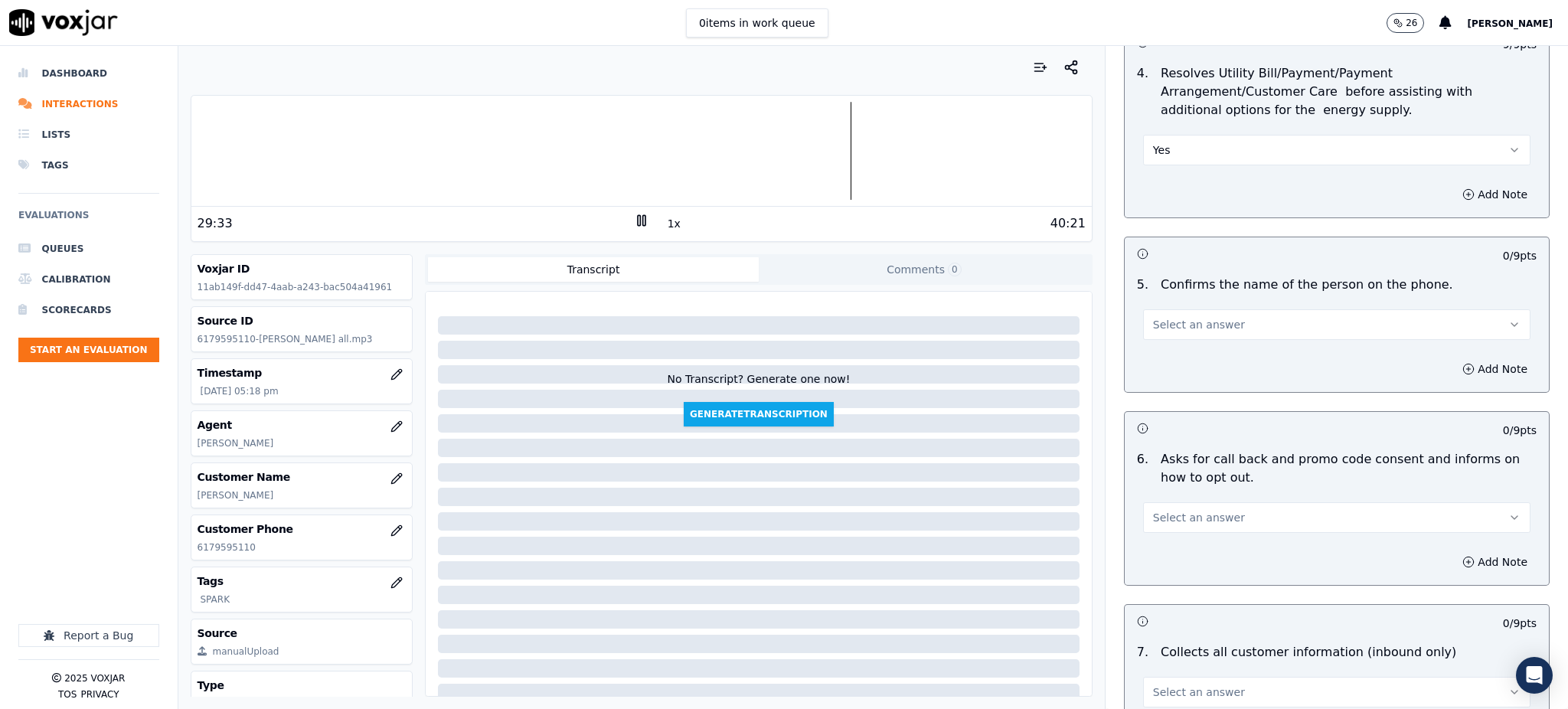
scroll to position [816, 0]
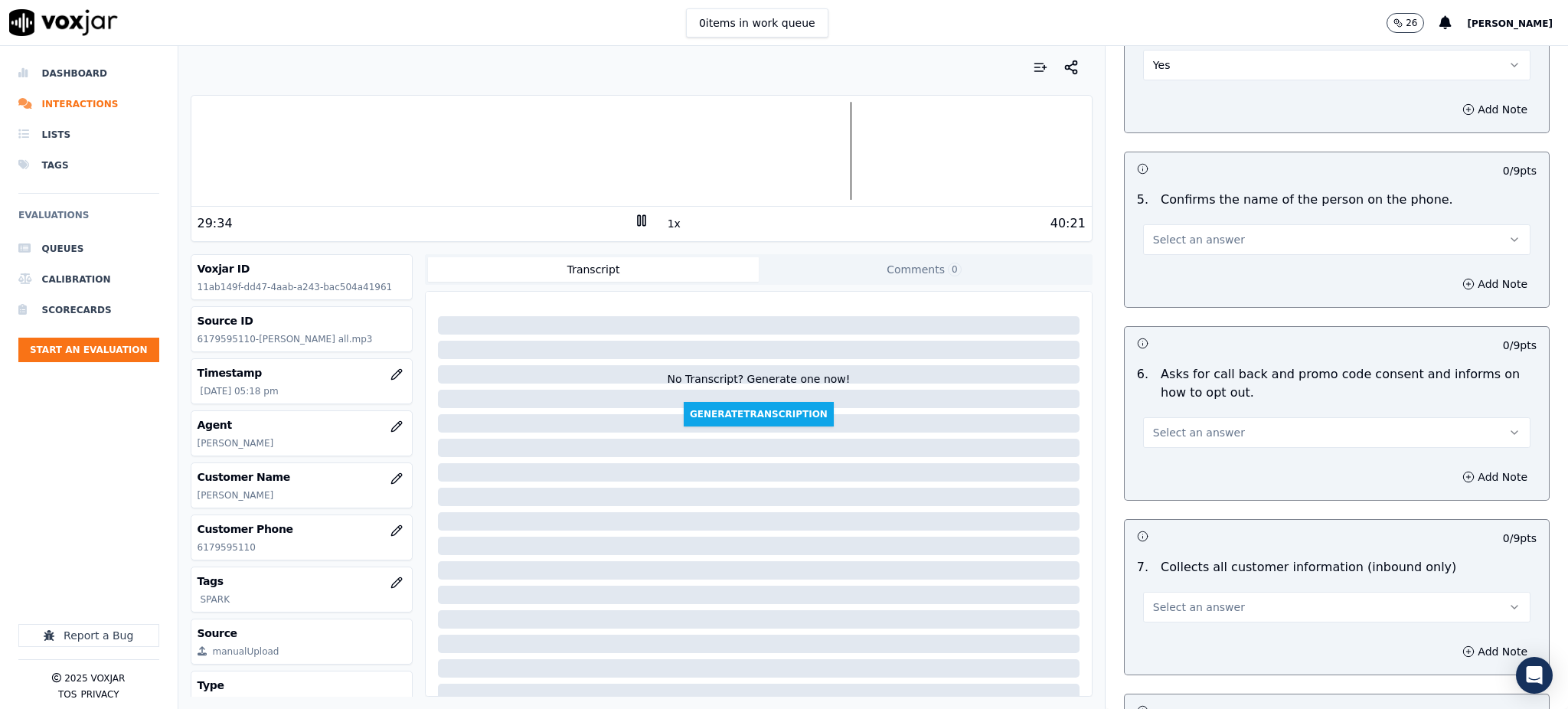
click at [1157, 232] on span "Select an answer" at bounding box center [1199, 240] width 92 height 16
click at [1157, 244] on div "Yes" at bounding box center [1303, 237] width 354 height 24
click at [1160, 425] on span "Select an answer" at bounding box center [1199, 432] width 92 height 16
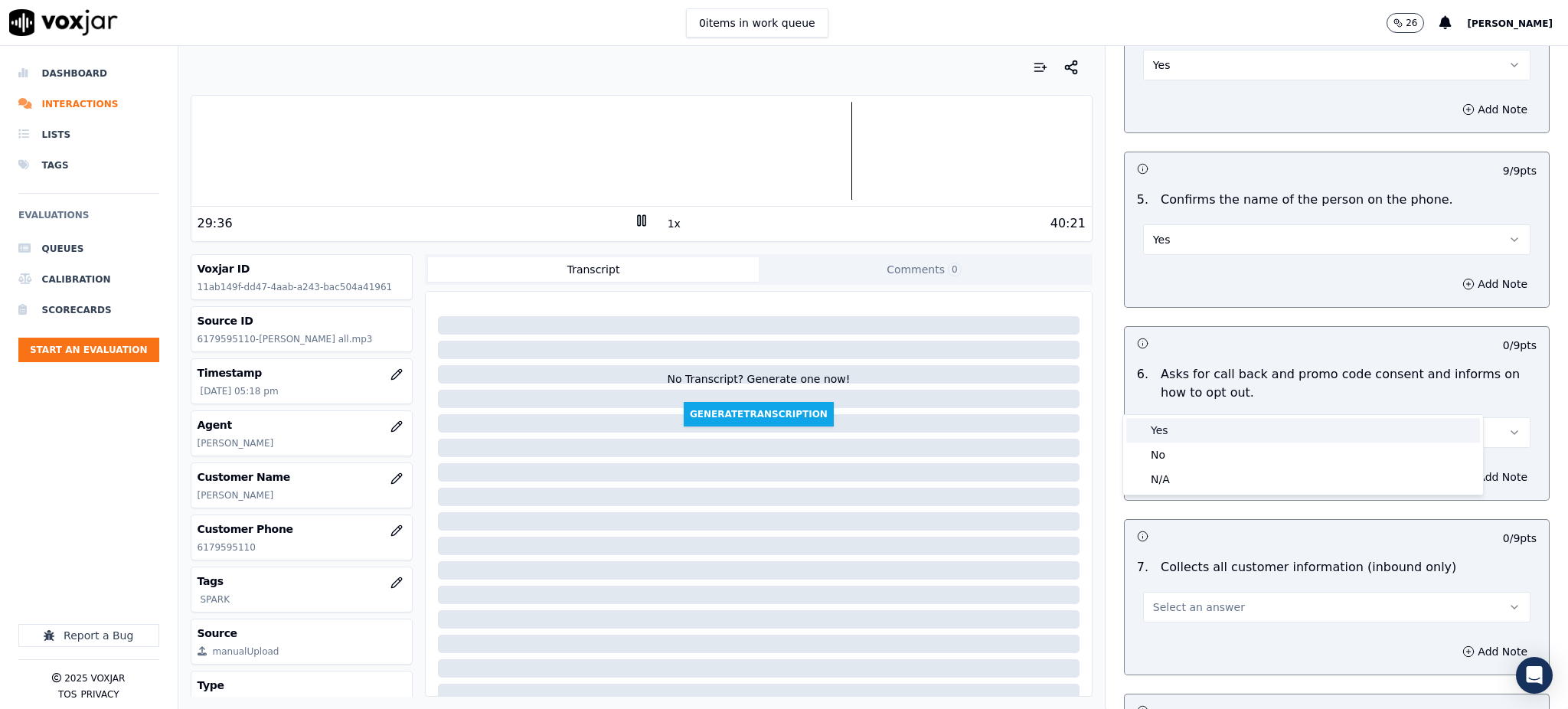
click at [1157, 437] on div "Yes" at bounding box center [1303, 431] width 354 height 24
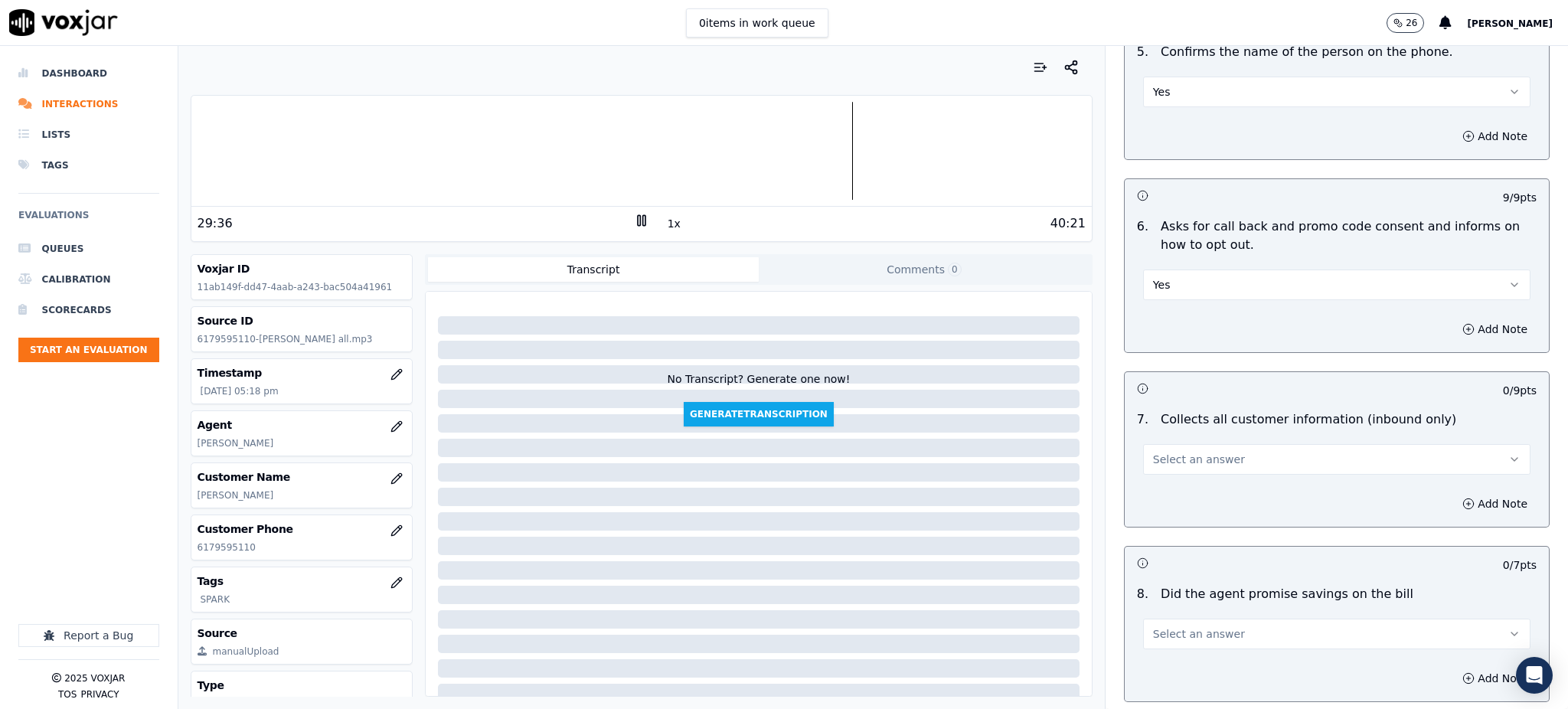
scroll to position [1020, 0]
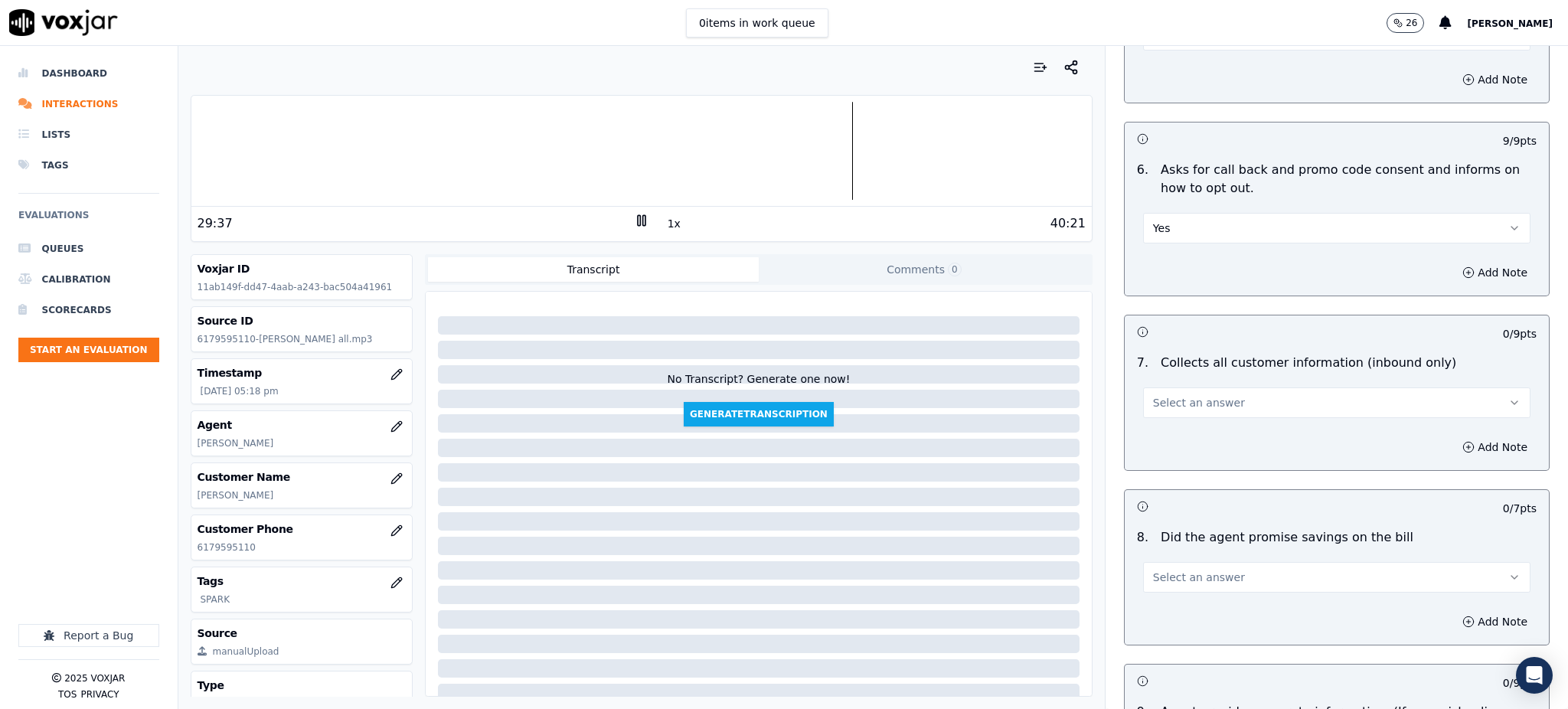
click at [1153, 395] on span "Select an answer" at bounding box center [1199, 403] width 92 height 16
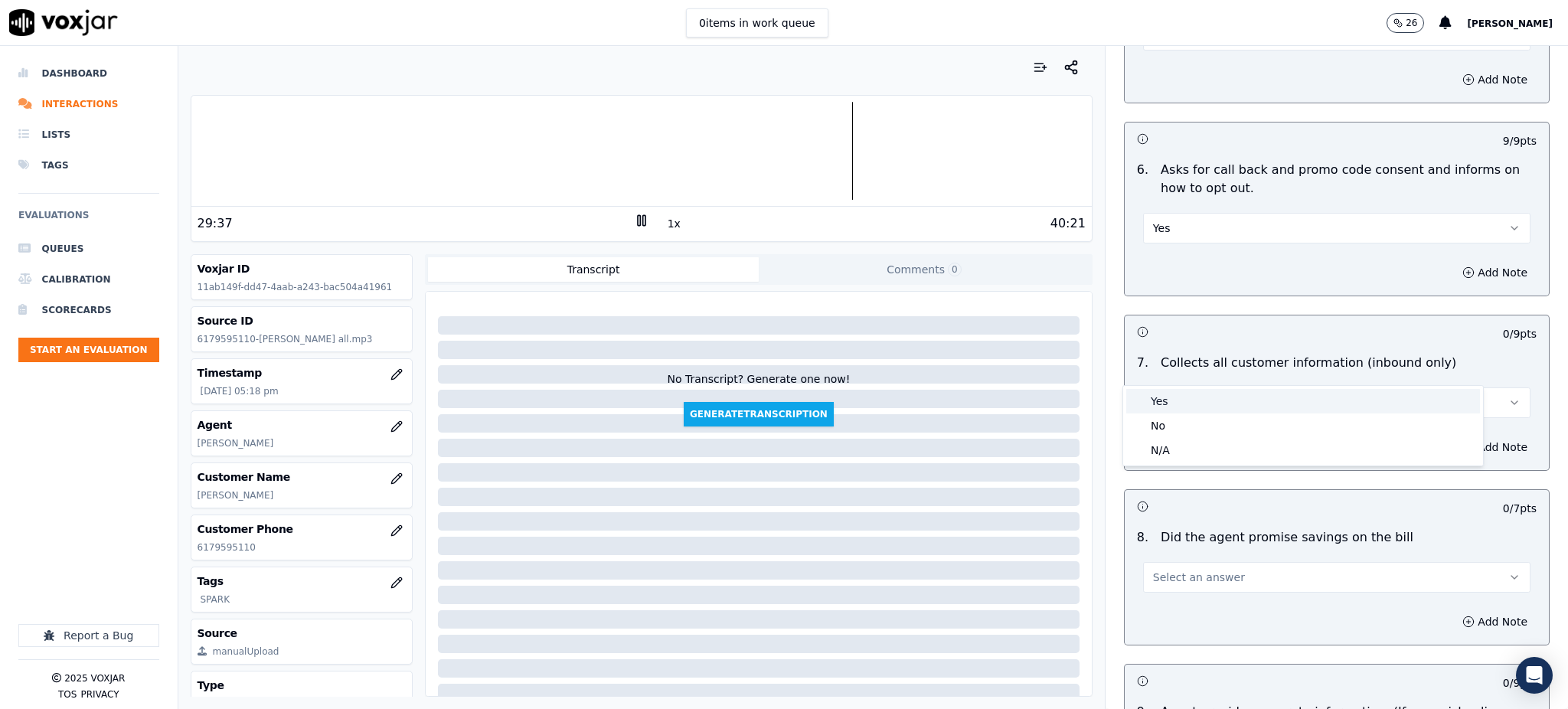
click at [1148, 404] on div "Yes" at bounding box center [1303, 401] width 354 height 24
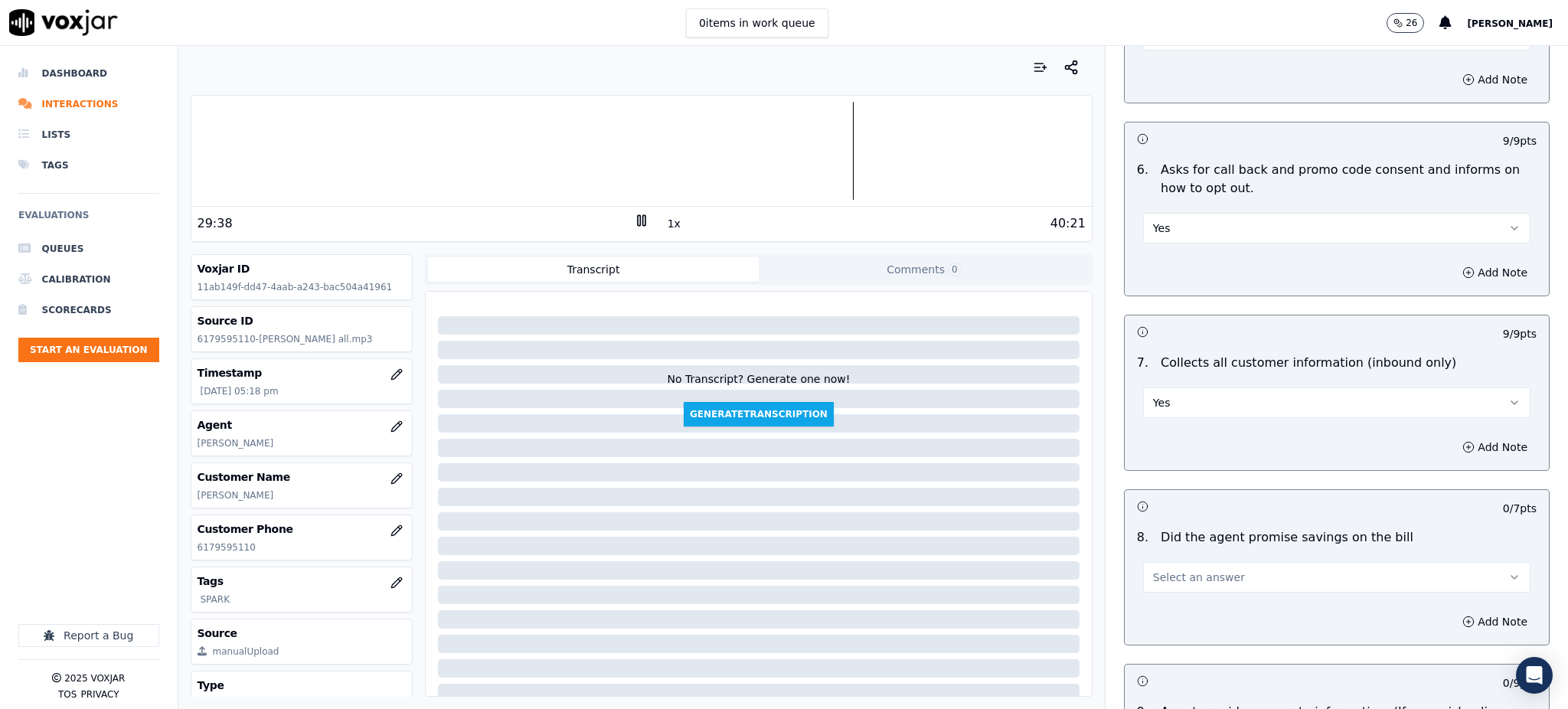
click at [1153, 570] on span "Select an answer" at bounding box center [1199, 578] width 92 height 16
click at [1146, 580] on div "Yes" at bounding box center [1303, 576] width 354 height 24
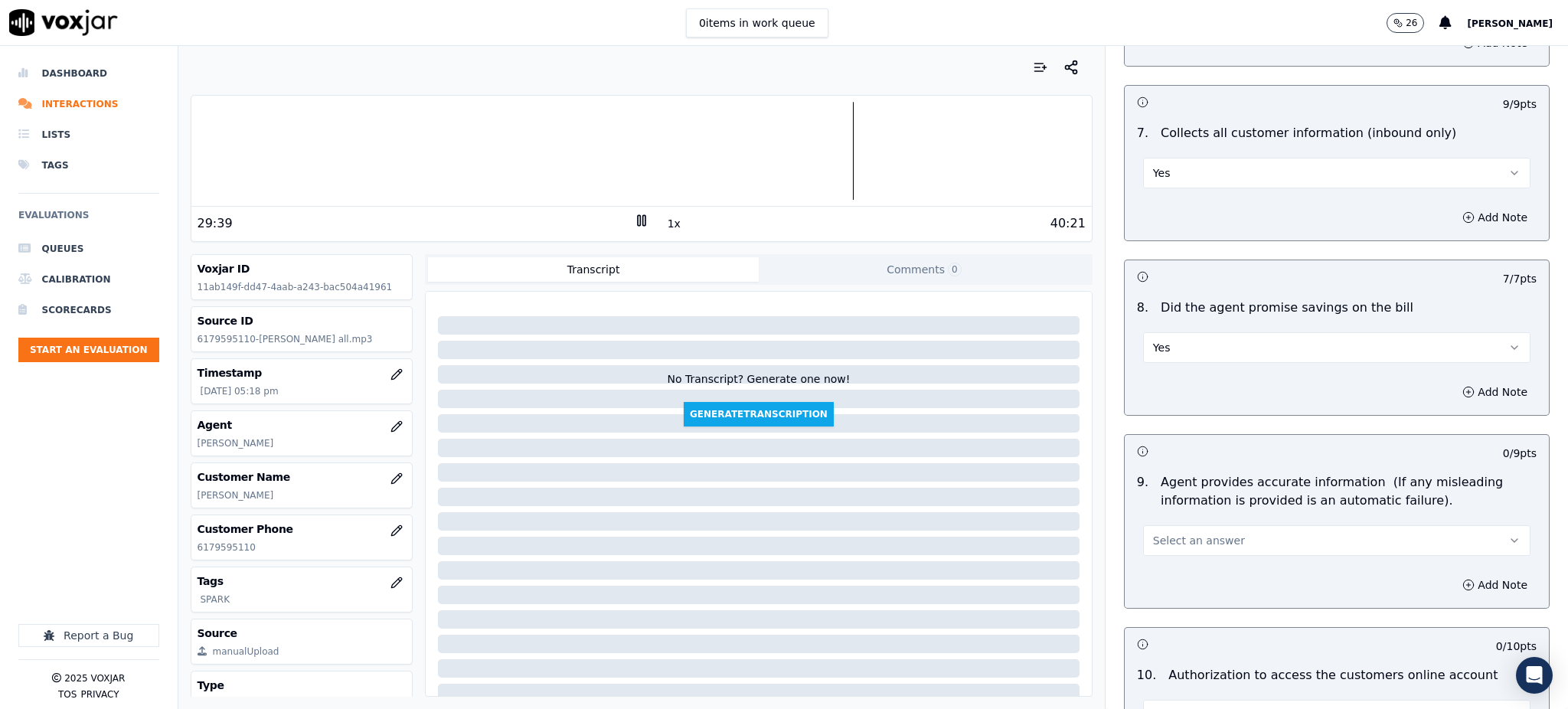
scroll to position [1327, 0]
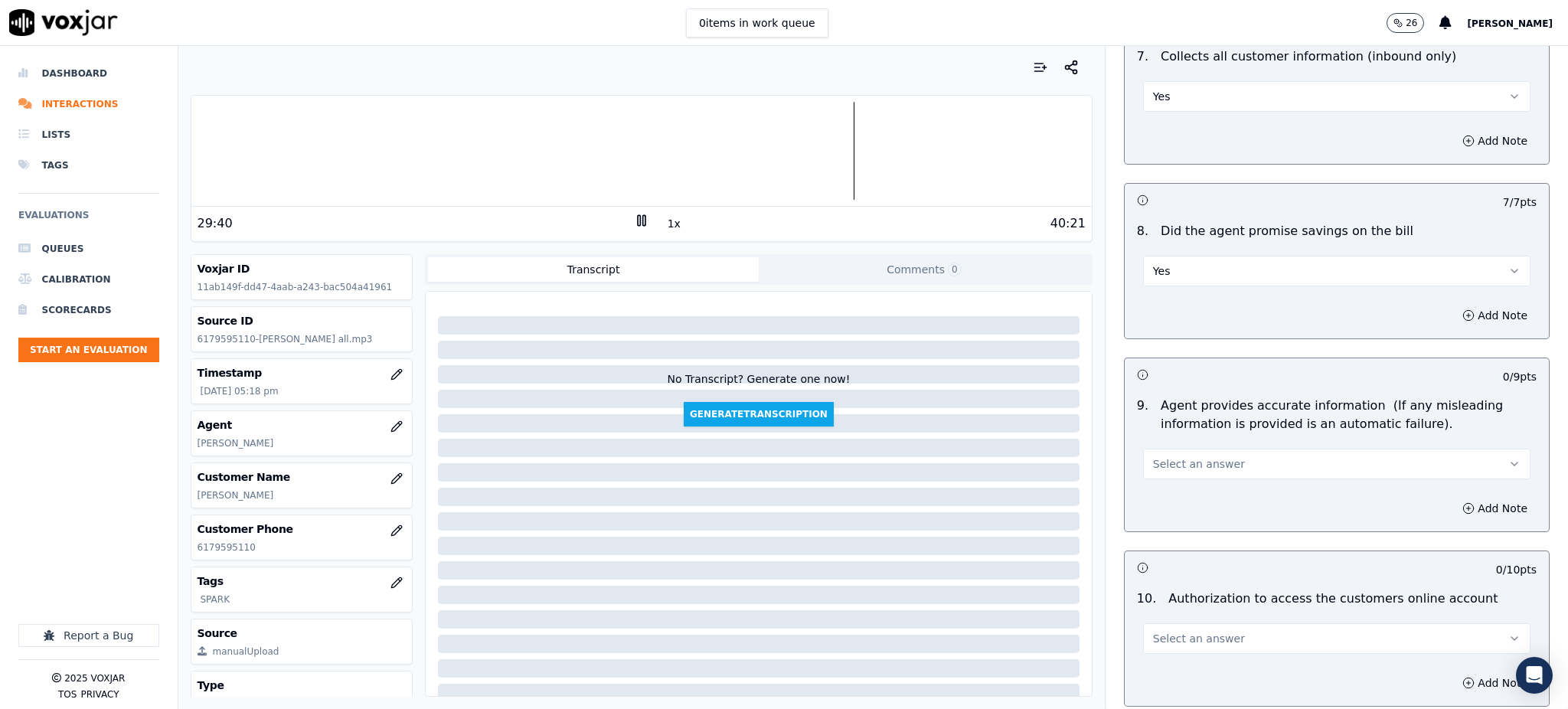
click at [1171, 457] on span "Select an answer" at bounding box center [1199, 464] width 92 height 16
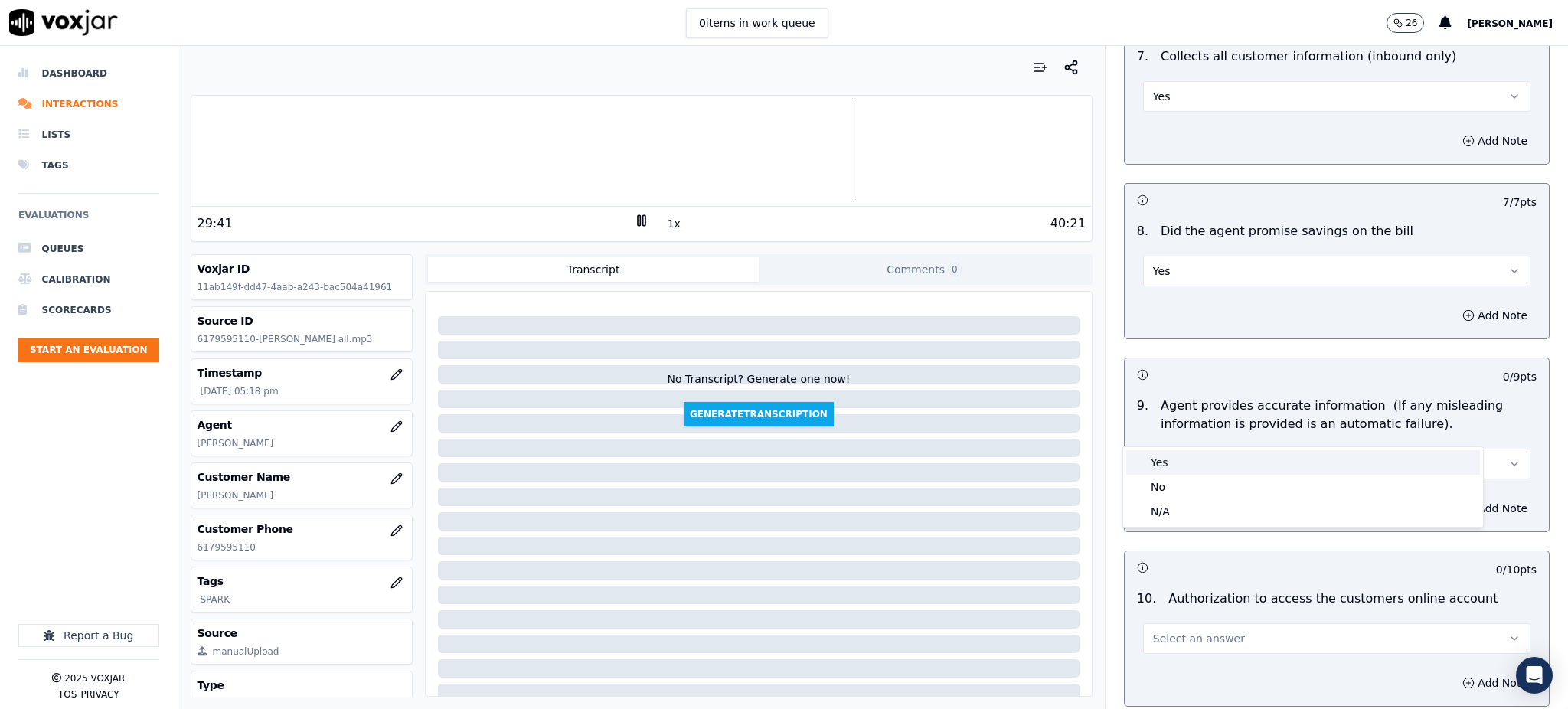
click at [1176, 463] on div "Yes" at bounding box center [1303, 463] width 354 height 24
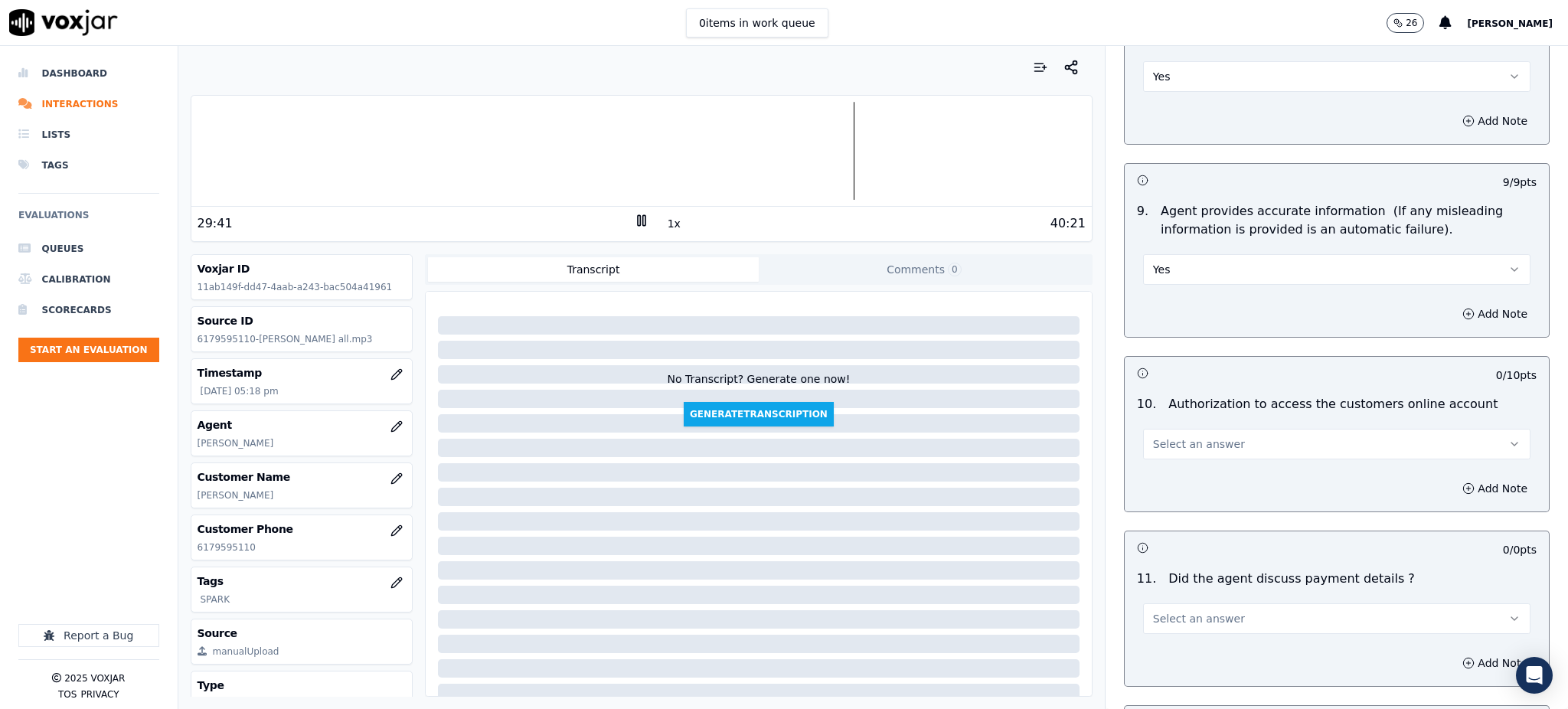
scroll to position [1531, 0]
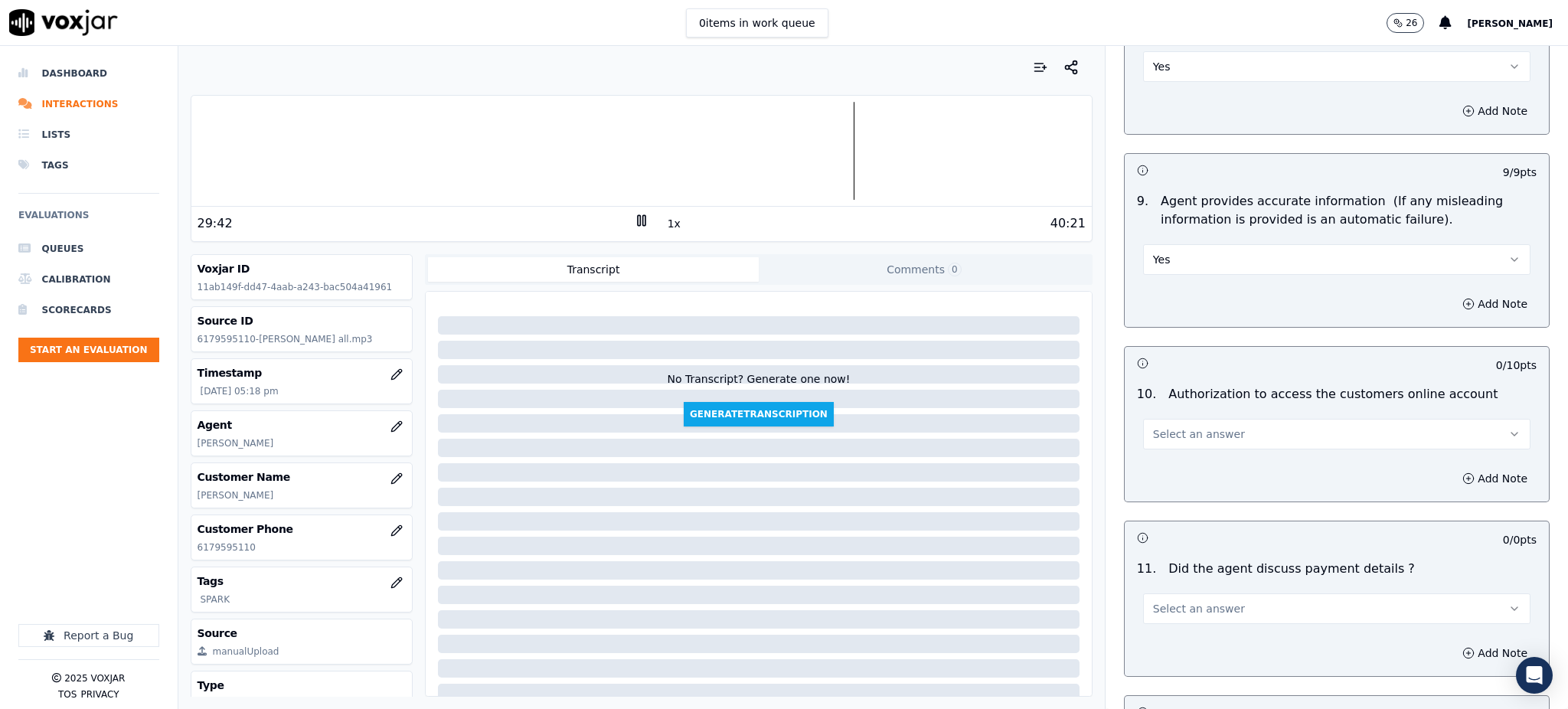
drag, startPoint x: 1159, startPoint y: 400, endPoint x: 1159, endPoint y: 412, distance: 12.0
click at [1160, 426] on span "Select an answer" at bounding box center [1199, 434] width 92 height 16
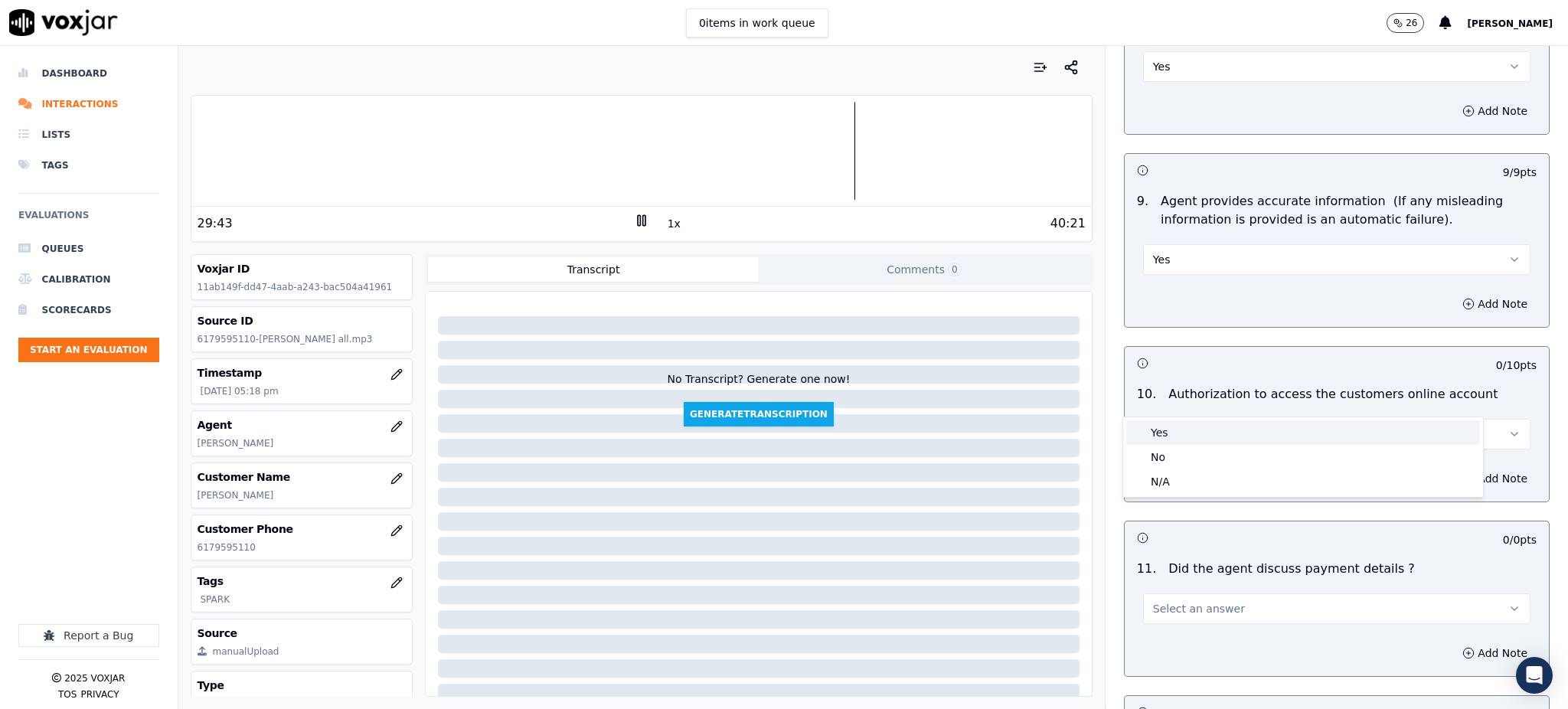
click at [1157, 432] on div "Yes" at bounding box center [1303, 432] width 354 height 24
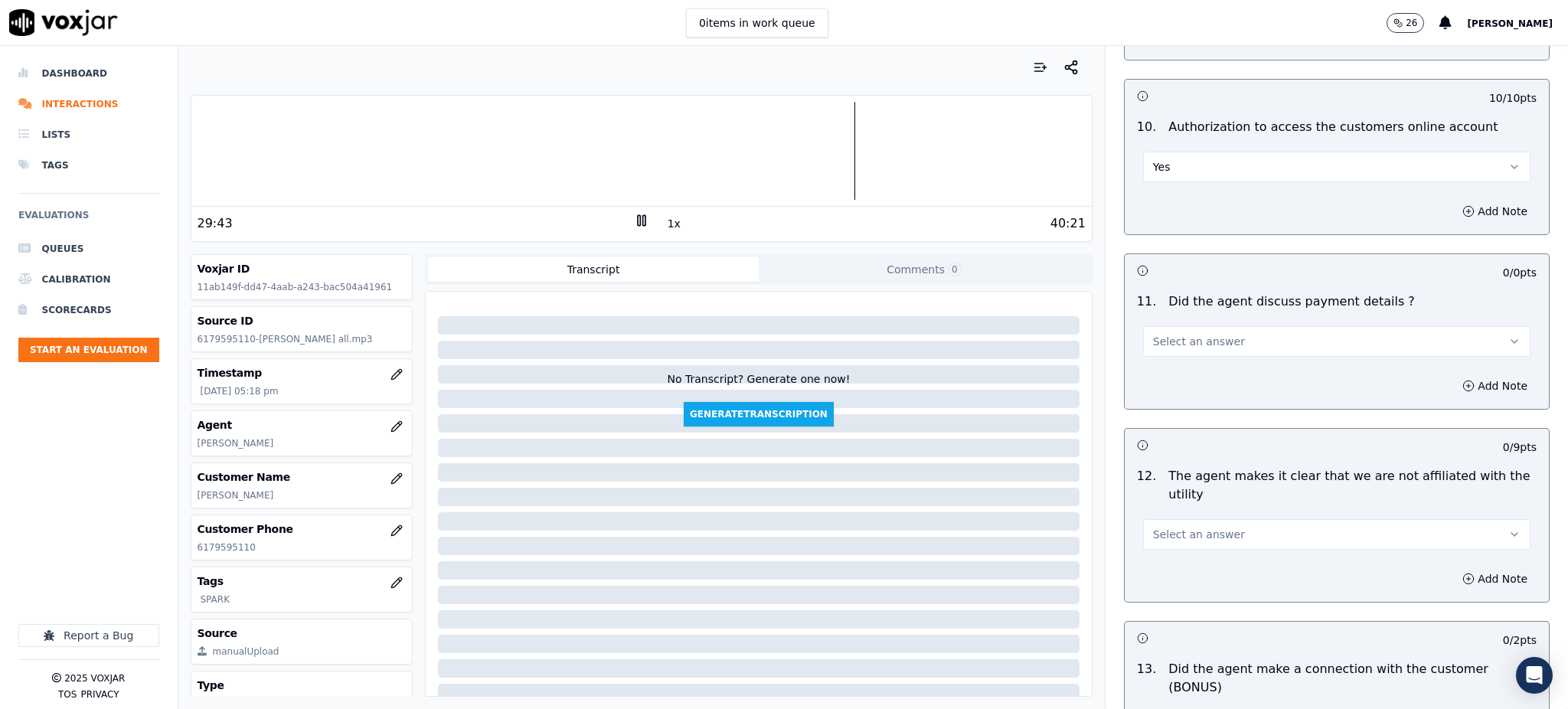
scroll to position [1939, 0]
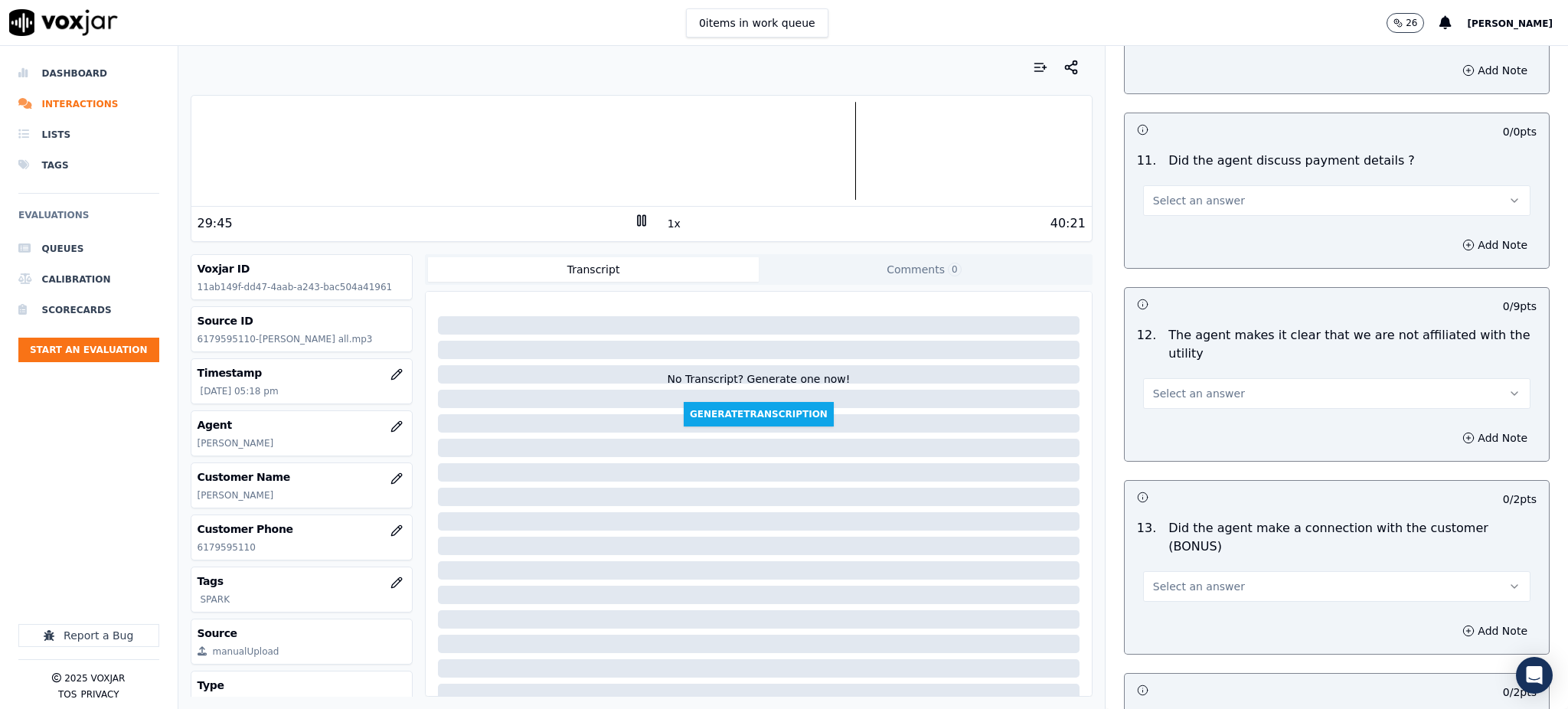
click at [1156, 193] on span "Select an answer" at bounding box center [1199, 201] width 92 height 16
click at [1158, 245] on div "N/A" at bounding box center [1303, 248] width 354 height 24
click at [1154, 386] on span "Select an answer" at bounding box center [1199, 393] width 92 height 16
click at [1151, 386] on div "Yes" at bounding box center [1303, 392] width 354 height 24
click at [1153, 578] on span "Select an answer" at bounding box center [1199, 586] width 92 height 16
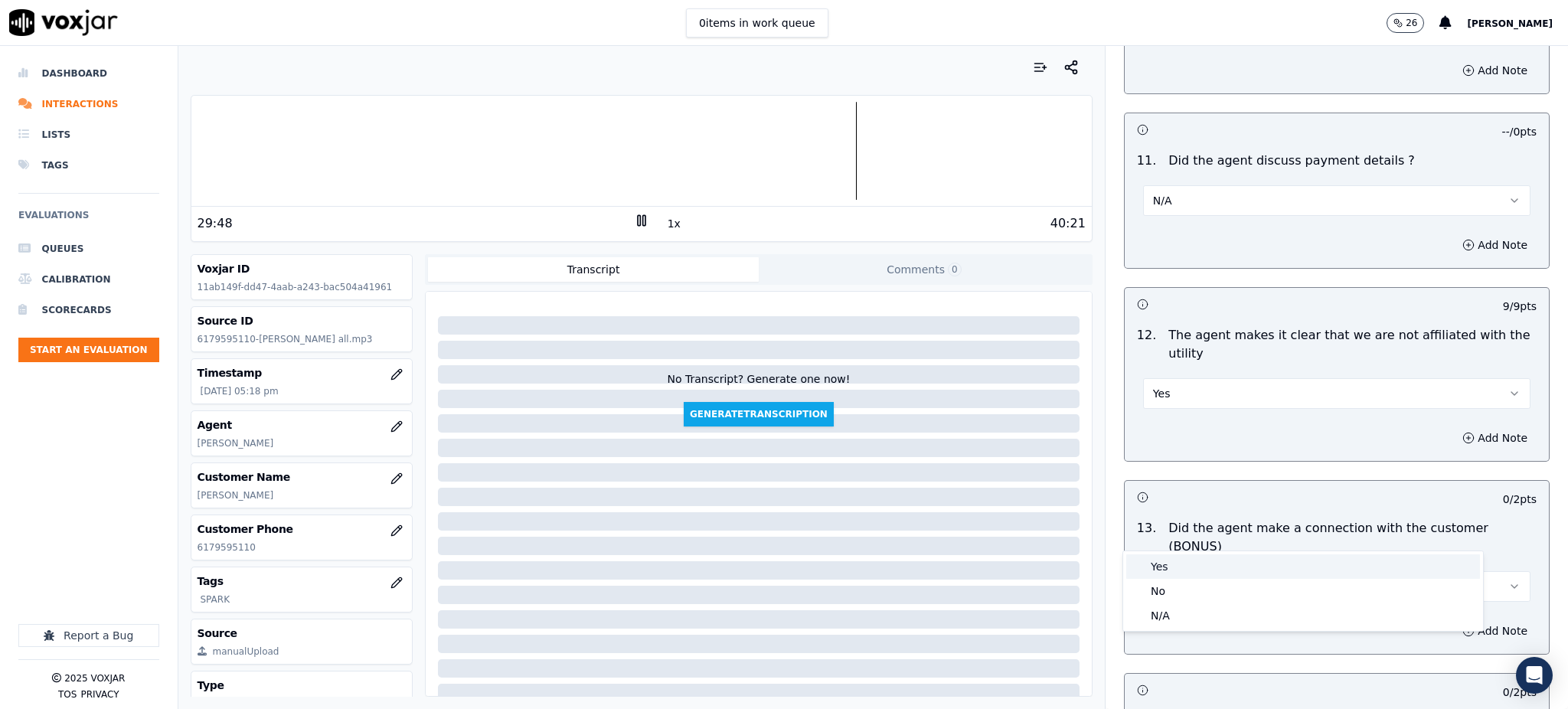
click at [1169, 566] on div "Yes" at bounding box center [1303, 566] width 354 height 24
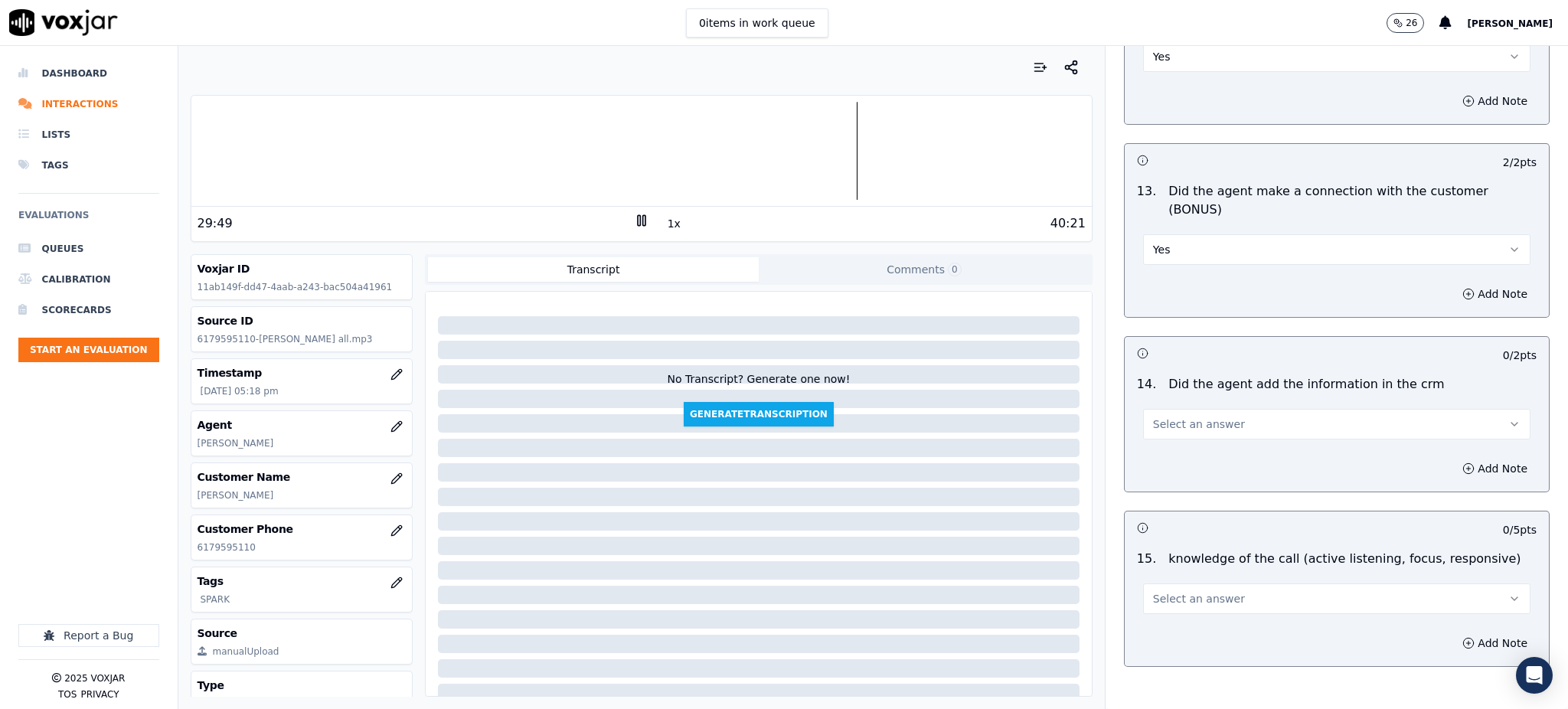
scroll to position [2318, 0]
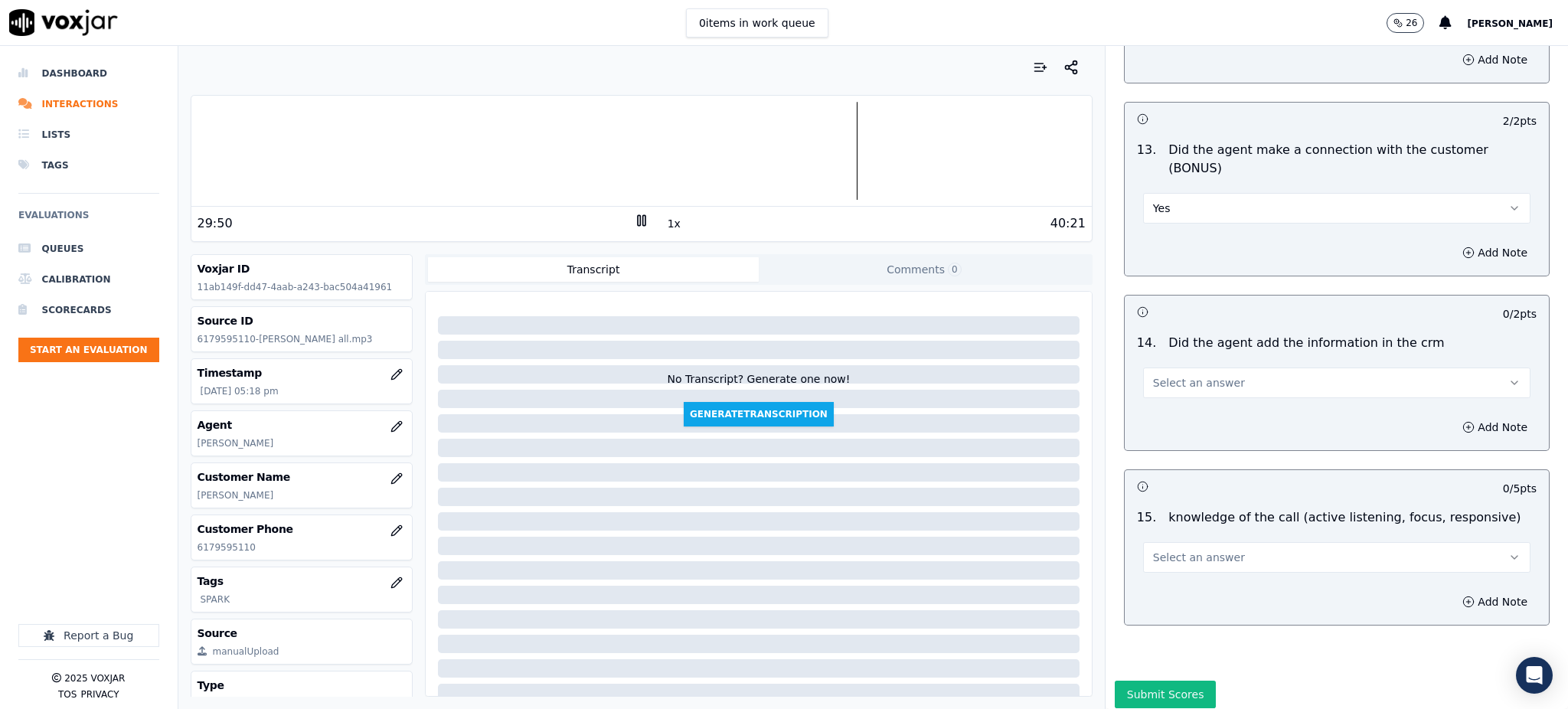
click at [1170, 375] on span "Select an answer" at bounding box center [1199, 383] width 92 height 16
drag, startPoint x: 1170, startPoint y: 354, endPoint x: 1170, endPoint y: 399, distance: 45.0
click at [1170, 355] on div "Yes" at bounding box center [1303, 363] width 354 height 24
click at [1170, 550] on span "Select an answer" at bounding box center [1199, 558] width 92 height 16
click at [1173, 540] on div "Yes" at bounding box center [1303, 538] width 354 height 24
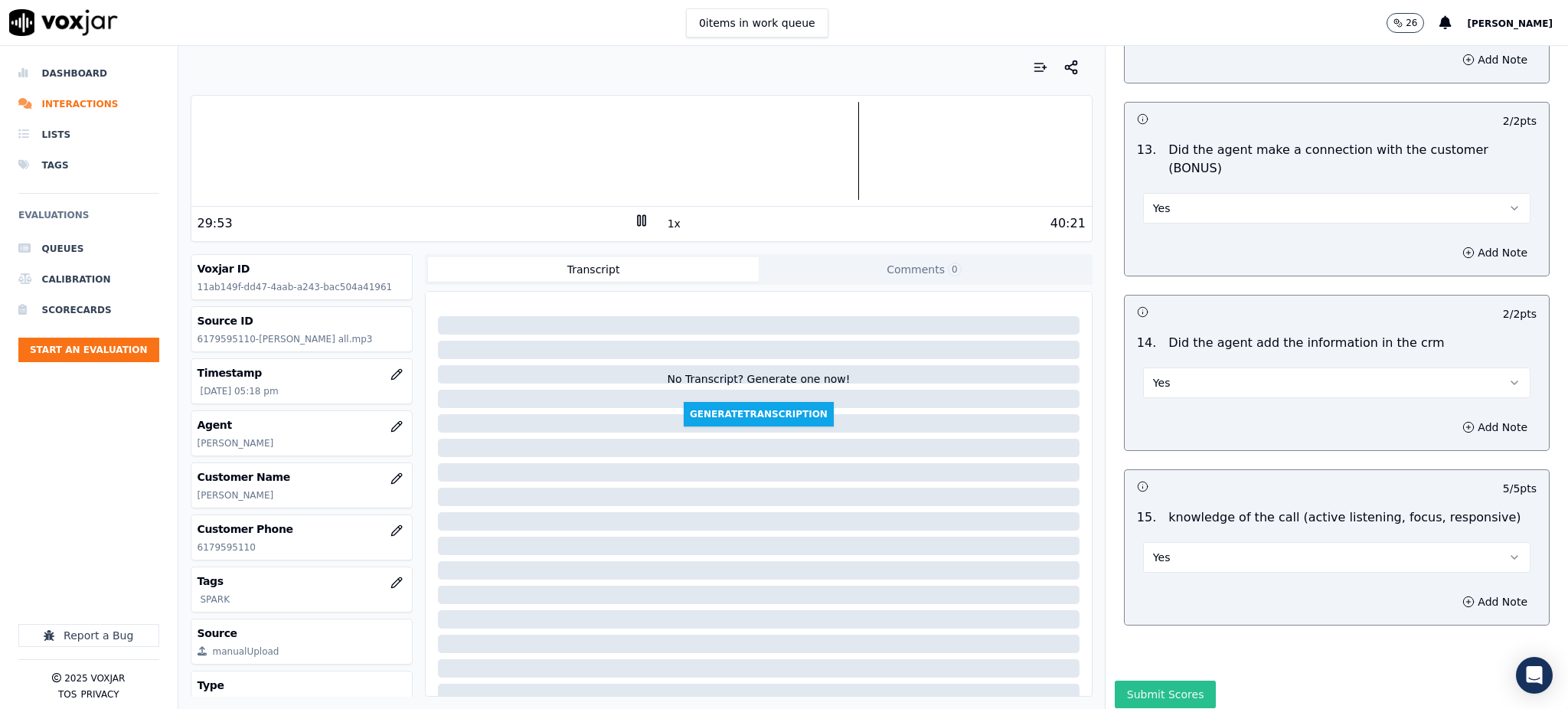
click at [1151, 680] on button "Submit Scores" at bounding box center [1165, 694] width 102 height 28
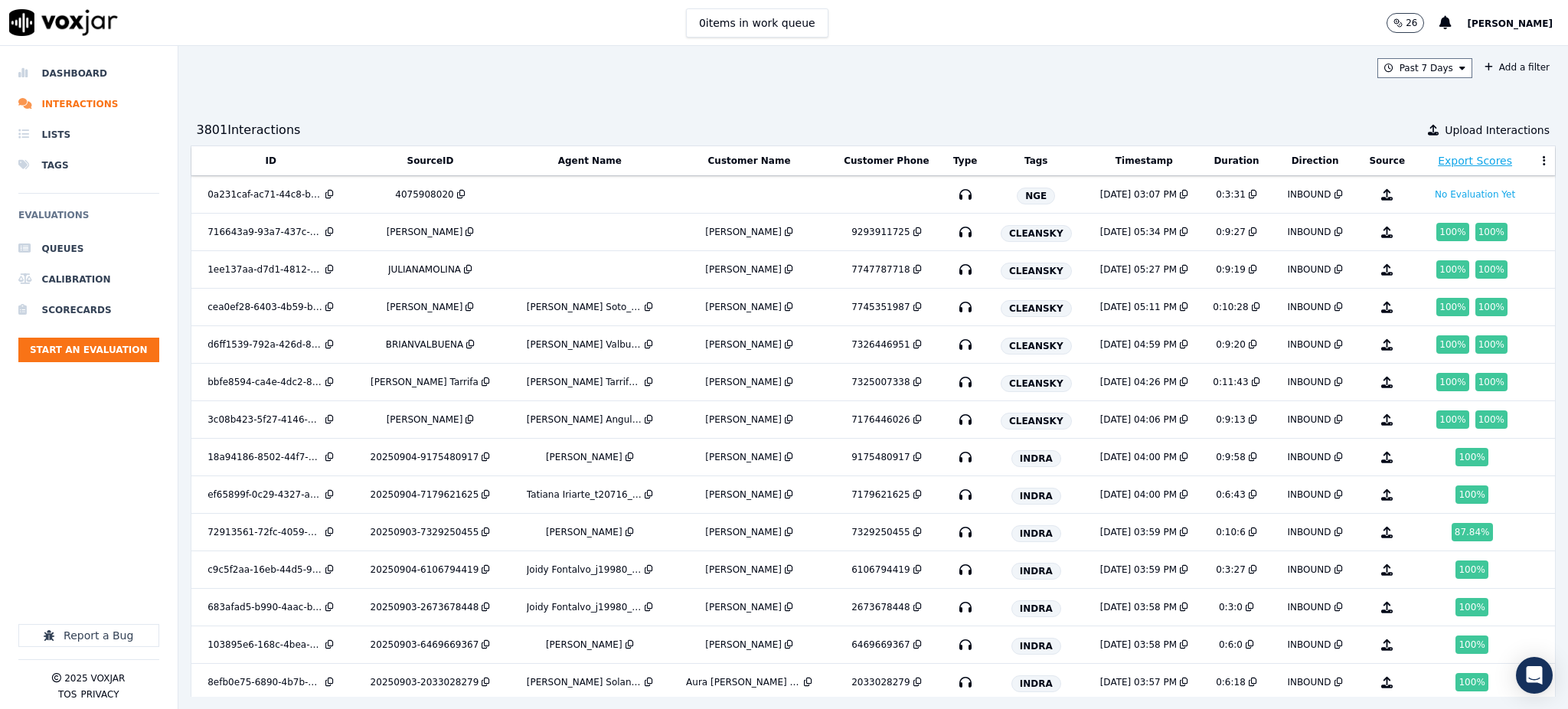
scroll to position [2856, 0]
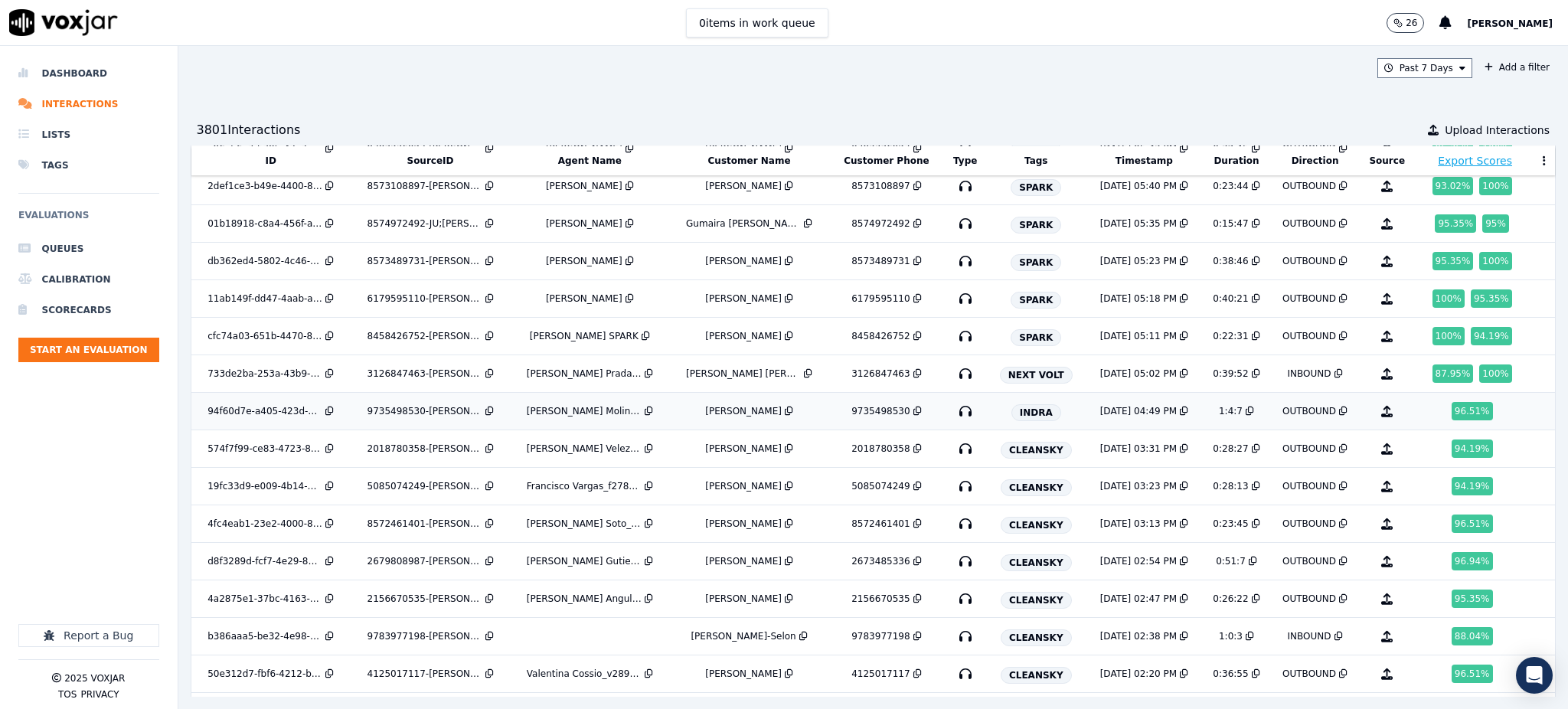
scroll to position [2958, 0]
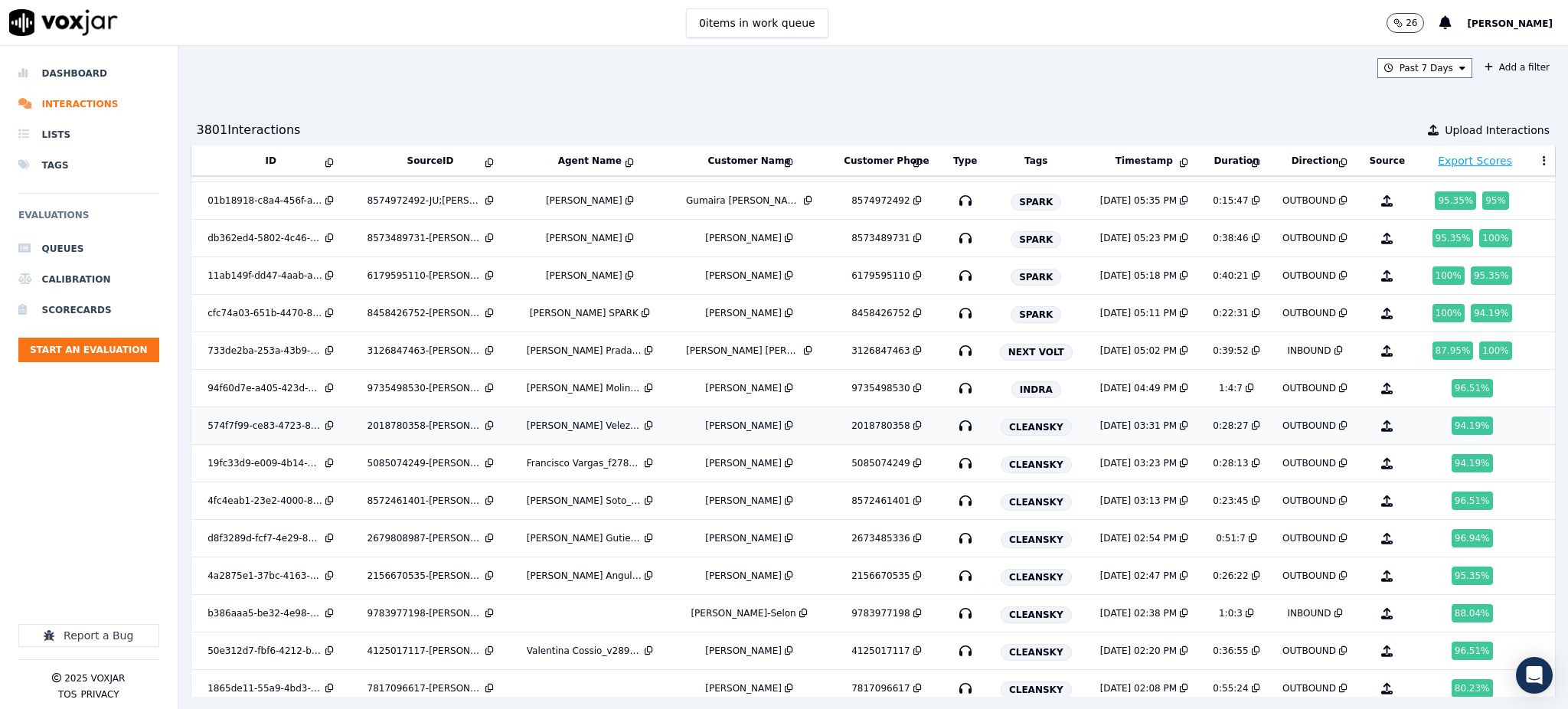
click at [963, 430] on icon "button" at bounding box center [965, 425] width 24 height 24
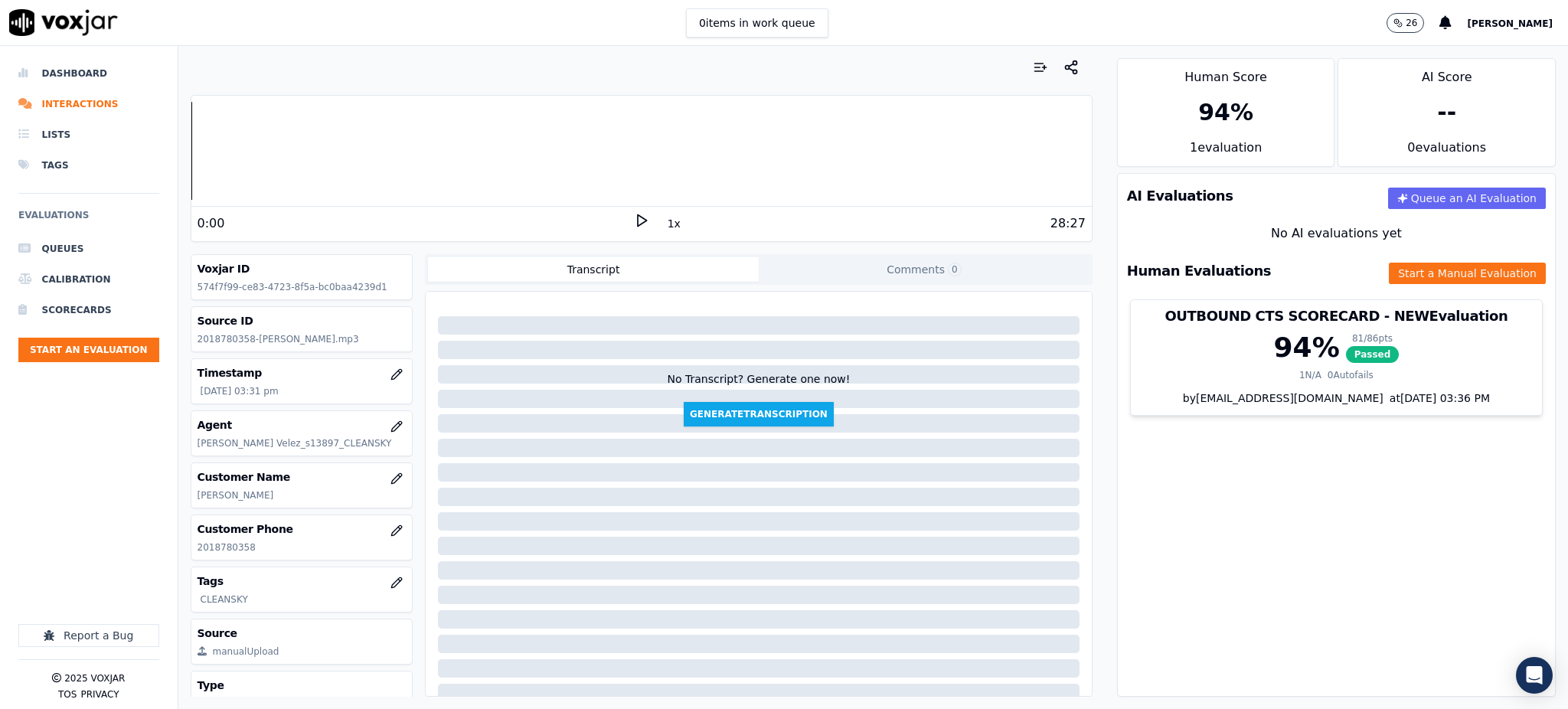
click at [634, 219] on icon at bounding box center [641, 220] width 16 height 16
drag, startPoint x: 264, startPoint y: 547, endPoint x: 155, endPoint y: 548, distance: 109.0
click at [188, 559] on div "Your browser does not support the audio element. 0:38 1x 28:27 Voxjar ID 574f7f…" at bounding box center [641, 377] width 926 height 663
copy p "2018780358"
click at [621, 221] on div "6:41" at bounding box center [415, 223] width 437 height 18
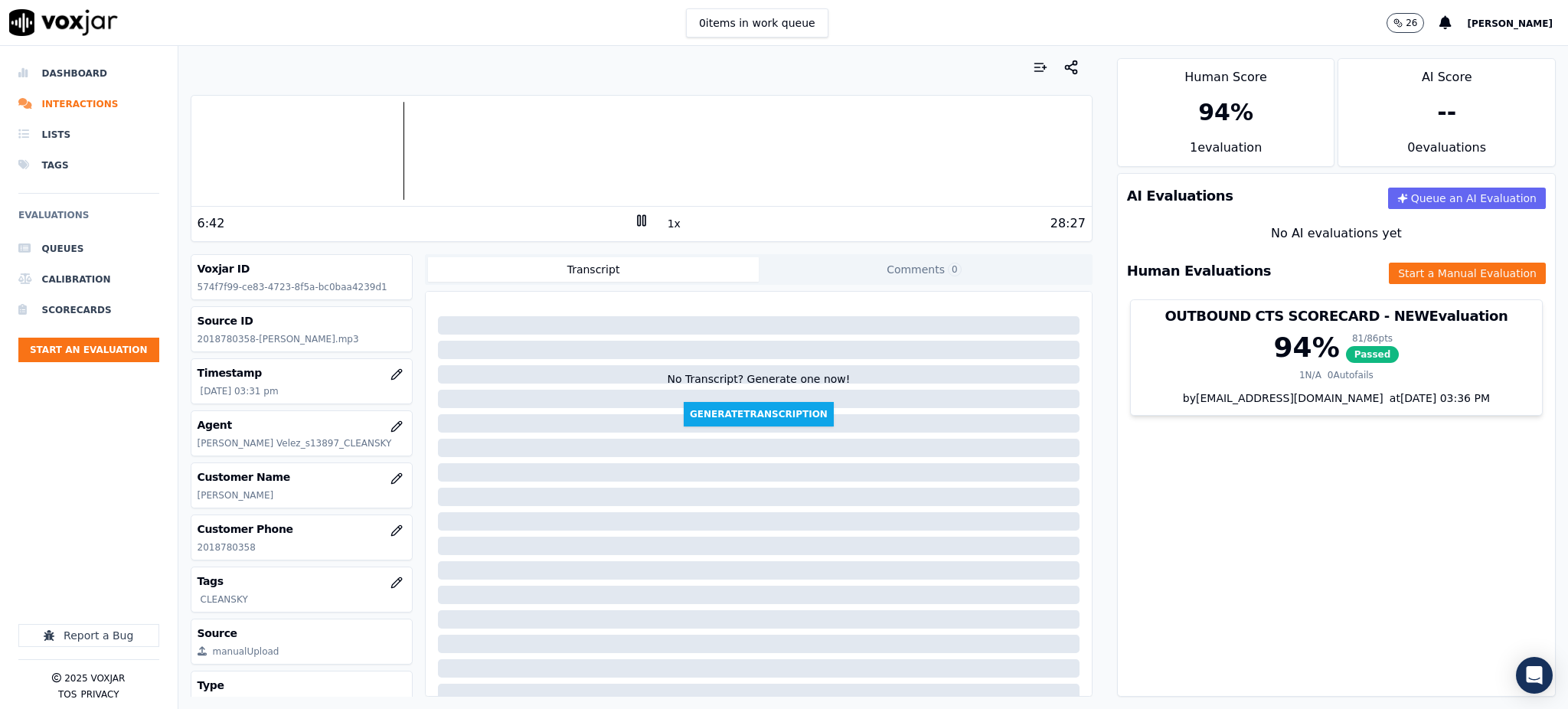
click at [634, 224] on icon at bounding box center [641, 220] width 16 height 16
click at [621, 226] on div "6:42" at bounding box center [415, 223] width 437 height 18
click at [638, 224] on polygon at bounding box center [642, 220] width 10 height 11
click at [634, 220] on icon at bounding box center [641, 220] width 16 height 16
click at [634, 216] on icon at bounding box center [641, 220] width 16 height 16
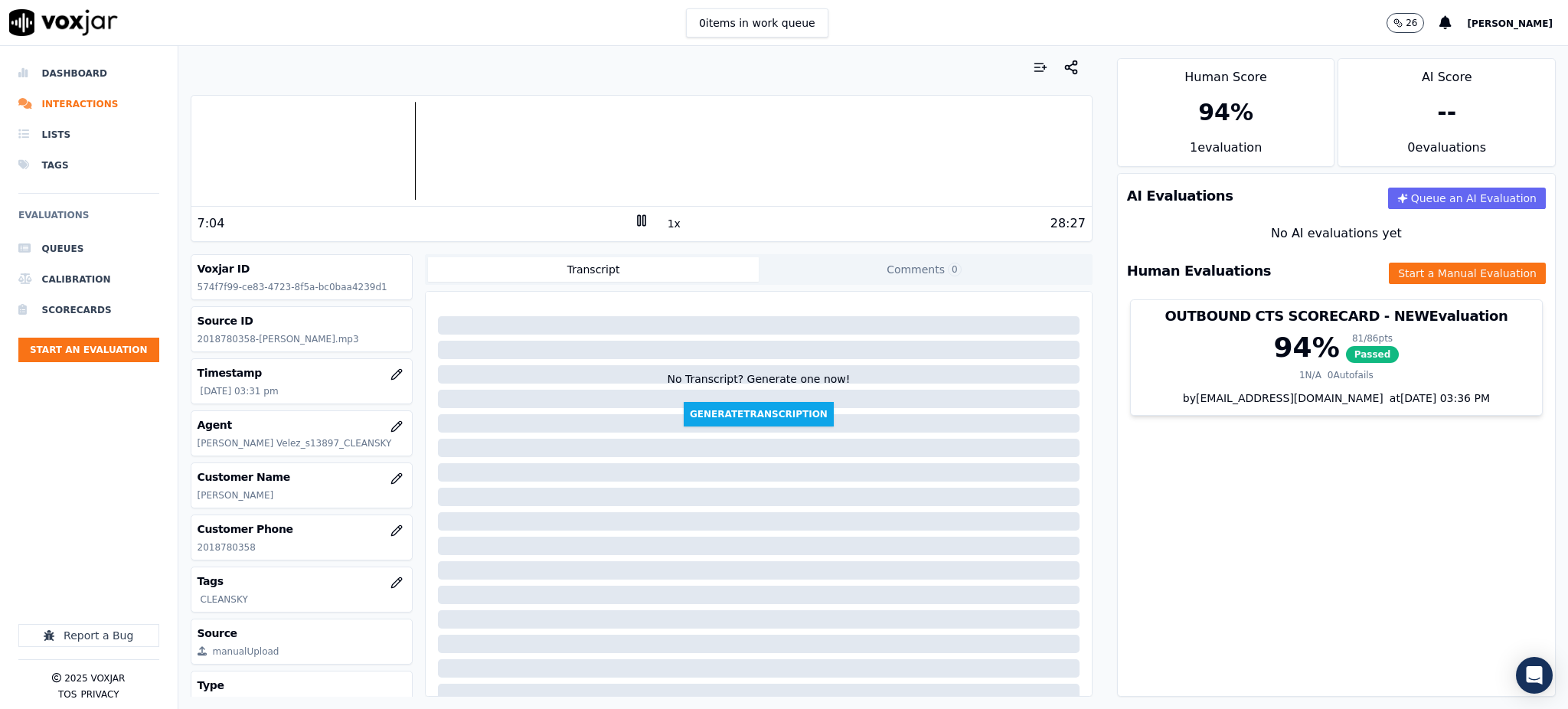
click at [638, 218] on rect at bounding box center [639, 220] width 3 height 10
click at [634, 227] on icon at bounding box center [641, 220] width 16 height 16
click at [634, 217] on icon at bounding box center [641, 220] width 16 height 16
drag, startPoint x: 620, startPoint y: 216, endPoint x: 692, endPoint y: 244, distance: 77.3
click at [622, 217] on div "14:09 1x 28:27" at bounding box center [641, 223] width 900 height 33
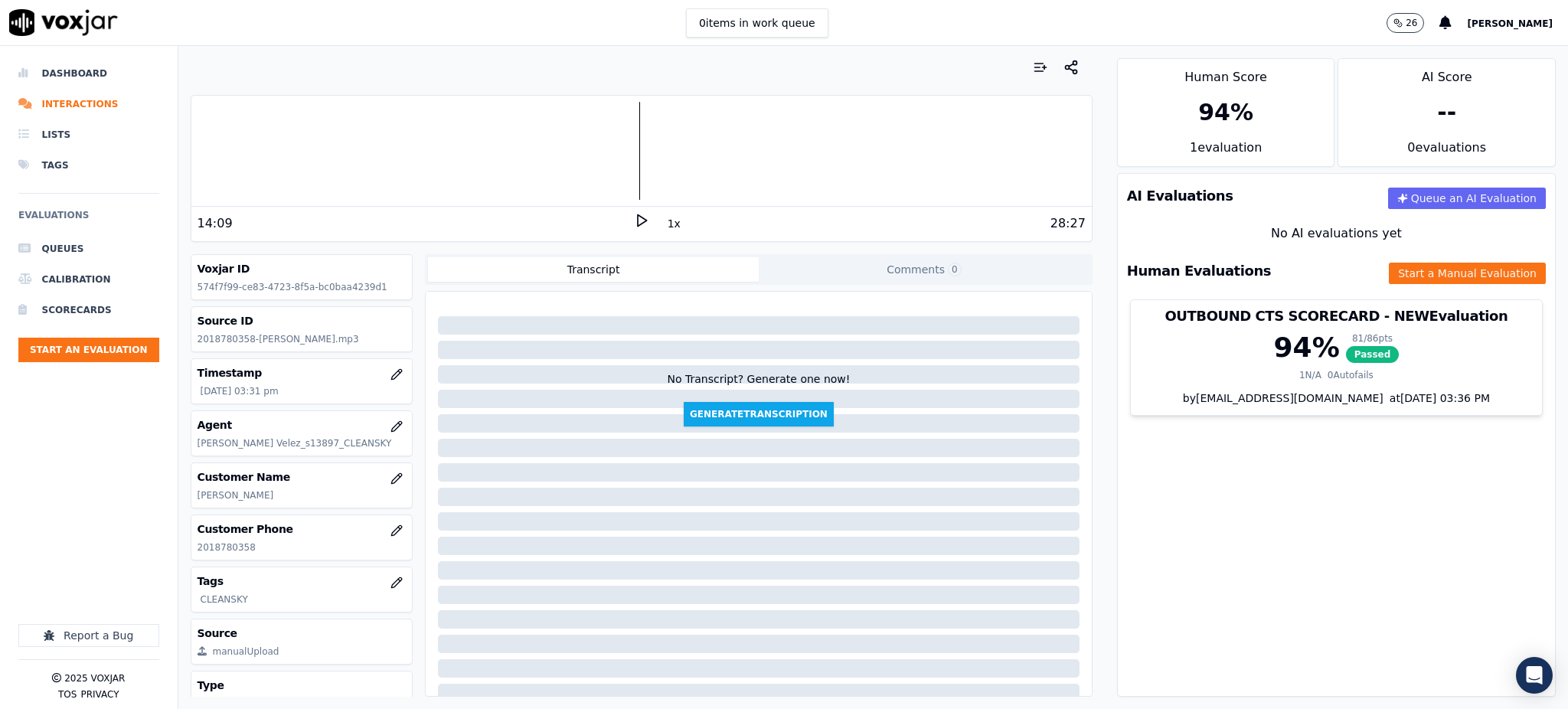
click at [634, 219] on icon at bounding box center [641, 220] width 16 height 16
click at [1390, 281] on button "Start a Manual Evaluation" at bounding box center [1467, 273] width 157 height 22
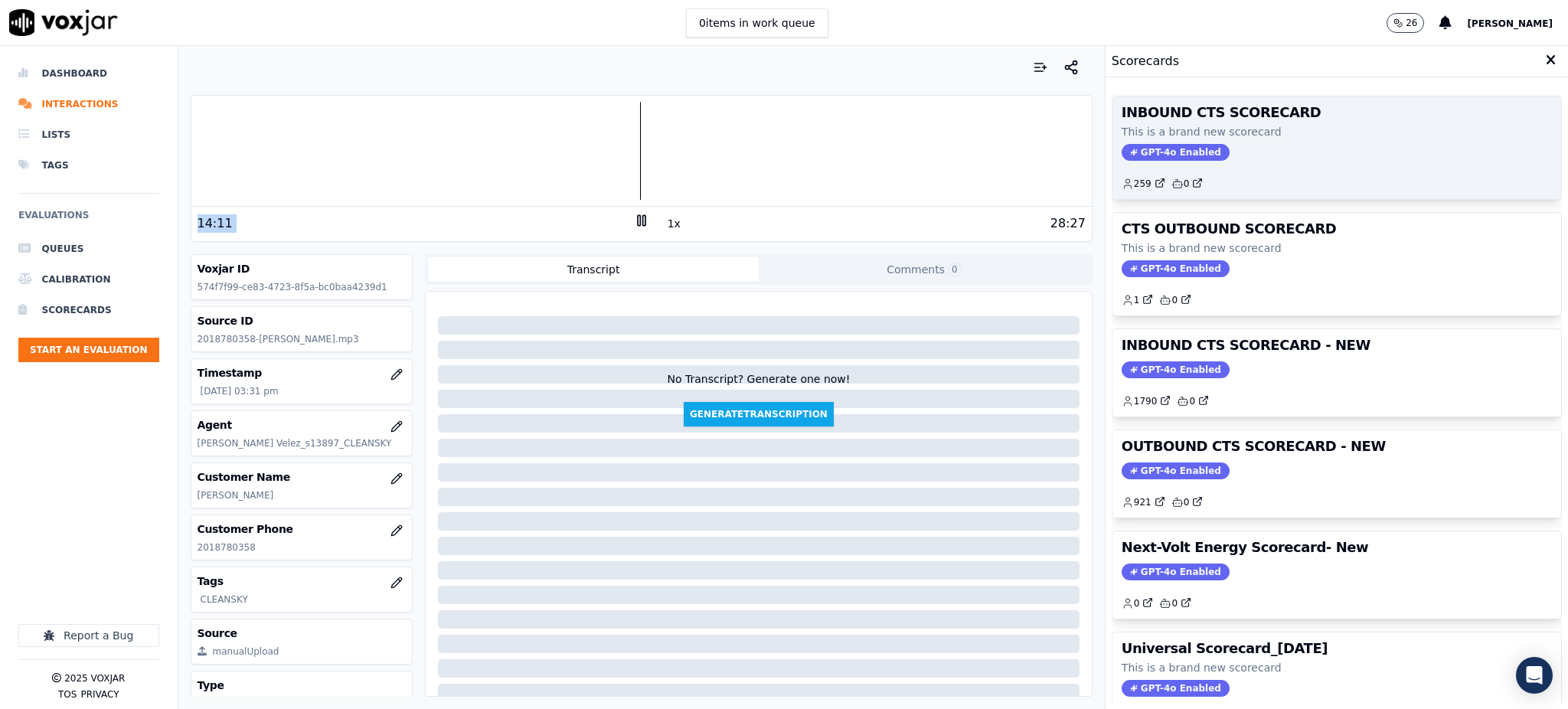
click at [1141, 155] on span "GPT-4o Enabled" at bounding box center [1175, 151] width 108 height 16
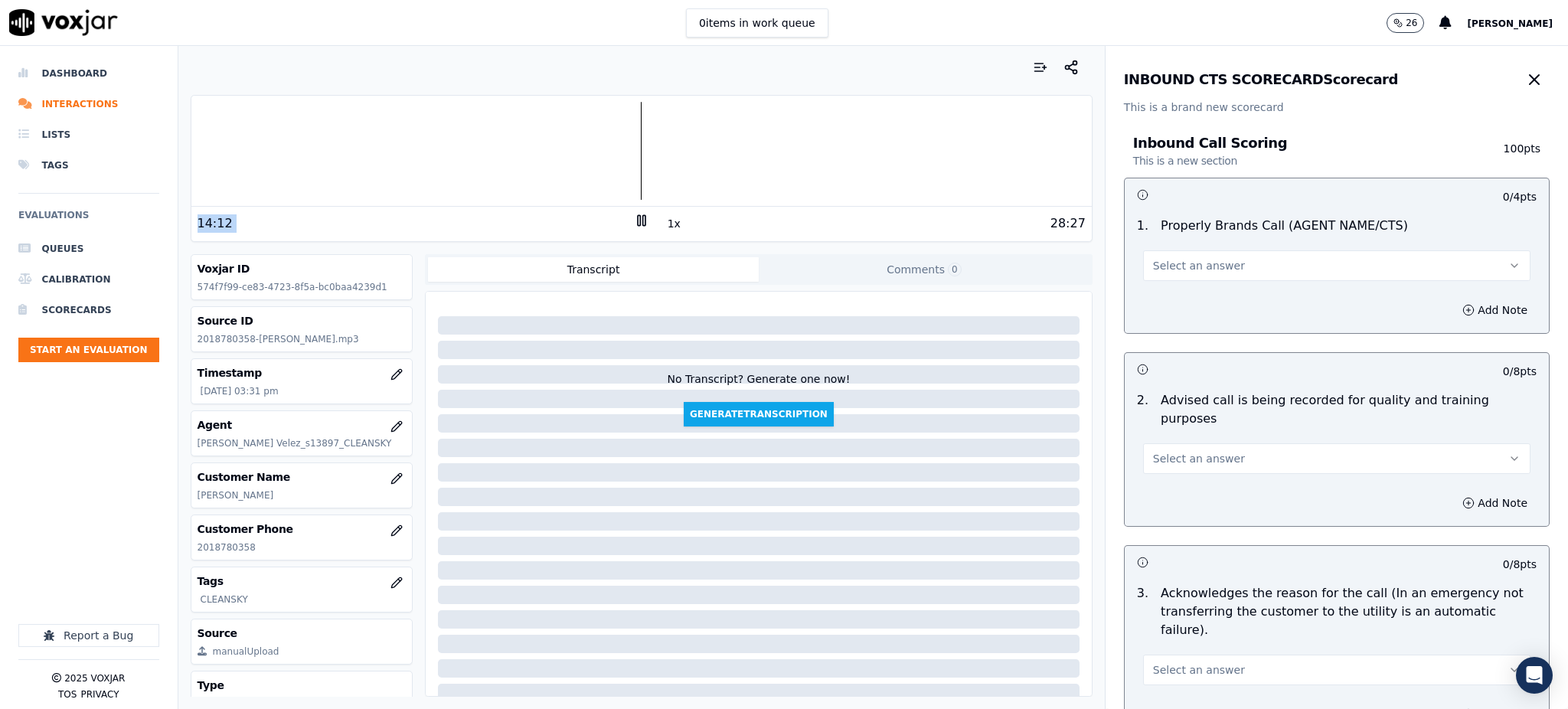
drag, startPoint x: 1167, startPoint y: 259, endPoint x: 1156, endPoint y: 278, distance: 22.0
click at [1166, 261] on span "Select an answer" at bounding box center [1199, 265] width 92 height 16
click at [1160, 300] on div "Yes" at bounding box center [1303, 300] width 354 height 24
click at [1153, 451] on span "Select an answer" at bounding box center [1199, 459] width 92 height 16
click at [1160, 478] on div "Yes" at bounding box center [1303, 475] width 354 height 24
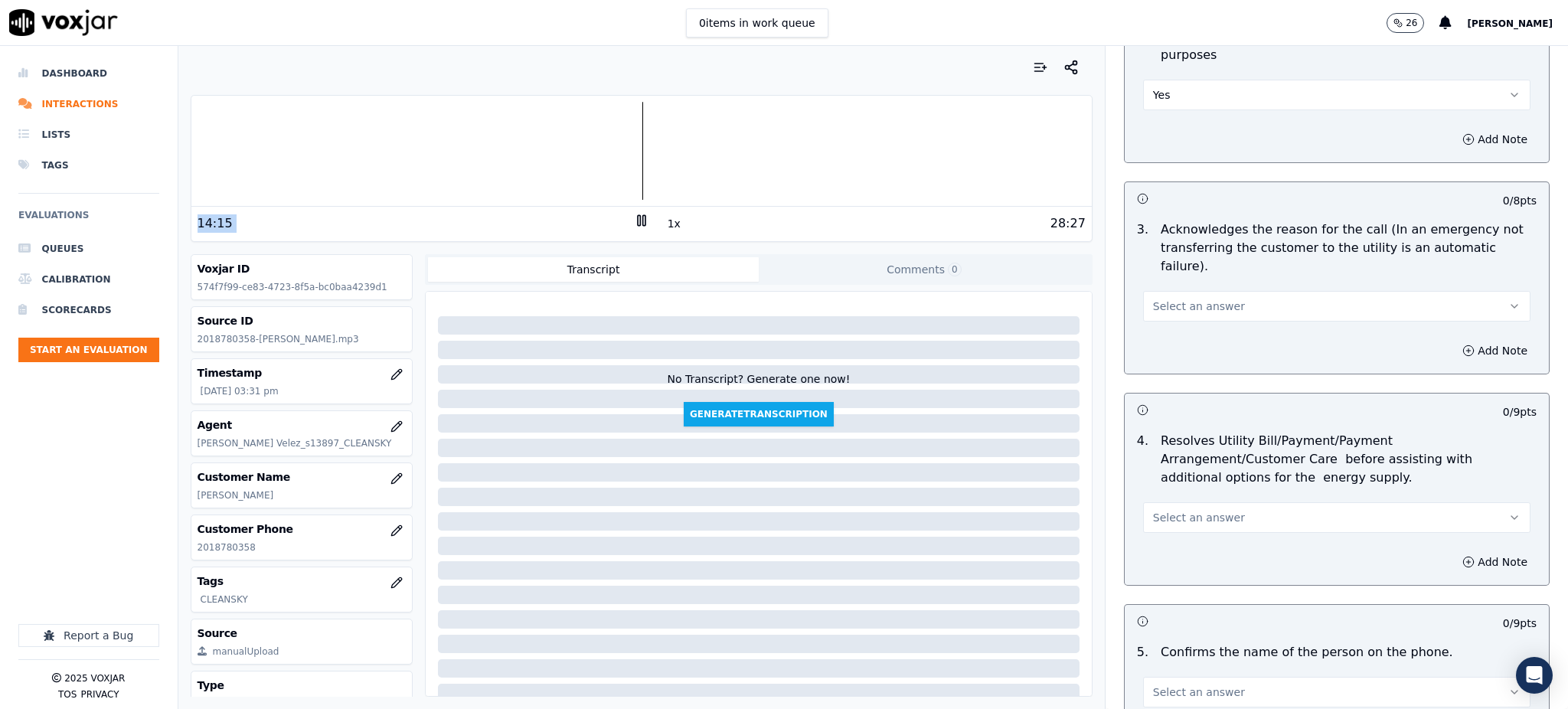
scroll to position [408, 0]
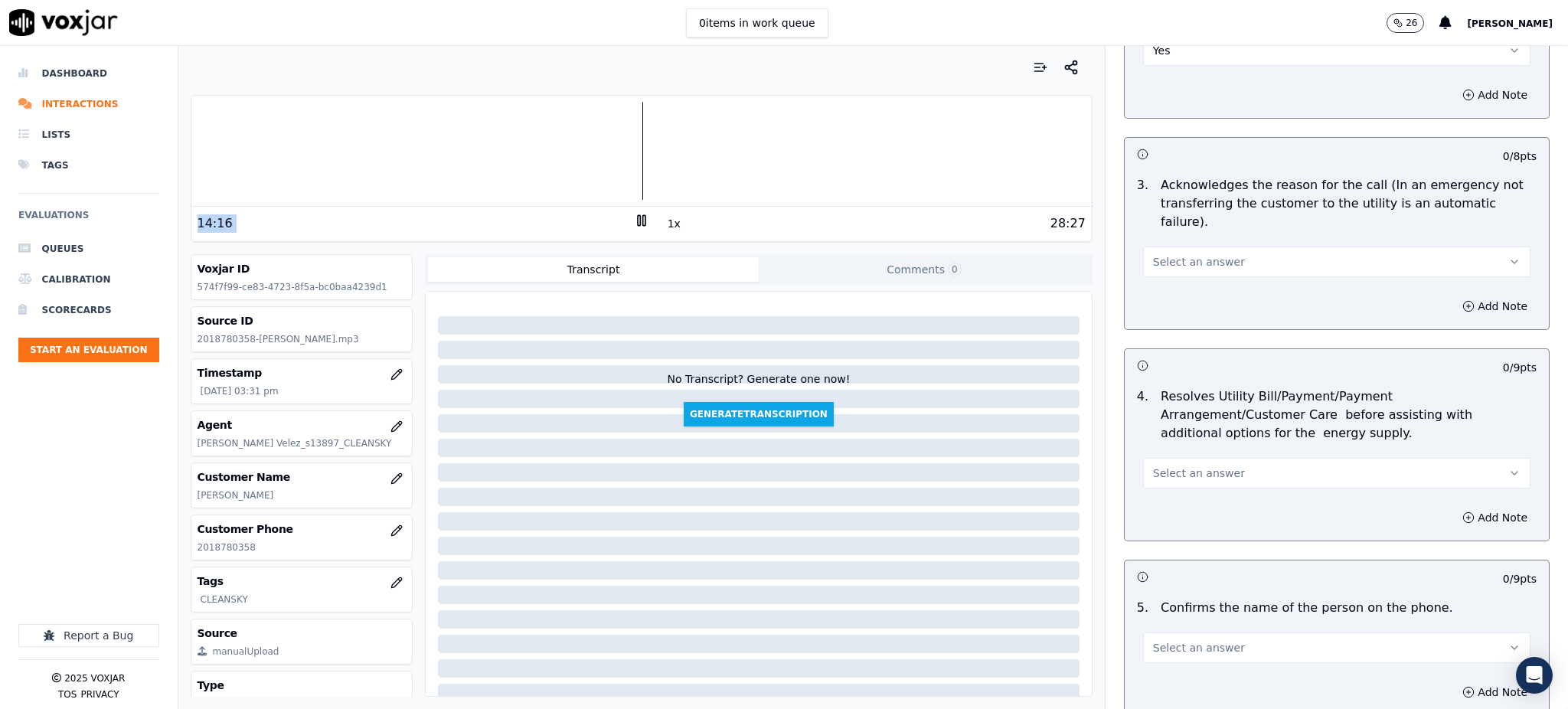
click at [1167, 254] on span "Select an answer" at bounding box center [1199, 262] width 92 height 16
click at [1167, 260] on div "Yes" at bounding box center [1303, 259] width 354 height 24
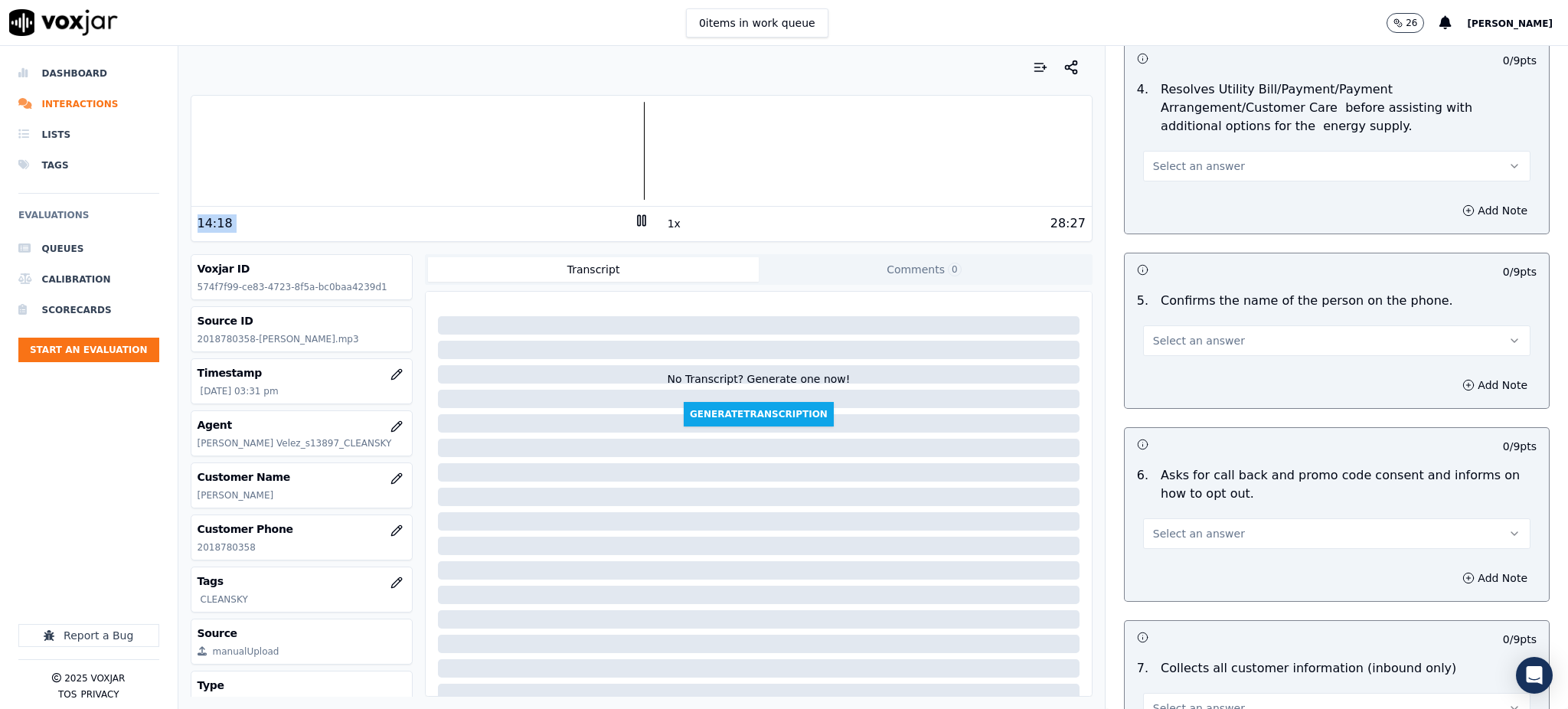
scroll to position [714, 0]
click at [1153, 159] on span "Select an answer" at bounding box center [1199, 167] width 92 height 16
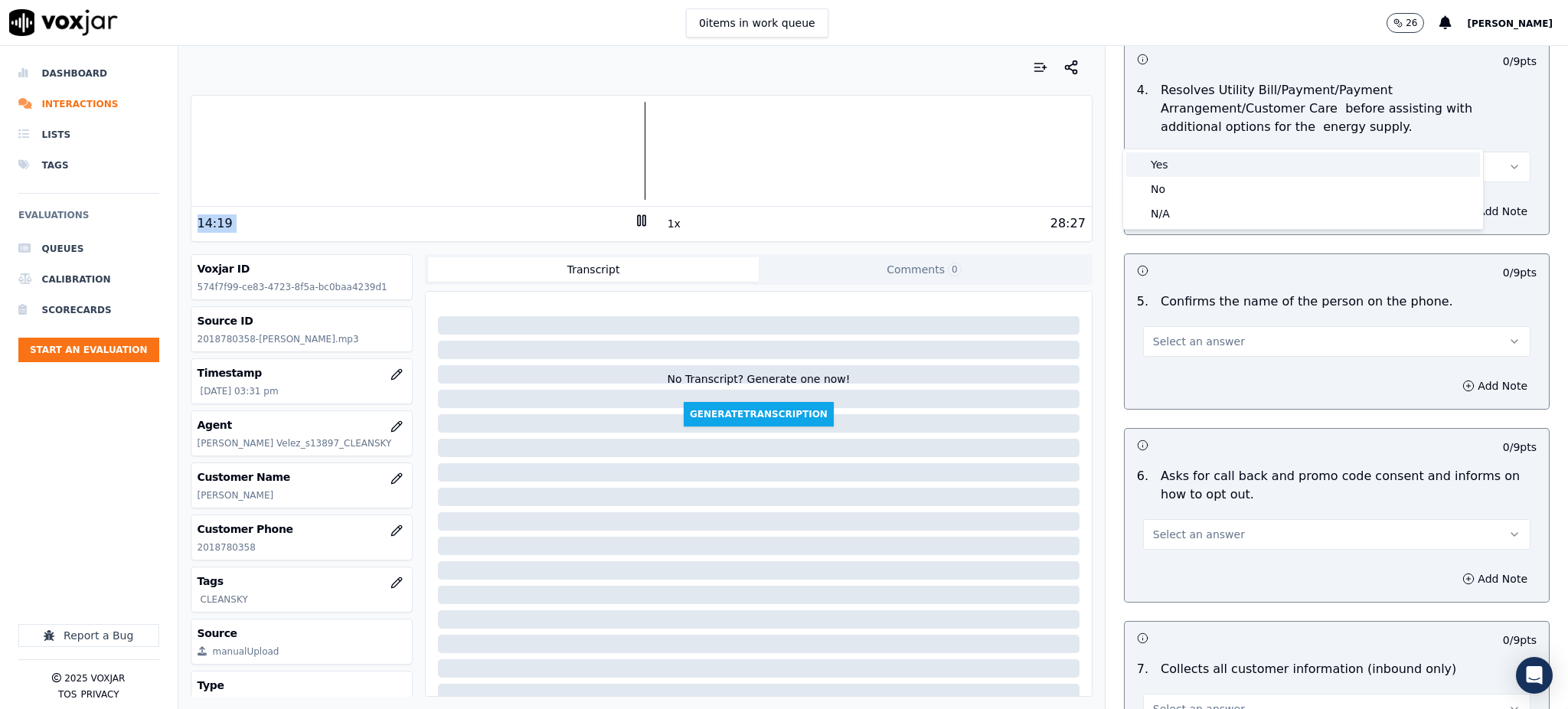
drag, startPoint x: 1162, startPoint y: 161, endPoint x: 1150, endPoint y: 263, distance: 102.7
click at [1162, 163] on div "Yes" at bounding box center [1303, 164] width 354 height 24
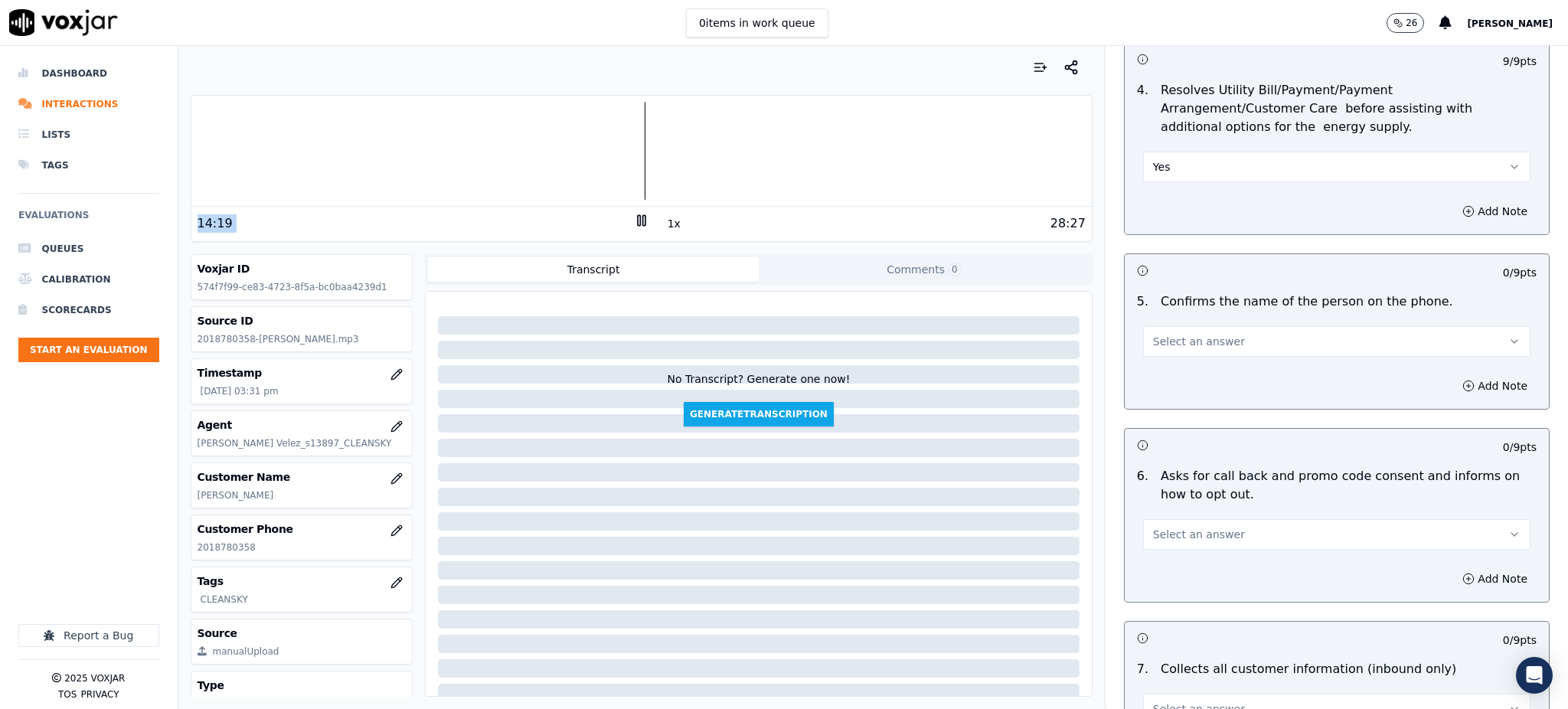
click at [1170, 334] on span "Select an answer" at bounding box center [1199, 342] width 92 height 16
click at [1170, 341] on div "Yes" at bounding box center [1303, 339] width 354 height 24
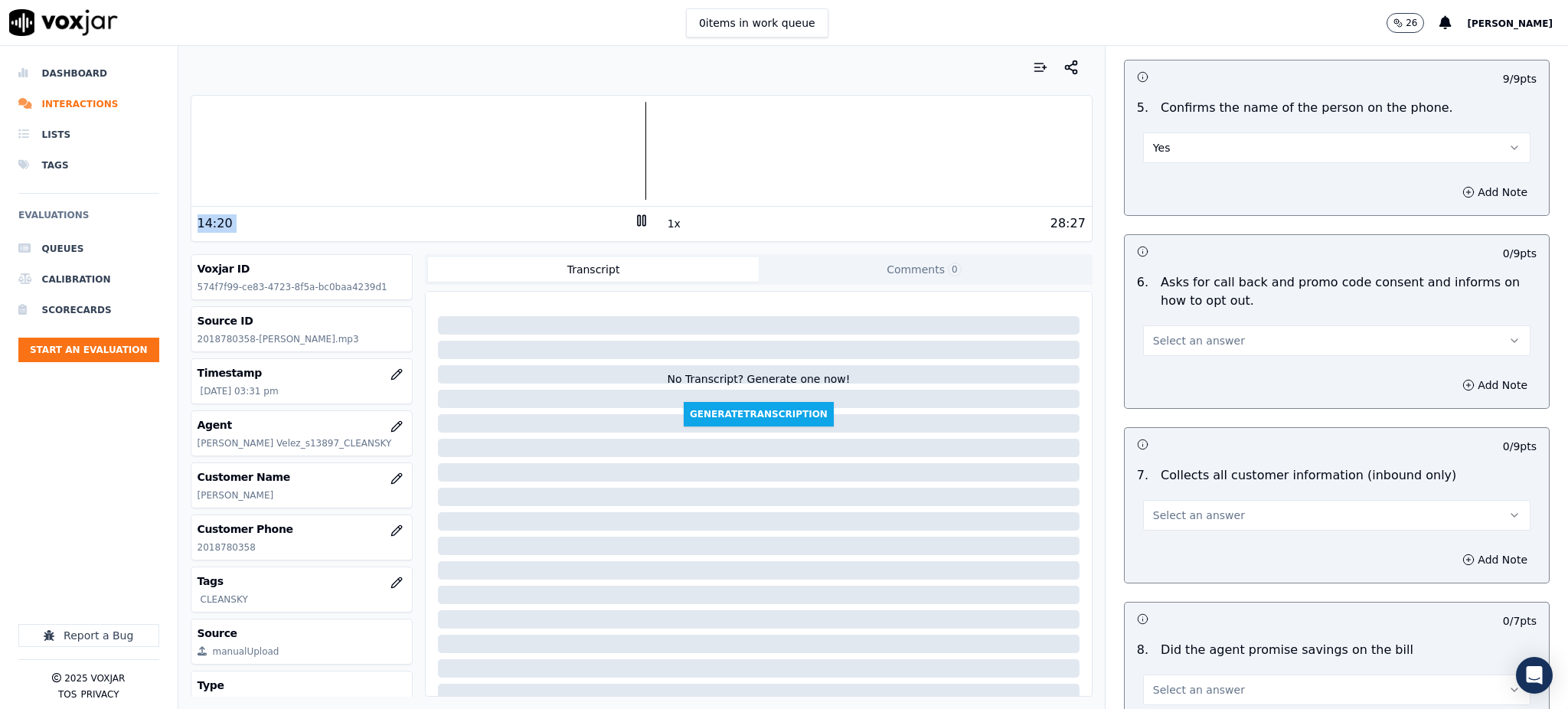
scroll to position [919, 0]
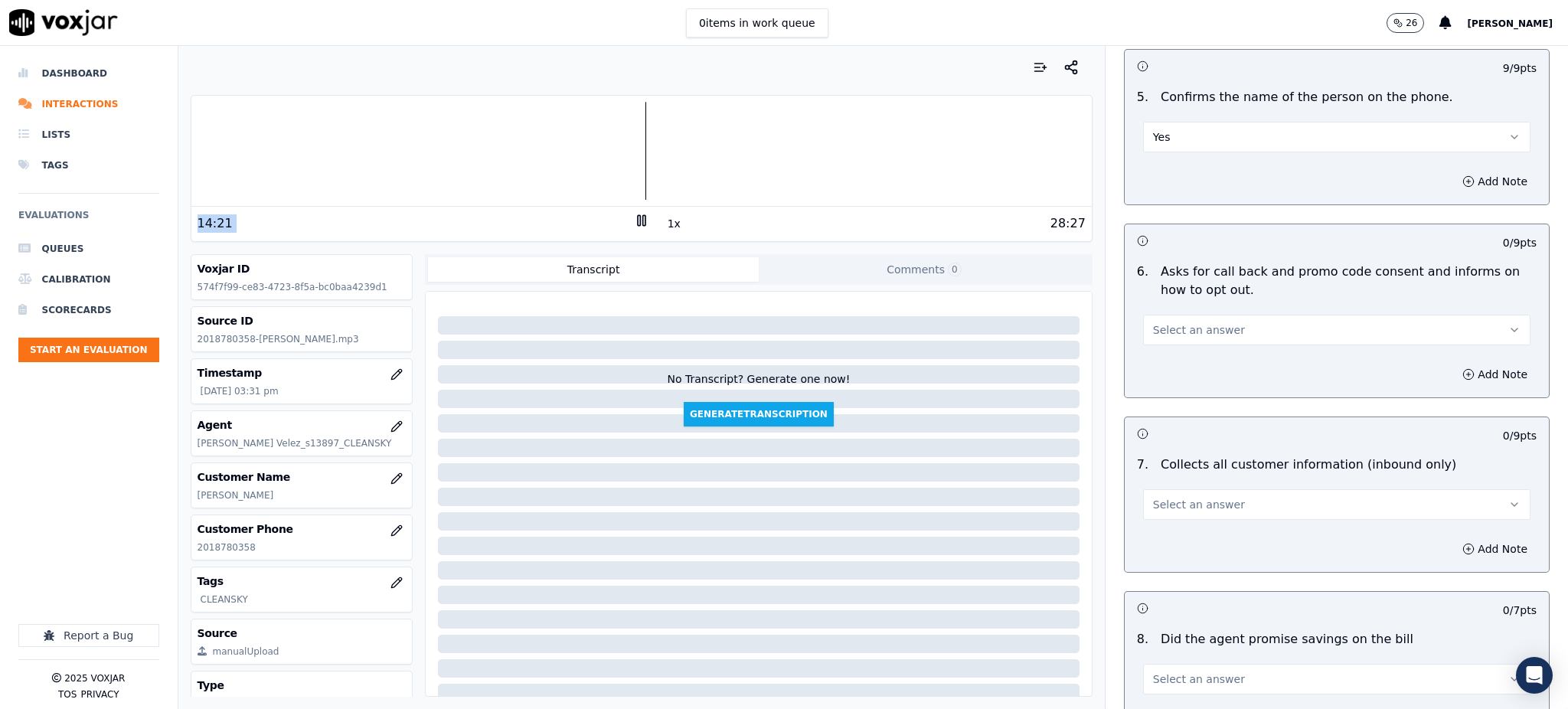
click at [1153, 323] on span "Select an answer" at bounding box center [1199, 330] width 92 height 16
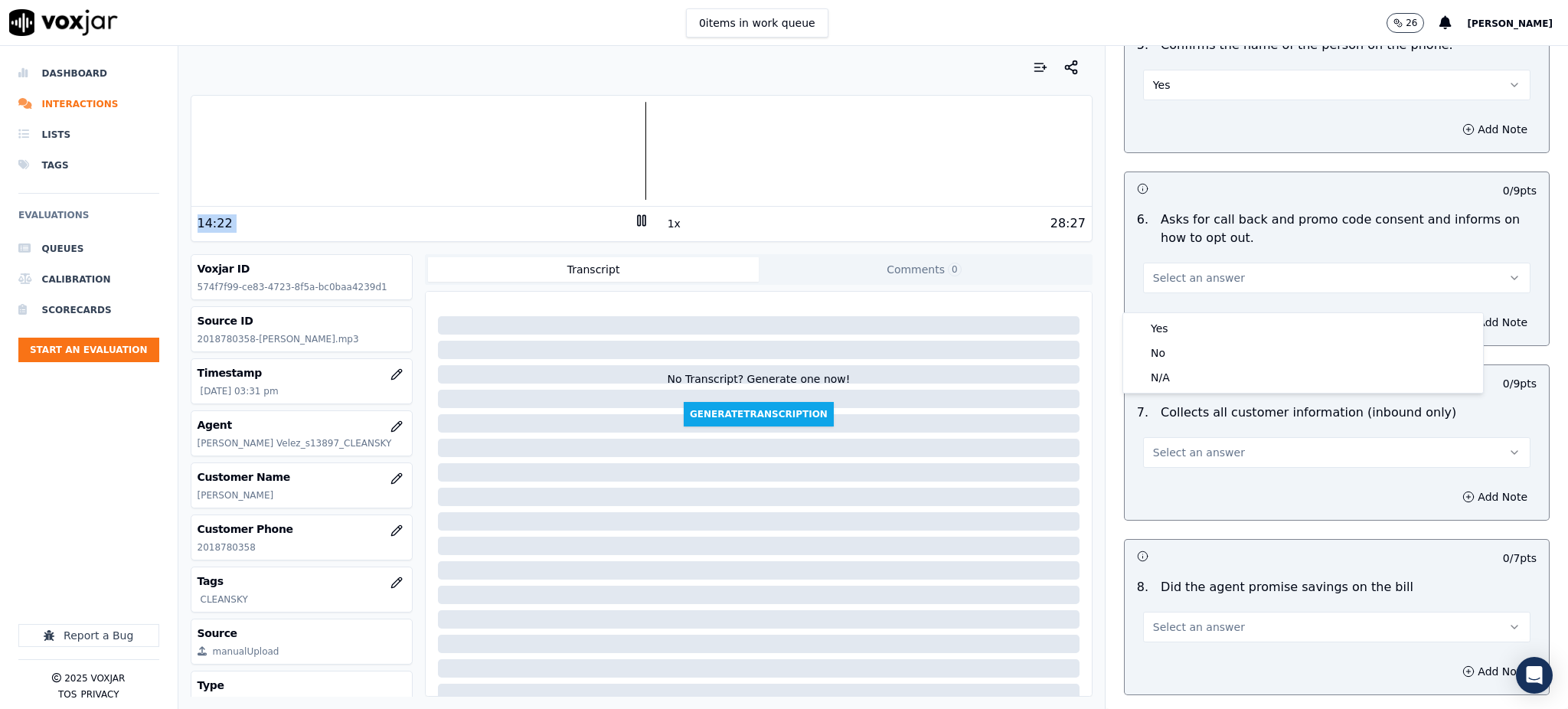
scroll to position [1020, 0]
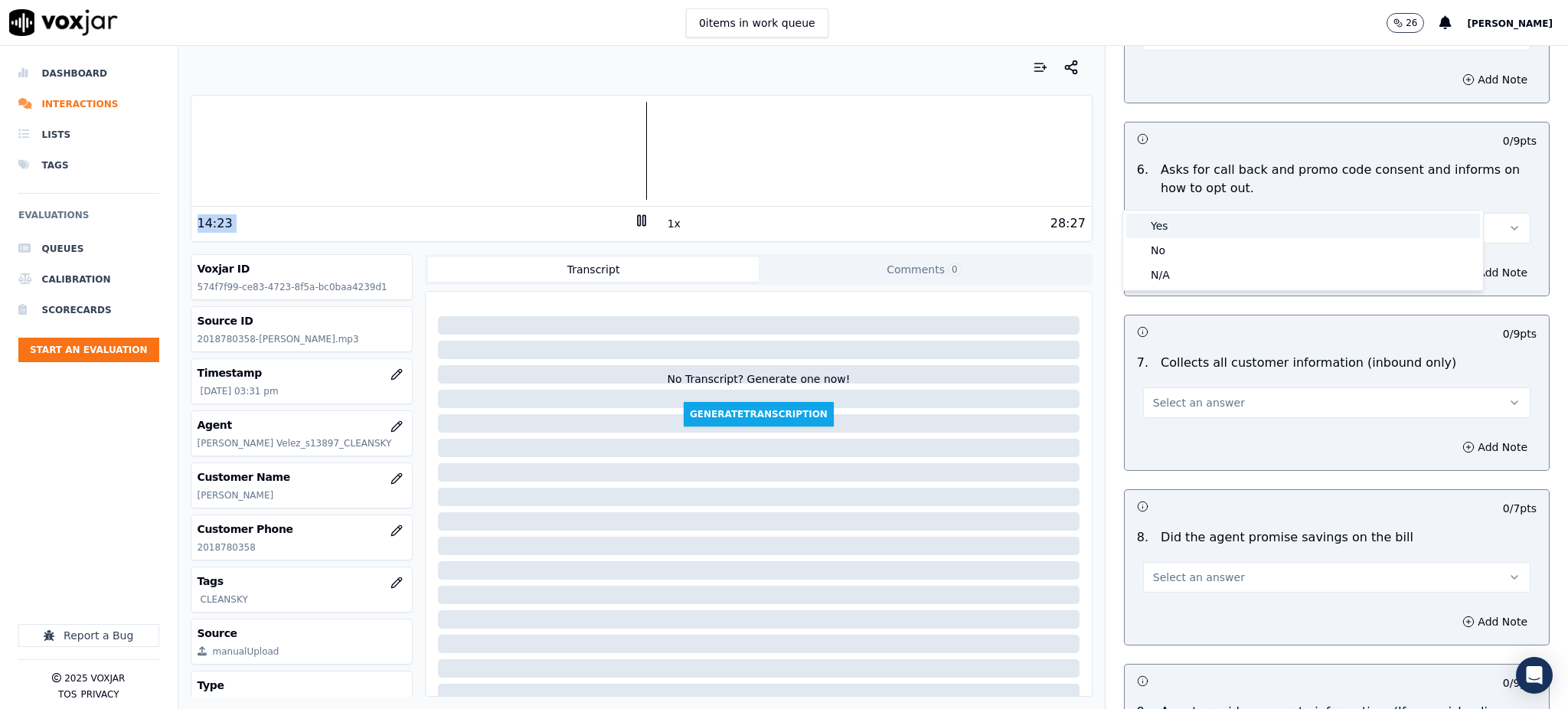
click at [1152, 227] on div "Yes" at bounding box center [1303, 226] width 354 height 24
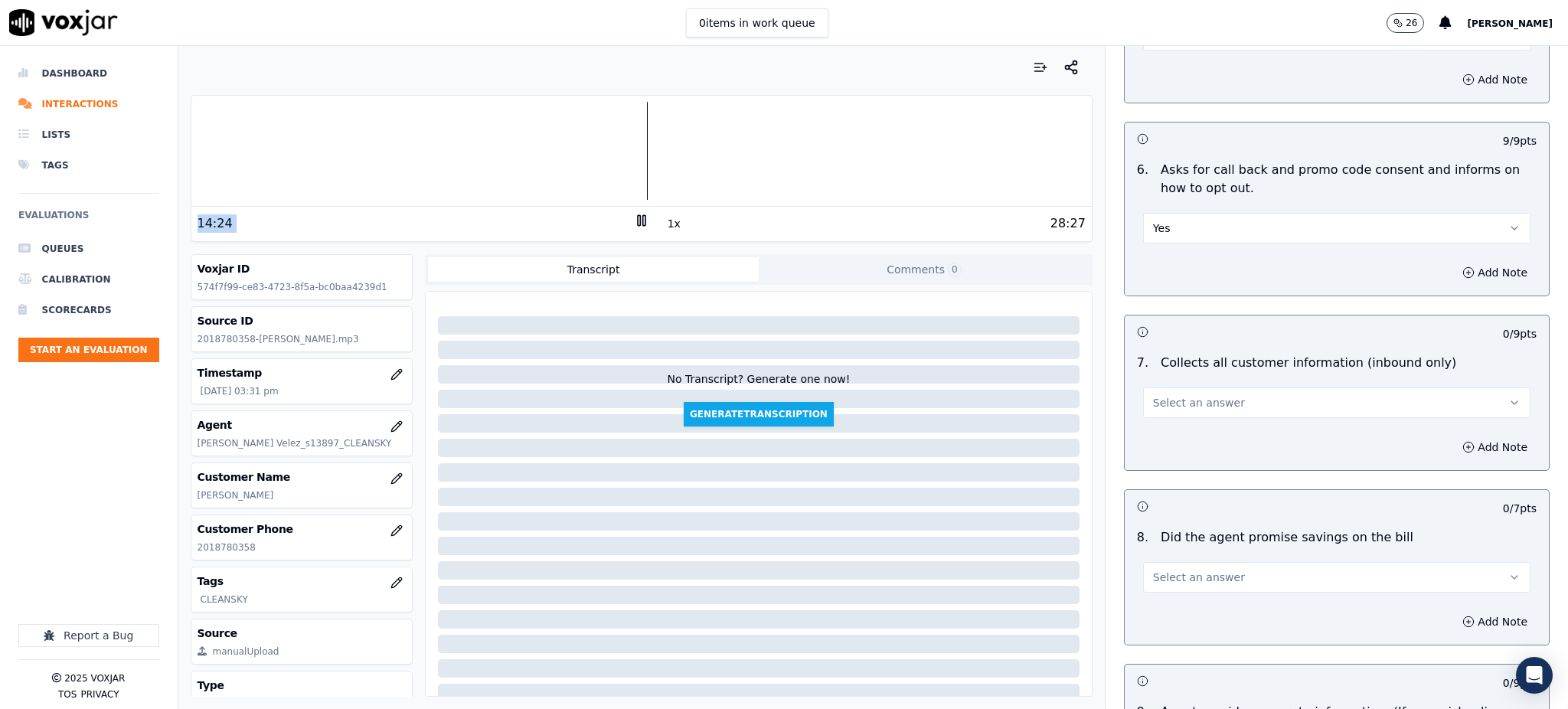
click at [1177, 395] on span "Select an answer" at bounding box center [1199, 403] width 92 height 16
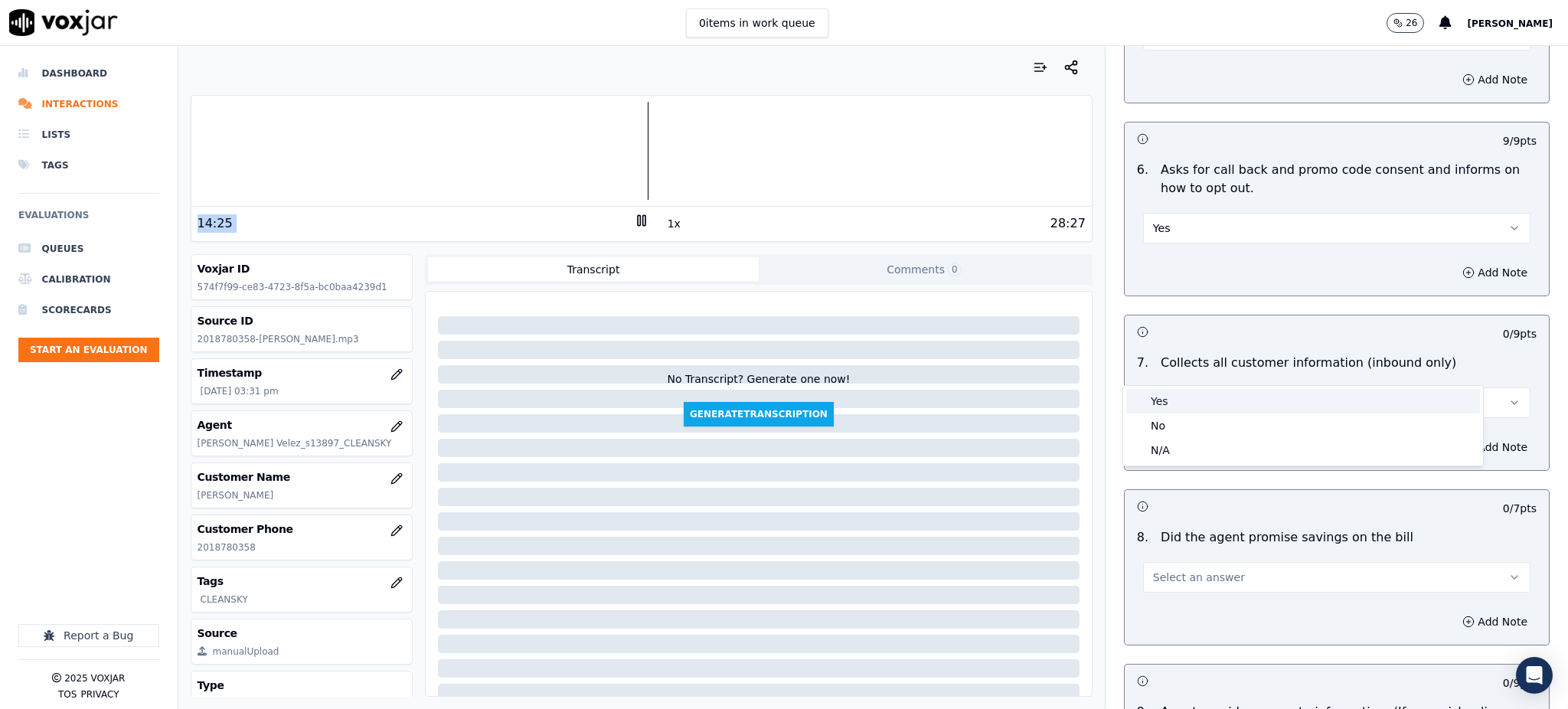
click at [1159, 398] on div "Yes" at bounding box center [1303, 401] width 354 height 24
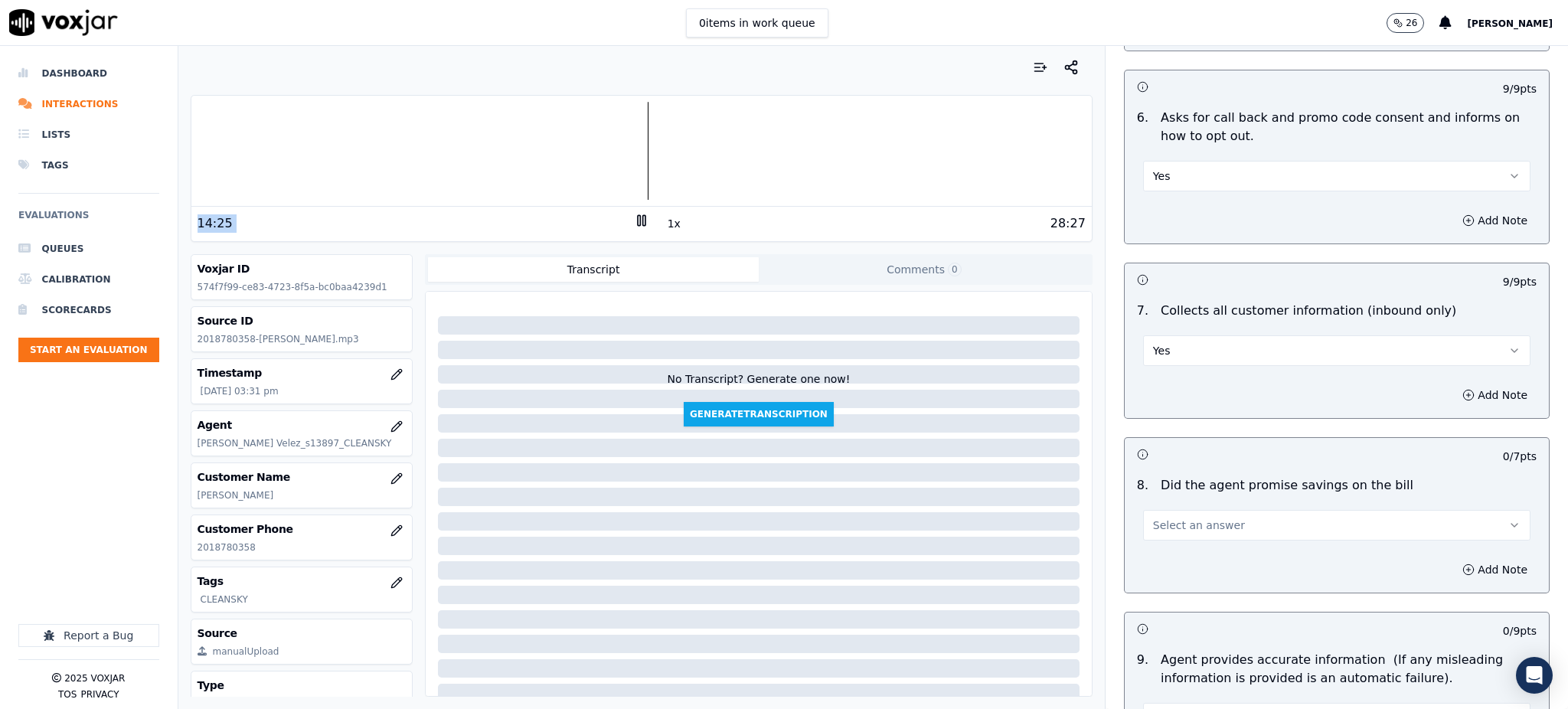
scroll to position [1327, 0]
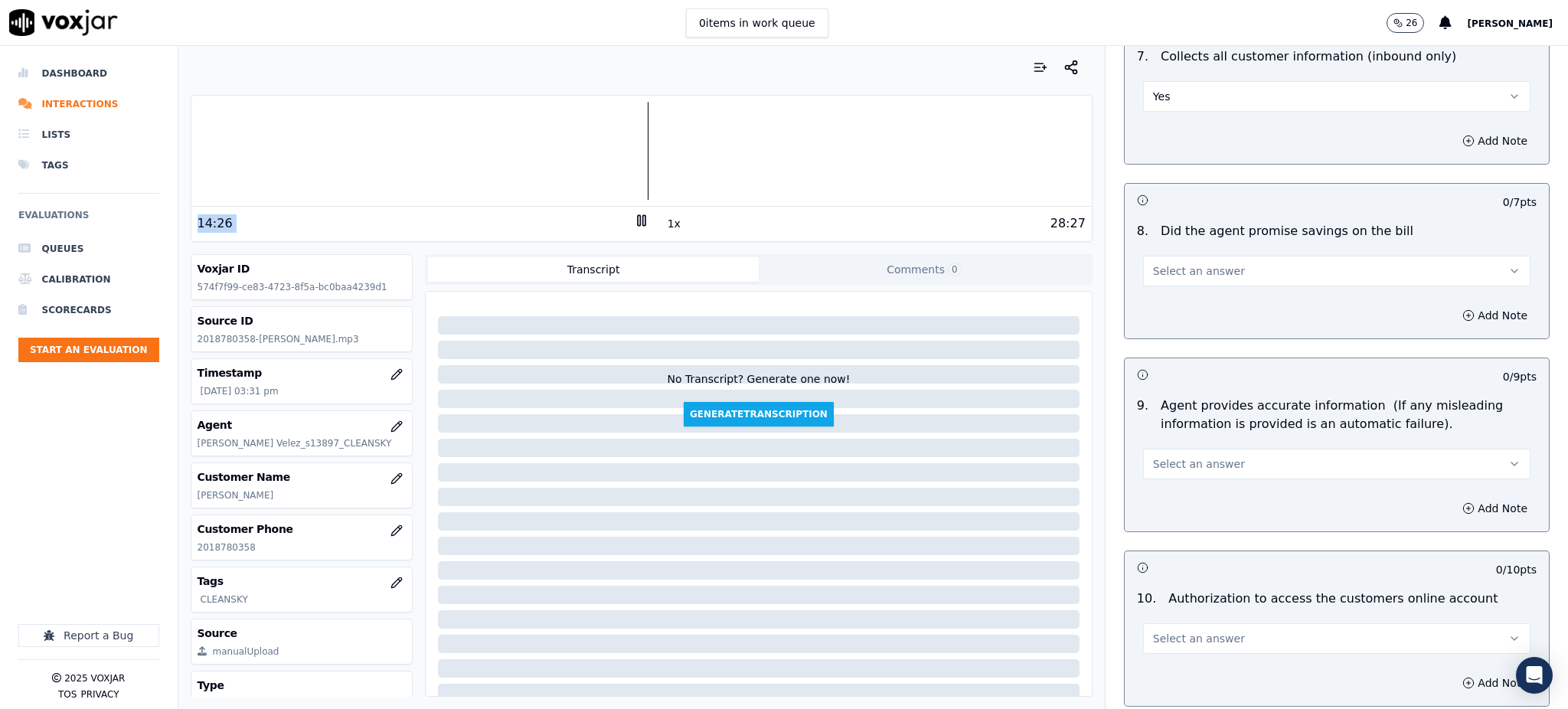
click at [1159, 264] on span "Select an answer" at bounding box center [1199, 271] width 92 height 16
click at [1156, 274] on div "Yes" at bounding box center [1303, 270] width 354 height 24
click at [1161, 457] on span "Select an answer" at bounding box center [1199, 464] width 92 height 16
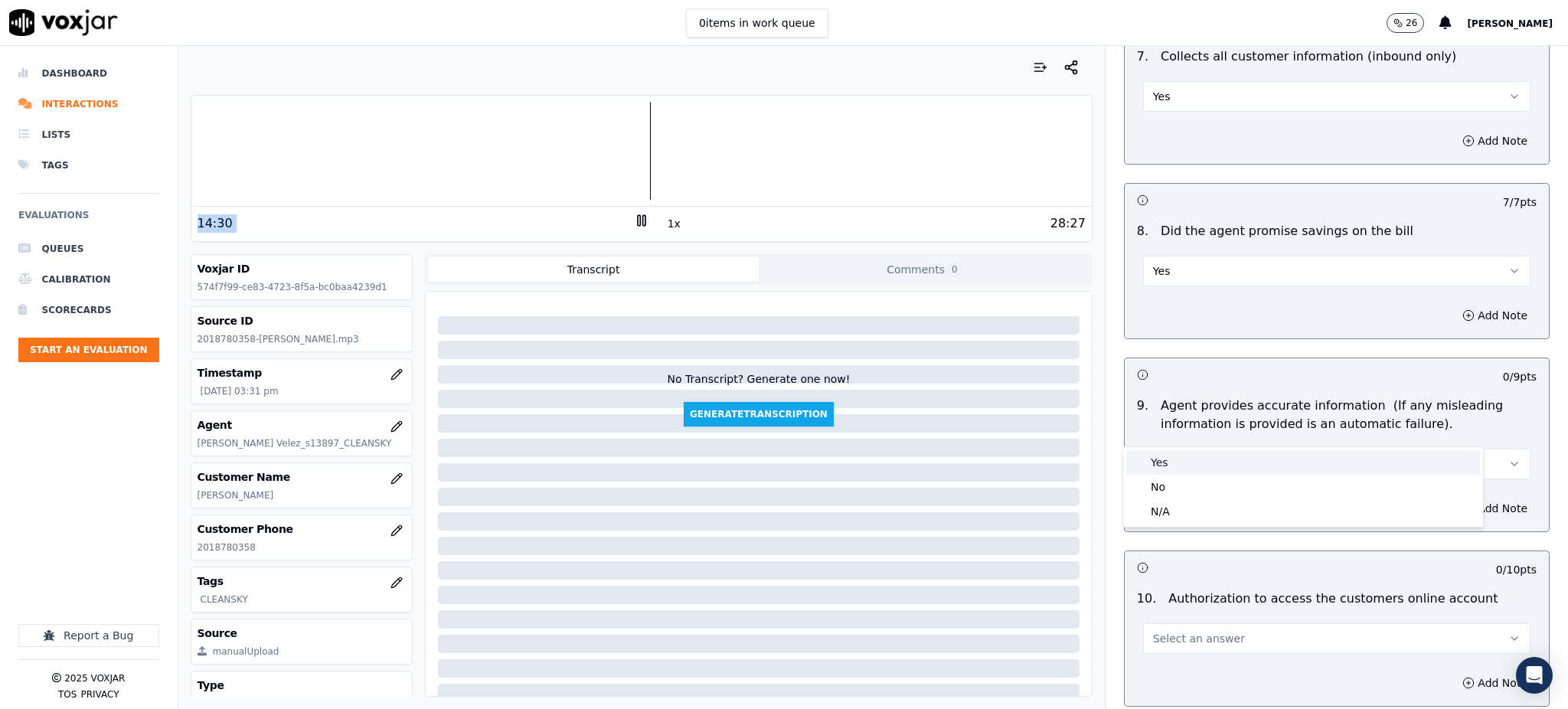
drag, startPoint x: 1155, startPoint y: 460, endPoint x: 1291, endPoint y: 469, distance: 136.3
click at [1156, 460] on div "Yes" at bounding box center [1303, 463] width 354 height 24
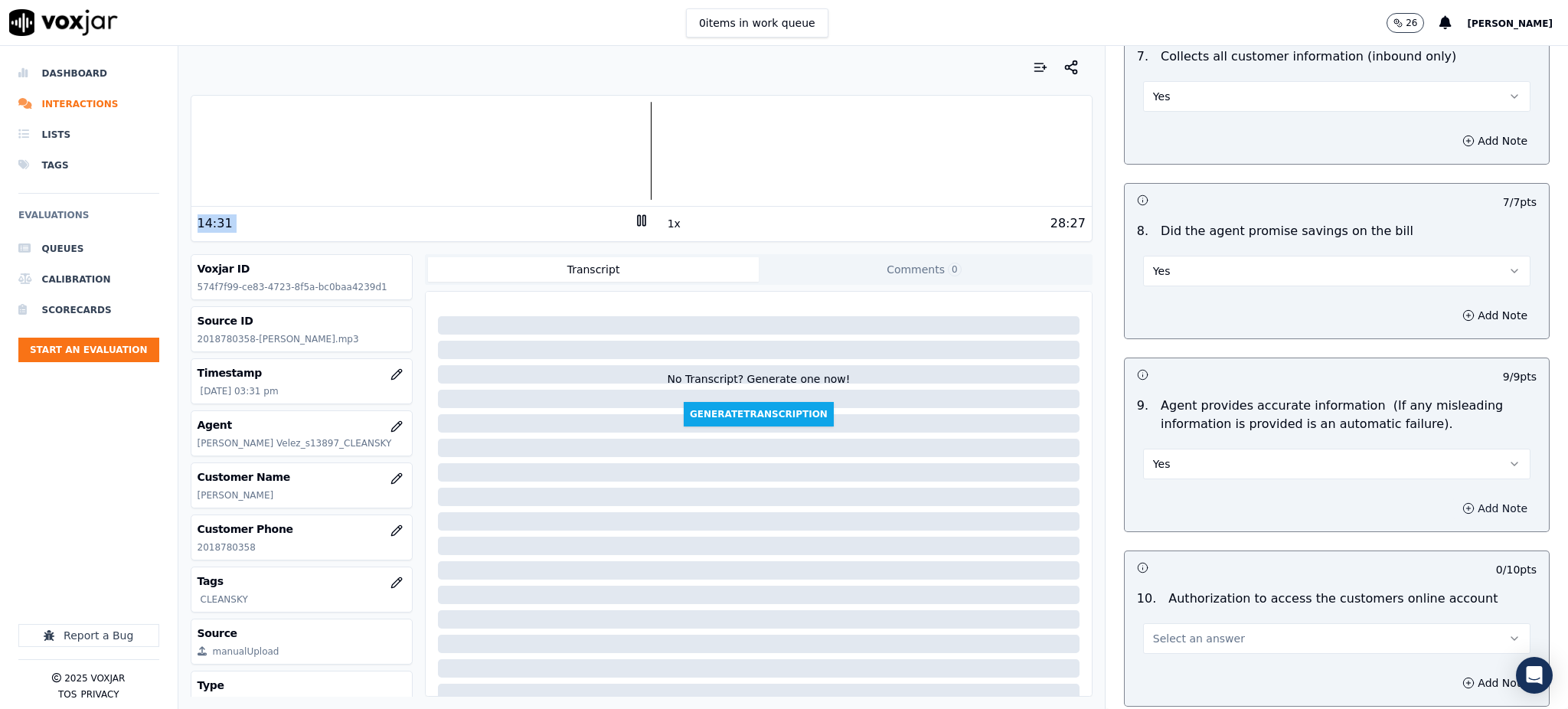
click at [1453, 498] on button "Add Note" at bounding box center [1495, 508] width 84 height 22
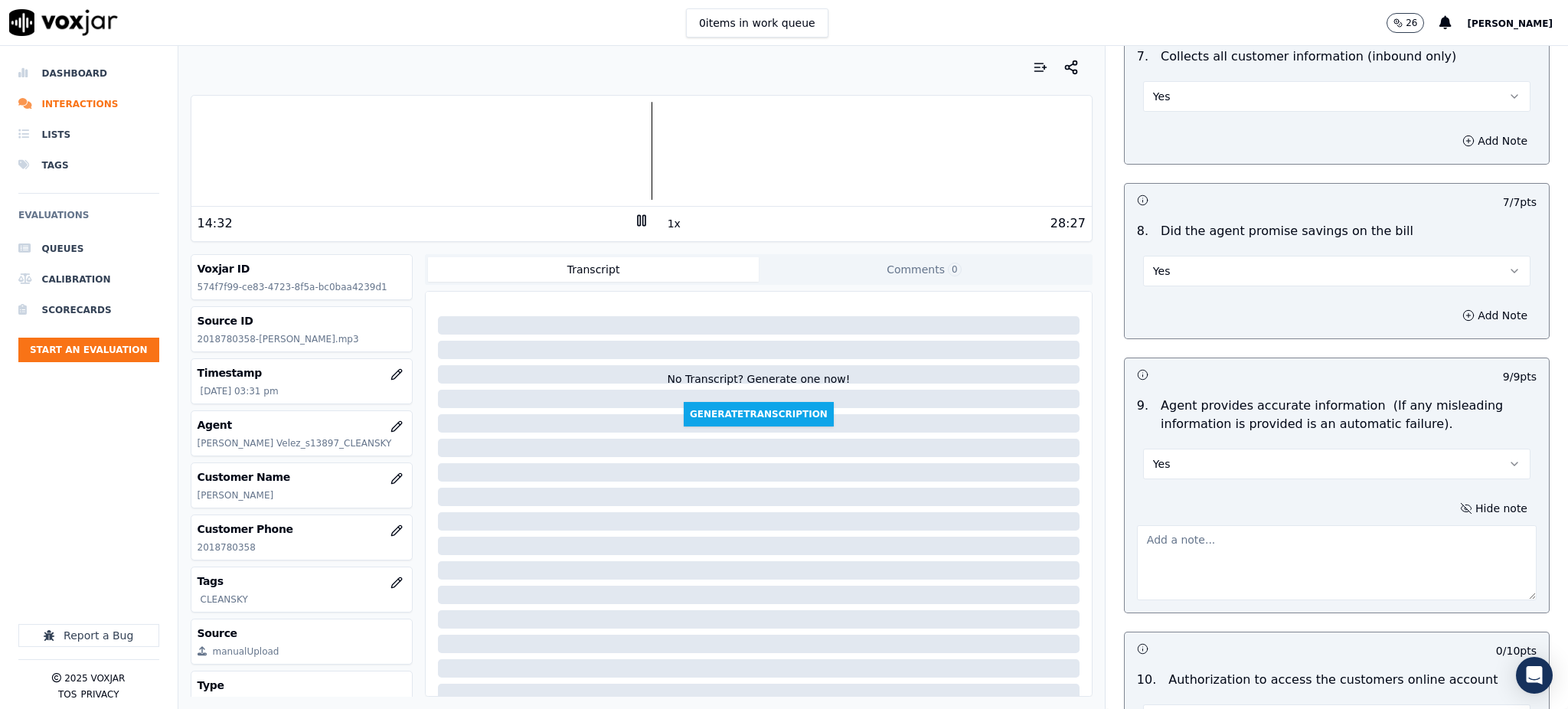
click at [1502, 369] on p "9 / 9 pts" at bounding box center [1519, 377] width 34 height 16
drag, startPoint x: 1461, startPoint y: 344, endPoint x: 1394, endPoint y: 390, distance: 81.3
click at [1502, 369] on p "9 / 9 pts" at bounding box center [1519, 377] width 34 height 16
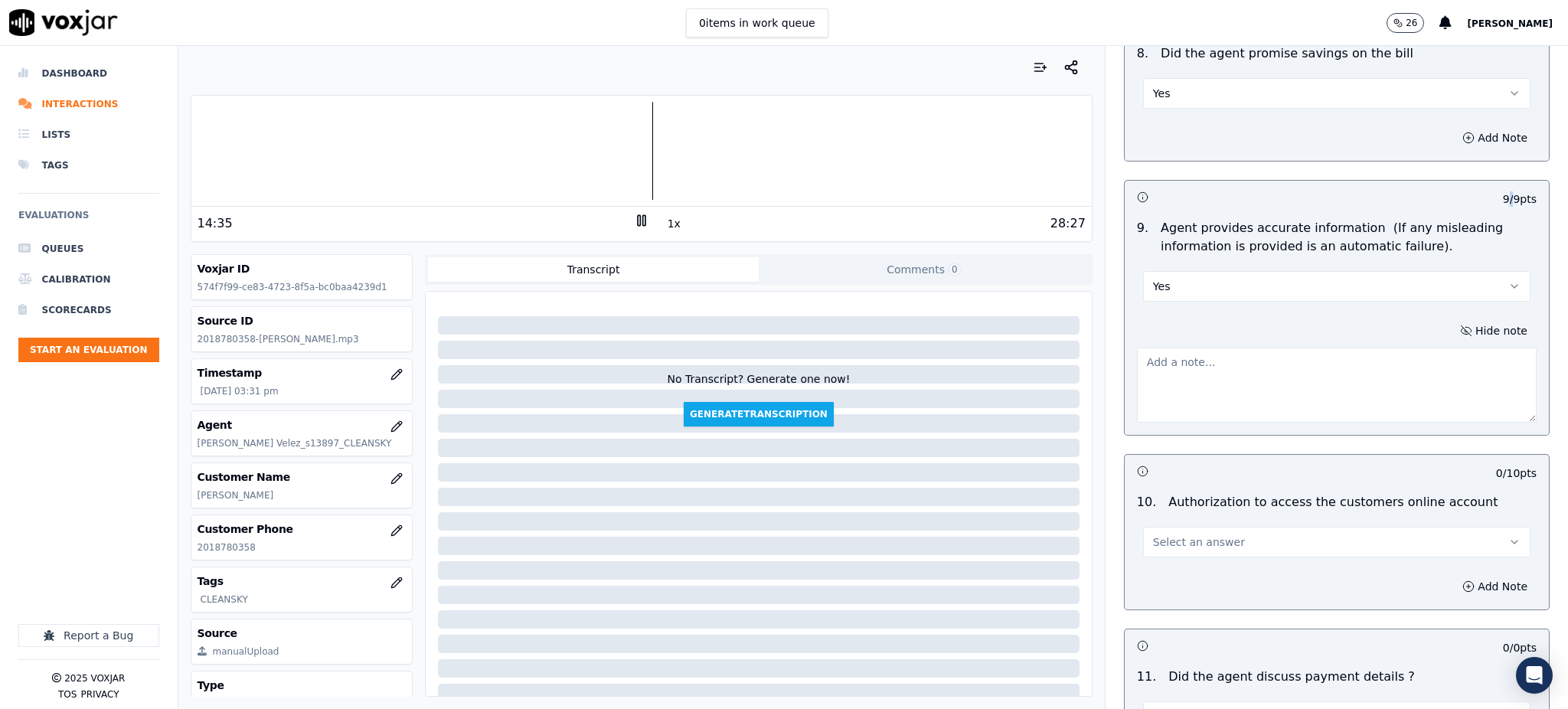
scroll to position [1531, 0]
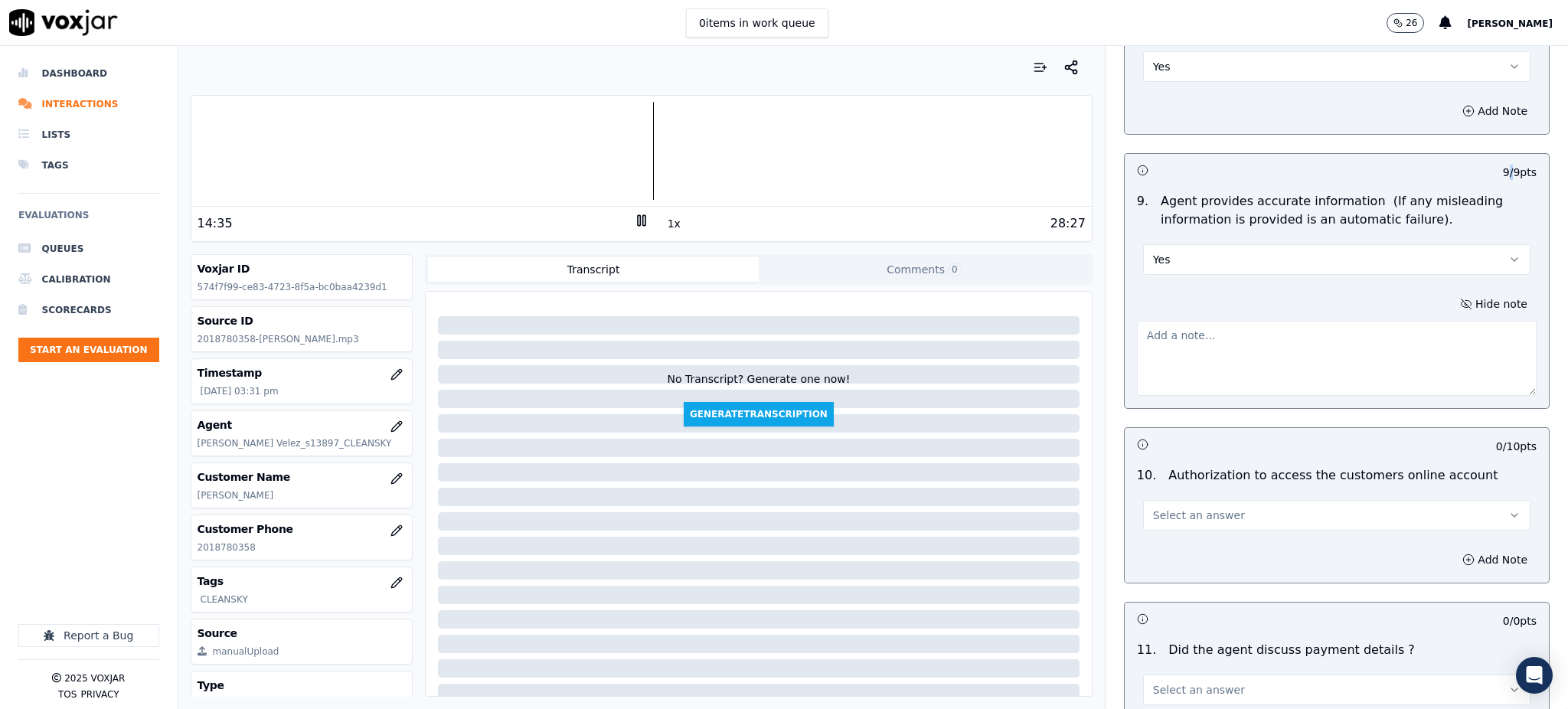
click at [1230, 500] on button "Select an answer" at bounding box center [1336, 514] width 387 height 30
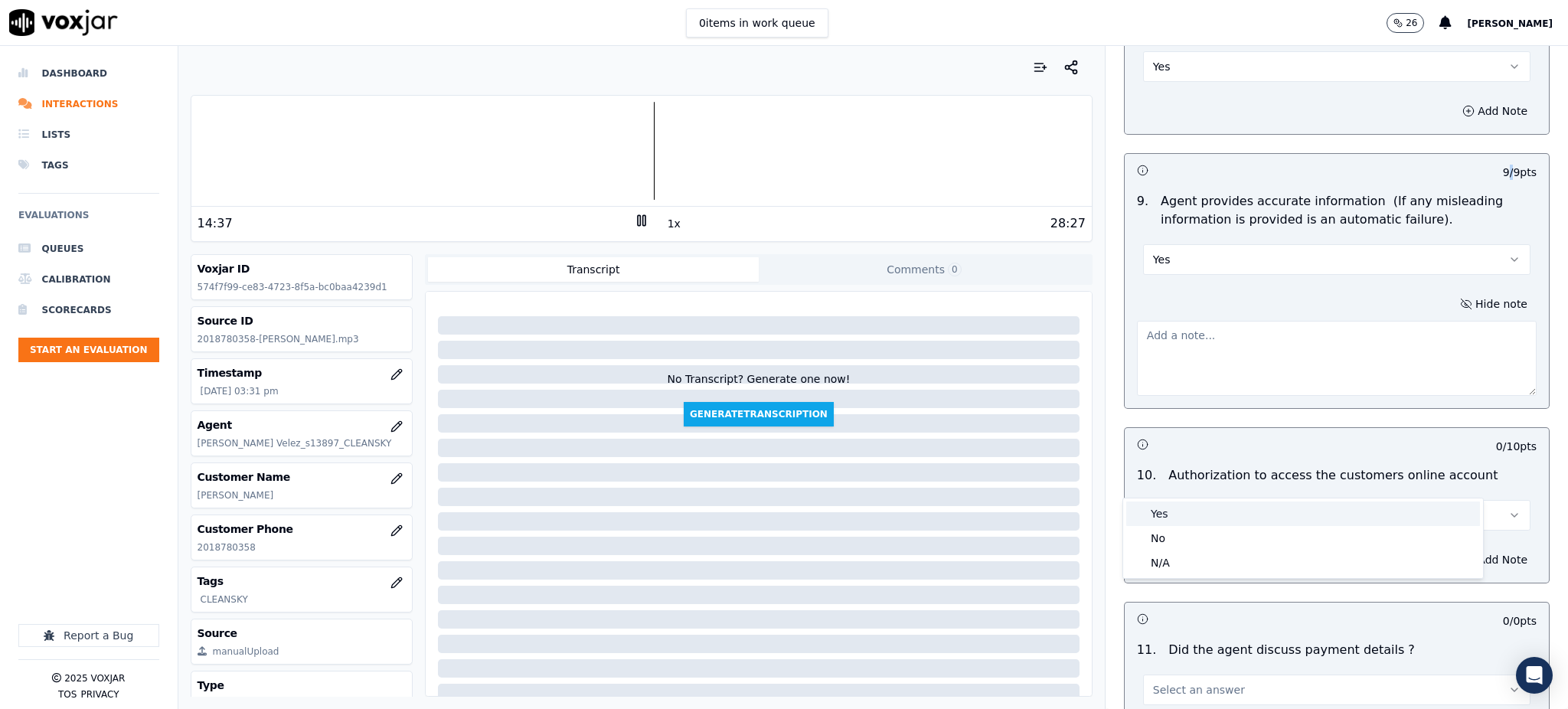
click at [1181, 519] on div "Yes" at bounding box center [1303, 514] width 354 height 24
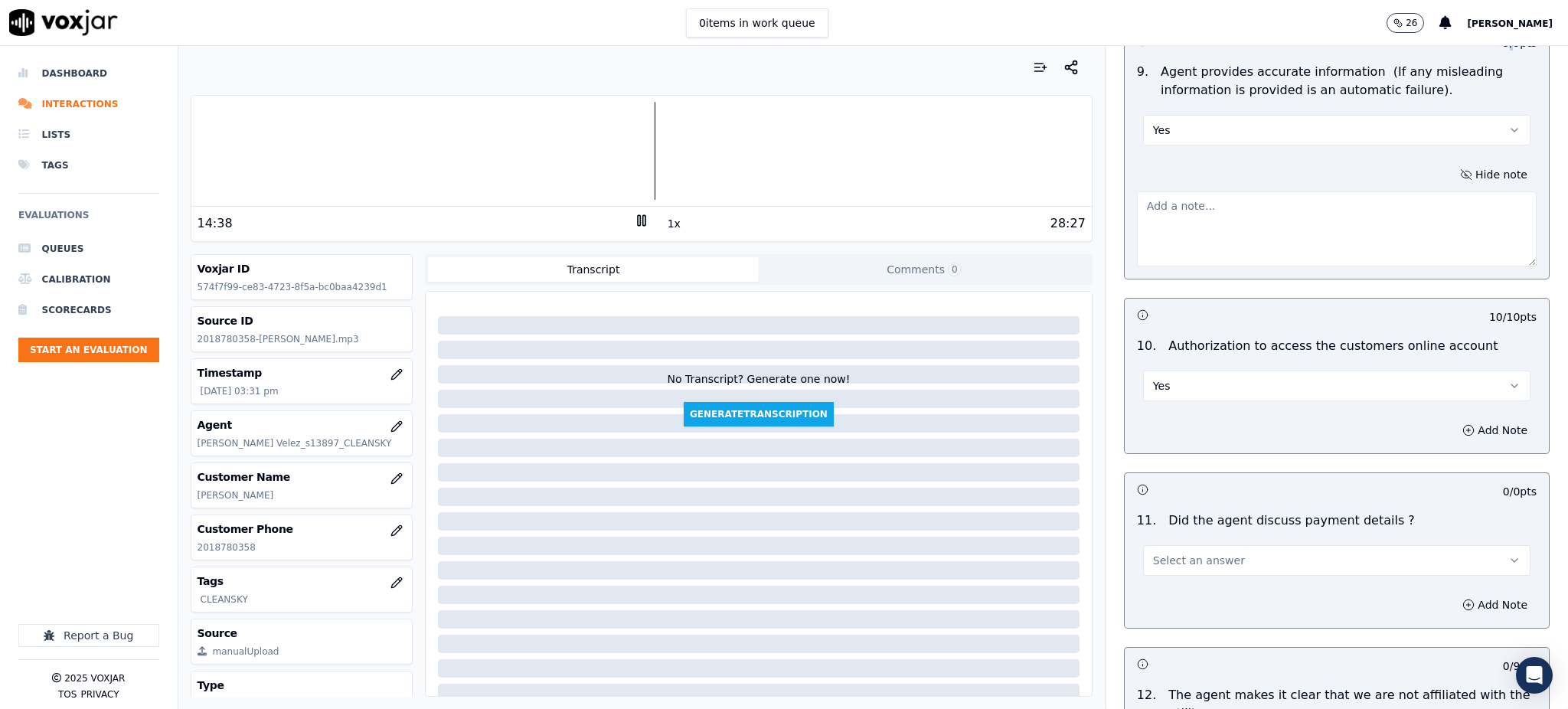
scroll to position [1735, 0]
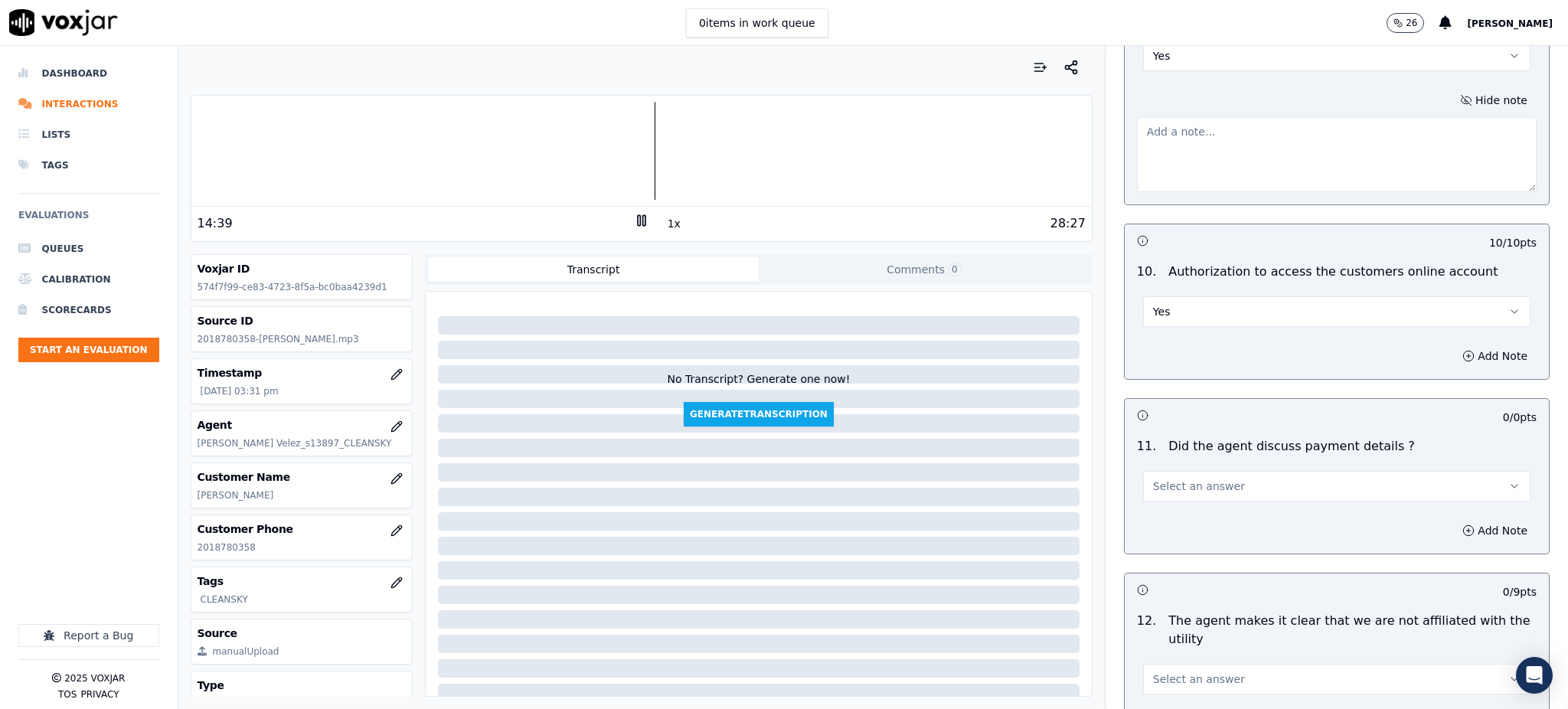
click at [1201, 478] on span "Select an answer" at bounding box center [1199, 486] width 92 height 16
click at [1199, 536] on div "N/A" at bounding box center [1303, 533] width 354 height 24
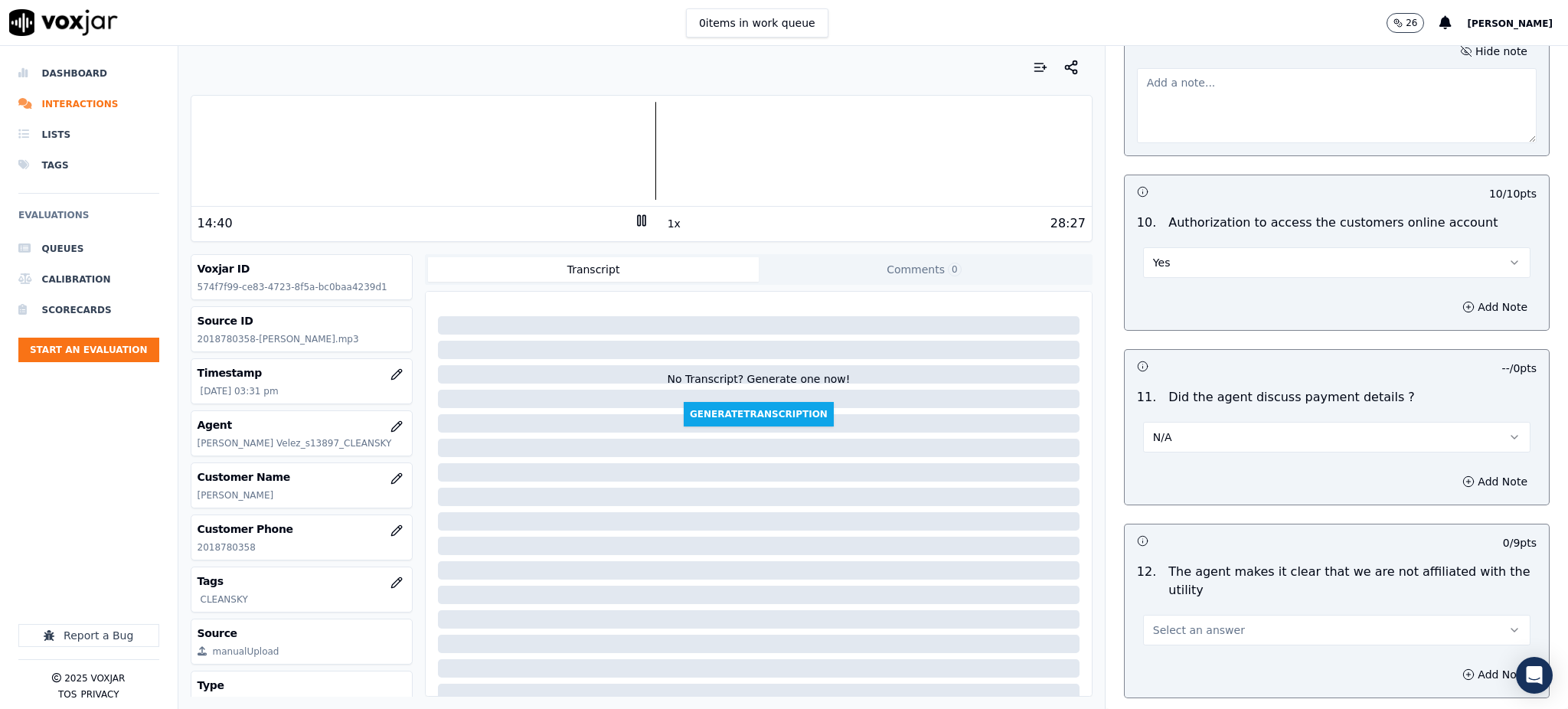
scroll to position [1939, 0]
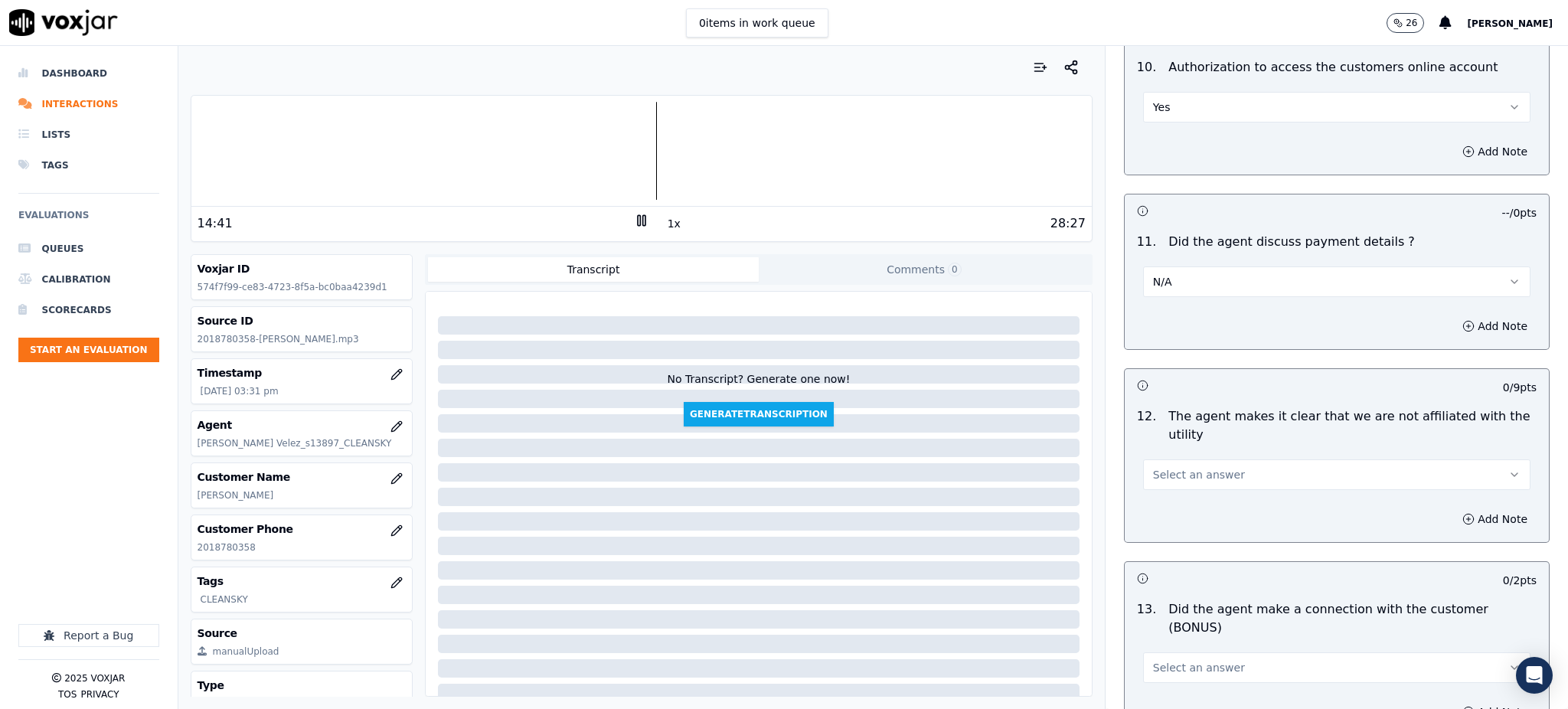
drag, startPoint x: 1176, startPoint y: 441, endPoint x: 1170, endPoint y: 452, distance: 12.5
click at [1176, 467] on span "Select an answer" at bounding box center [1199, 475] width 92 height 16
click at [1158, 473] on div "Yes" at bounding box center [1303, 473] width 354 height 24
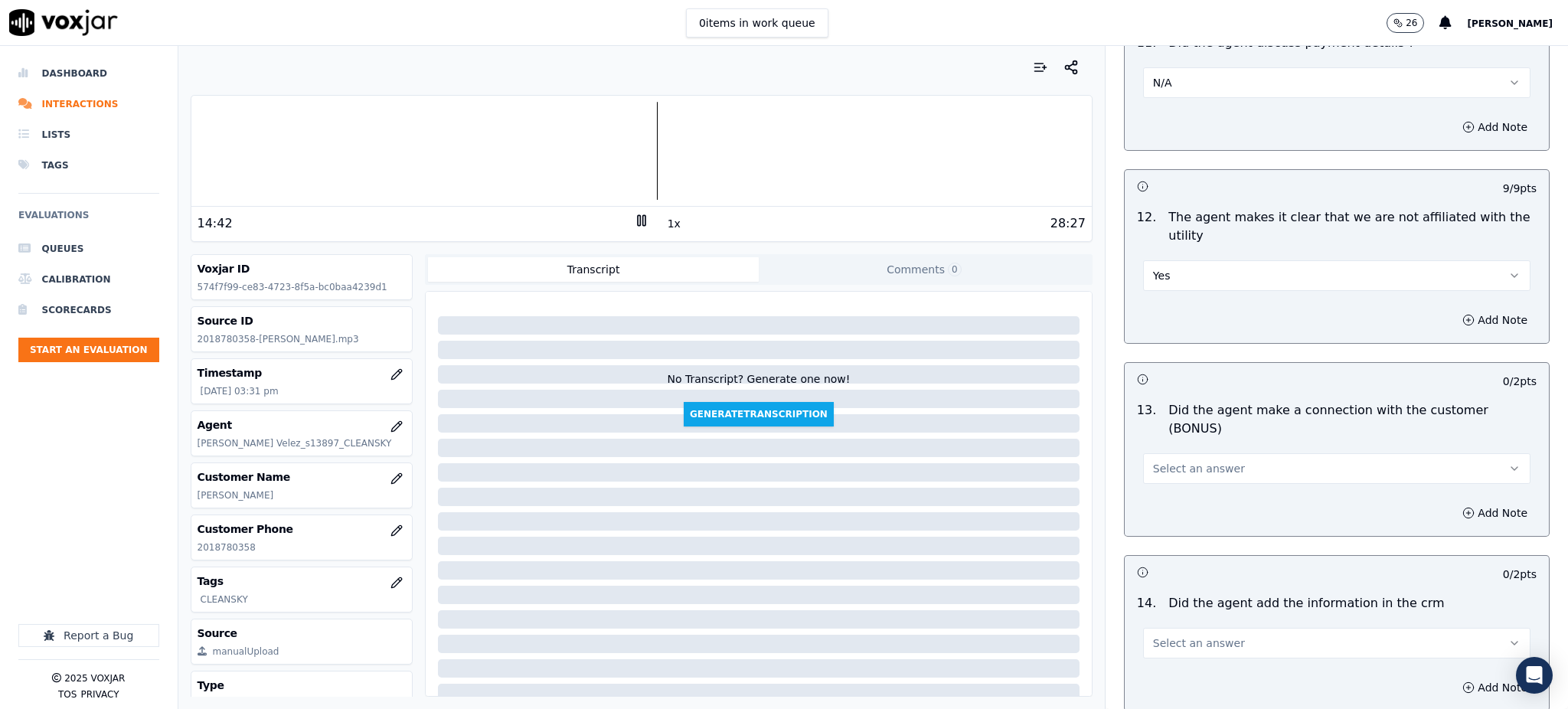
scroll to position [2143, 0]
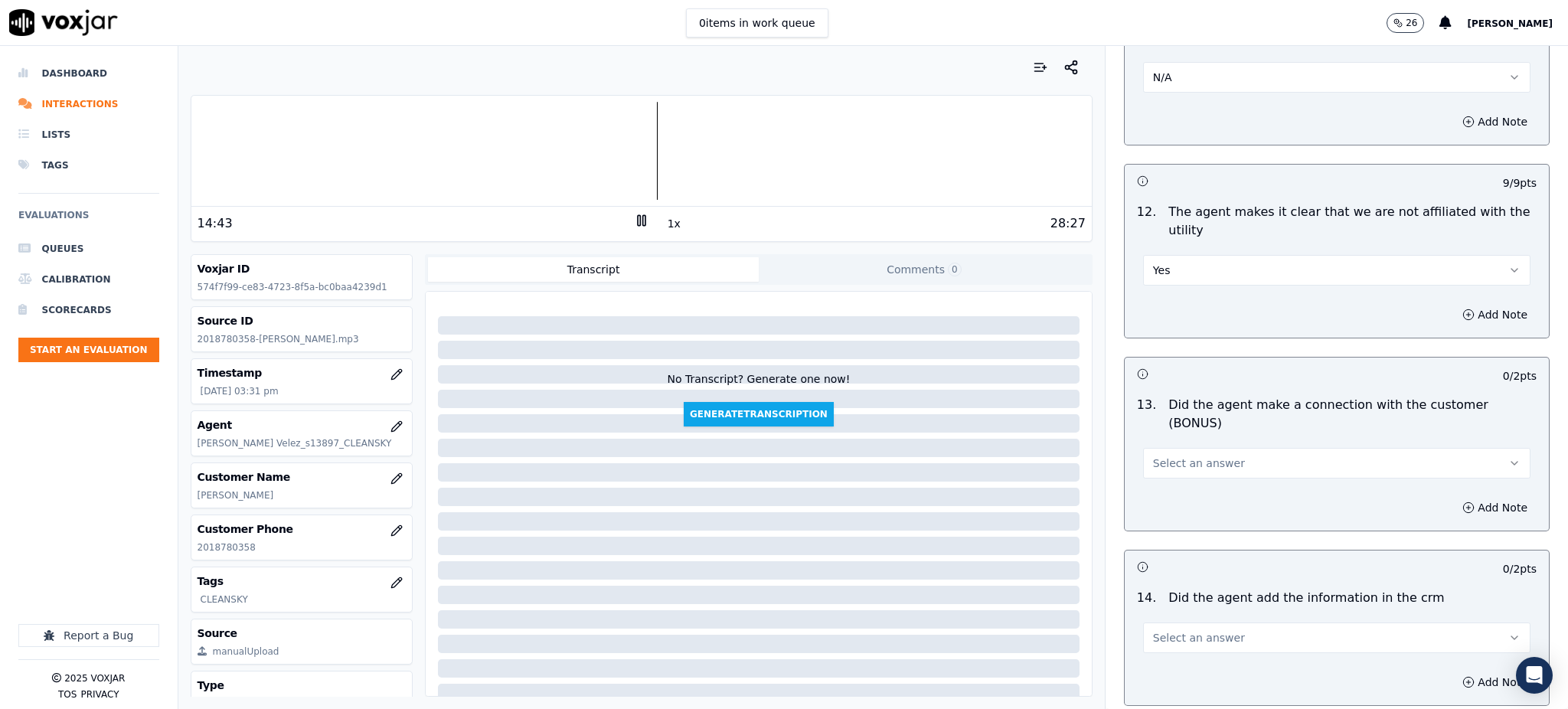
click at [1173, 456] on span "Select an answer" at bounding box center [1199, 463] width 92 height 16
click at [1163, 439] on div "Yes" at bounding box center [1303, 444] width 354 height 24
click at [1156, 630] on span "Select an answer" at bounding box center [1199, 638] width 92 height 16
click at [1153, 623] on div "Yes" at bounding box center [1303, 618] width 354 height 24
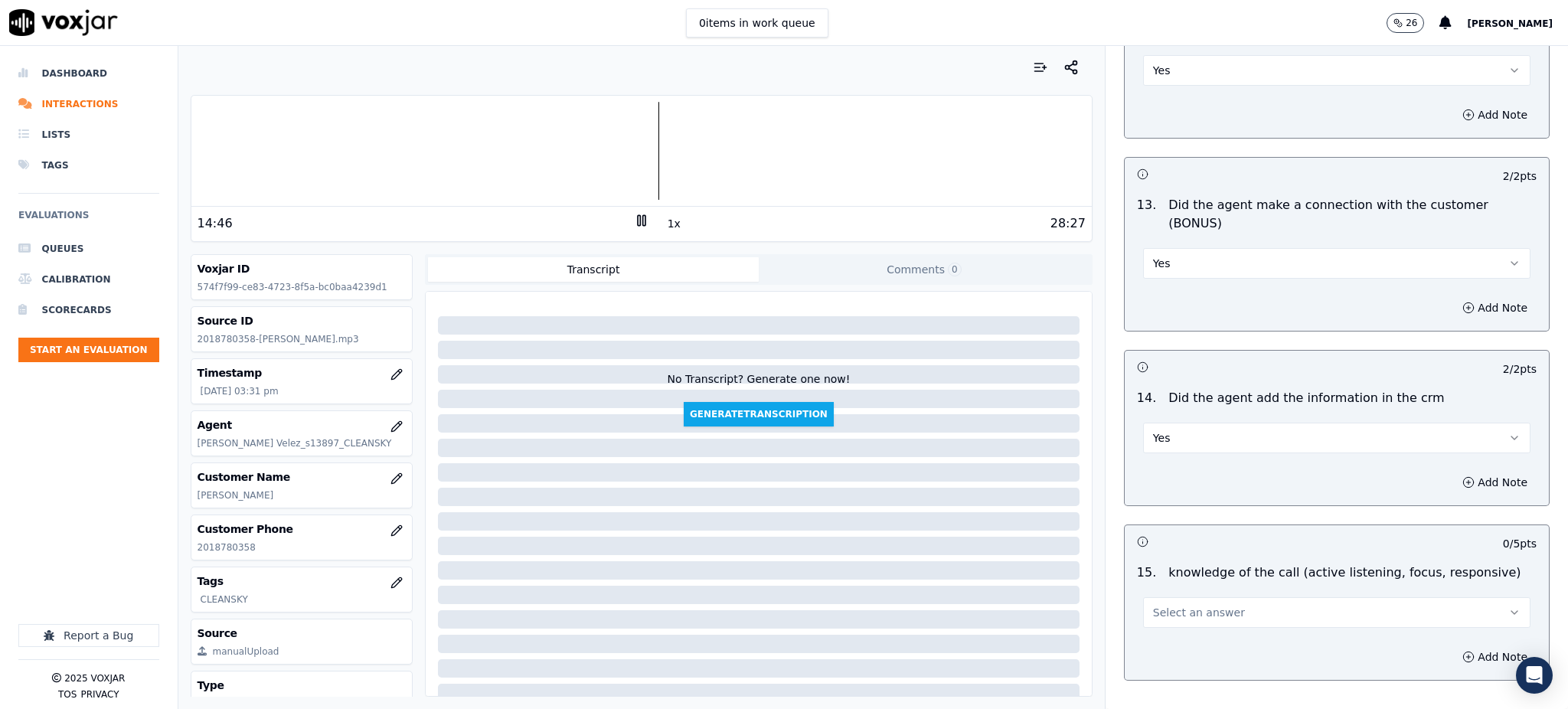
scroll to position [2398, 0]
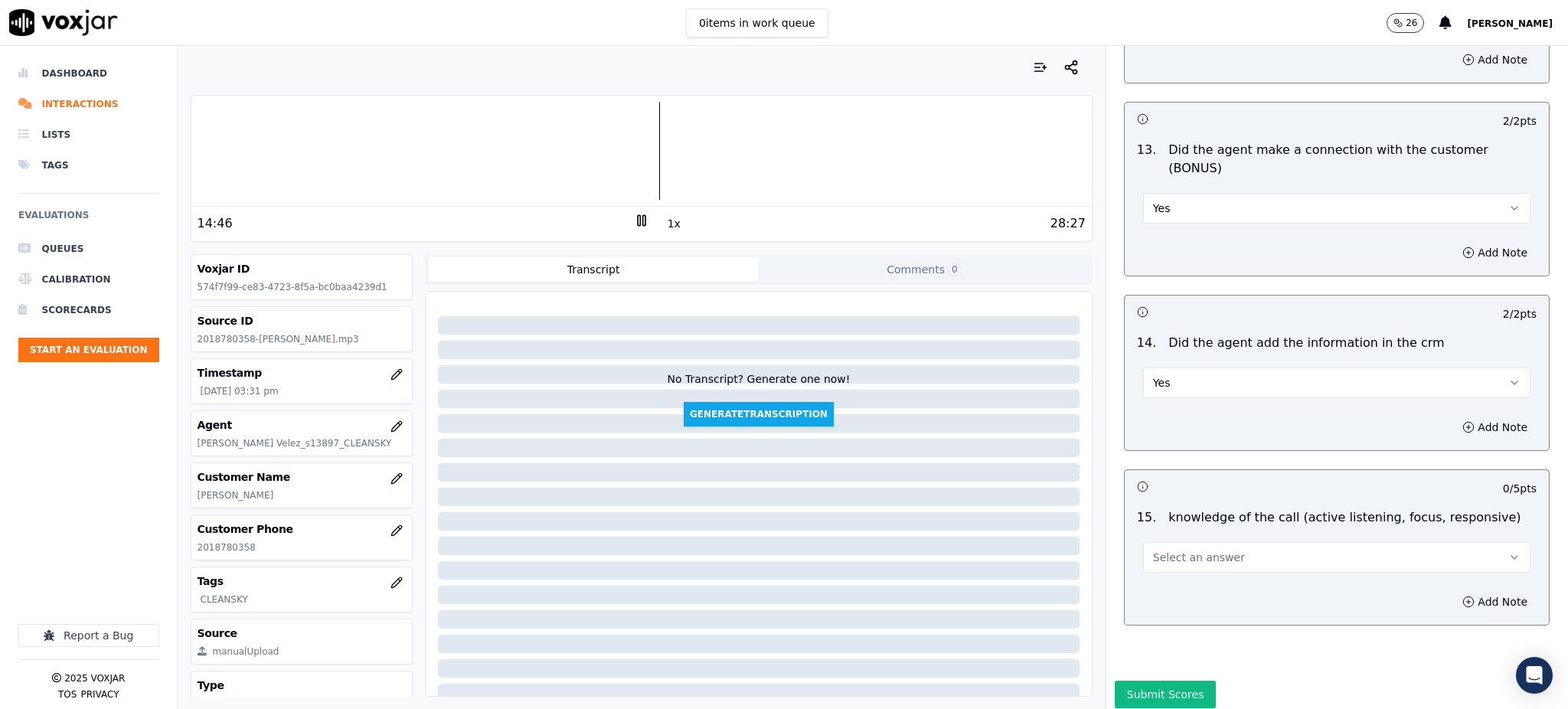
click at [1167, 542] on button "Select an answer" at bounding box center [1336, 557] width 387 height 30
click at [1160, 543] on div "Yes" at bounding box center [1303, 537] width 354 height 24
click at [1131, 680] on button "Submit Scores" at bounding box center [1165, 694] width 102 height 28
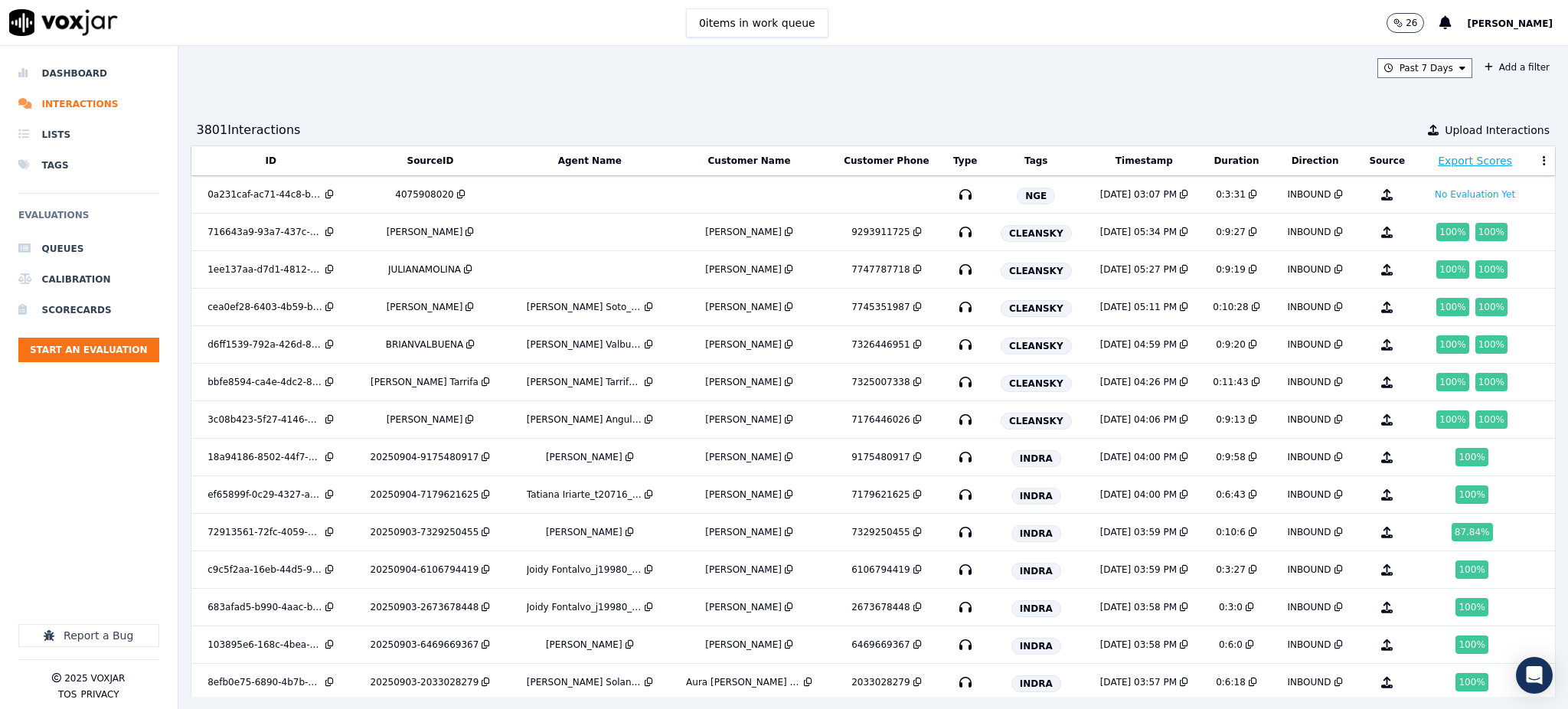
scroll to position [2958, 0]
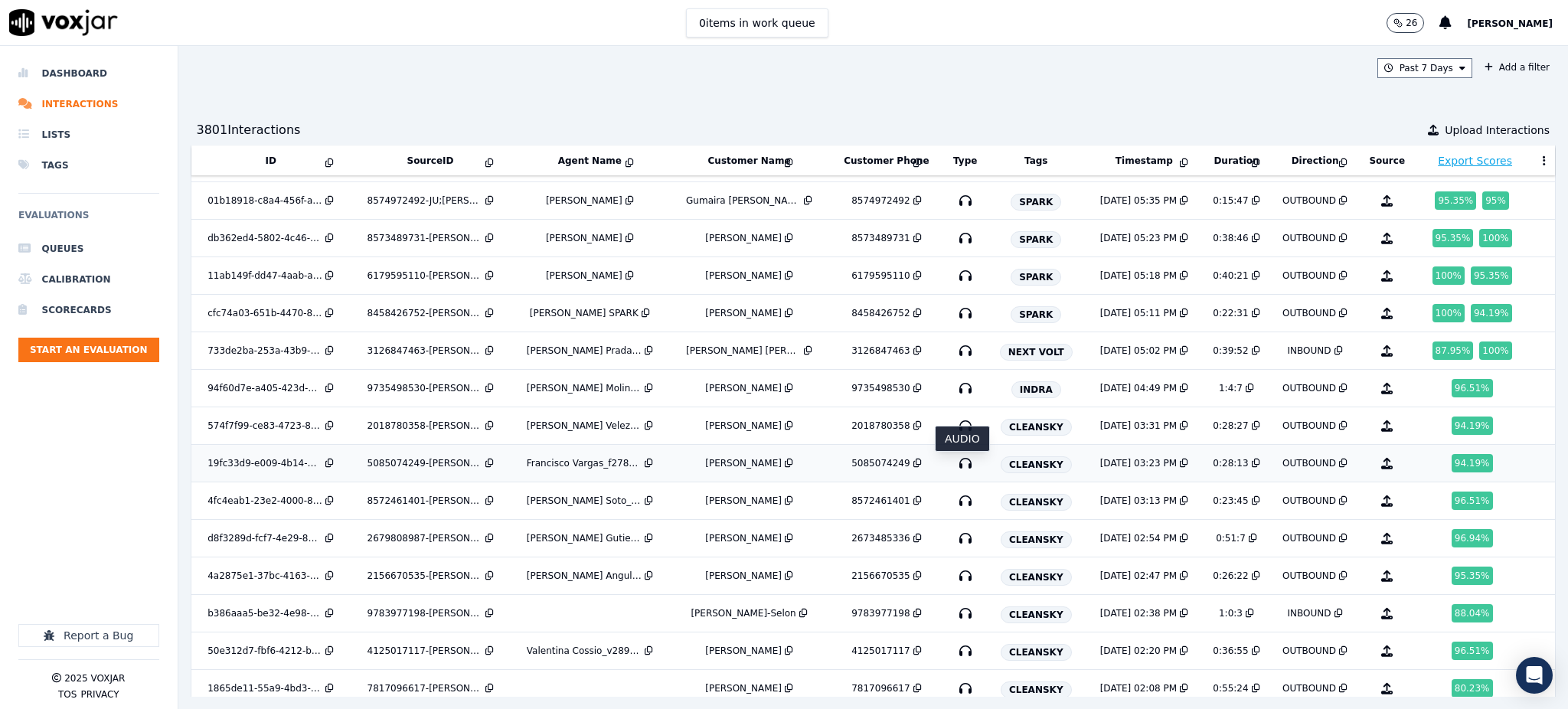
click at [960, 467] on icon "button" at bounding box center [965, 463] width 24 height 24
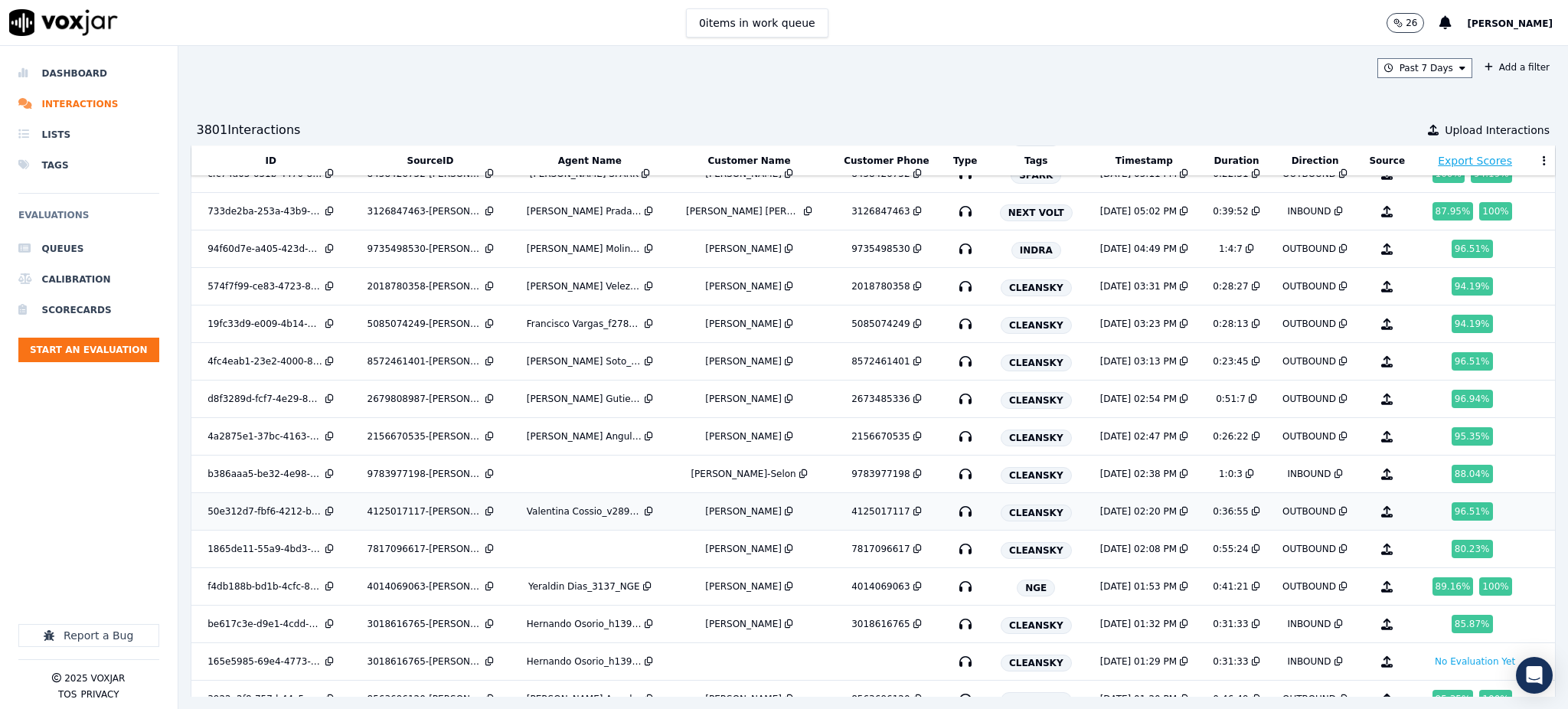
scroll to position [3096, 0]
click at [953, 365] on icon "button" at bounding box center [965, 362] width 24 height 24
click at [961, 410] on icon "button" at bounding box center [965, 399] width 24 height 24
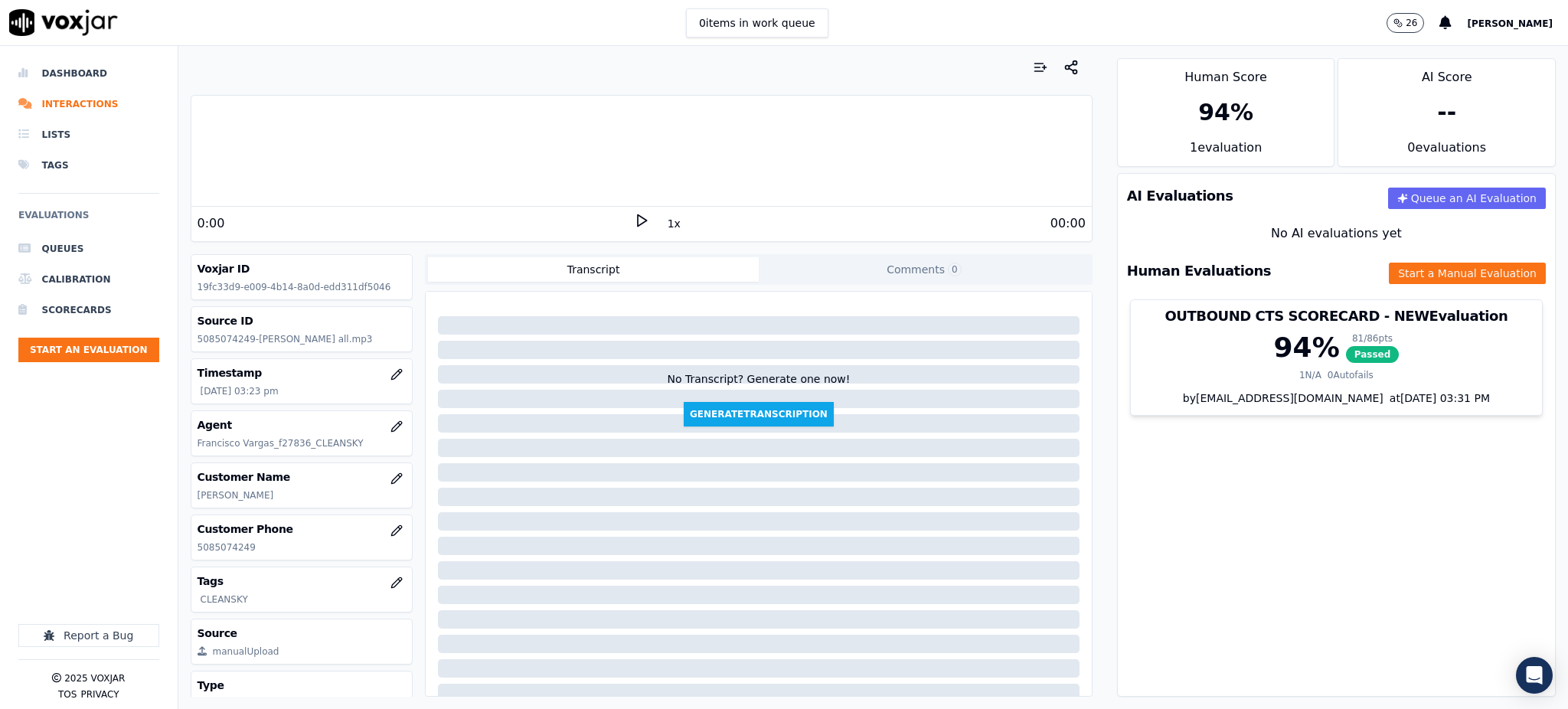
click at [634, 220] on icon at bounding box center [641, 220] width 16 height 16
click at [638, 217] on rect at bounding box center [639, 220] width 3 height 10
click at [634, 227] on icon at bounding box center [641, 220] width 16 height 16
drag, startPoint x: 259, startPoint y: 553, endPoint x: 194, endPoint y: 558, distance: 65.2
click at [194, 558] on div "Customer Phone 5085074249" at bounding box center [302, 537] width 221 height 44
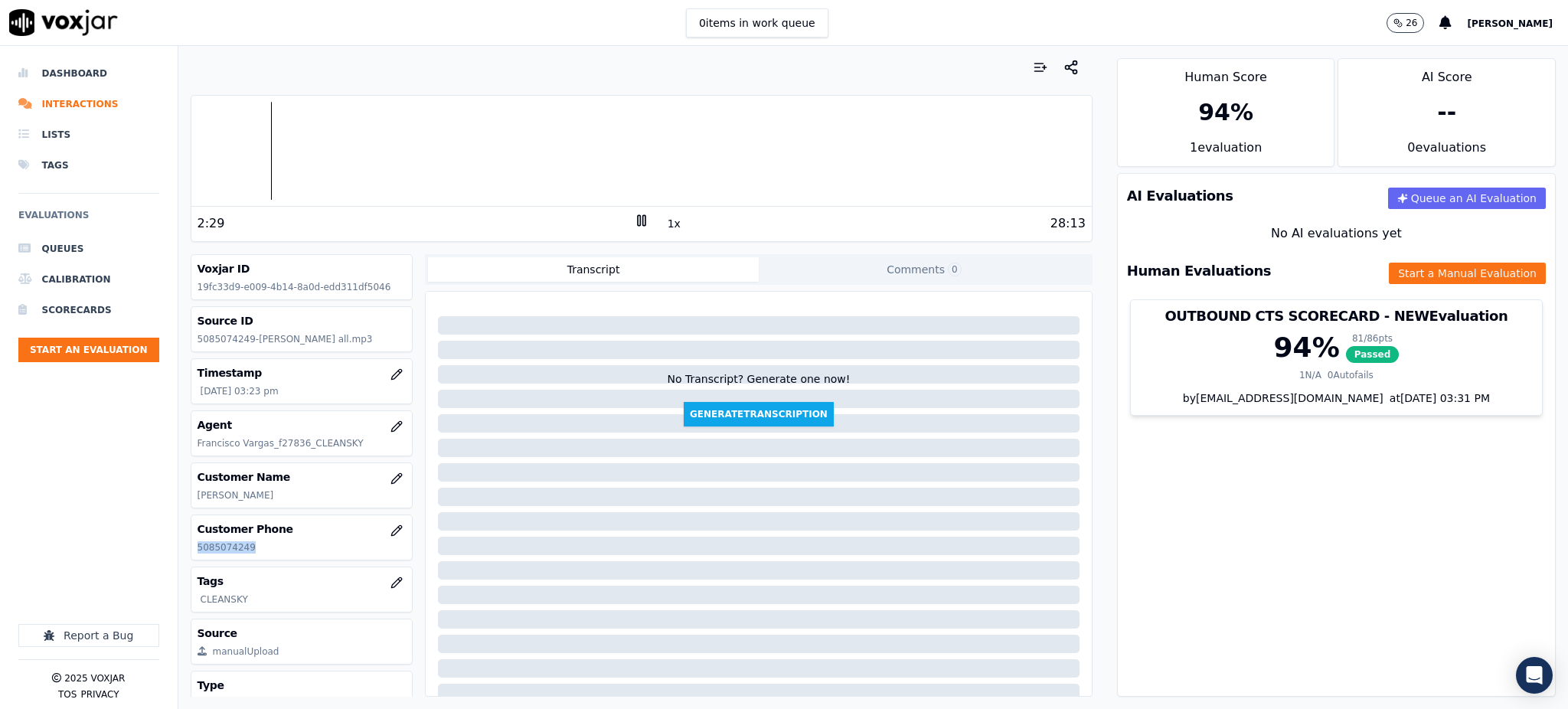
copy p "5085074249"
click at [634, 220] on icon at bounding box center [641, 220] width 16 height 16
click at [634, 217] on icon at bounding box center [641, 220] width 16 height 16
click at [628, 210] on div "8:00 1x 28:13" at bounding box center [641, 223] width 900 height 33
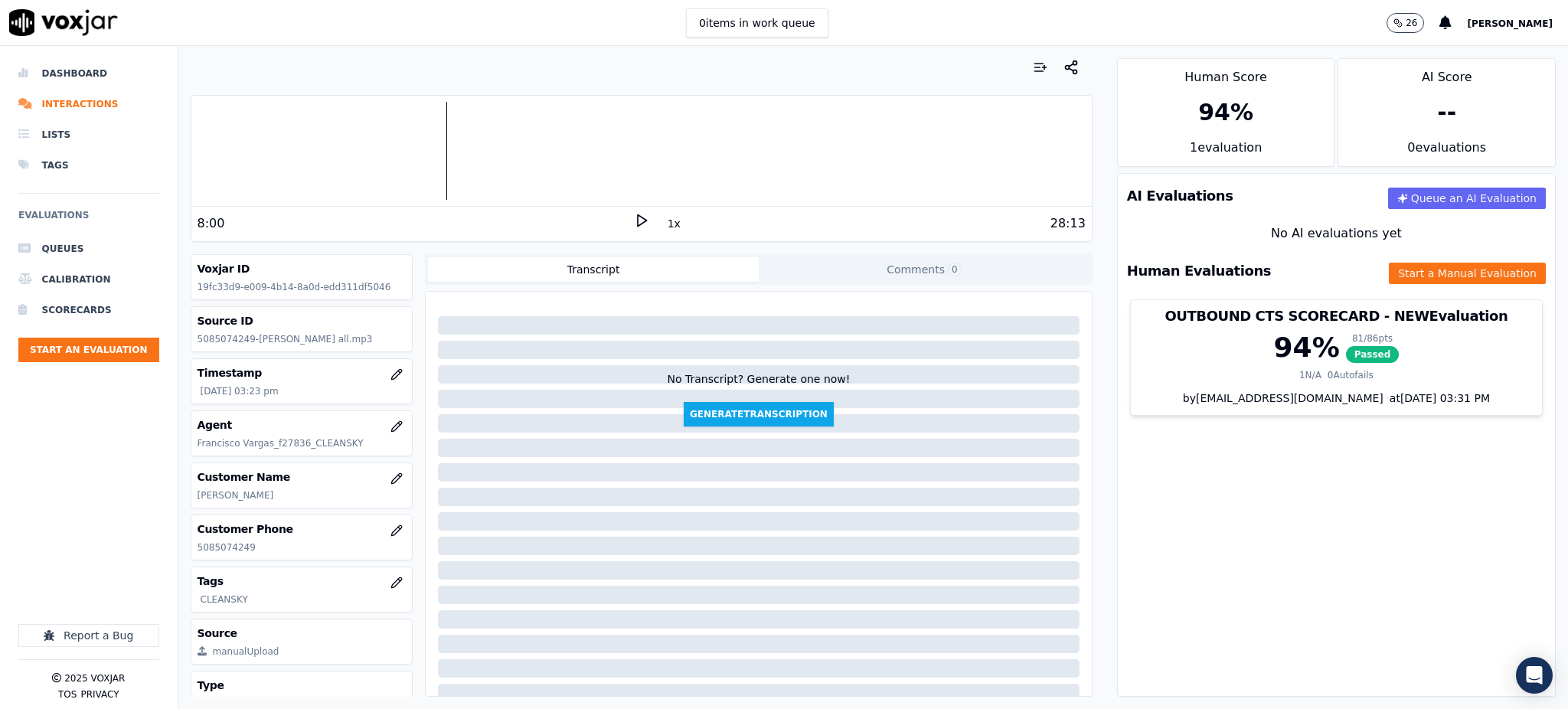
click at [634, 219] on icon at bounding box center [641, 220] width 16 height 16
click at [1428, 271] on button "Start a Manual Evaluation" at bounding box center [1467, 273] width 157 height 22
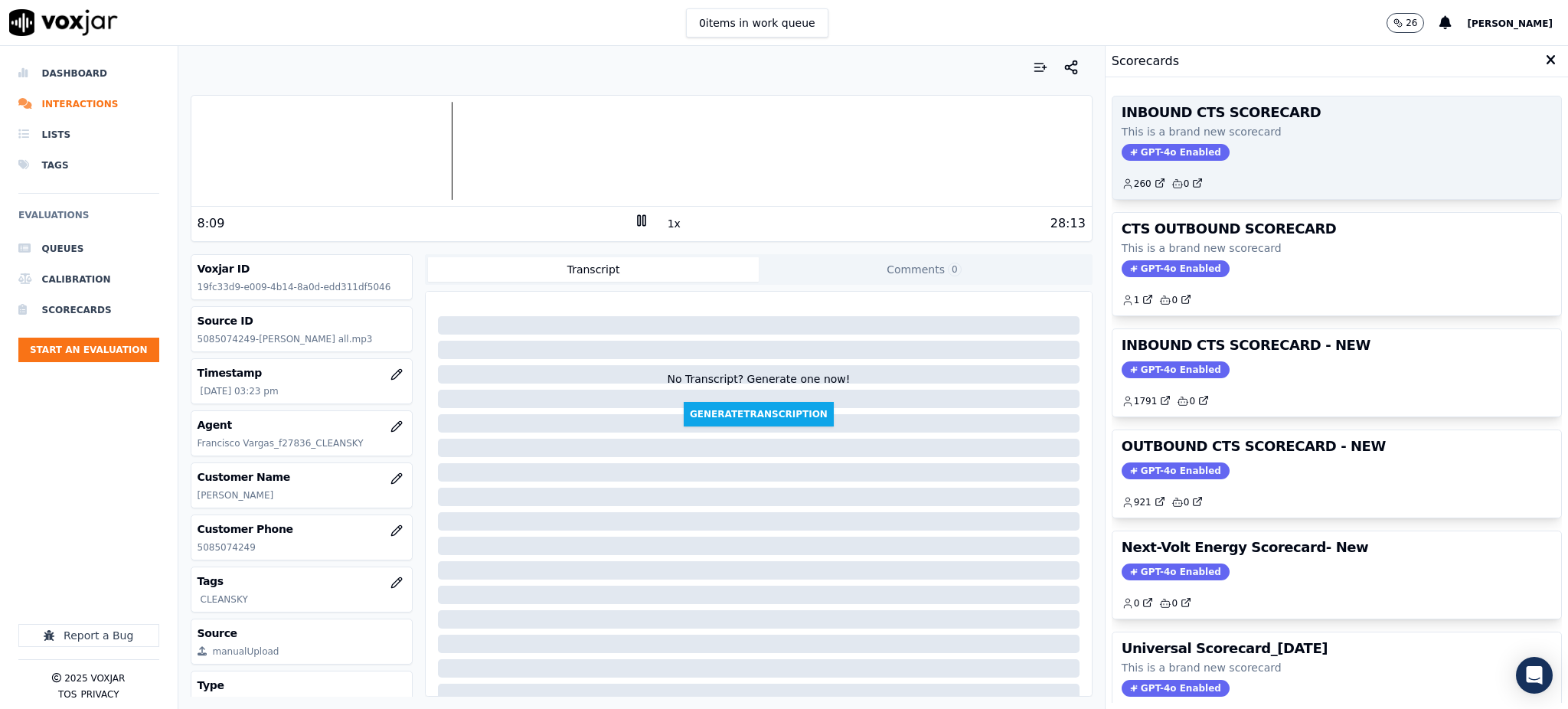
click at [1173, 153] on span "GPT-4o Enabled" at bounding box center [1175, 151] width 108 height 16
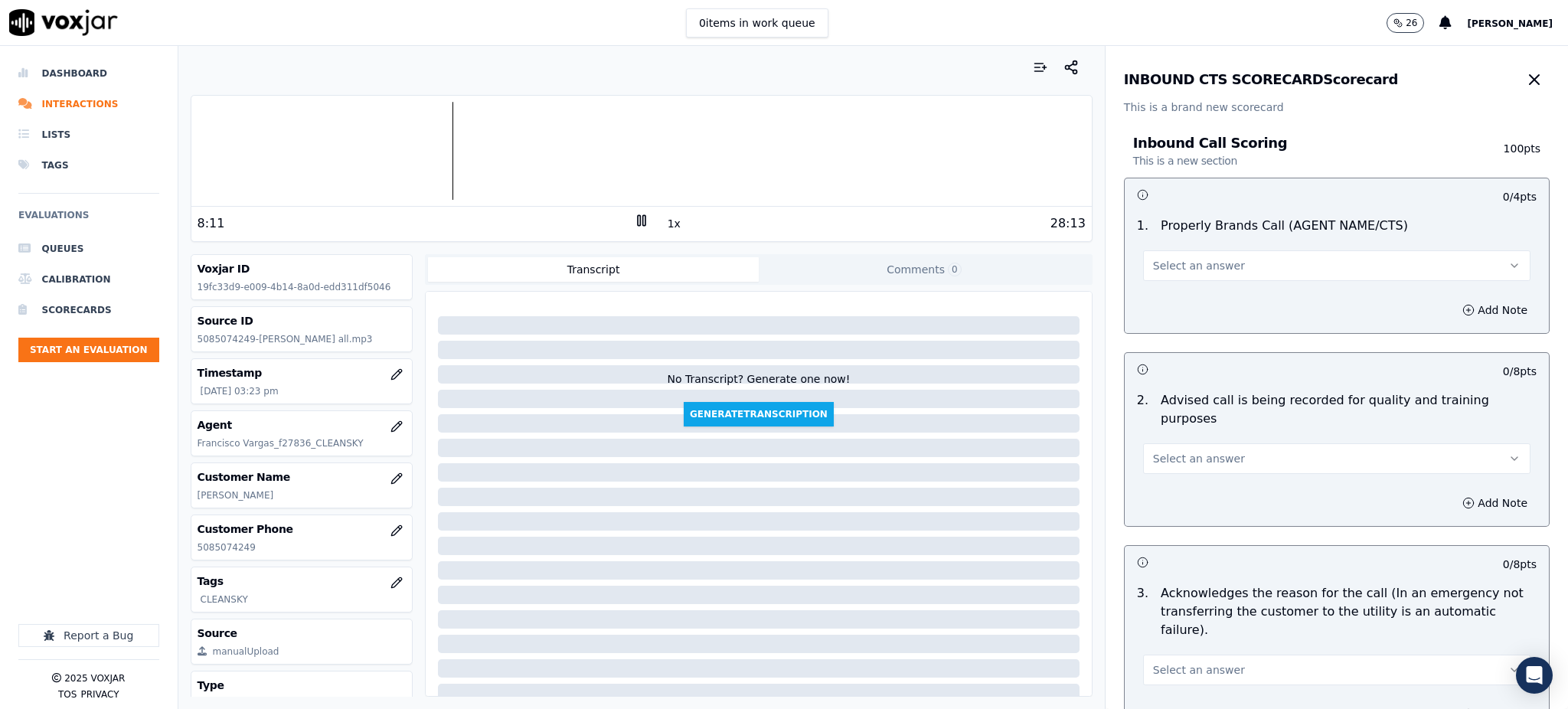
click at [1165, 271] on span "Select an answer" at bounding box center [1199, 265] width 92 height 16
click at [1168, 298] on div "Yes" at bounding box center [1303, 300] width 354 height 24
click at [1172, 451] on span "Select an answer" at bounding box center [1199, 459] width 92 height 16
click at [1171, 469] on div "Yes" at bounding box center [1303, 475] width 354 height 24
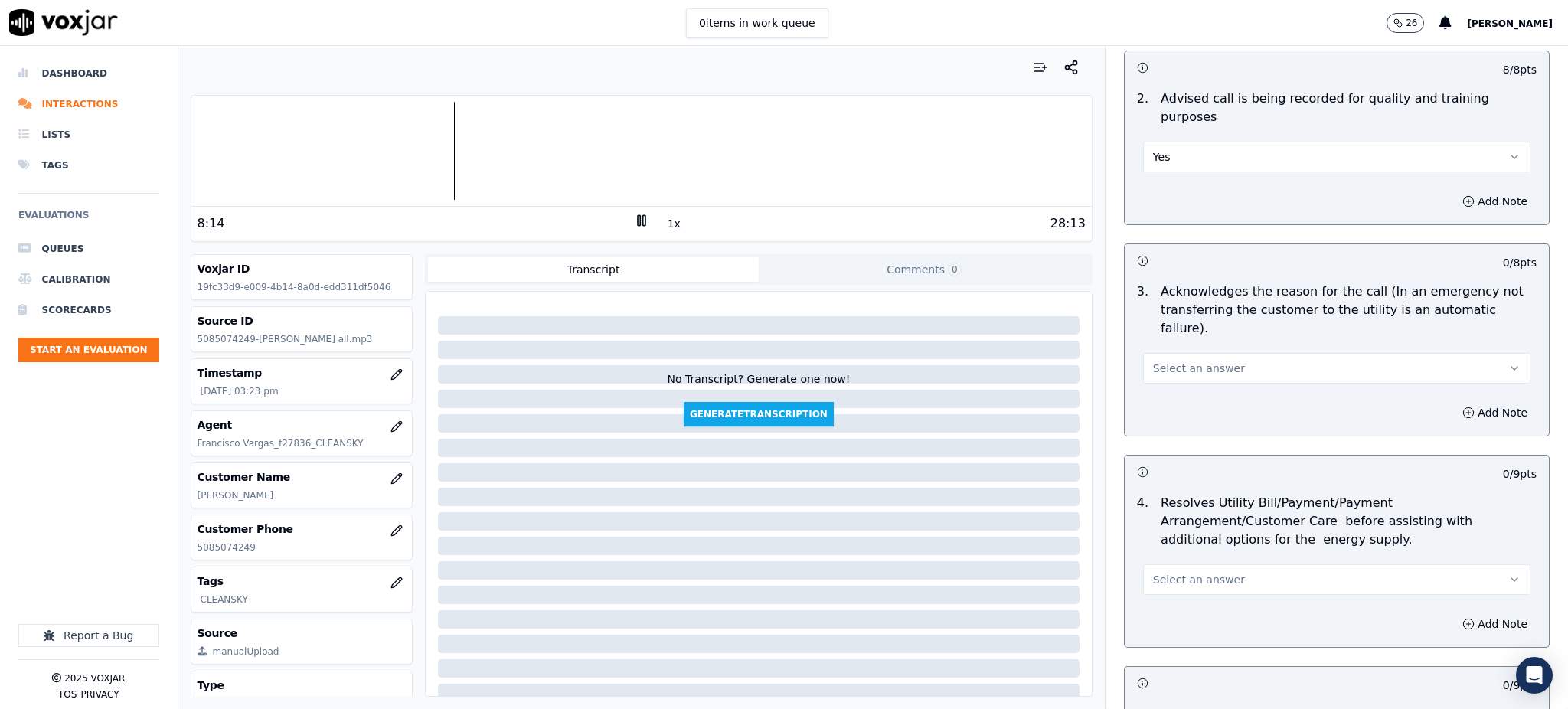
scroll to position [306, 0]
click at [1174, 356] on span "Select an answer" at bounding box center [1199, 364] width 92 height 16
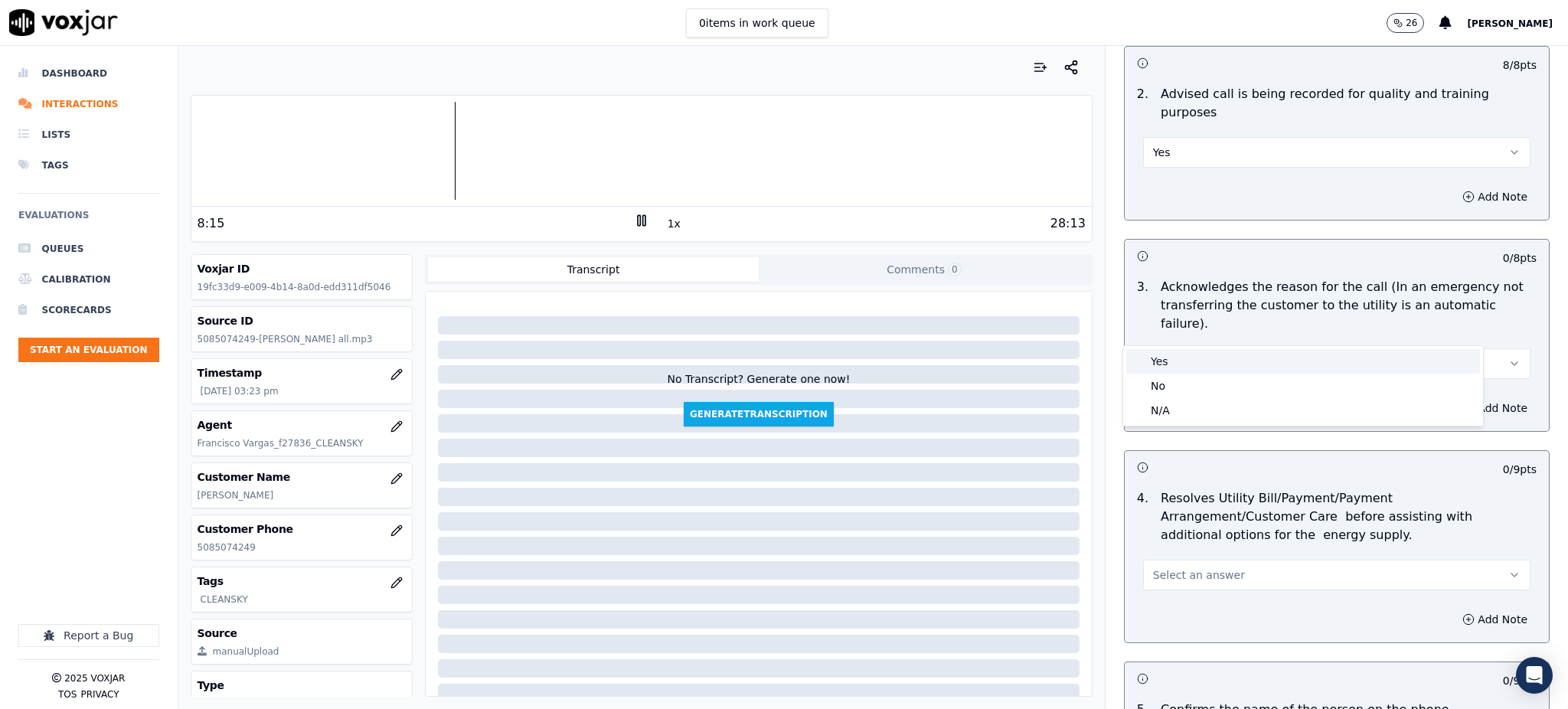
click at [1169, 362] on div "Yes" at bounding box center [1303, 361] width 354 height 24
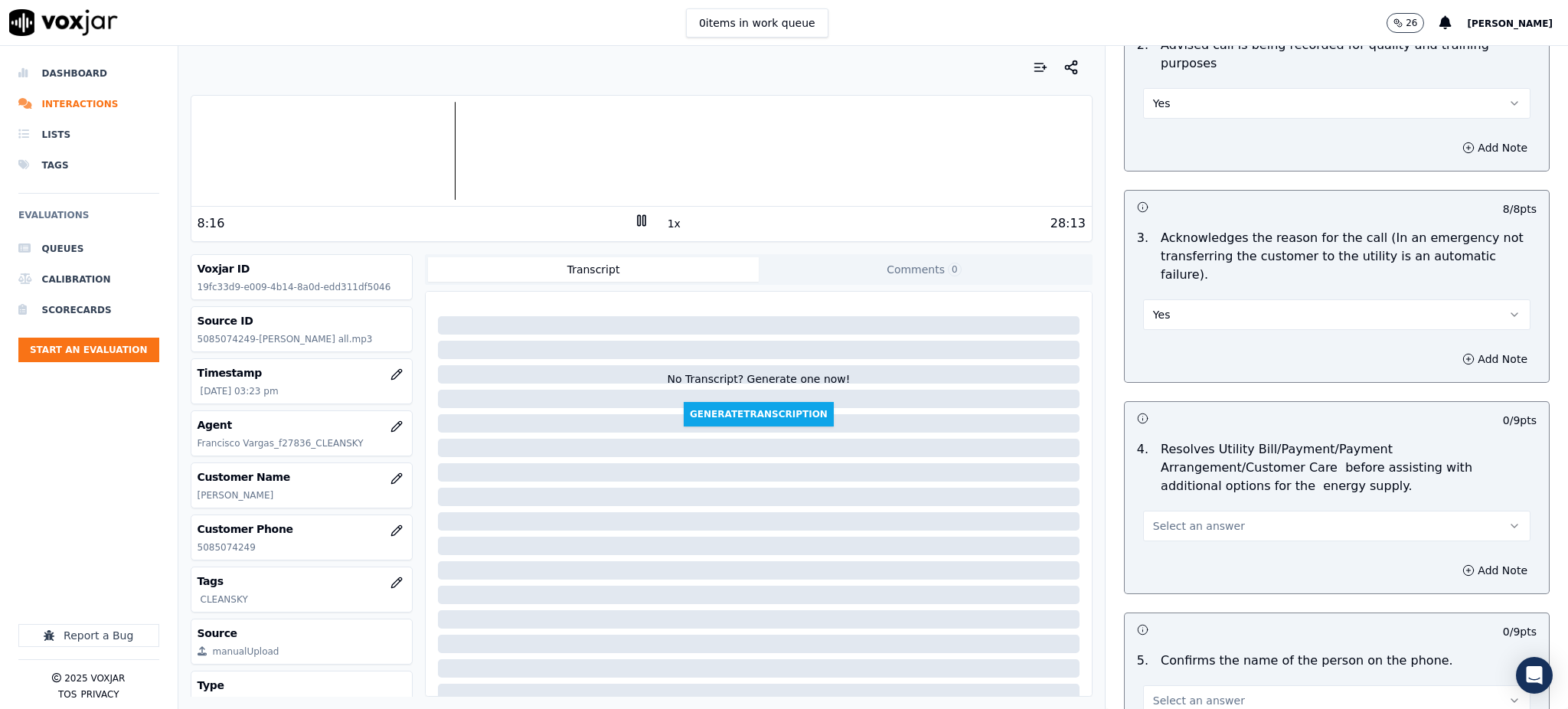
scroll to position [510, 0]
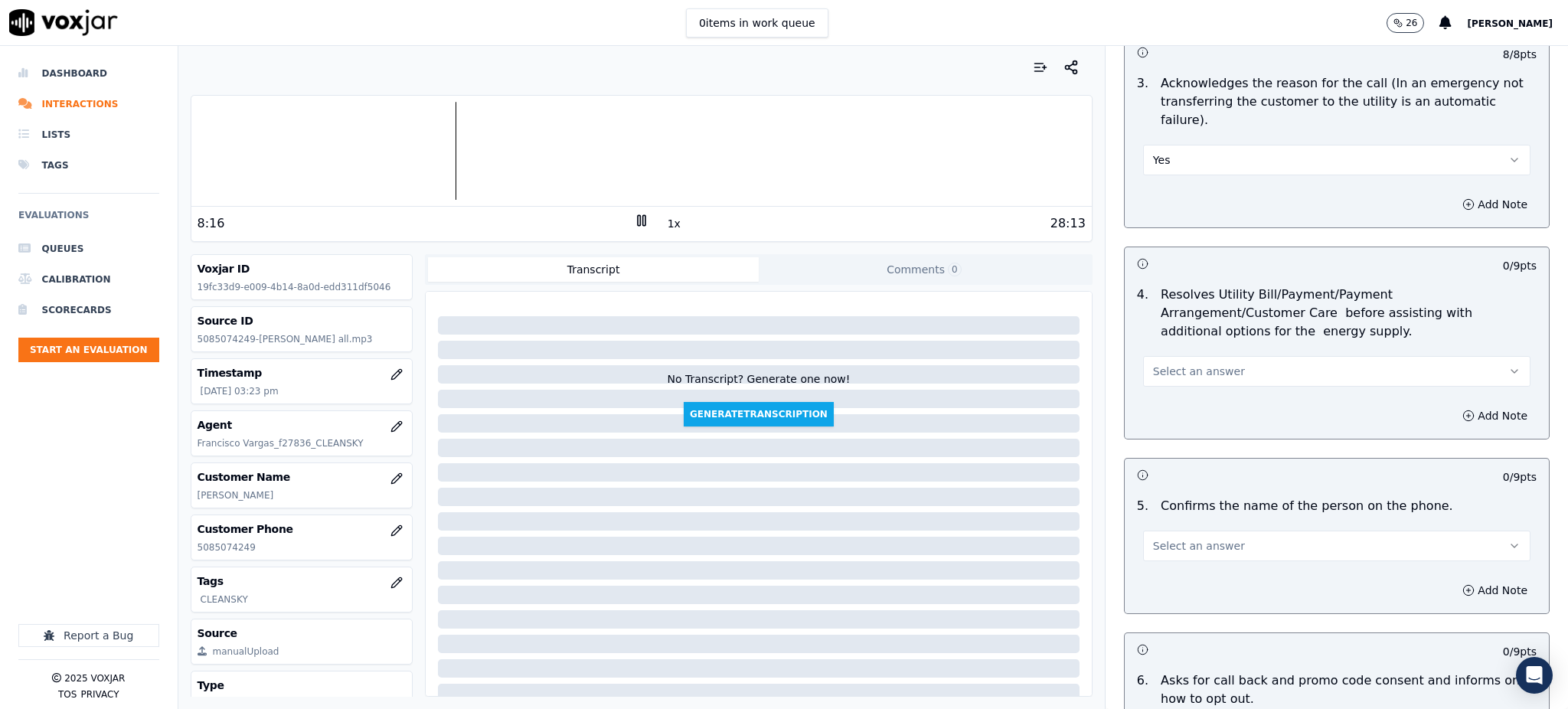
click at [1170, 364] on span "Select an answer" at bounding box center [1199, 372] width 92 height 16
click at [1171, 368] on div "Yes" at bounding box center [1303, 369] width 354 height 24
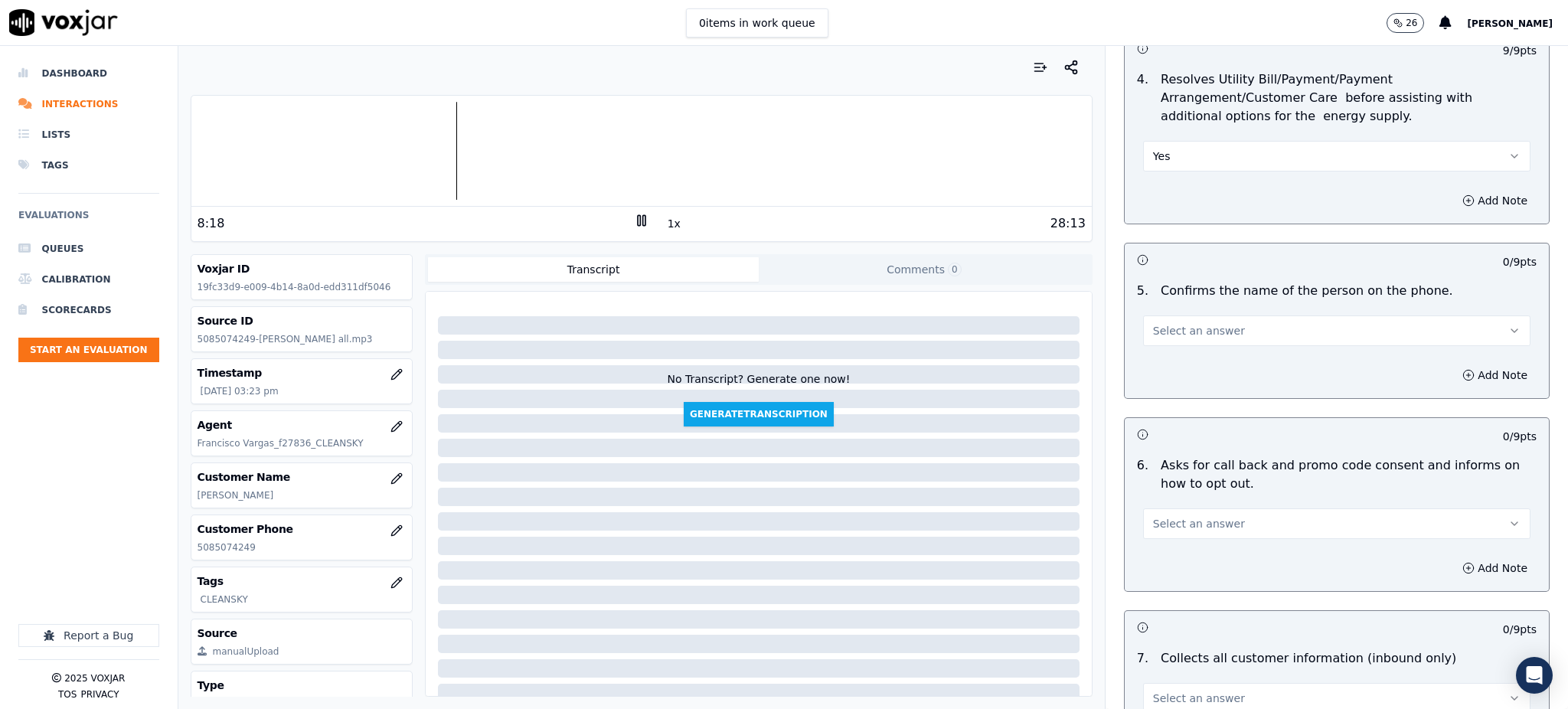
scroll to position [816, 0]
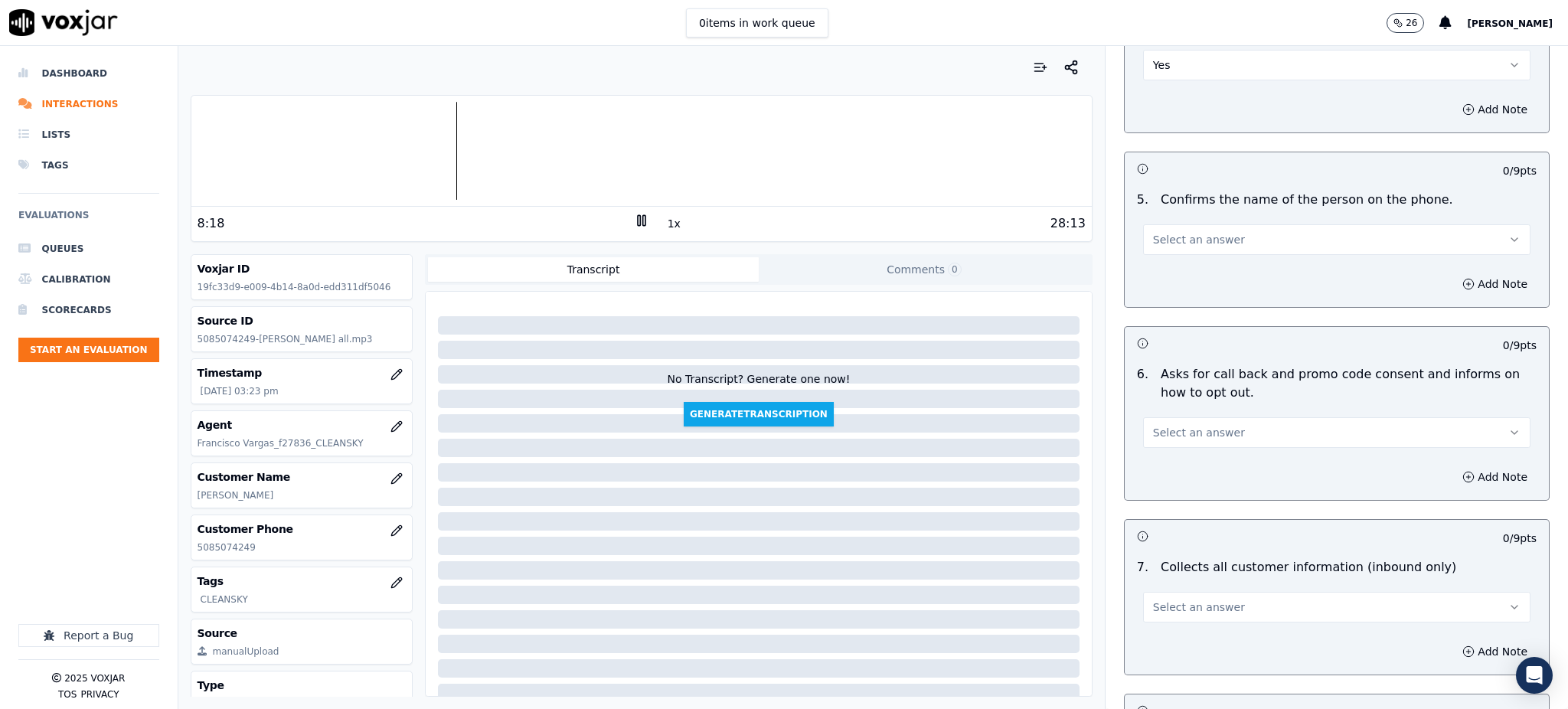
click at [1177, 232] on span "Select an answer" at bounding box center [1199, 240] width 92 height 16
click at [1178, 232] on div "Yes" at bounding box center [1303, 237] width 354 height 24
click at [1166, 425] on span "Select an answer" at bounding box center [1199, 432] width 92 height 16
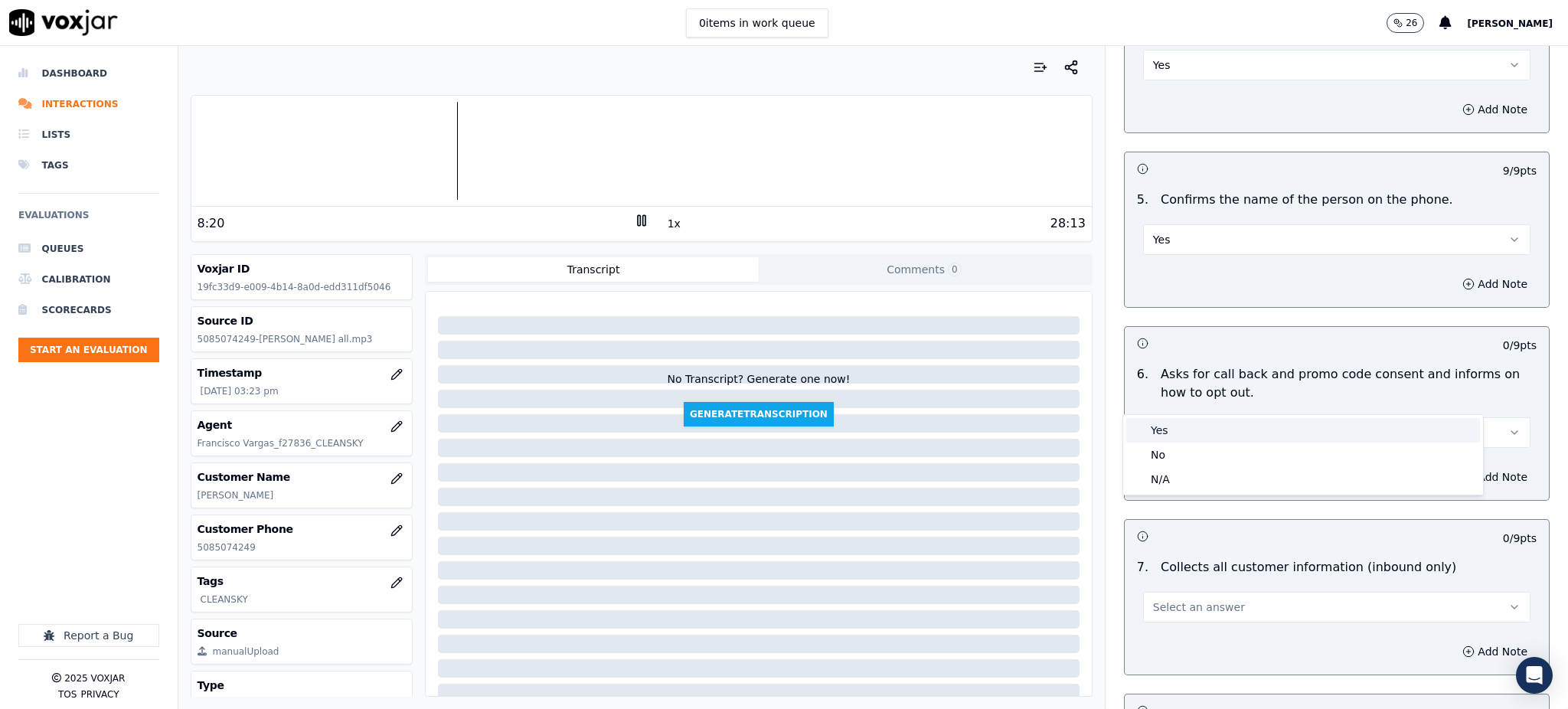
click at [1167, 427] on div "Yes" at bounding box center [1303, 431] width 354 height 24
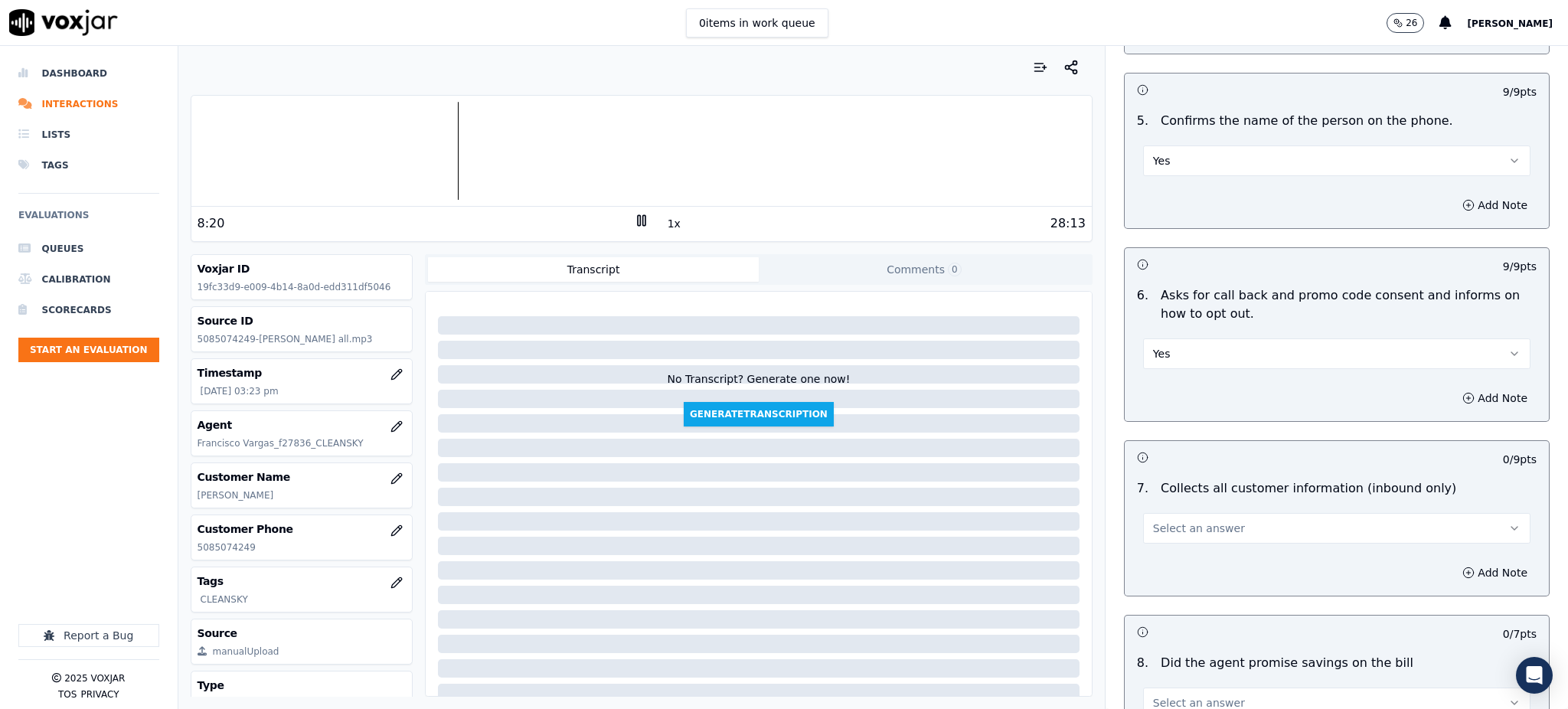
scroll to position [1122, 0]
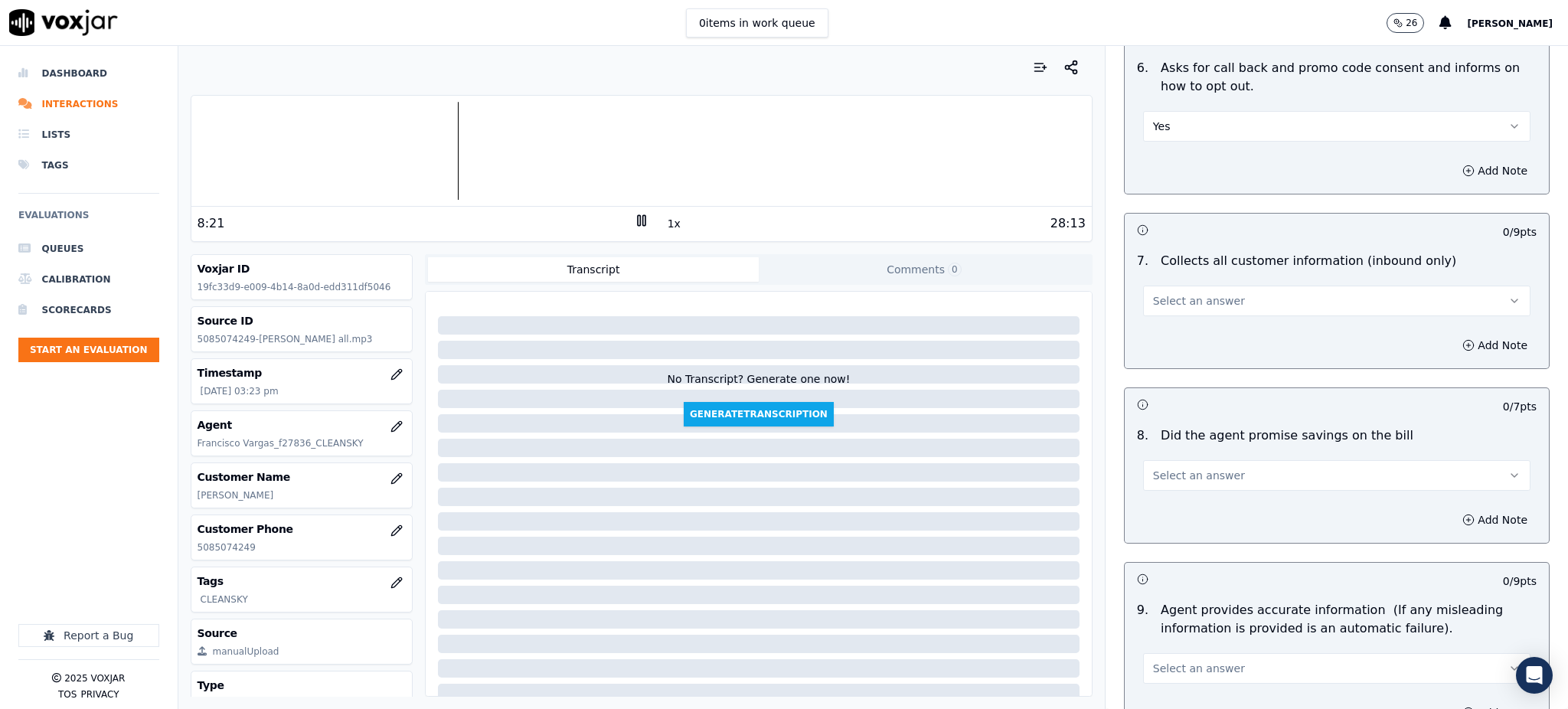
drag, startPoint x: 1162, startPoint y: 265, endPoint x: 1162, endPoint y: 279, distance: 14.0
click at [1162, 293] on span "Select an answer" at bounding box center [1199, 301] width 92 height 16
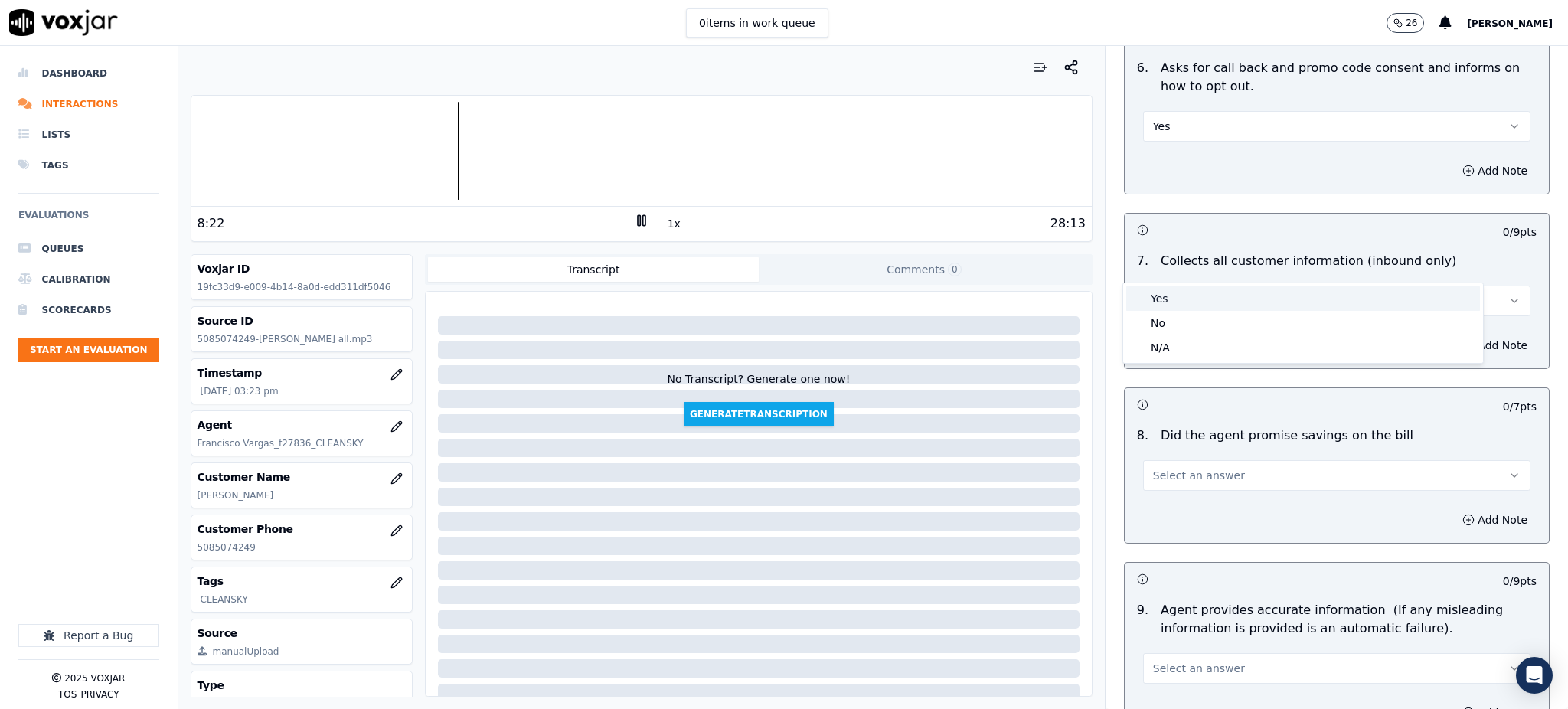
click at [1161, 305] on div "Yes" at bounding box center [1303, 298] width 354 height 24
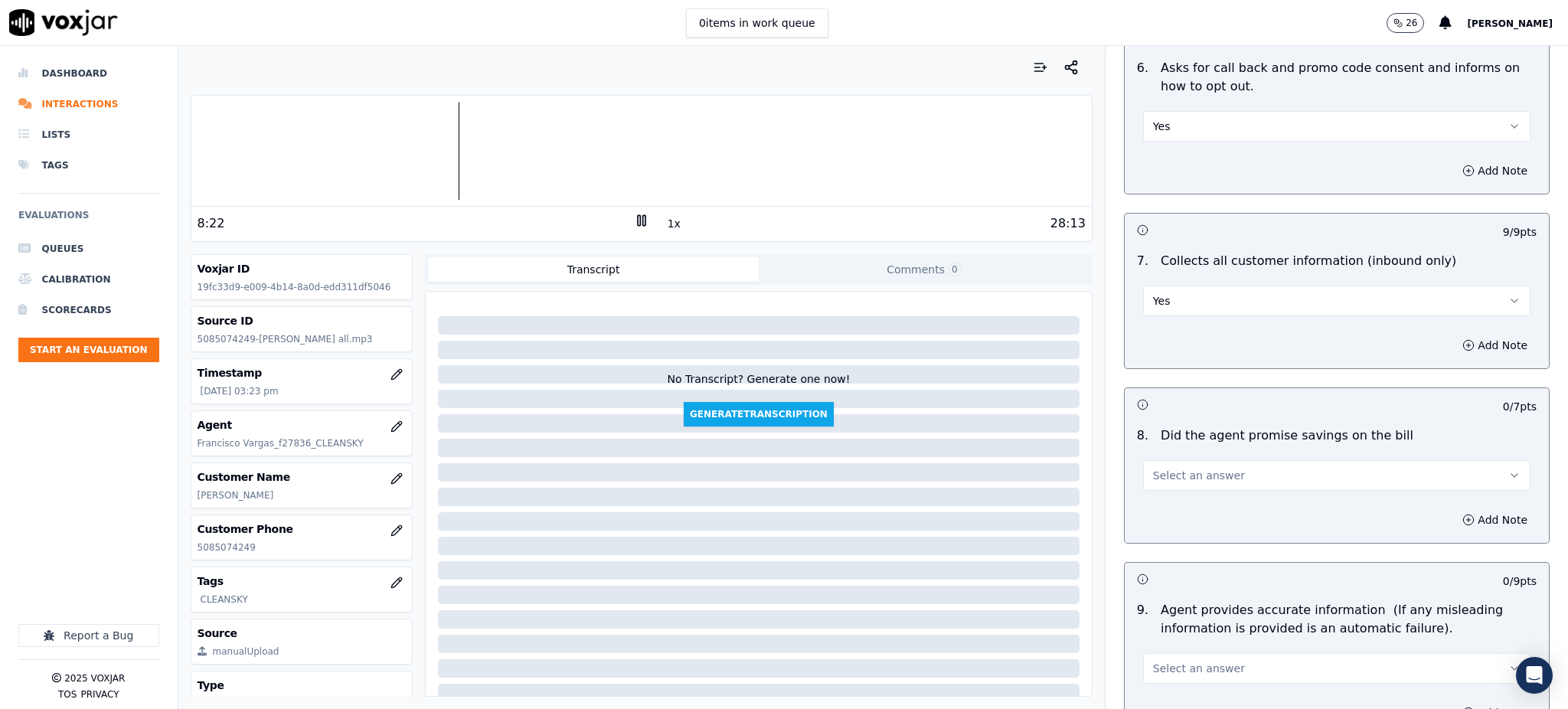
drag, startPoint x: 1161, startPoint y: 436, endPoint x: 1162, endPoint y: 457, distance: 21.0
click at [1161, 468] on span "Select an answer" at bounding box center [1199, 476] width 92 height 16
click at [1170, 489] on div "No" at bounding box center [1303, 497] width 354 height 24
click at [1165, 457] on div "No" at bounding box center [1336, 474] width 387 height 34
click at [1165, 460] on button "No" at bounding box center [1336, 475] width 387 height 30
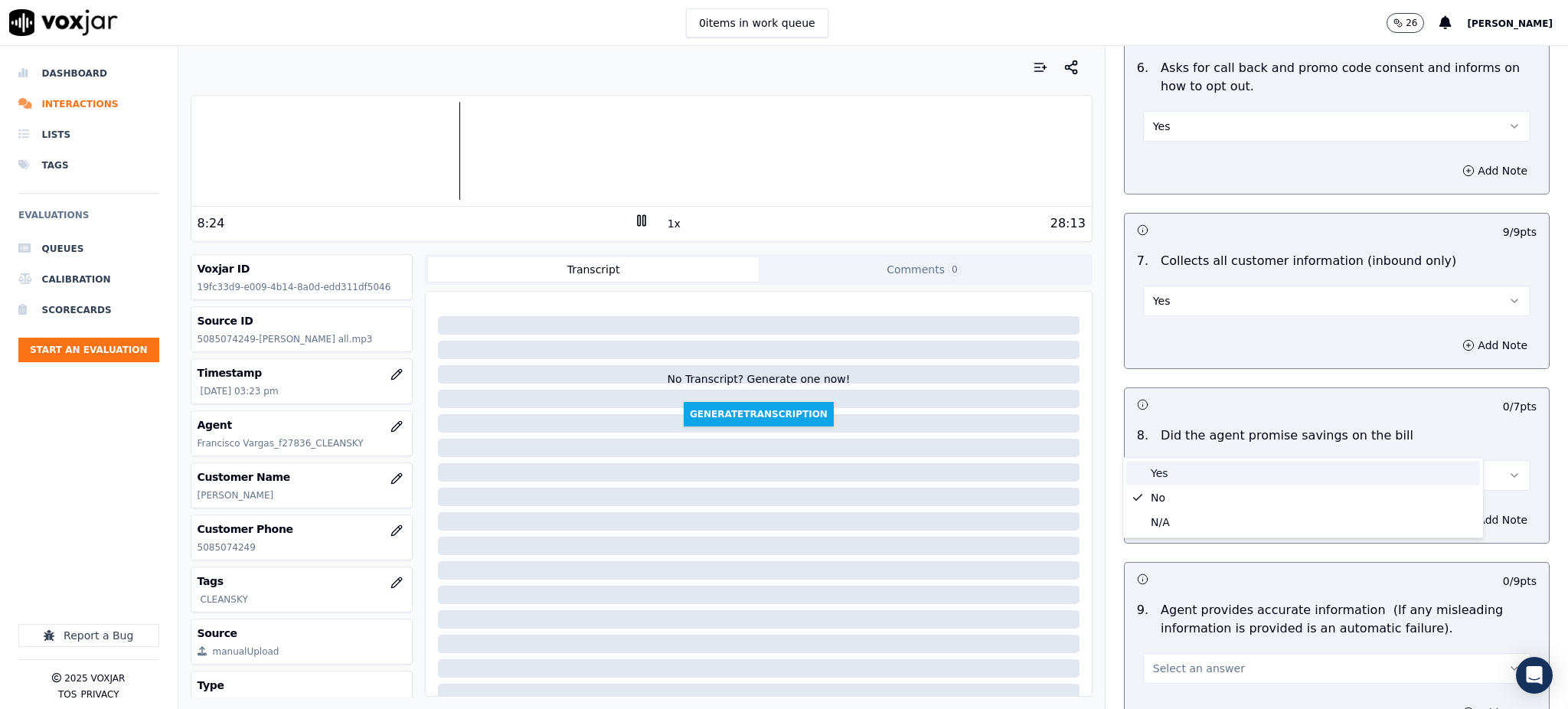
click at [1153, 472] on div "Yes" at bounding box center [1303, 473] width 354 height 24
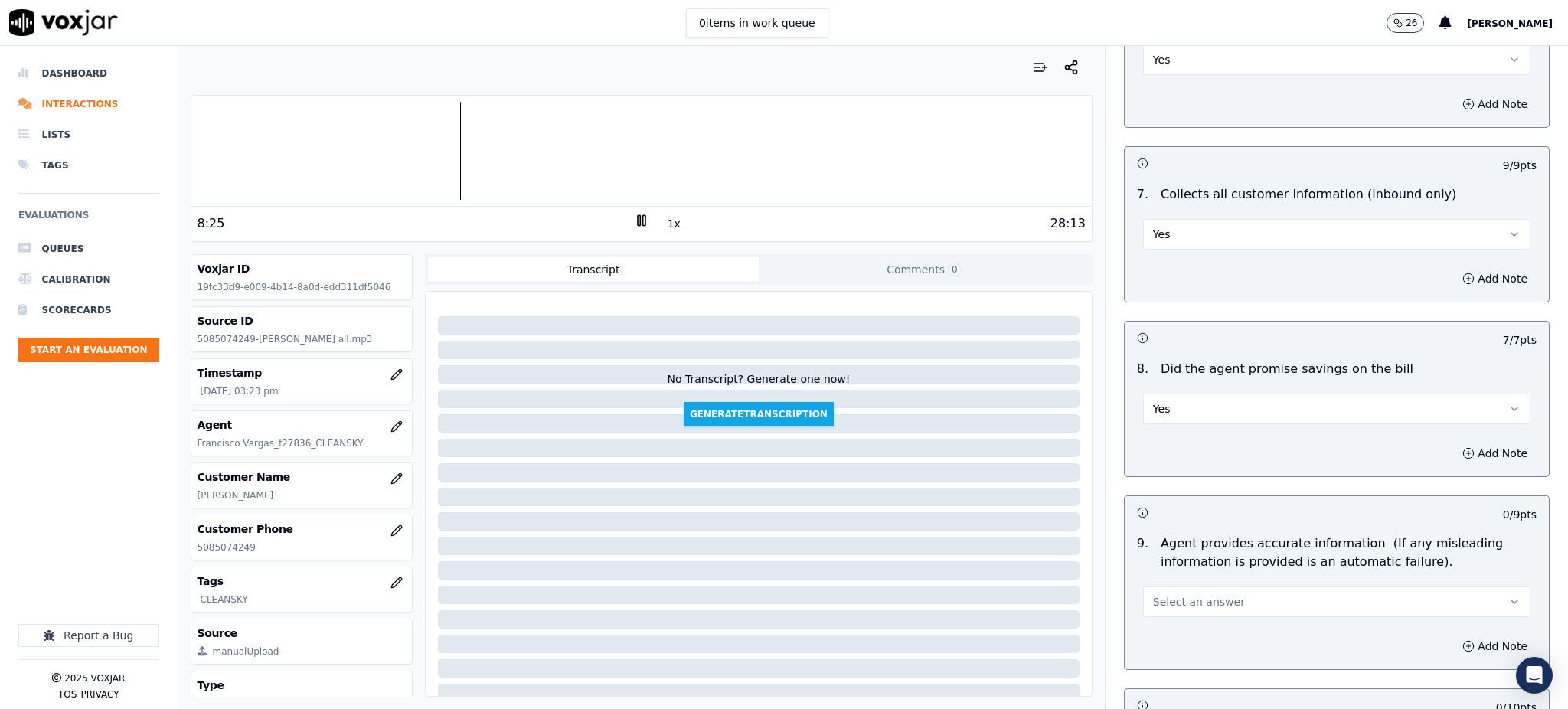
scroll to position [1428, 0]
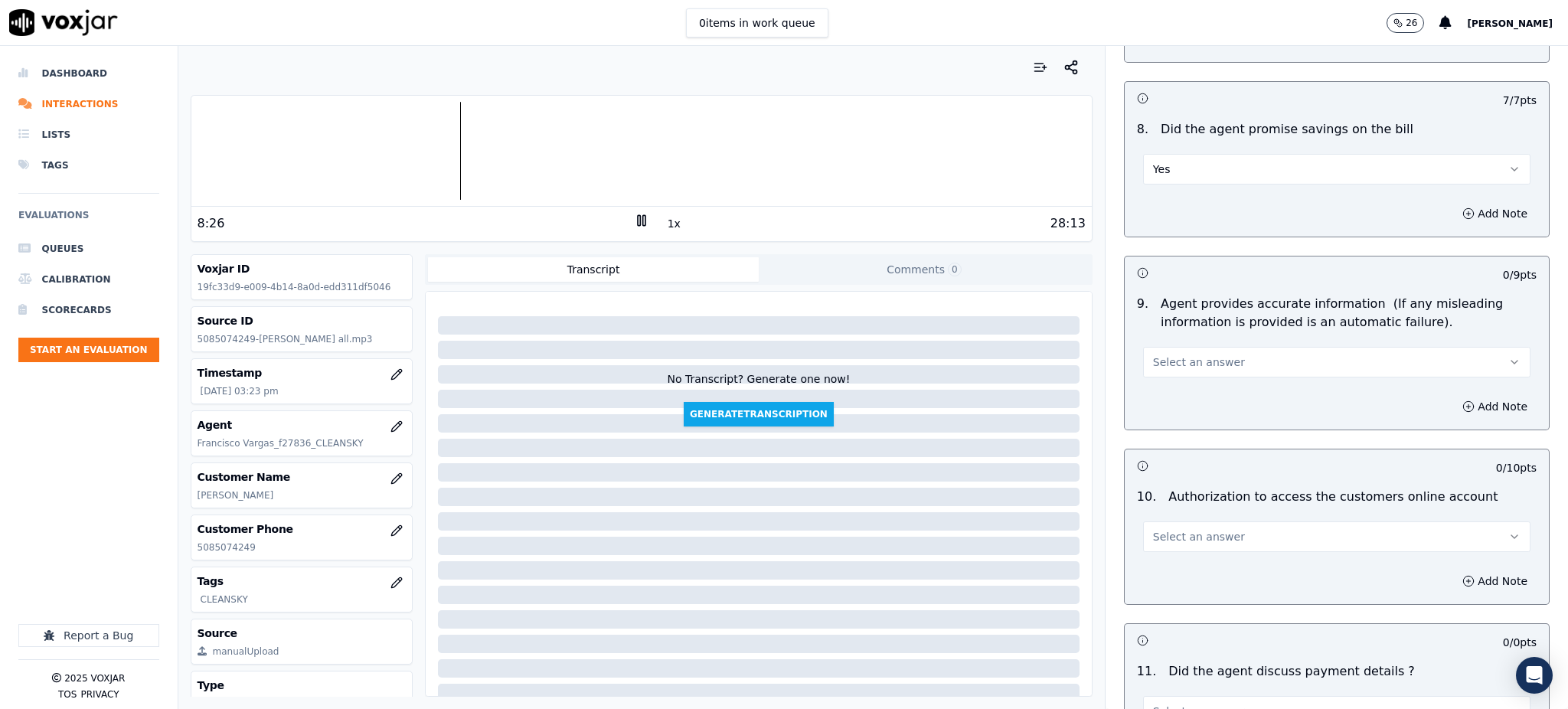
click at [1167, 340] on div "9 . Agent provides accurate information (If any misleading information is provi…" at bounding box center [1336, 336] width 424 height 95
click at [1169, 347] on button "Select an answer" at bounding box center [1336, 361] width 387 height 30
drag, startPoint x: 1167, startPoint y: 350, endPoint x: 1151, endPoint y: 426, distance: 77.7
click at [1167, 351] on div "Yes" at bounding box center [1303, 361] width 354 height 24
click at [1153, 529] on span "Select an answer" at bounding box center [1199, 537] width 92 height 16
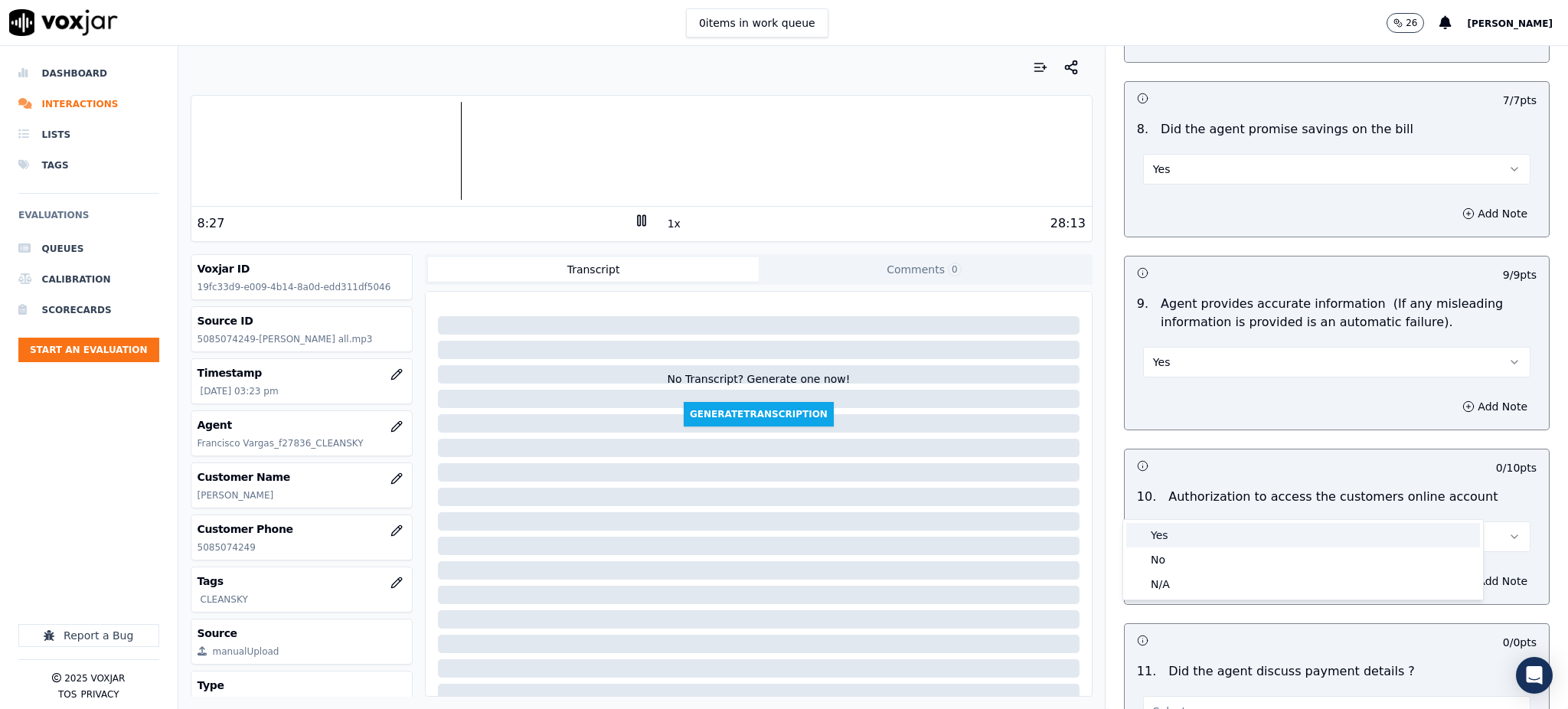
click at [1171, 533] on div "Yes" at bounding box center [1303, 535] width 354 height 24
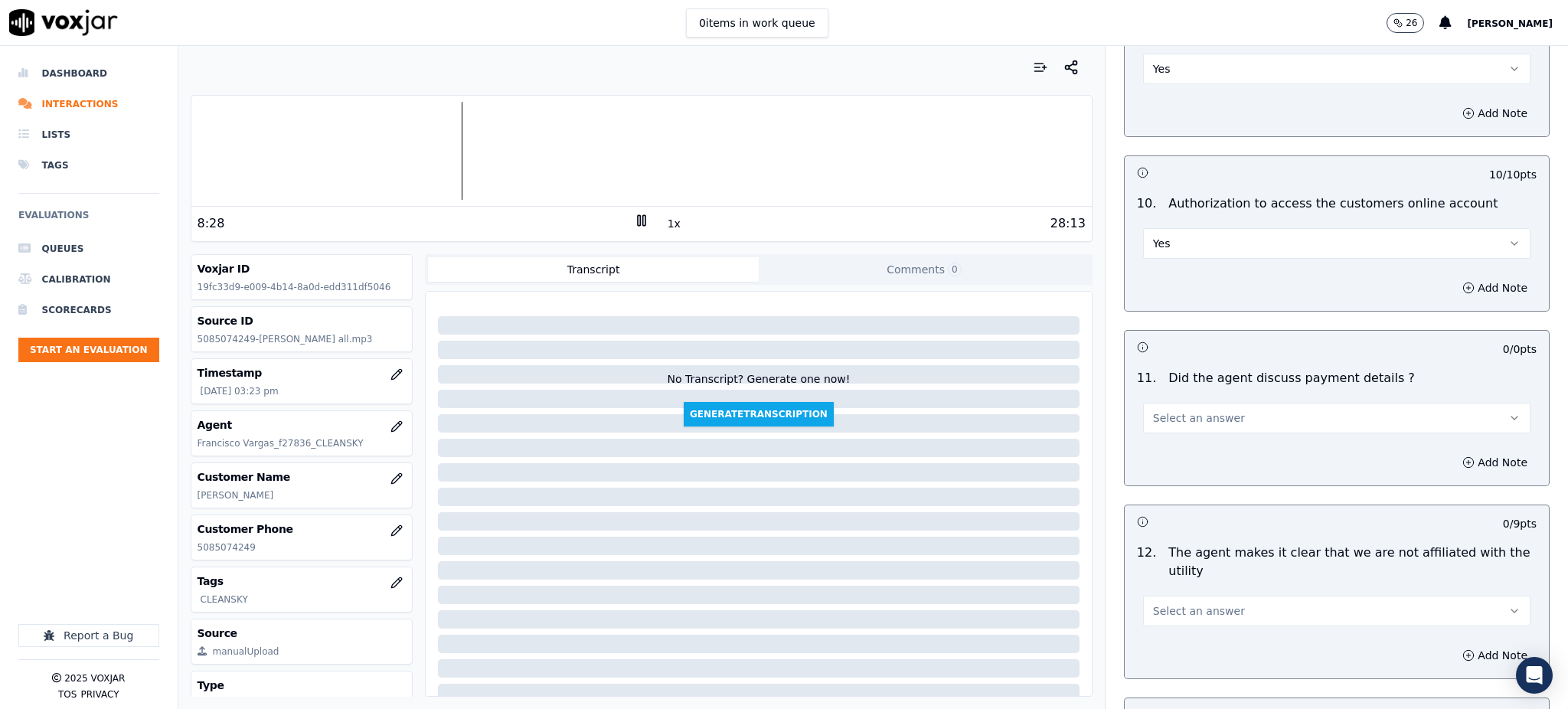
scroll to position [1735, 0]
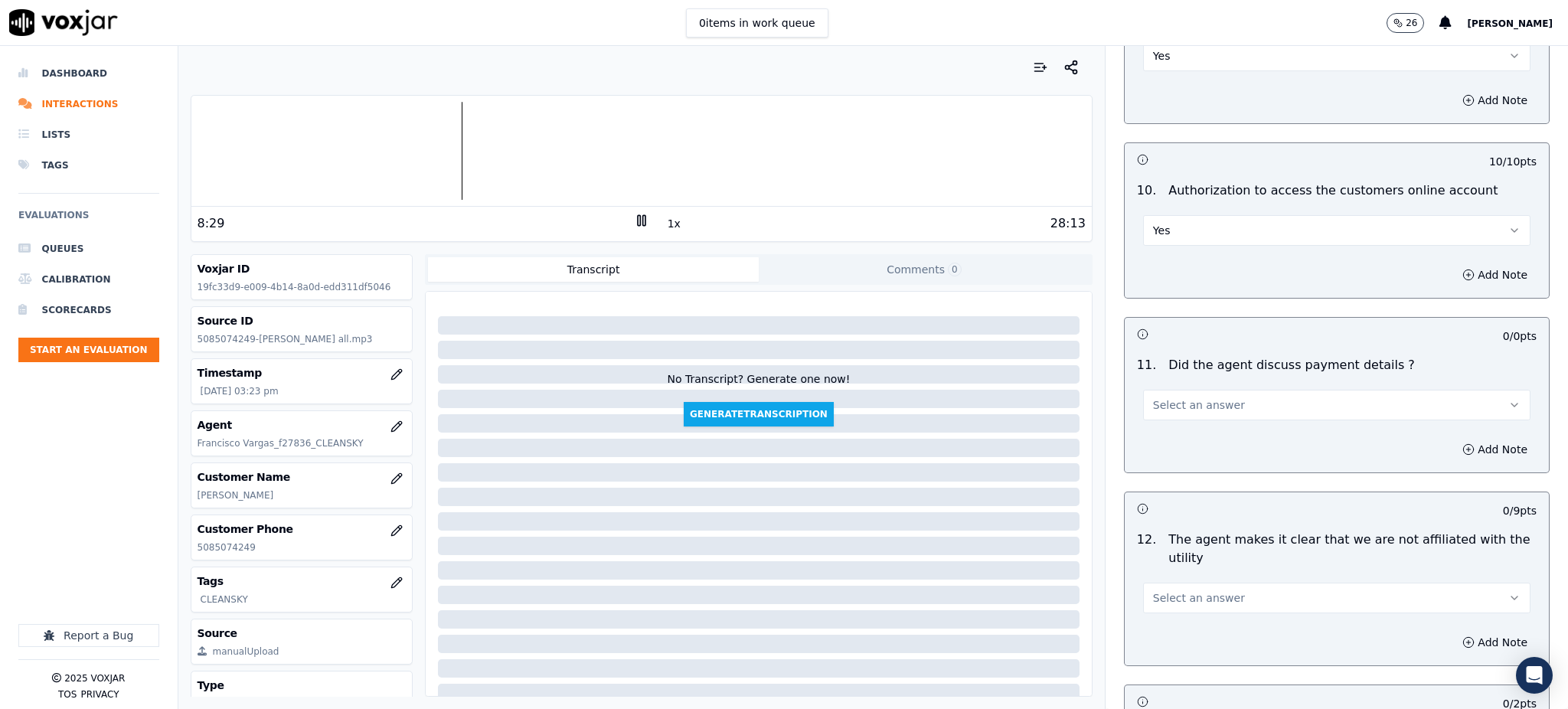
click at [1184, 398] on span "Select an answer" at bounding box center [1199, 406] width 92 height 16
click at [1173, 450] on div "N/A" at bounding box center [1303, 452] width 354 height 24
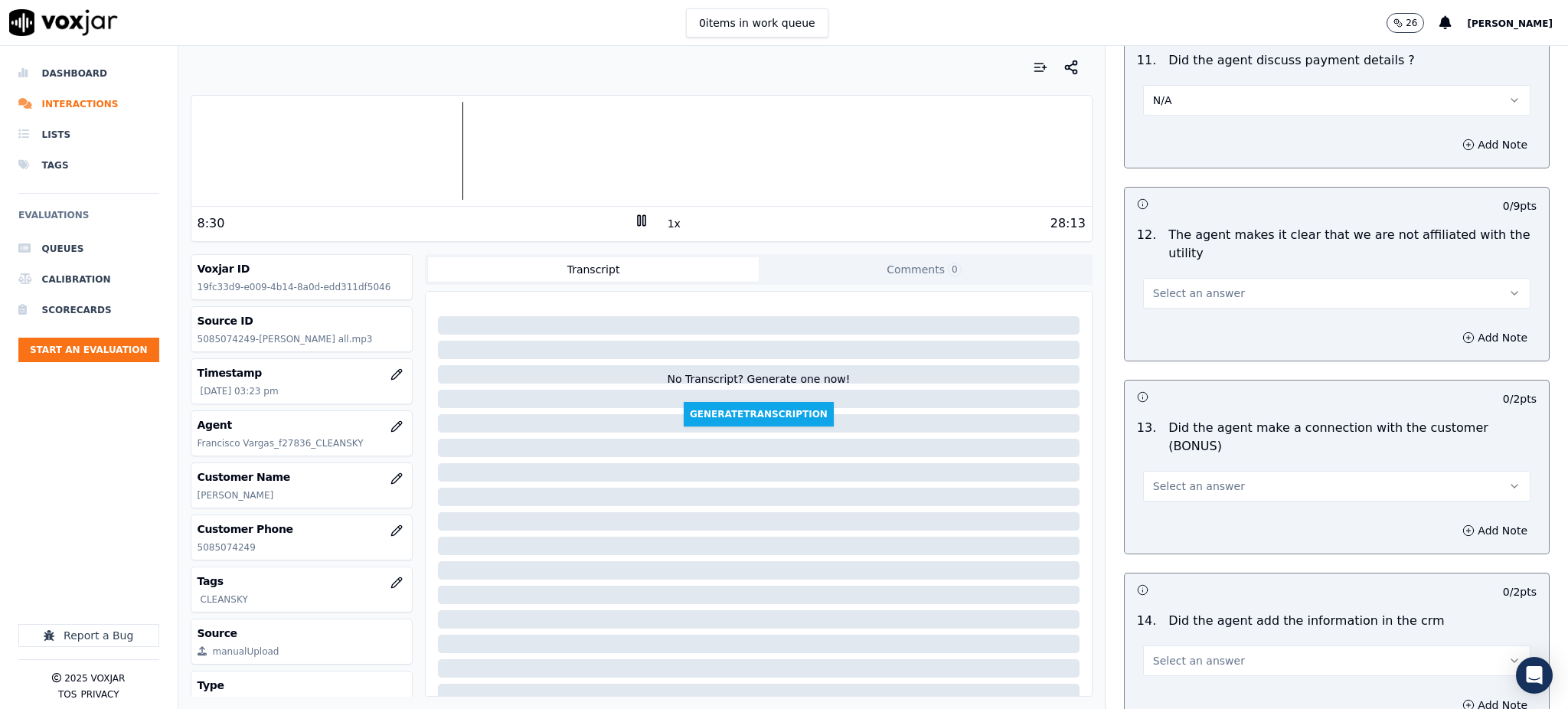
scroll to position [2041, 0]
click at [1169, 284] on span "Select an answer" at bounding box center [1199, 292] width 92 height 16
click at [1171, 285] on div "Yes" at bounding box center [1303, 290] width 354 height 24
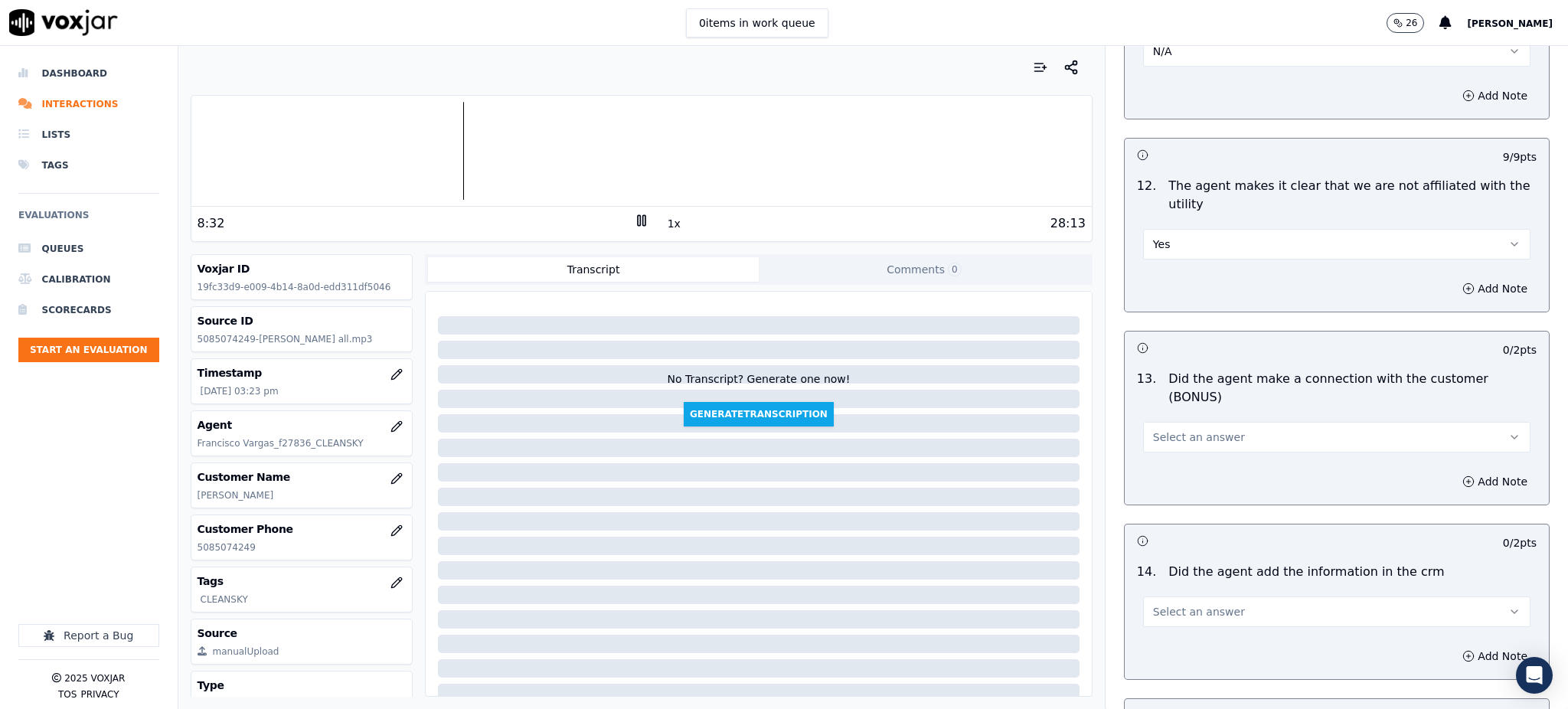
scroll to position [2143, 0]
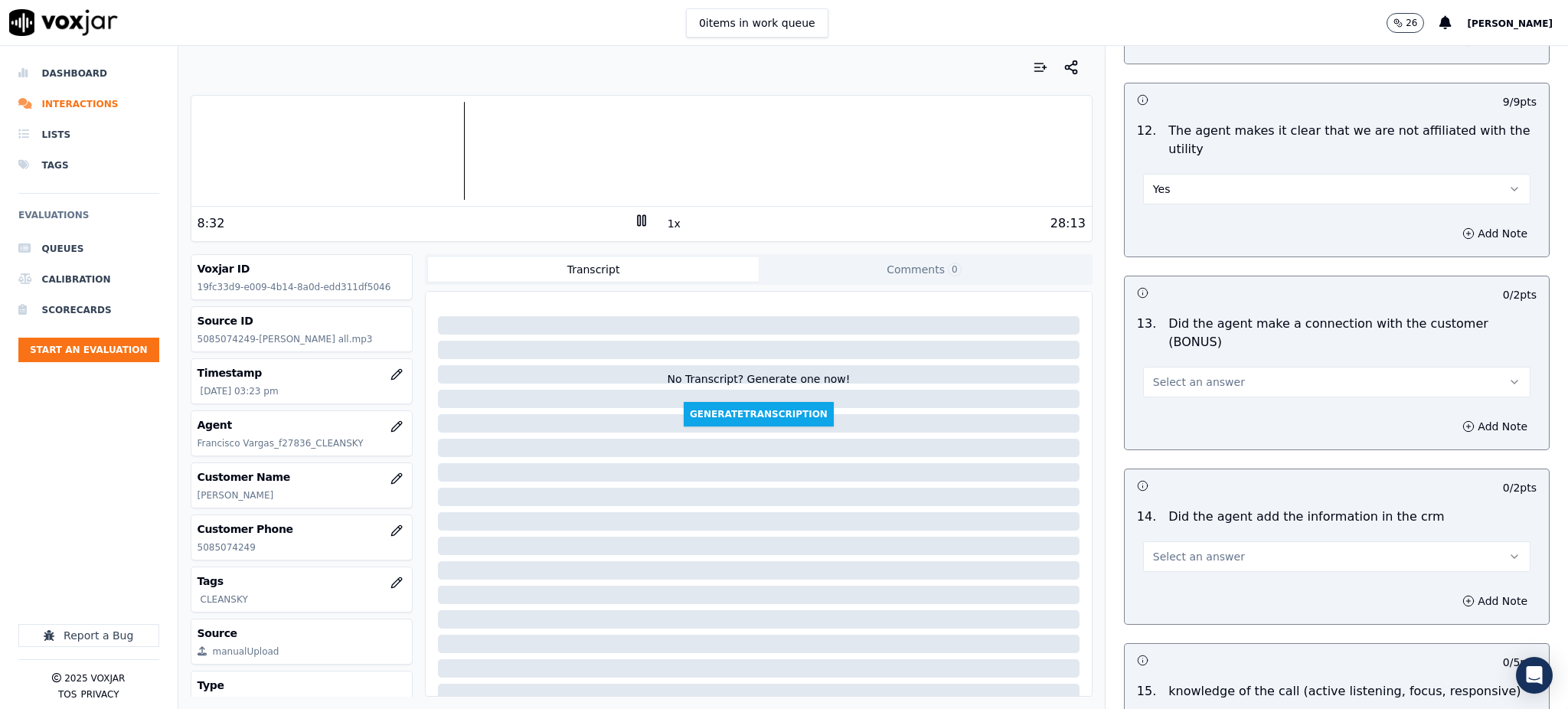
click at [1153, 374] on span "Select an answer" at bounding box center [1199, 382] width 92 height 16
drag, startPoint x: 1163, startPoint y: 363, endPoint x: 1173, endPoint y: 392, distance: 30.7
click at [1164, 365] on div "Yes" at bounding box center [1303, 363] width 354 height 24
click at [1177, 549] on span "Select an answer" at bounding box center [1199, 557] width 92 height 16
drag, startPoint x: 1179, startPoint y: 536, endPoint x: 1170, endPoint y: 585, distance: 49.8
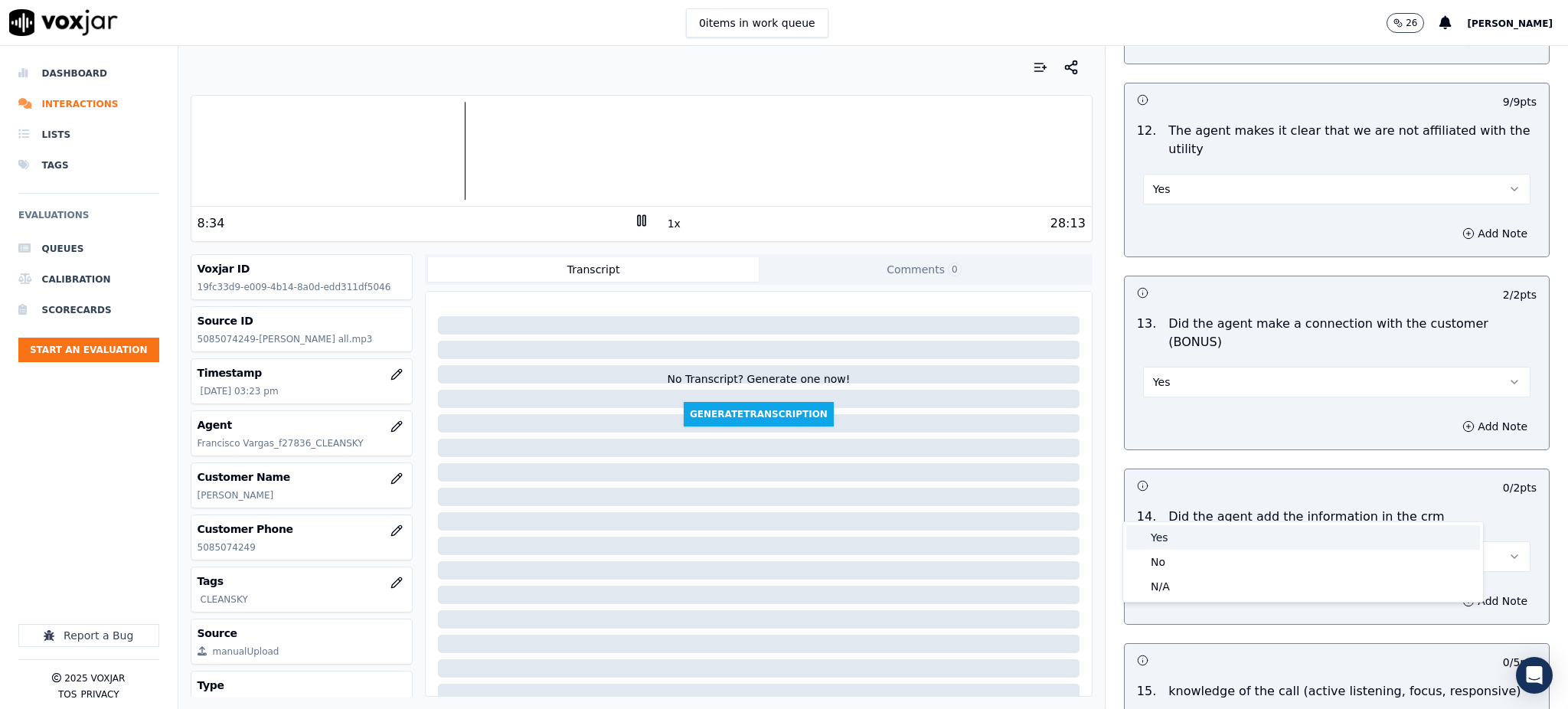
click at [1179, 537] on div "Yes" at bounding box center [1303, 537] width 354 height 24
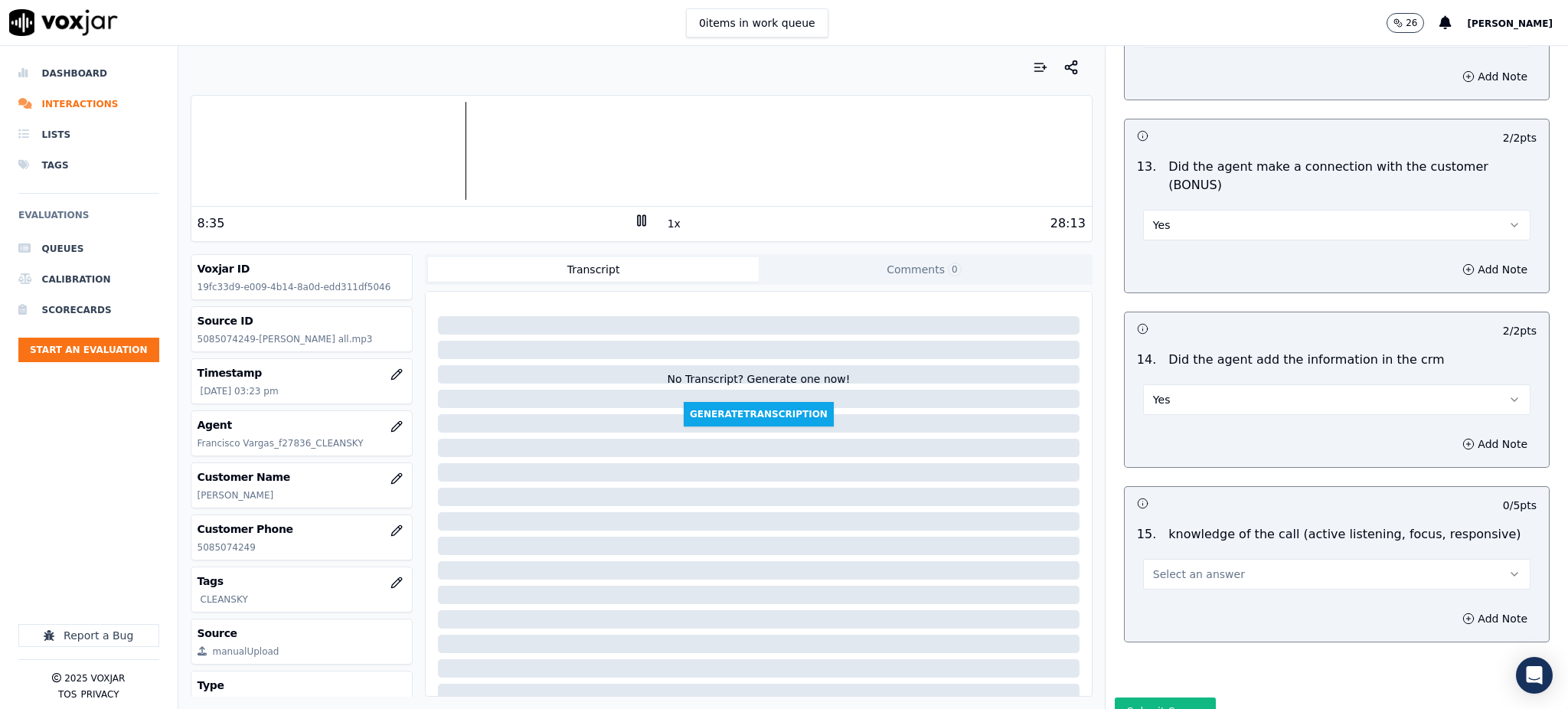
scroll to position [2318, 0]
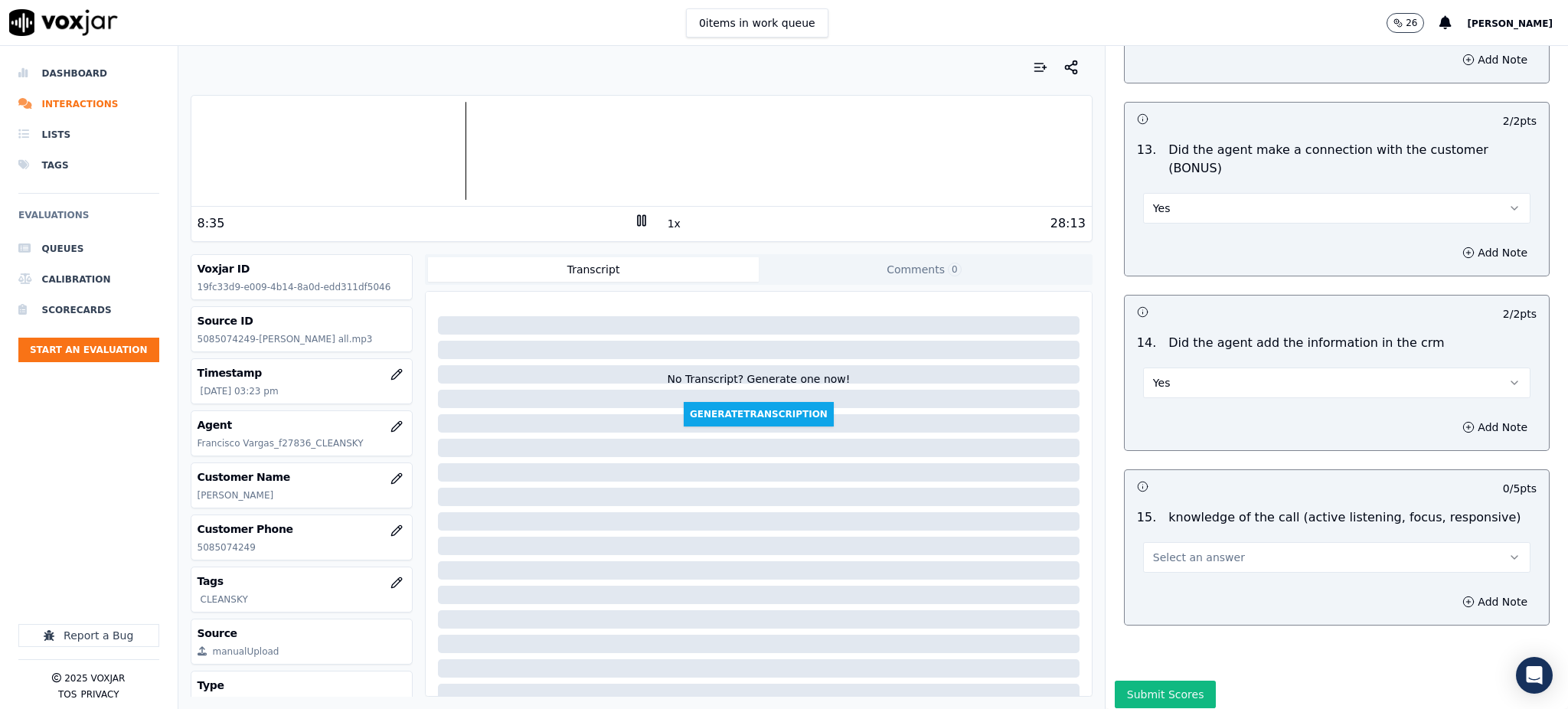
drag, startPoint x: 1160, startPoint y: 508, endPoint x: 1160, endPoint y: 518, distance: 10.0
click at [1160, 550] on span "Select an answer" at bounding box center [1199, 558] width 92 height 16
drag, startPoint x: 1170, startPoint y: 543, endPoint x: 1146, endPoint y: 632, distance: 92.2
click at [1170, 544] on div "Yes" at bounding box center [1303, 538] width 354 height 24
click at [1137, 680] on button "Submit Scores" at bounding box center [1165, 694] width 102 height 28
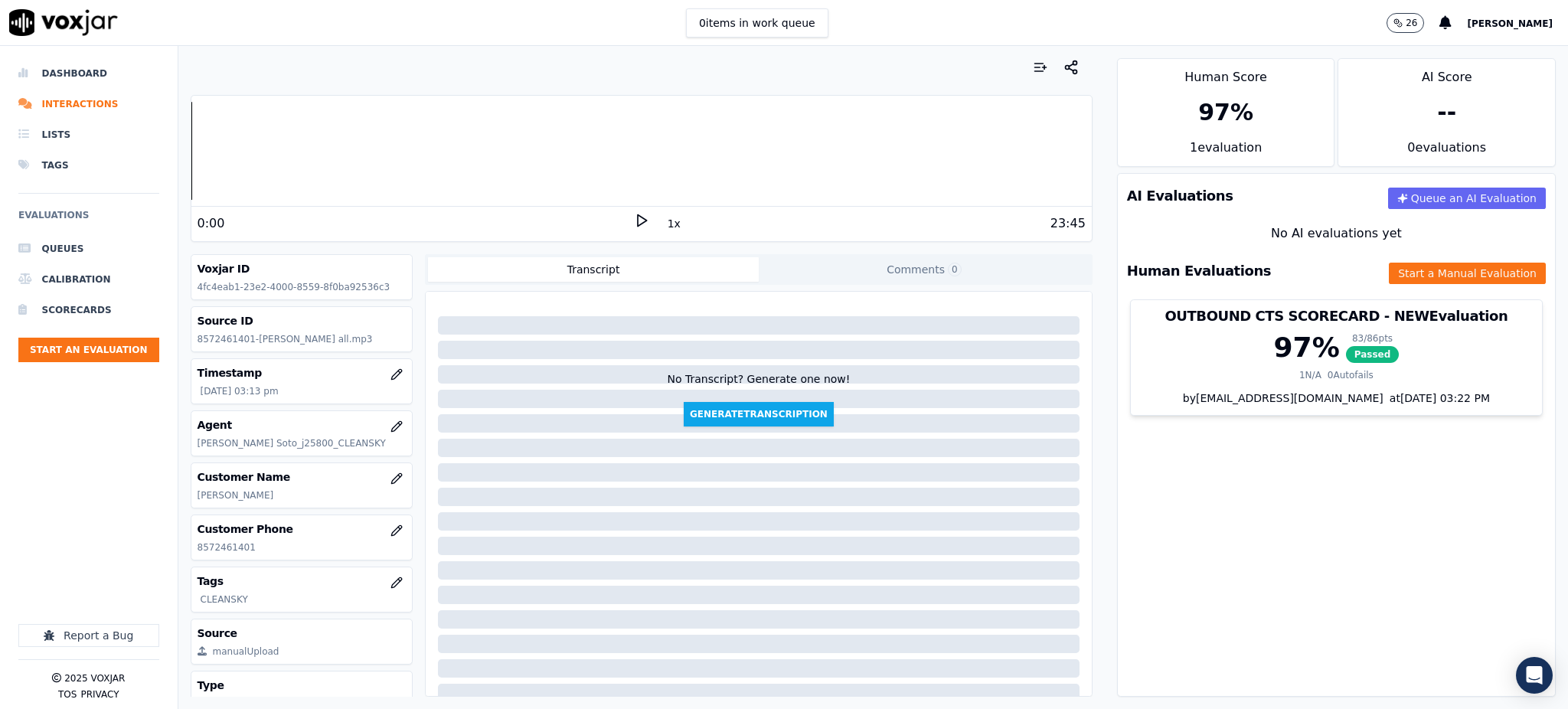
click at [634, 220] on icon at bounding box center [641, 220] width 16 height 16
drag, startPoint x: 252, startPoint y: 547, endPoint x: 180, endPoint y: 552, distance: 72.2
click at [180, 552] on div "Your browser does not support the audio element. 0:04 1x 23:45 Voxjar ID 4fc4ea…" at bounding box center [641, 377] width 926 height 663
copy p "8572461401"
drag, startPoint x: 1303, startPoint y: 525, endPoint x: 711, endPoint y: 449, distance: 596.9
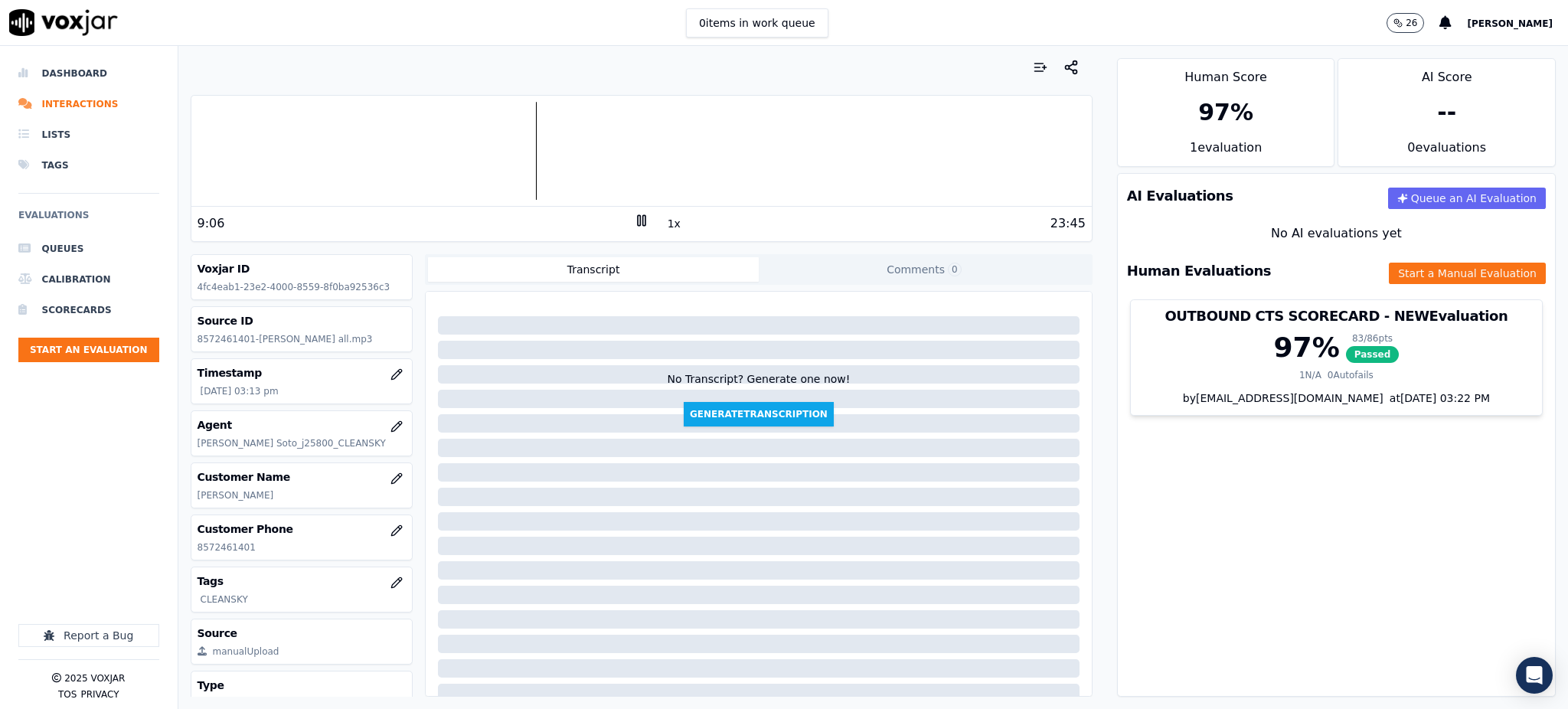
click at [1294, 524] on div "AI Evaluations Queue an AI Evaluation No AI evaluations yet Human Evaluations S…" at bounding box center [1335, 435] width 438 height 524
click at [634, 224] on icon at bounding box center [641, 220] width 16 height 16
click at [626, 213] on div "9:07 1x 23:45" at bounding box center [641, 223] width 900 height 33
click at [634, 220] on icon at bounding box center [641, 220] width 16 height 16
click at [1392, 269] on button "Start a Manual Evaluation" at bounding box center [1467, 273] width 157 height 22
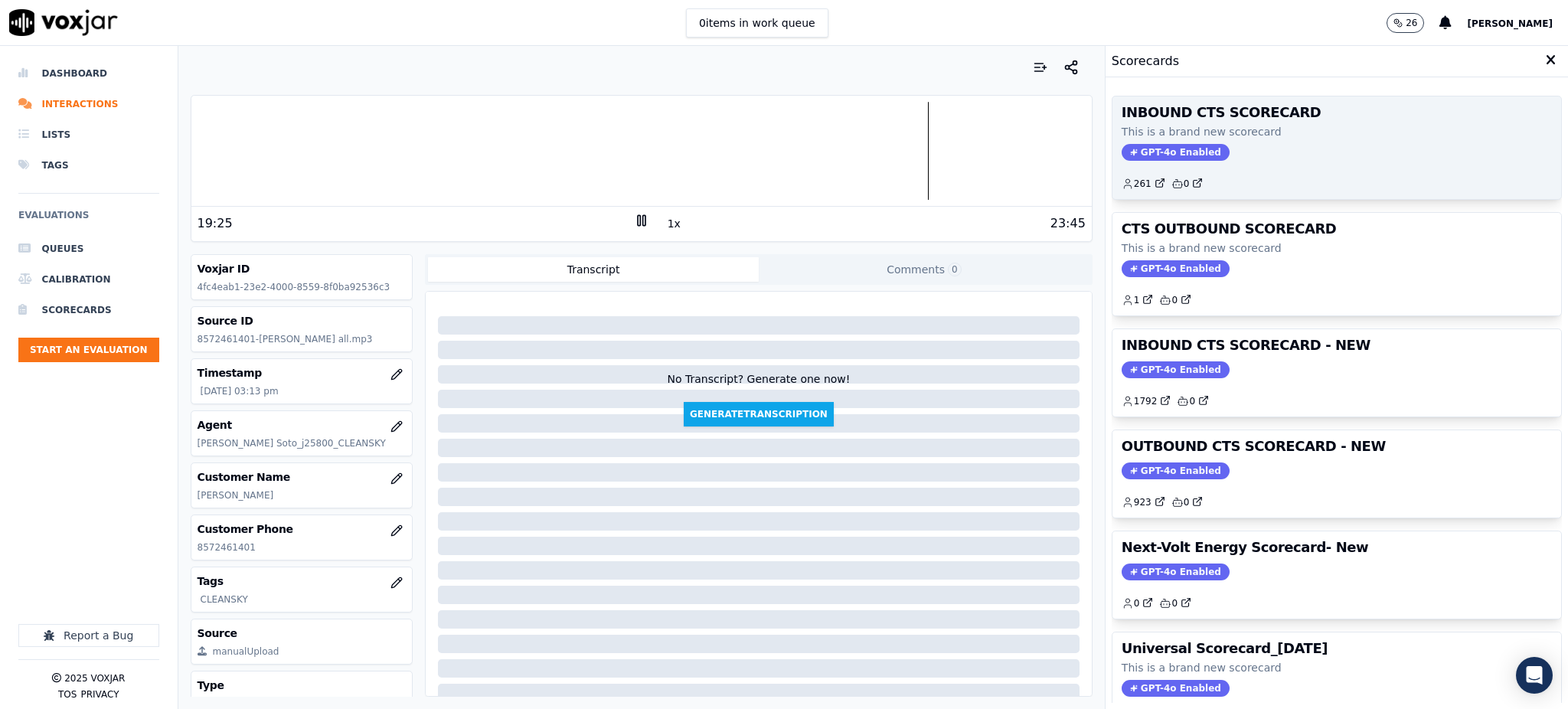
click at [1154, 141] on div "INBOUND CTS SCORECARD This is a brand new scorecard GPT-4o Enabled 261 0" at bounding box center [1336, 148] width 449 height 103
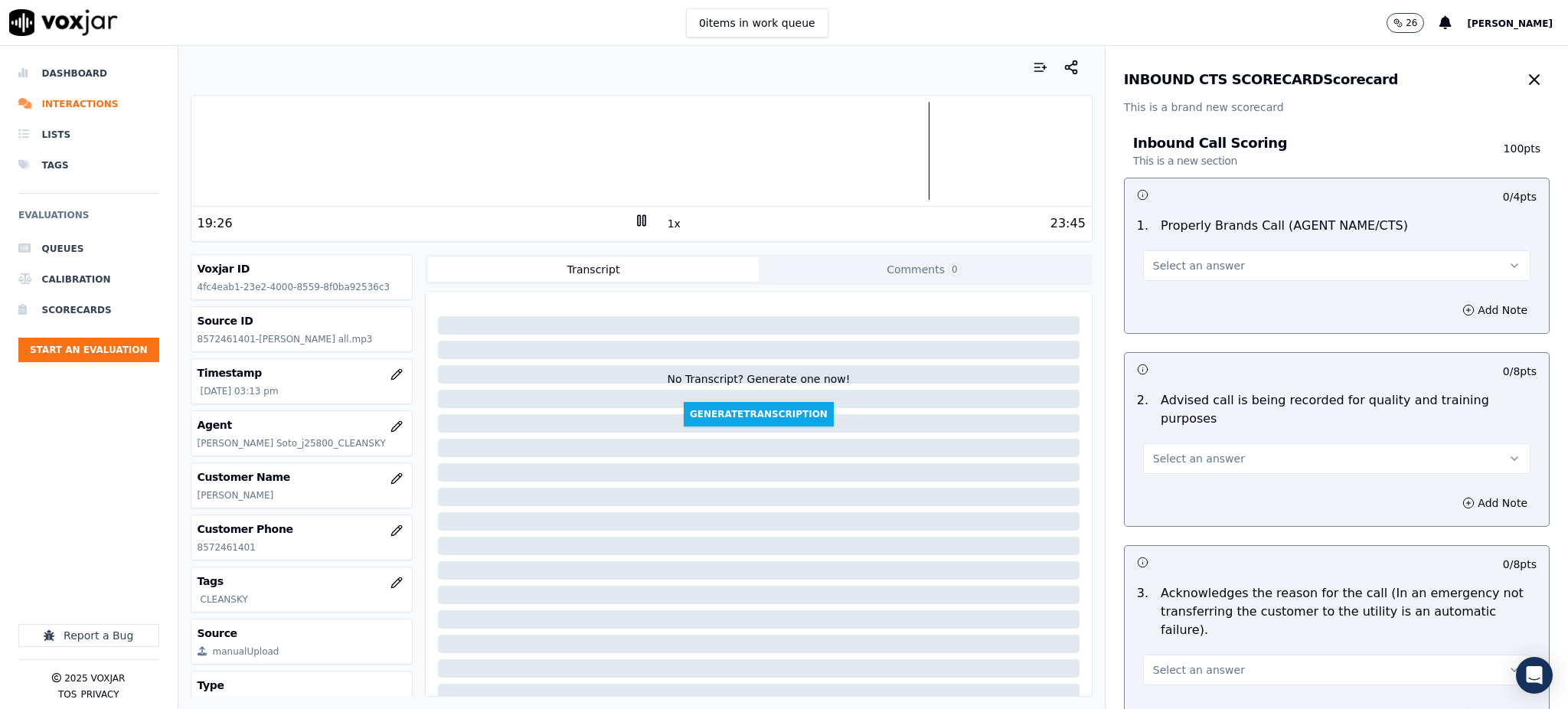
click at [1171, 267] on span "Select an answer" at bounding box center [1199, 265] width 92 height 16
click at [1178, 299] on div "Yes" at bounding box center [1303, 300] width 354 height 24
drag, startPoint x: 1180, startPoint y: 439, endPoint x: 1178, endPoint y: 448, distance: 9.2
click at [1181, 451] on span "Select an answer" at bounding box center [1199, 459] width 92 height 16
click at [1172, 478] on div "Yes" at bounding box center [1303, 475] width 354 height 24
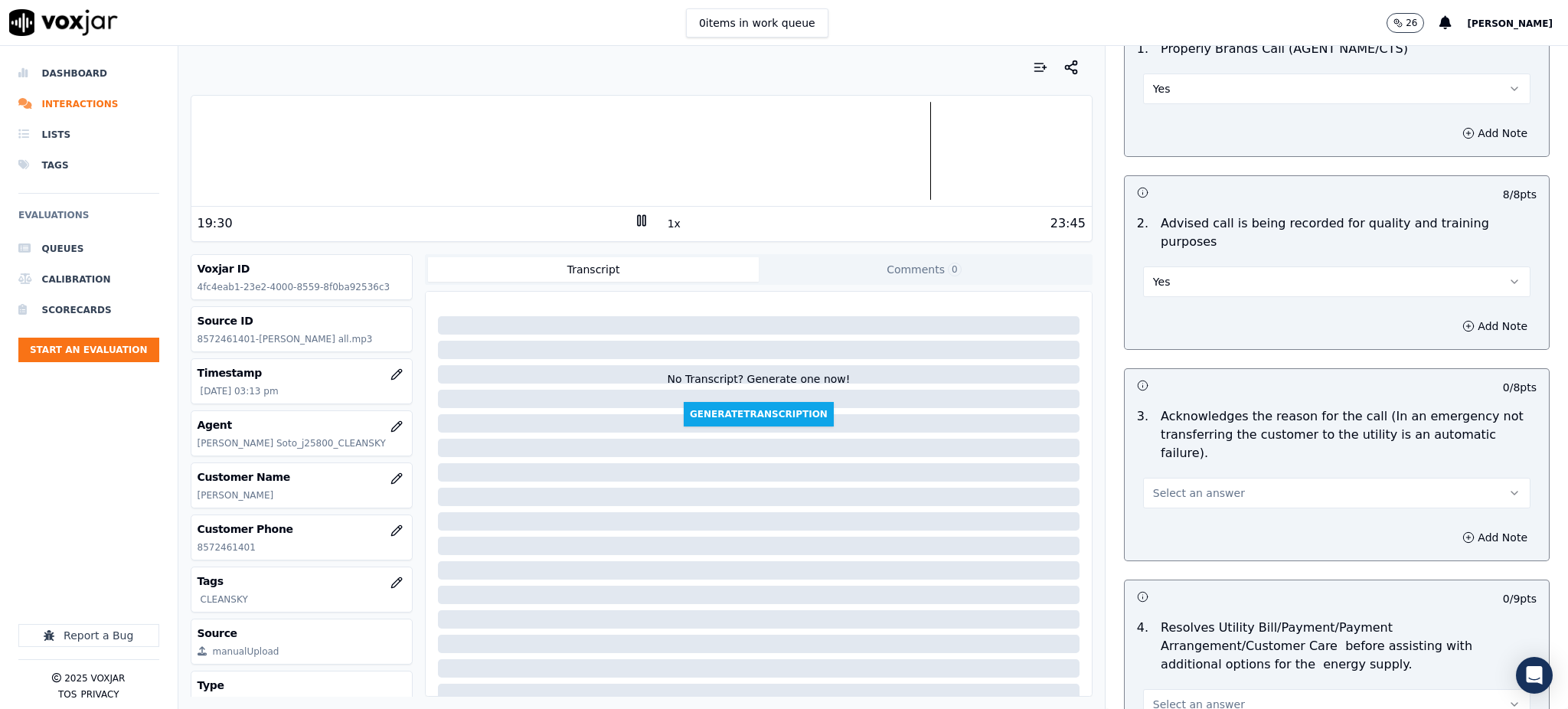
scroll to position [204, 0]
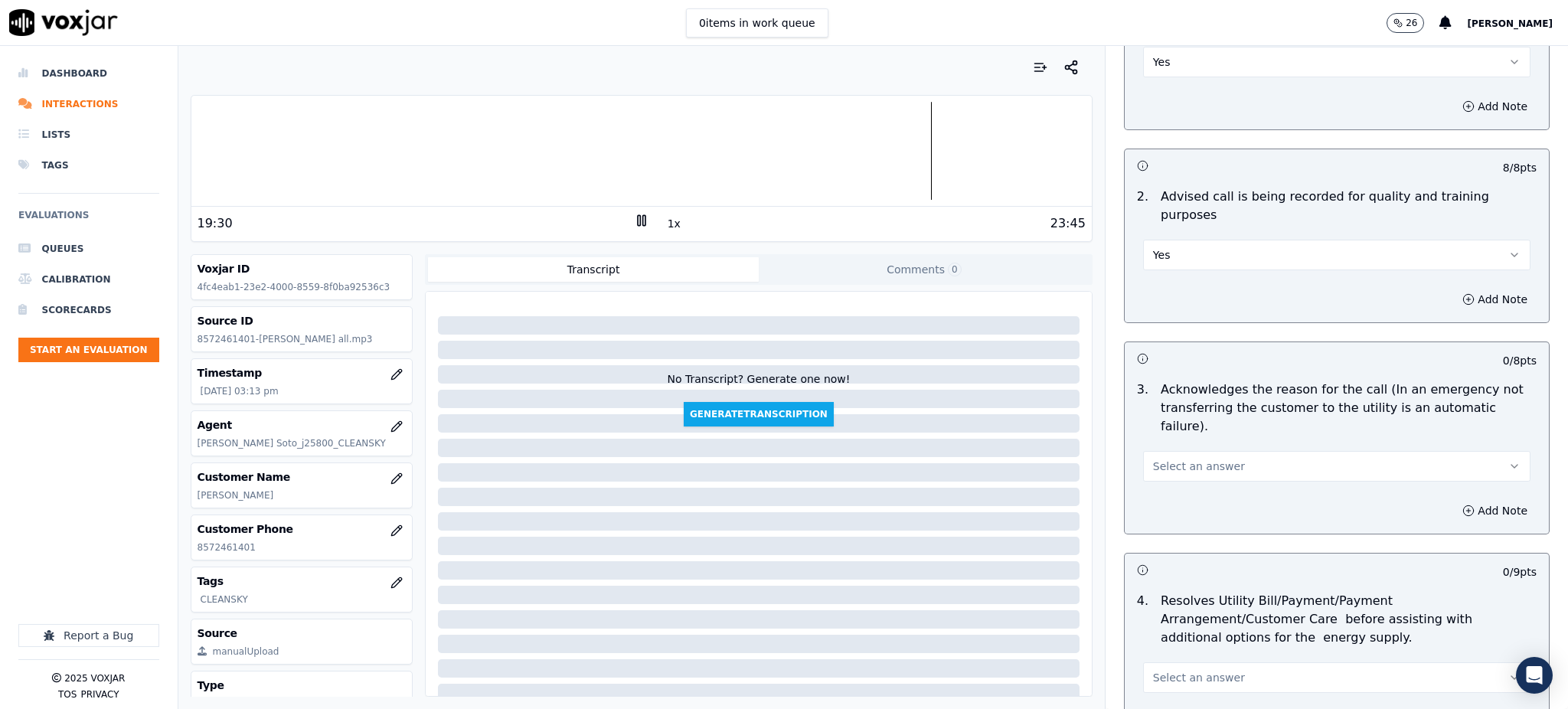
click at [1160, 458] on span "Select an answer" at bounding box center [1199, 466] width 92 height 16
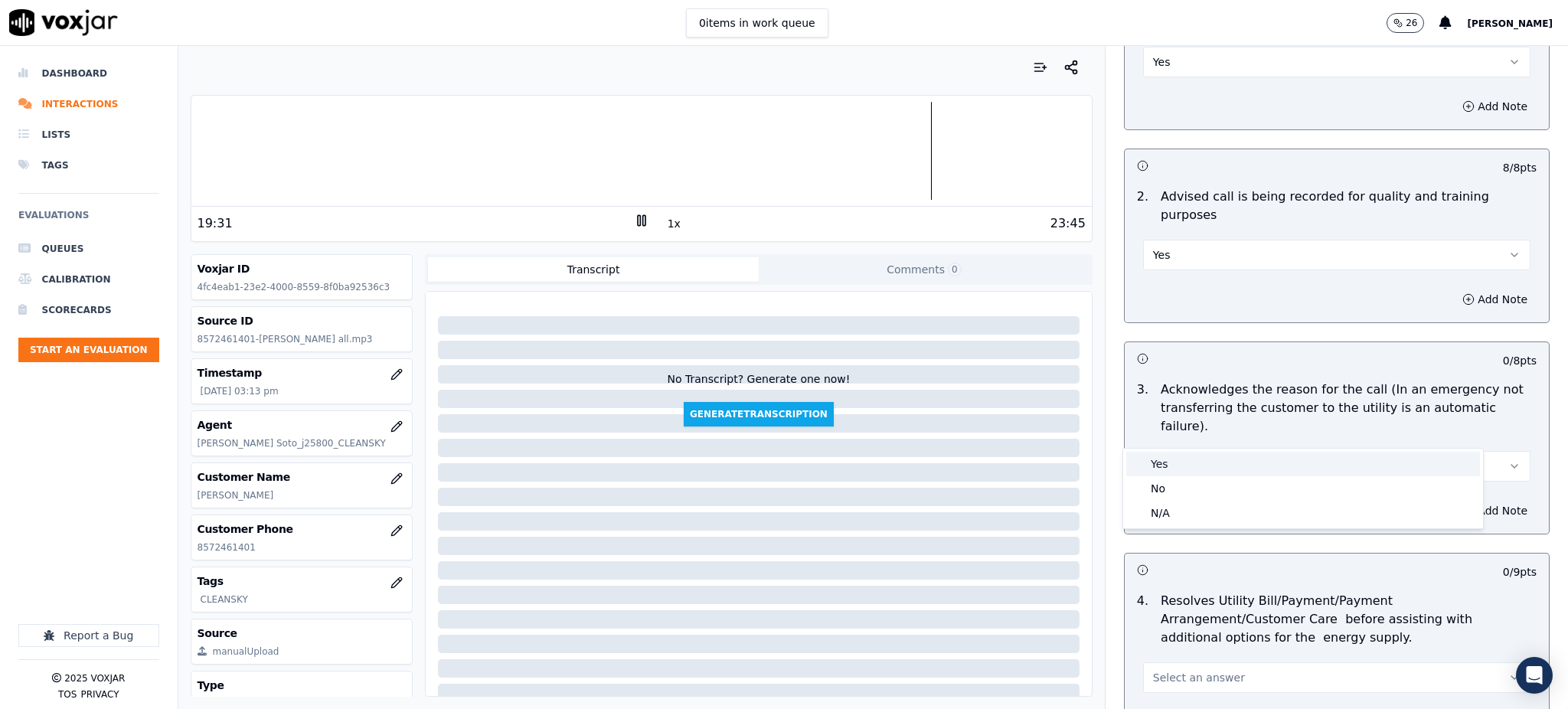
click at [1161, 463] on div "Yes" at bounding box center [1303, 463] width 354 height 24
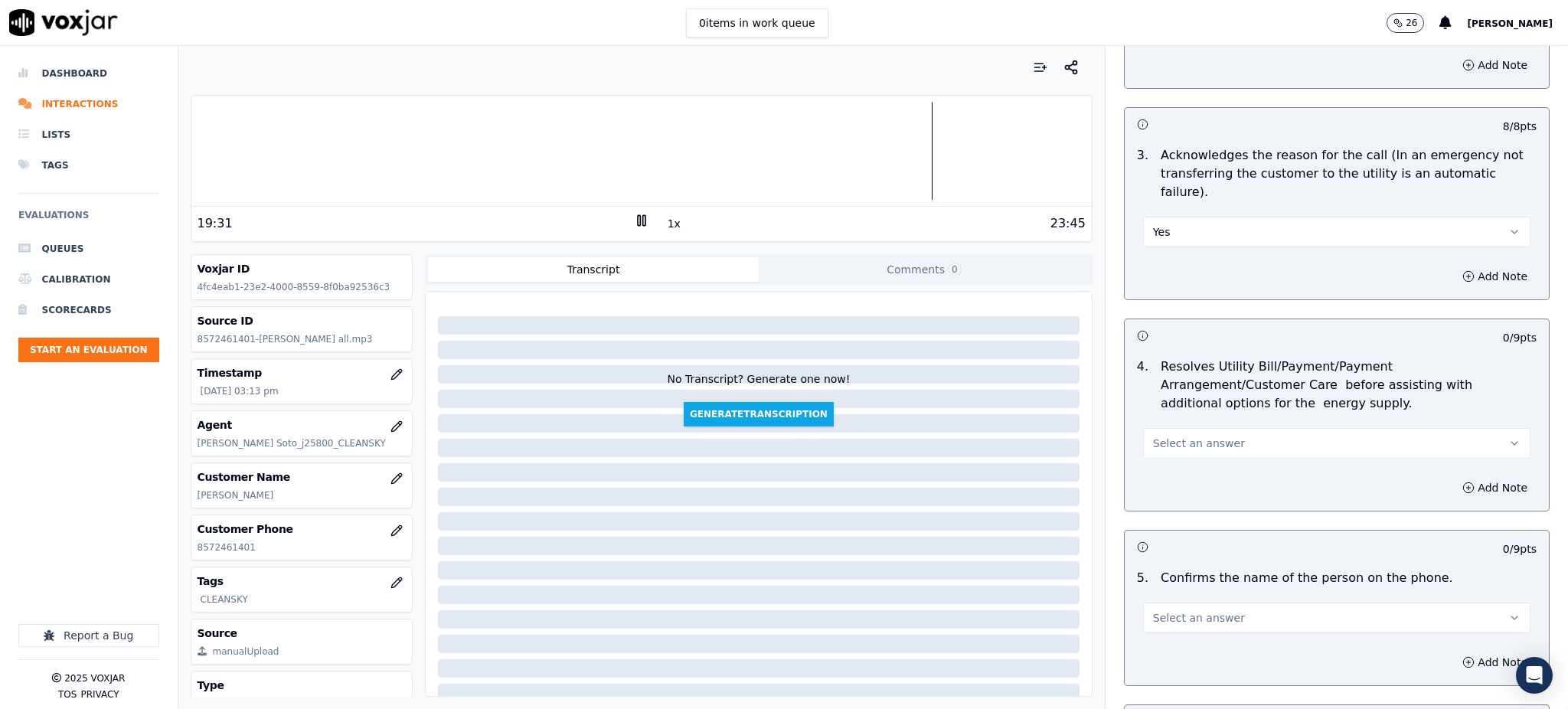
scroll to position [510, 0]
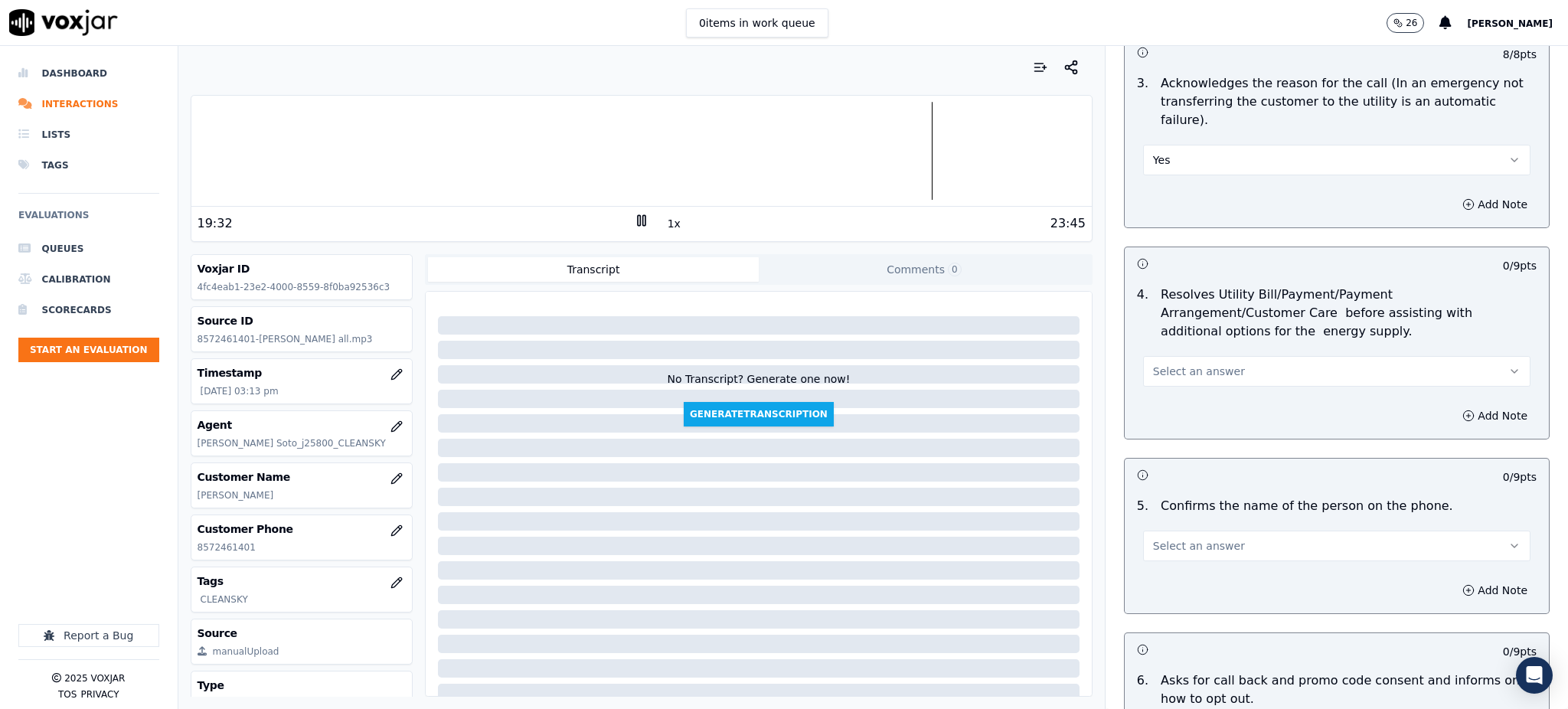
click at [1143, 356] on button "Select an answer" at bounding box center [1336, 371] width 387 height 30
click at [1157, 367] on div "Yes" at bounding box center [1303, 369] width 354 height 24
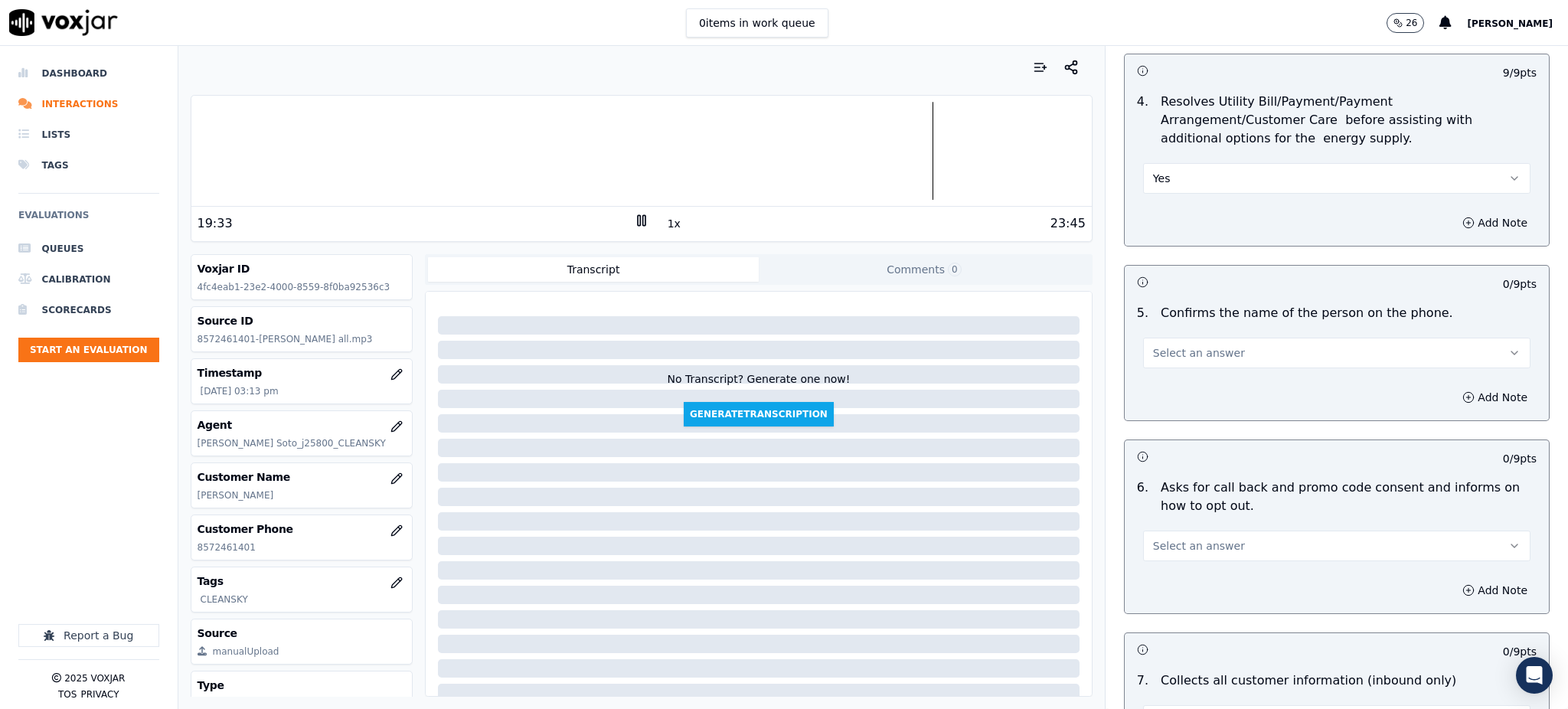
scroll to position [714, 0]
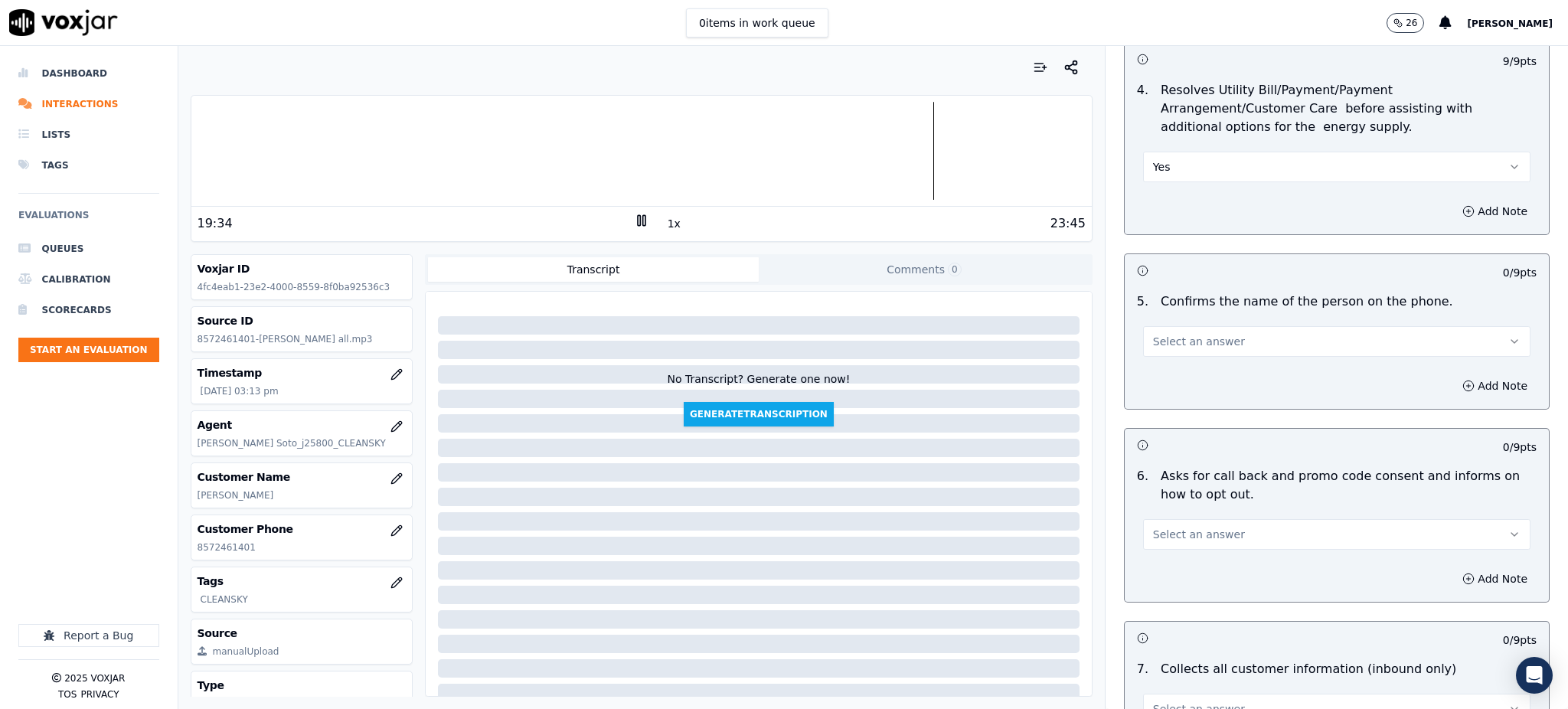
click at [1208, 334] on span "Select an answer" at bounding box center [1199, 342] width 92 height 16
click at [1211, 335] on div "Yes" at bounding box center [1303, 339] width 354 height 24
click at [1161, 513] on div "6 . Asks for call back and promo code consent and informs on how to opt out. Se…" at bounding box center [1336, 508] width 424 height 95
click at [1161, 527] on span "Select an answer" at bounding box center [1199, 534] width 92 height 16
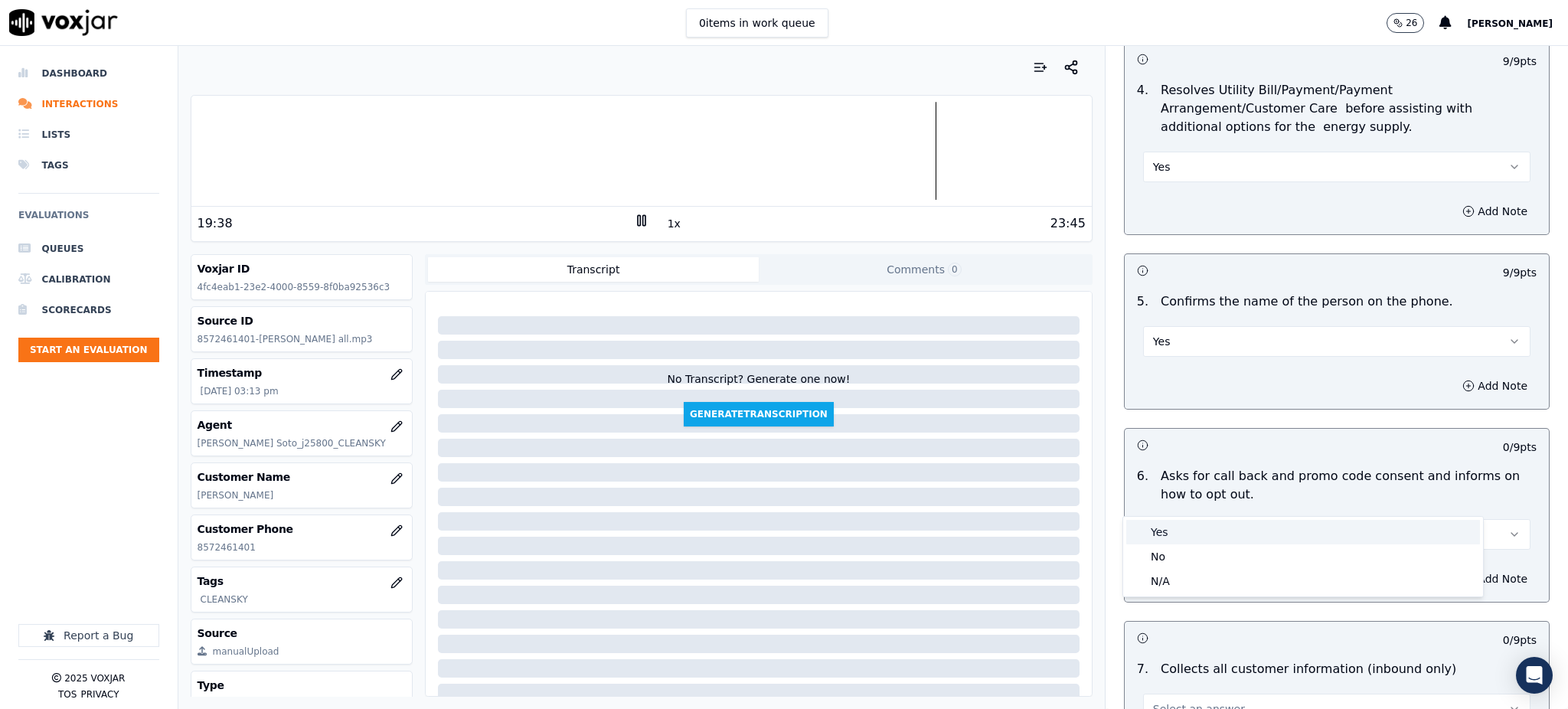
click at [1152, 534] on div "Yes" at bounding box center [1303, 532] width 354 height 24
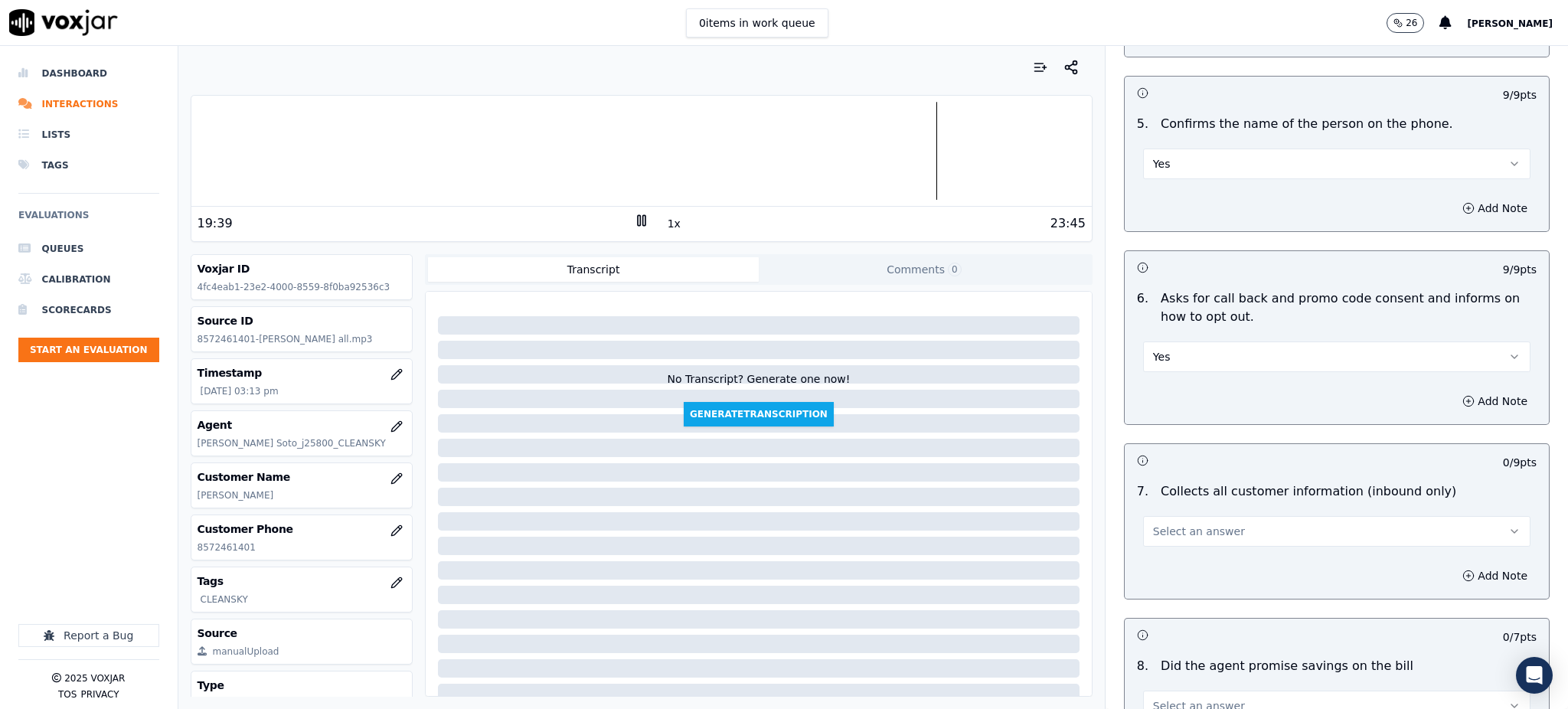
scroll to position [919, 0]
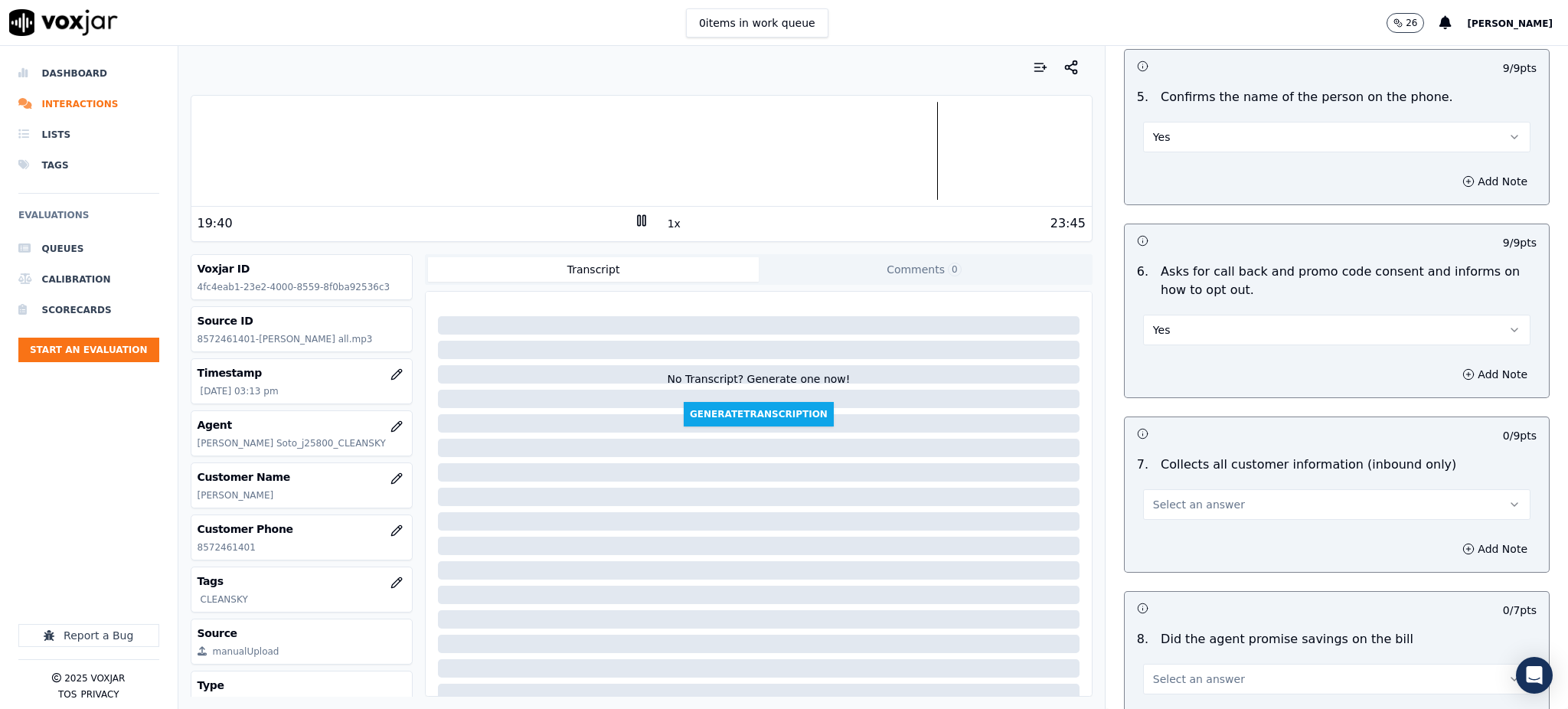
click at [1157, 497] on span "Select an answer" at bounding box center [1199, 505] width 92 height 16
click at [1160, 497] on div "Yes" at bounding box center [1303, 503] width 354 height 24
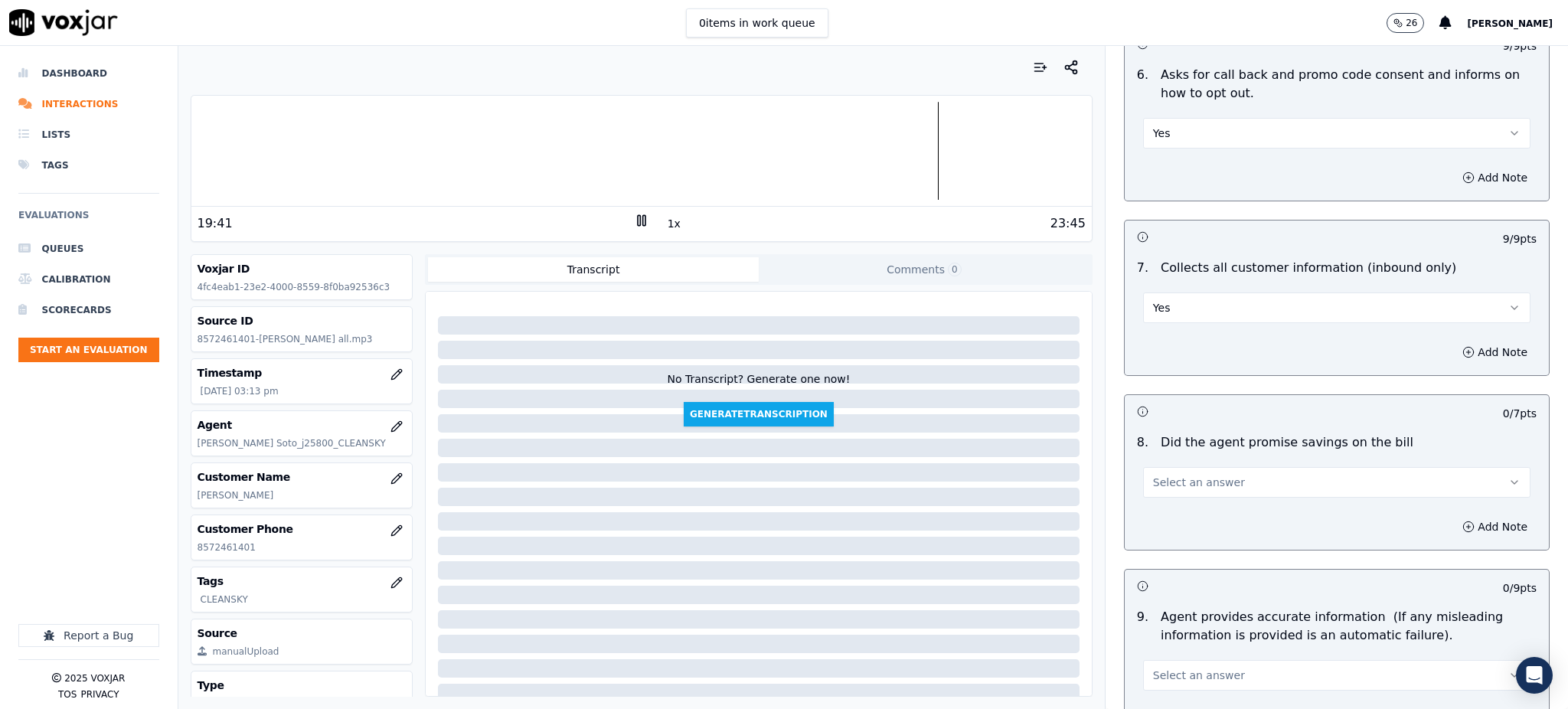
scroll to position [1122, 0]
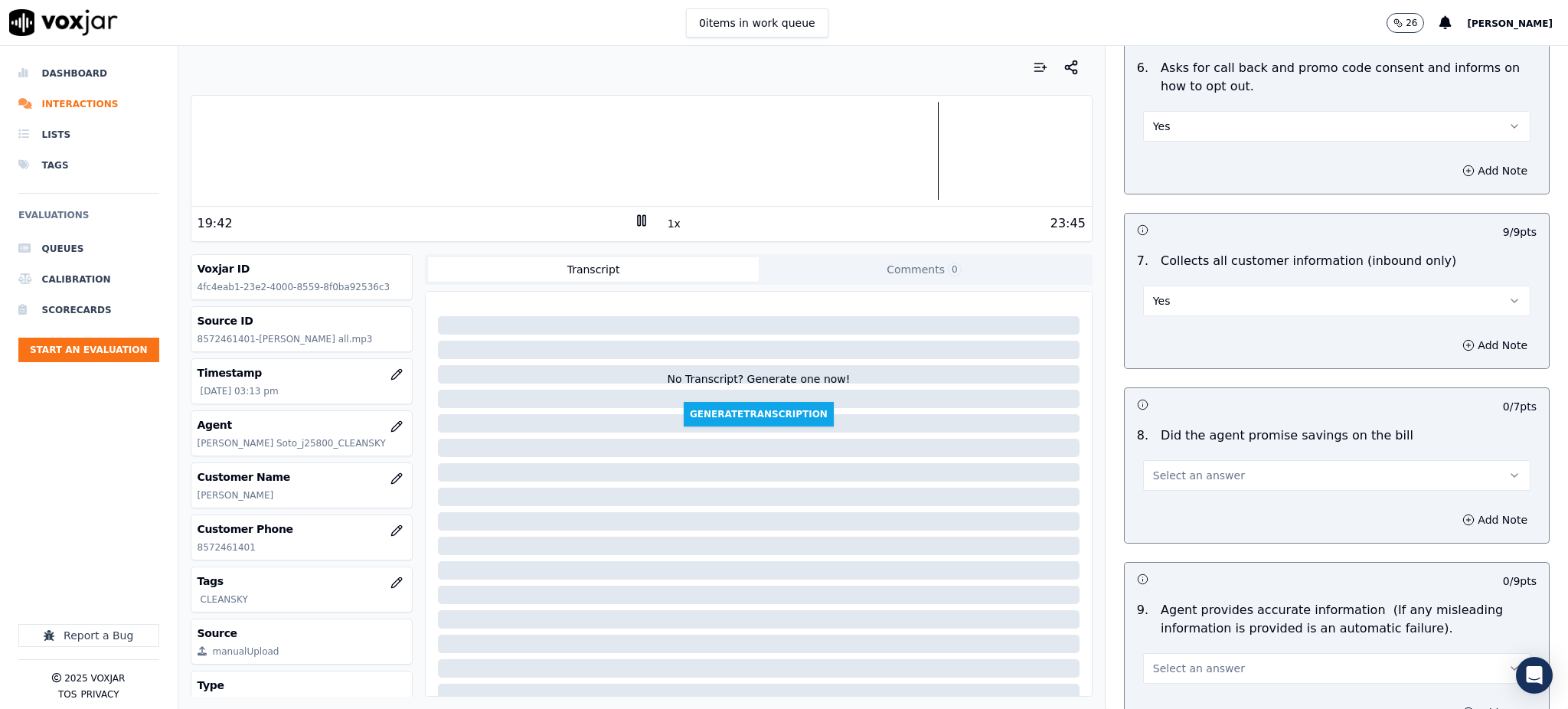
click at [1158, 468] on span "Select an answer" at bounding box center [1199, 476] width 92 height 16
click at [1163, 472] on div "Yes" at bounding box center [1303, 473] width 354 height 24
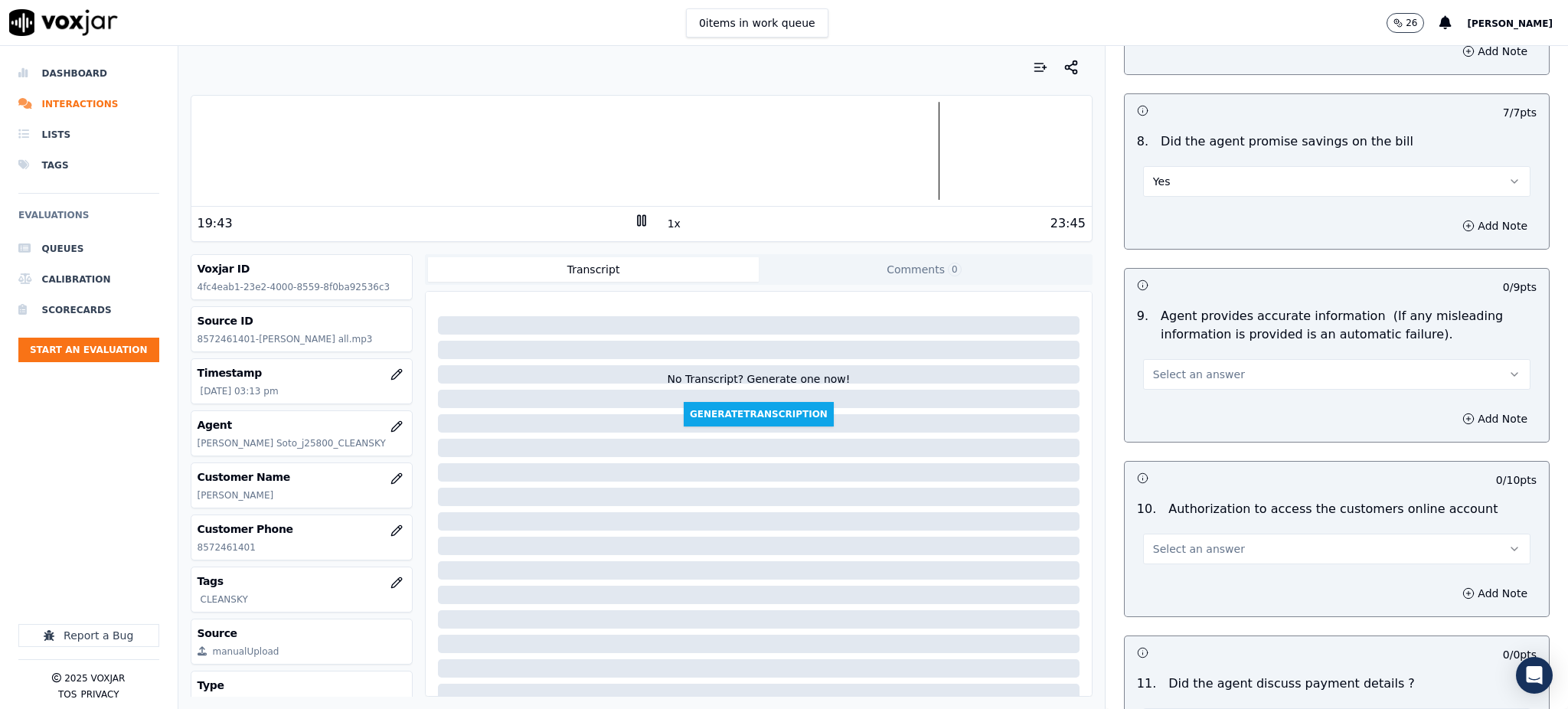
scroll to position [1428, 0]
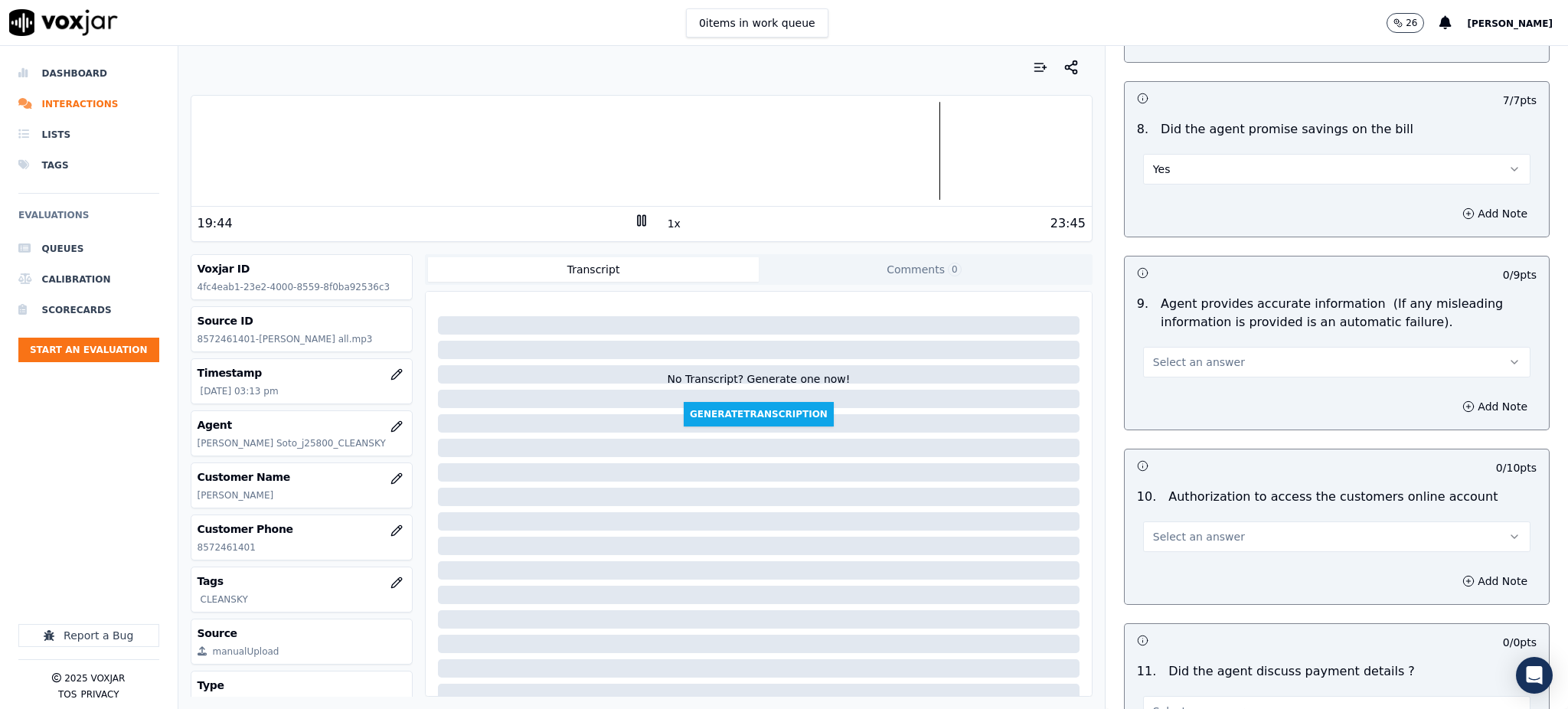
click at [1159, 354] on span "Select an answer" at bounding box center [1199, 362] width 92 height 16
click at [1165, 359] on div "Yes" at bounding box center [1303, 361] width 354 height 24
drag, startPoint x: 1176, startPoint y: 500, endPoint x: 1173, endPoint y: 509, distance: 9.5
click at [1176, 529] on span "Select an answer" at bounding box center [1199, 537] width 92 height 16
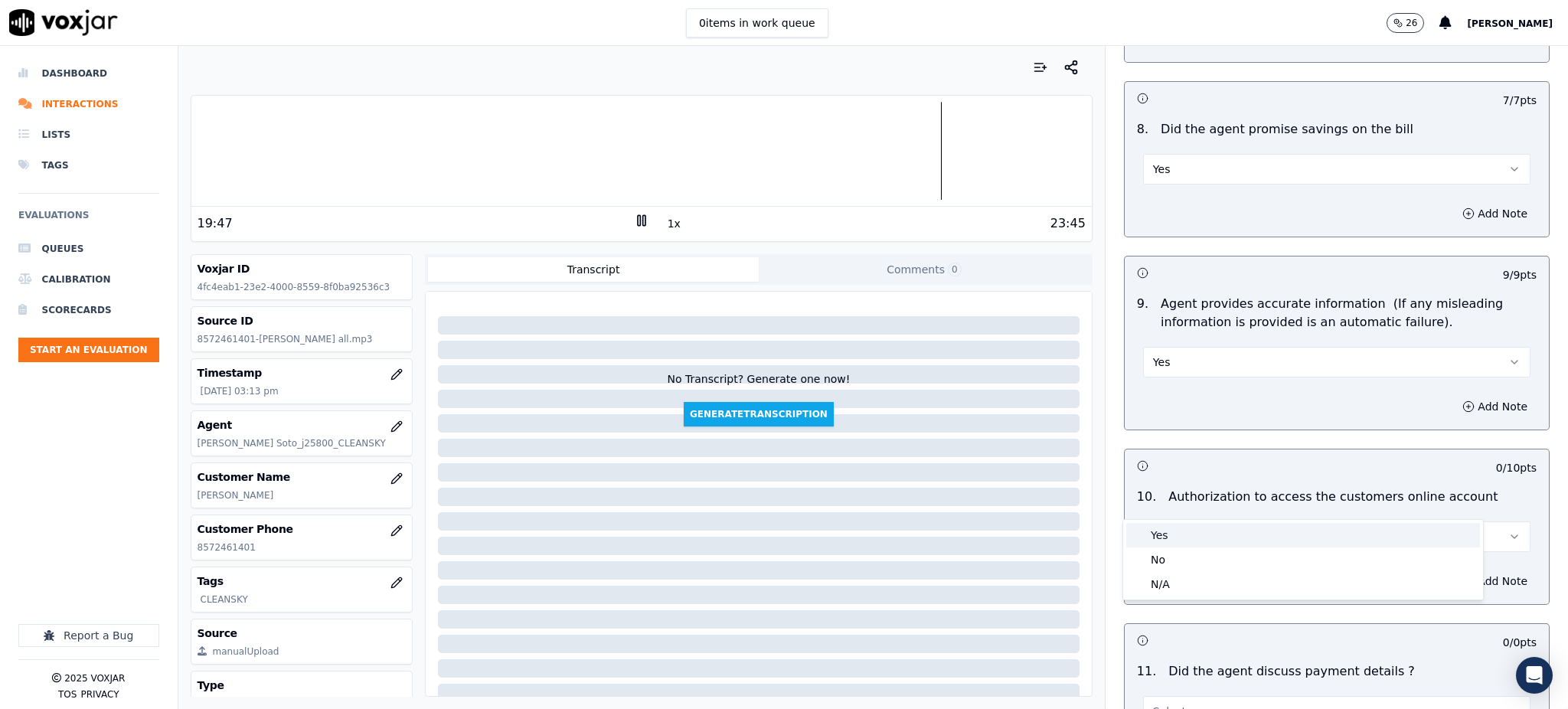
click at [1166, 539] on div "Yes" at bounding box center [1303, 535] width 354 height 24
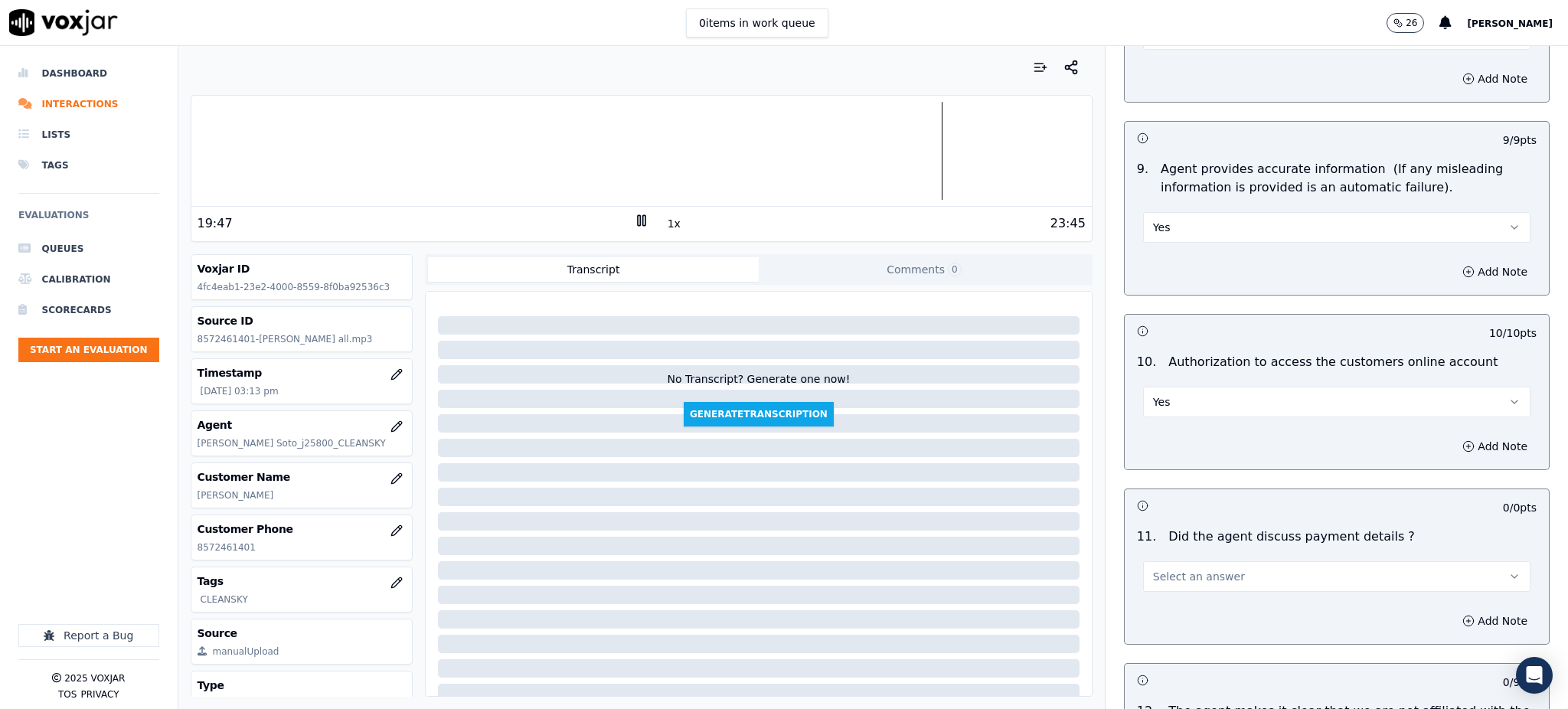
scroll to position [1837, 0]
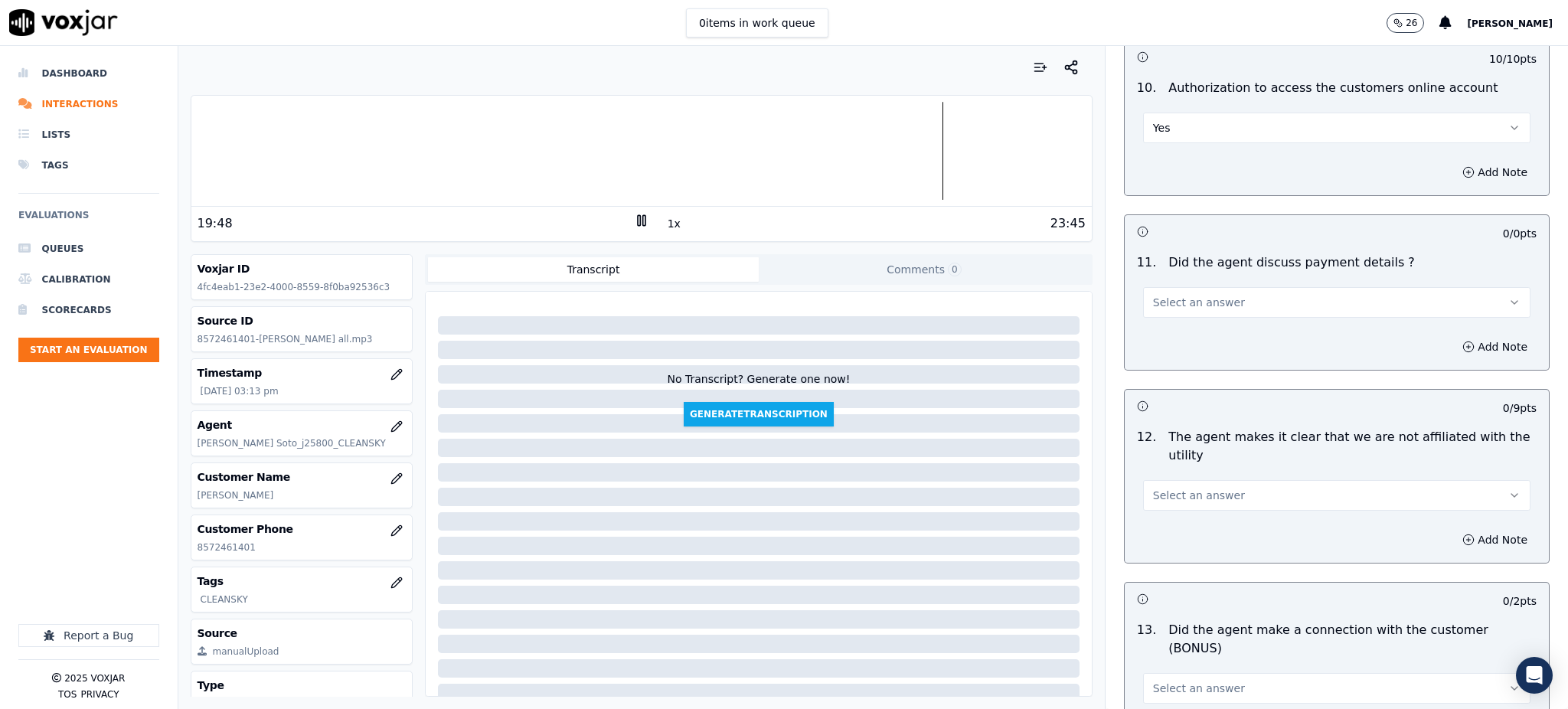
click at [1169, 295] on span "Select an answer" at bounding box center [1199, 303] width 92 height 16
click at [1167, 346] on div "N/A" at bounding box center [1303, 350] width 354 height 24
click at [1171, 488] on span "Select an answer" at bounding box center [1199, 495] width 92 height 16
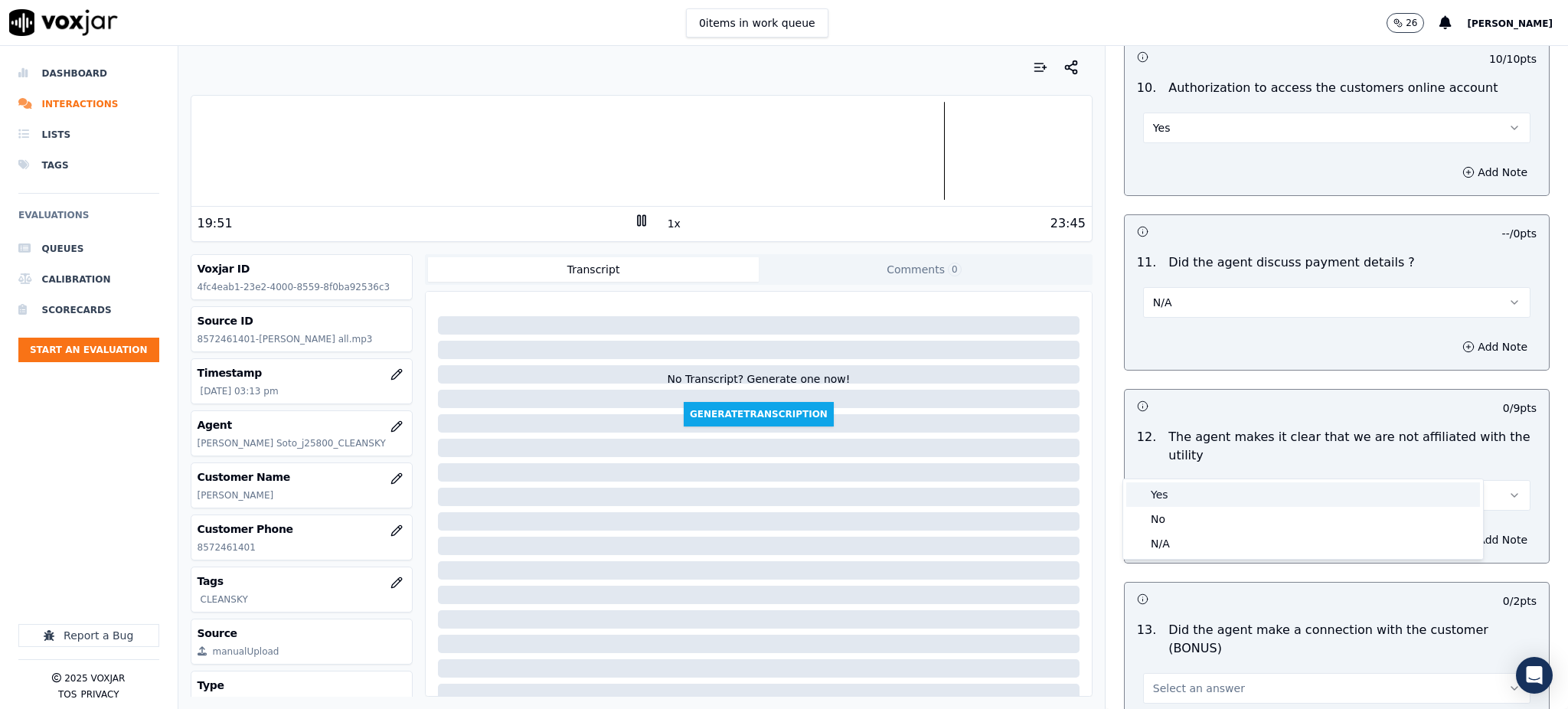
click at [1164, 500] on div "Yes" at bounding box center [1303, 495] width 354 height 24
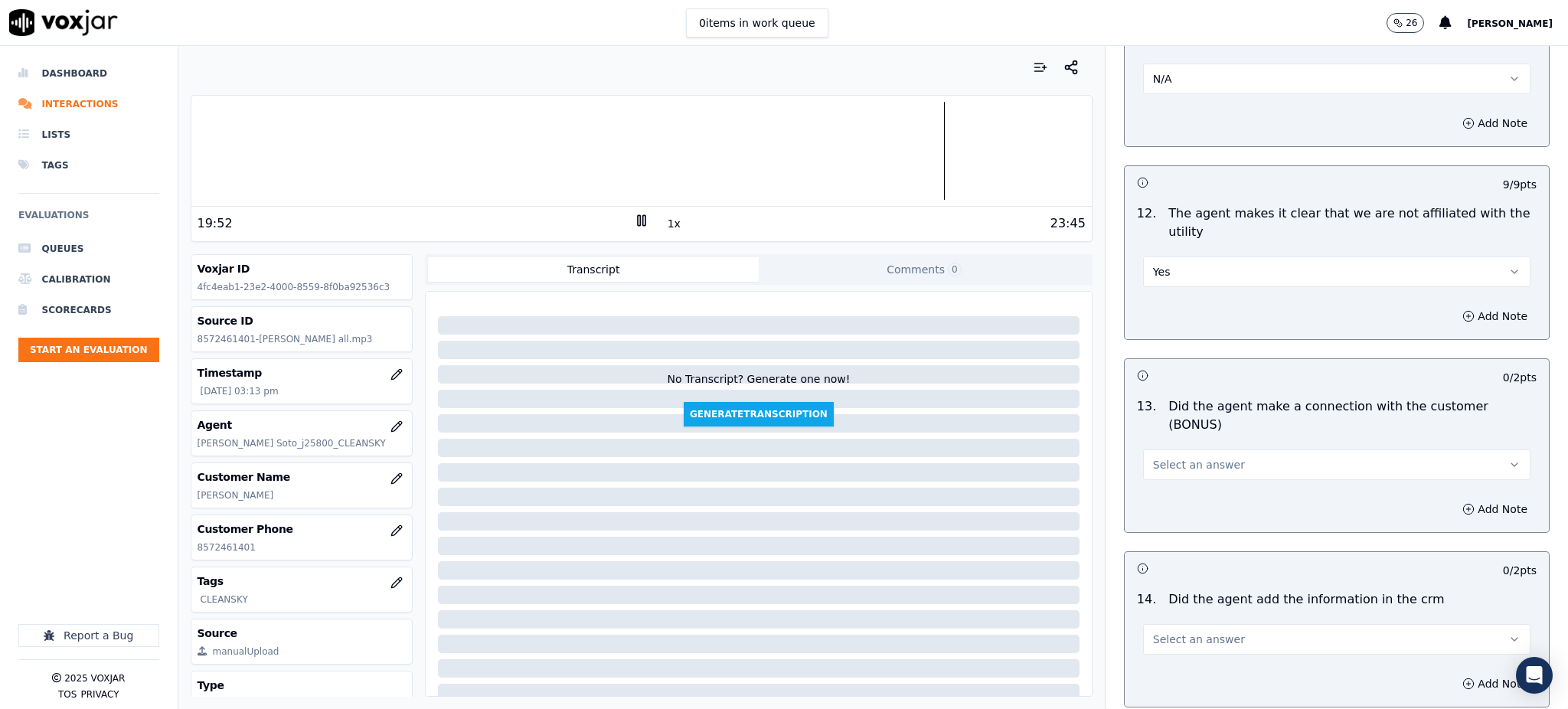
scroll to position [2143, 0]
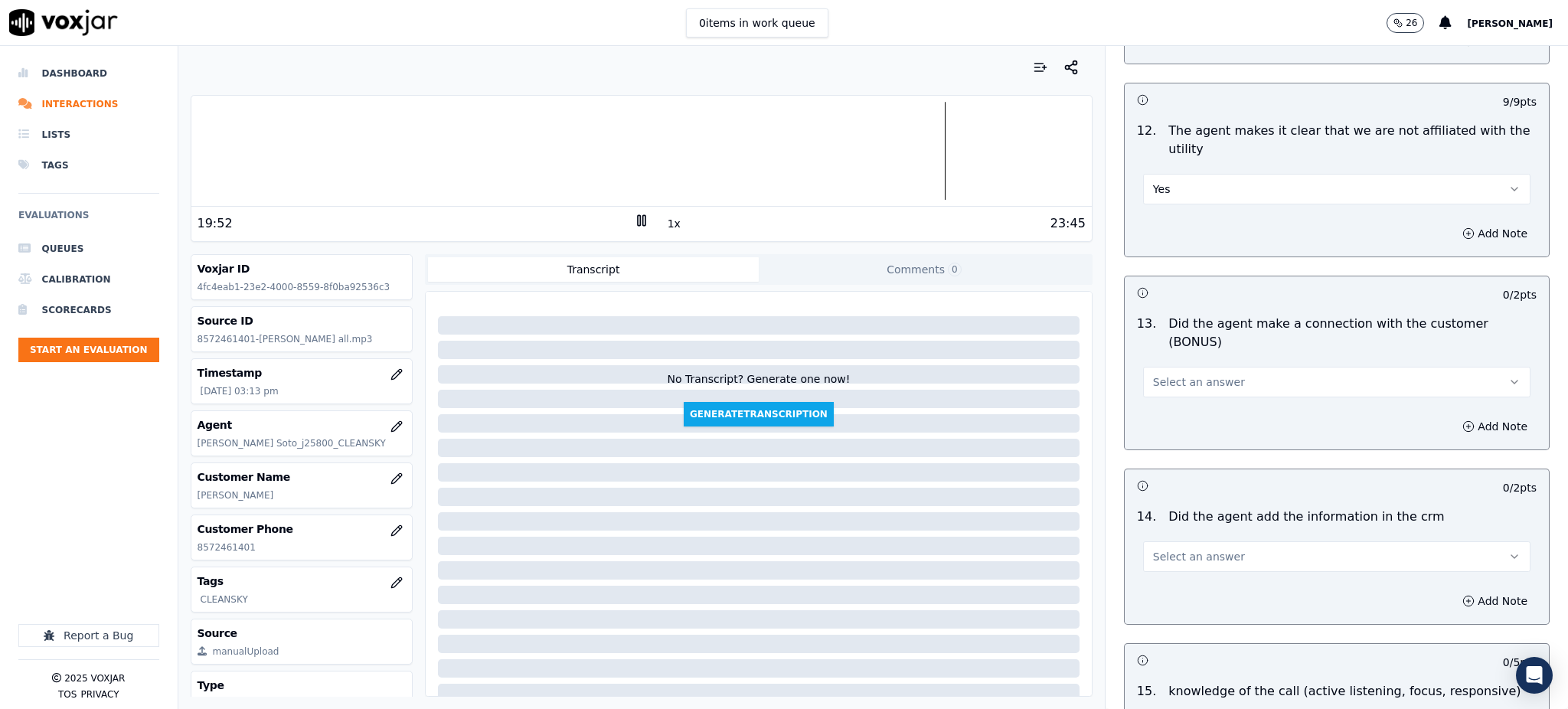
drag, startPoint x: 1150, startPoint y: 320, endPoint x: 1150, endPoint y: 344, distance: 24.0
click at [1153, 374] on span "Select an answer" at bounding box center [1199, 382] width 92 height 16
click at [1151, 362] on div "Yes" at bounding box center [1303, 363] width 354 height 24
click at [1153, 549] on span "Select an answer" at bounding box center [1199, 557] width 92 height 16
click at [1153, 544] on div "Yes" at bounding box center [1303, 537] width 354 height 24
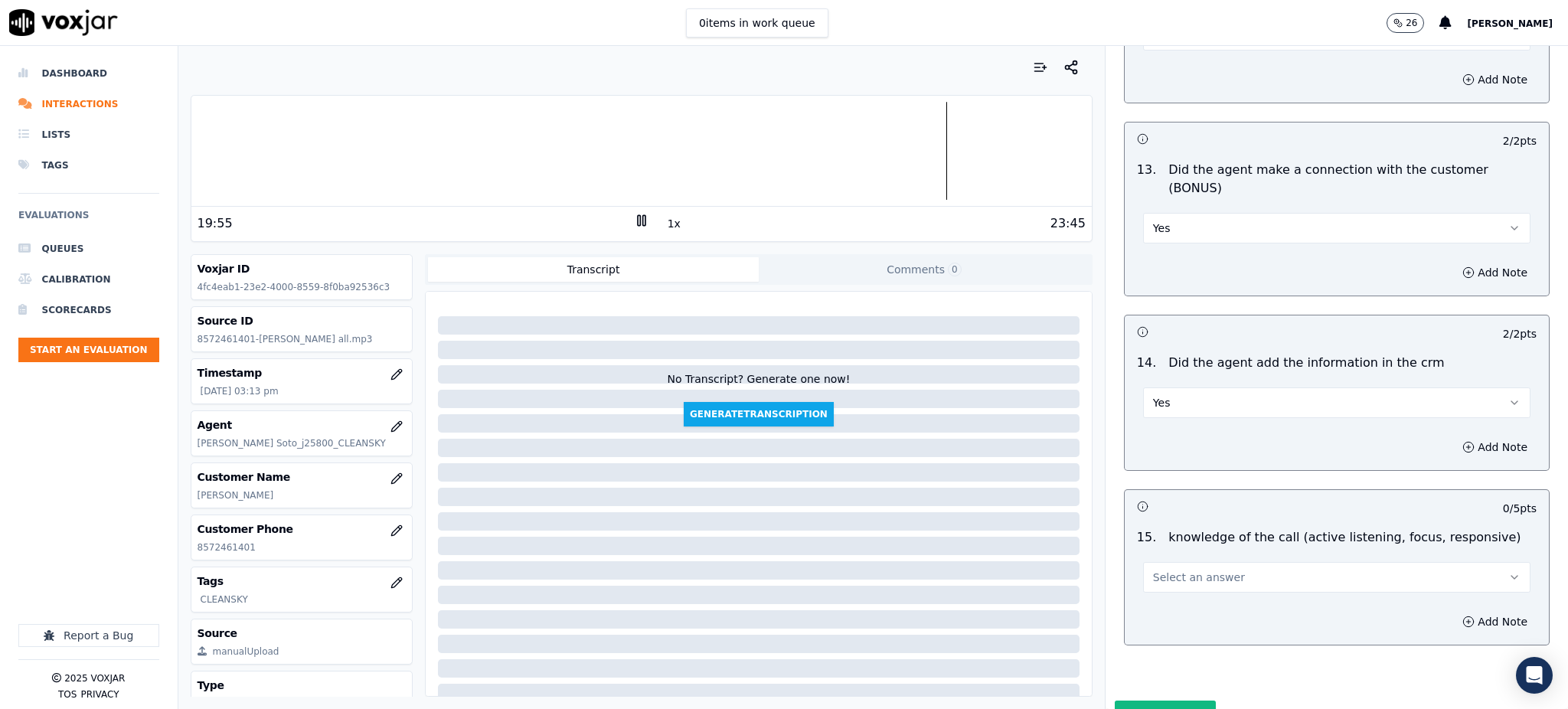
scroll to position [2318, 0]
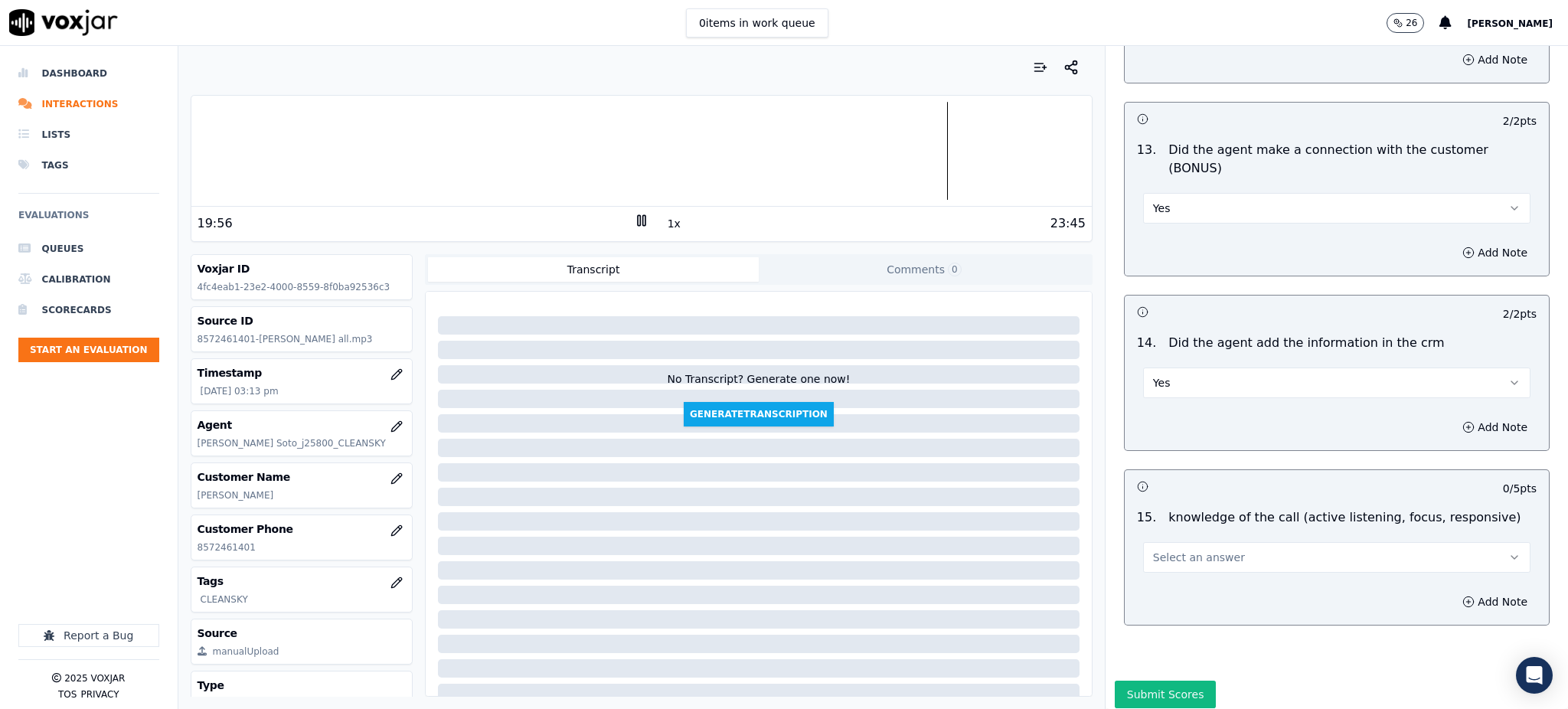
drag, startPoint x: 1155, startPoint y: 503, endPoint x: 1155, endPoint y: 519, distance: 16.0
click at [1157, 550] on span "Select an answer" at bounding box center [1199, 558] width 92 height 16
click at [1154, 528] on div "Yes" at bounding box center [1303, 538] width 354 height 24
click at [1161, 680] on button "Submit Scores" at bounding box center [1165, 694] width 102 height 28
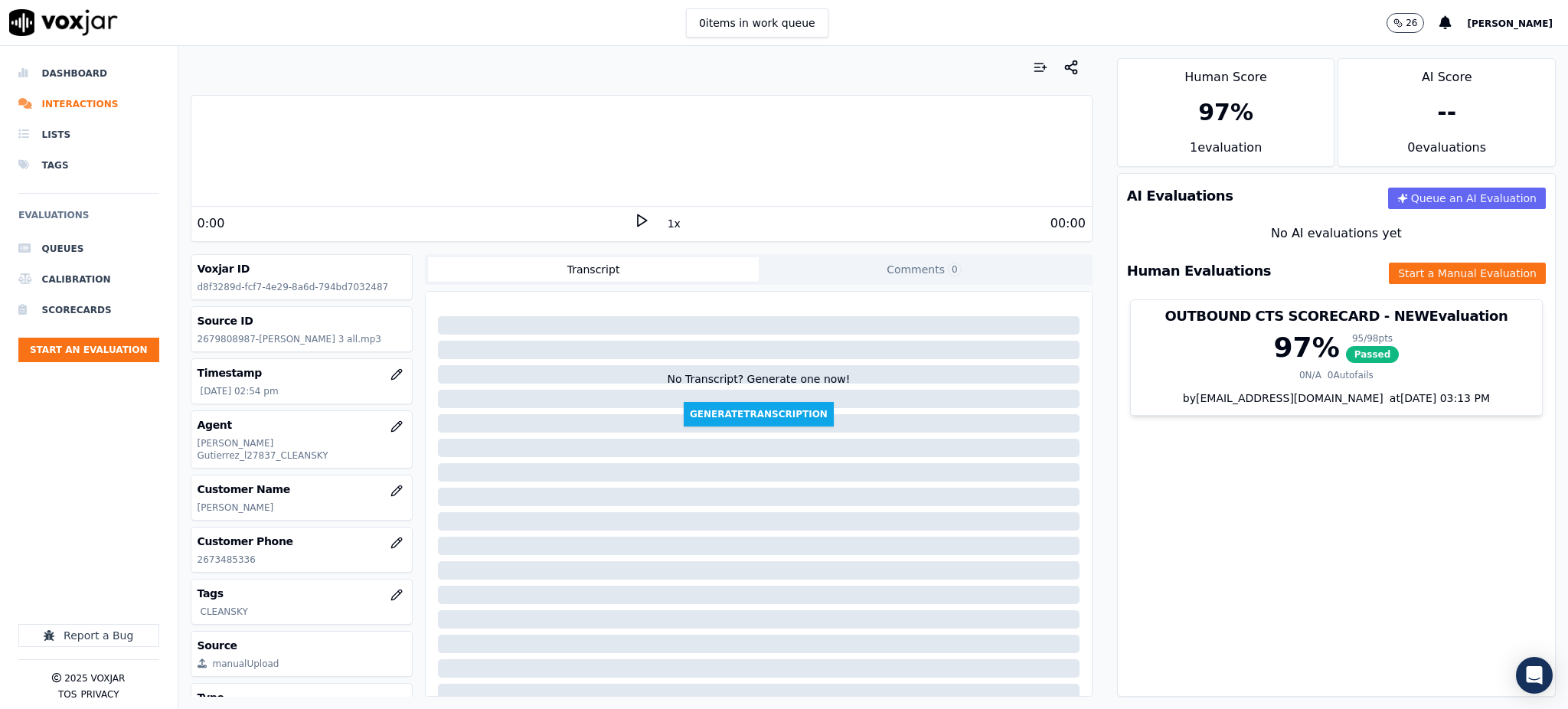
click at [634, 214] on icon at bounding box center [641, 220] width 16 height 16
drag, startPoint x: 243, startPoint y: 549, endPoint x: 196, endPoint y: 558, distance: 47.9
click at [196, 558] on div "Customer Phone [PHONE_NUMBER]" at bounding box center [302, 549] width 221 height 44
click at [635, 213] on icon at bounding box center [641, 220] width 16 height 16
